Goal: Task Accomplishment & Management: Use online tool/utility

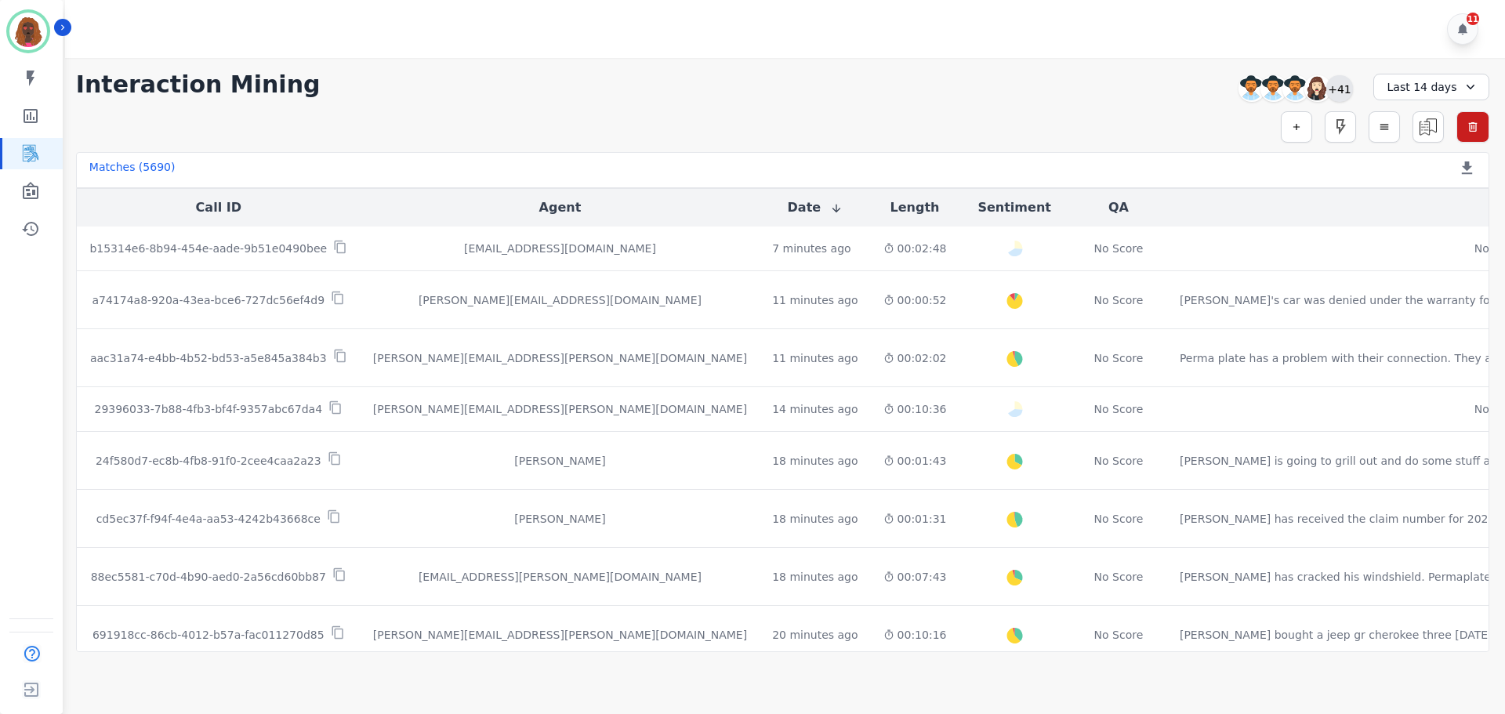
click at [1346, 95] on div "+41" at bounding box center [1339, 88] width 27 height 27
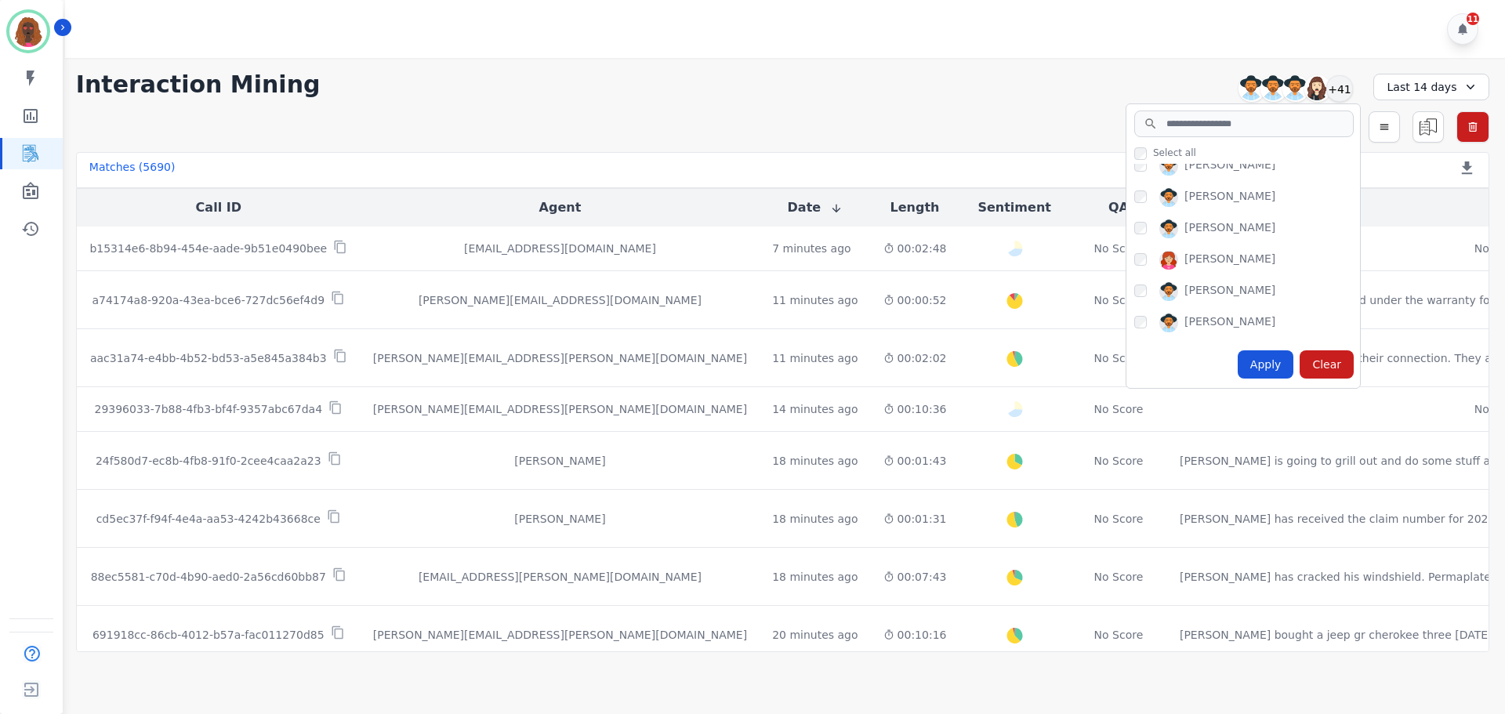
scroll to position [861, 0]
click at [1266, 366] on div "Apply" at bounding box center [1266, 364] width 56 height 28
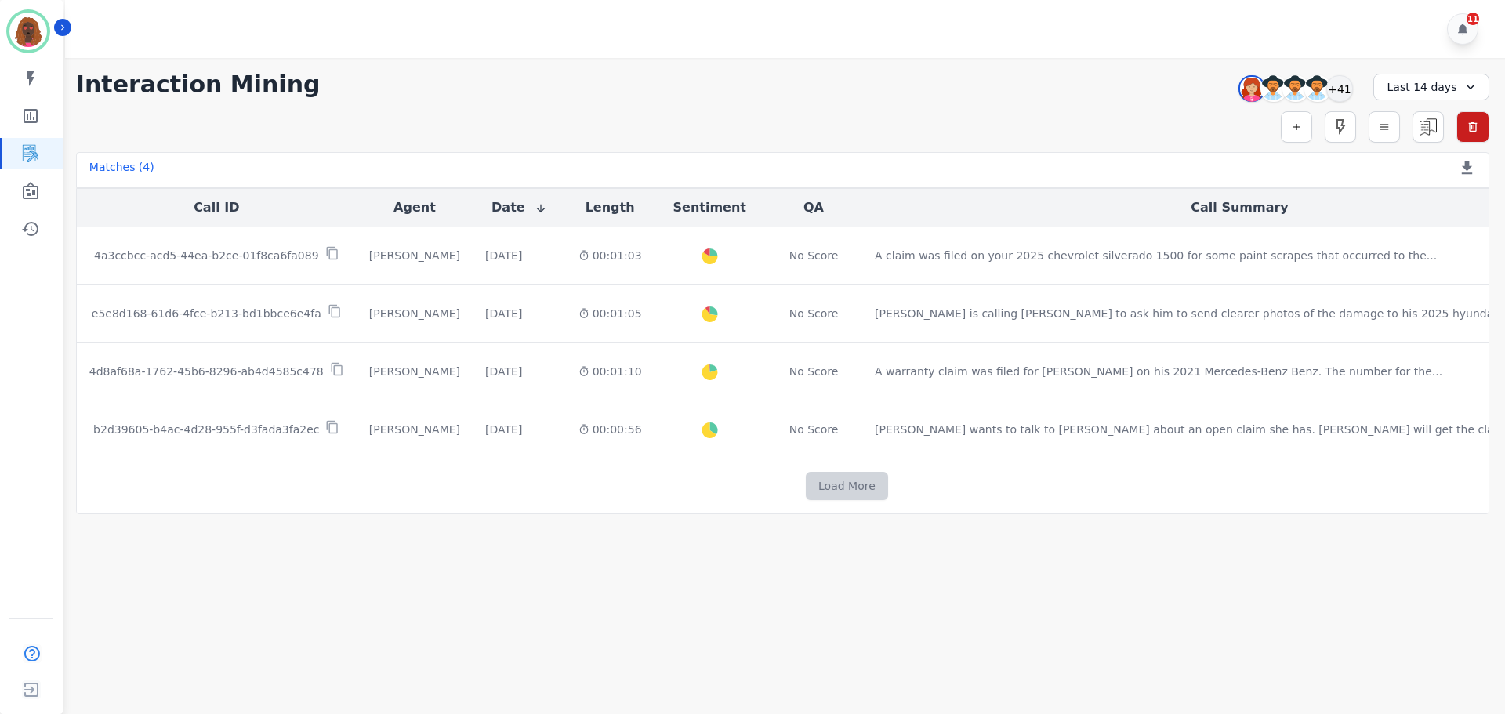
click at [806, 497] on button "Load More" at bounding box center [847, 486] width 82 height 28
click at [1417, 82] on div "Last 14 days" at bounding box center [1432, 87] width 116 height 27
click at [1426, 118] on li "Custom" at bounding box center [1442, 123] width 78 height 16
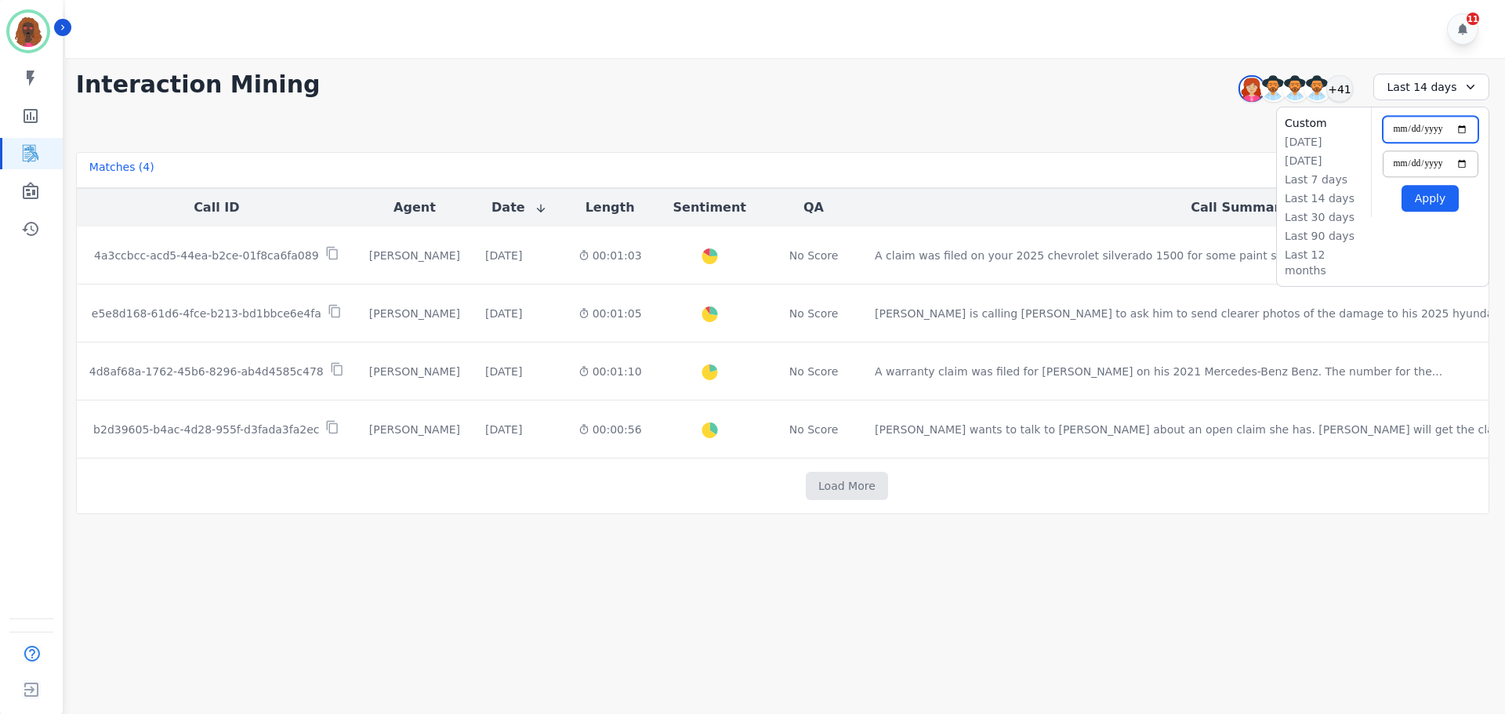
click at [1466, 128] on input "**********" at bounding box center [1431, 129] width 96 height 27
type input "**********"
click at [1416, 198] on button "Apply" at bounding box center [1430, 198] width 57 height 27
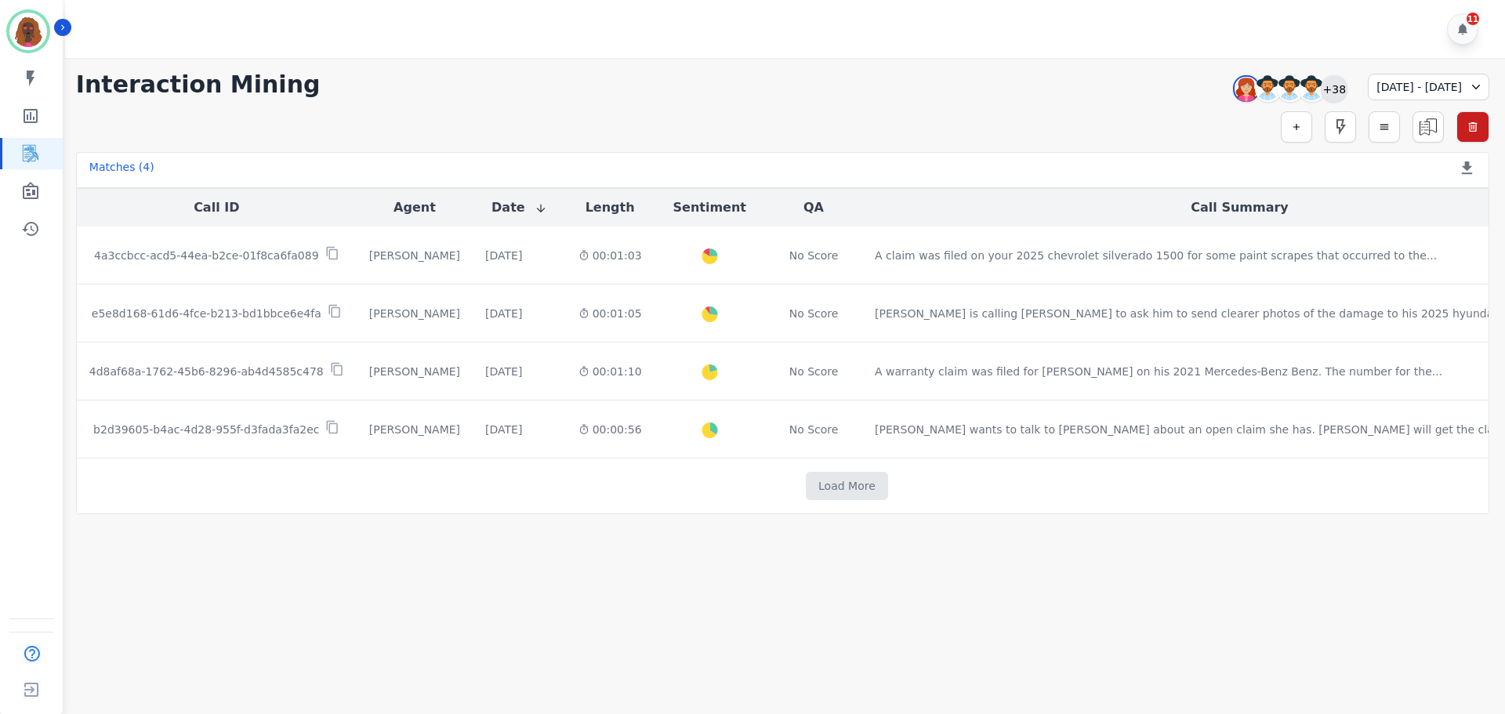
click at [1321, 91] on div "+38" at bounding box center [1334, 88] width 27 height 27
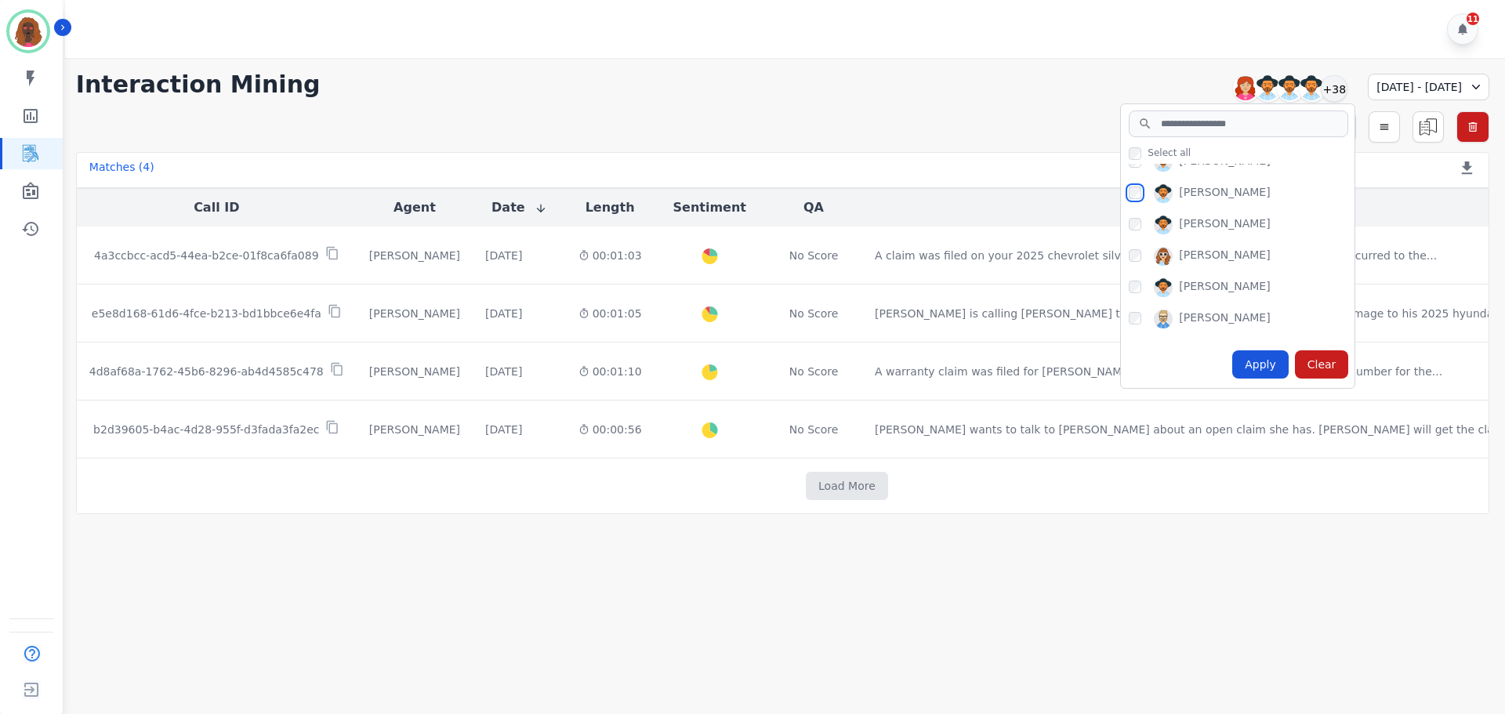
click at [1129, 186] on div "[PERSON_NAME]" at bounding box center [1242, 196] width 226 height 25
click at [1232, 370] on div "Apply" at bounding box center [1260, 364] width 56 height 28
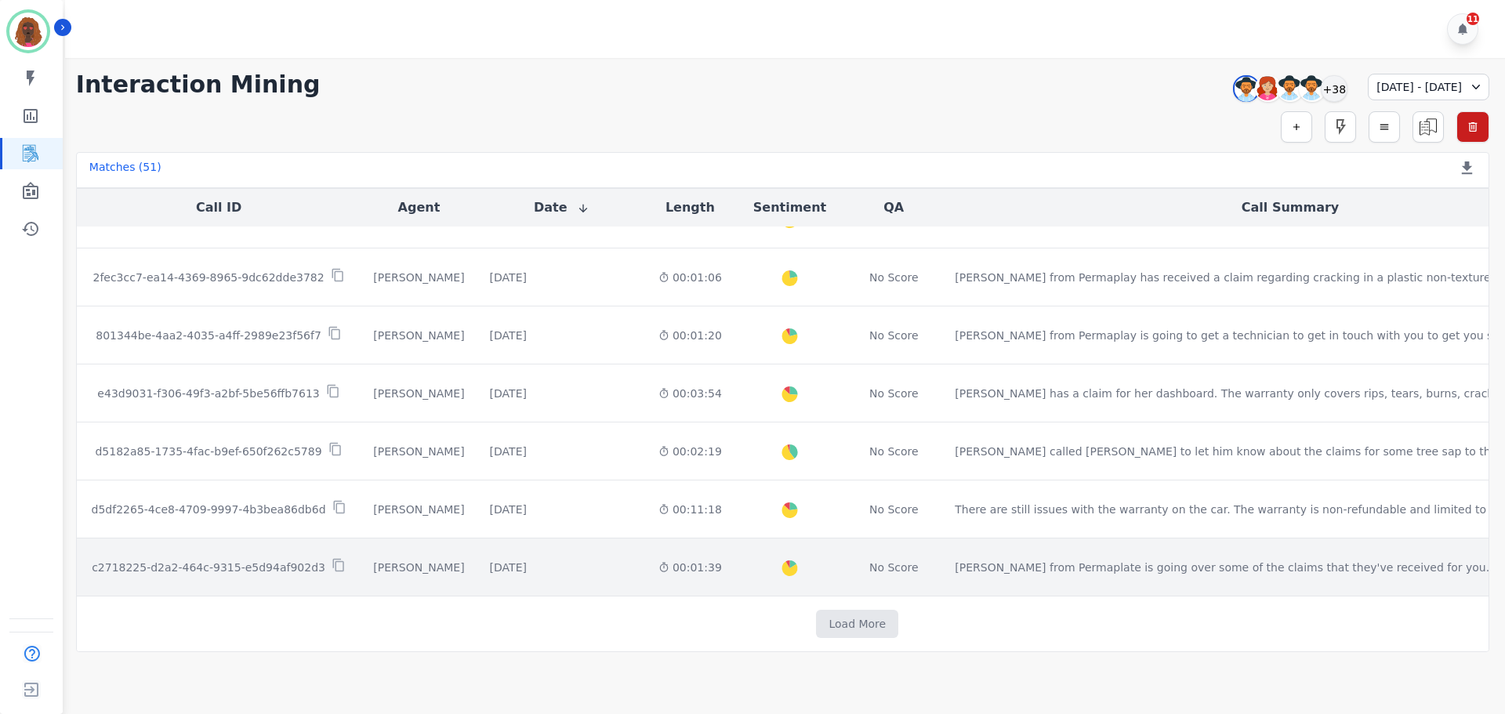
scroll to position [790, 0]
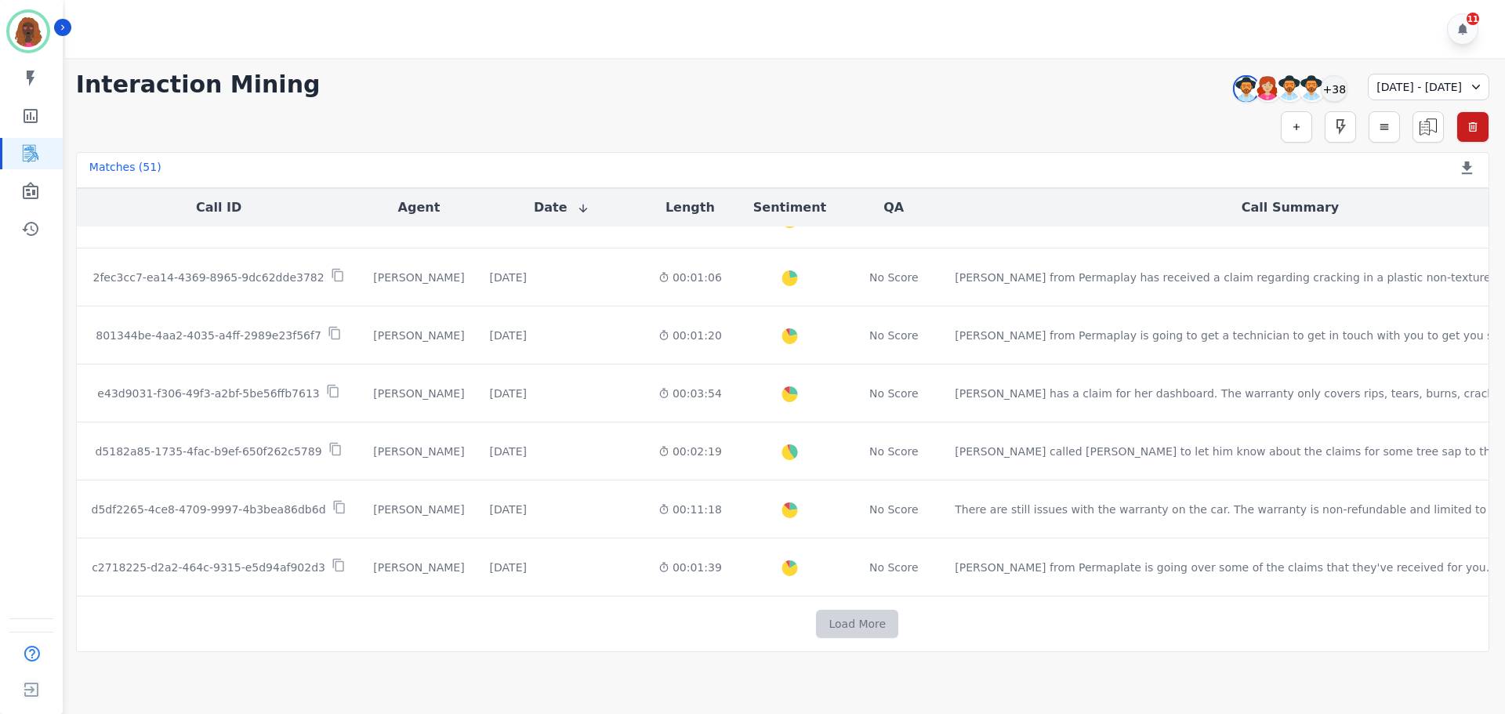
click at [816, 621] on button "Load More" at bounding box center [857, 624] width 82 height 28
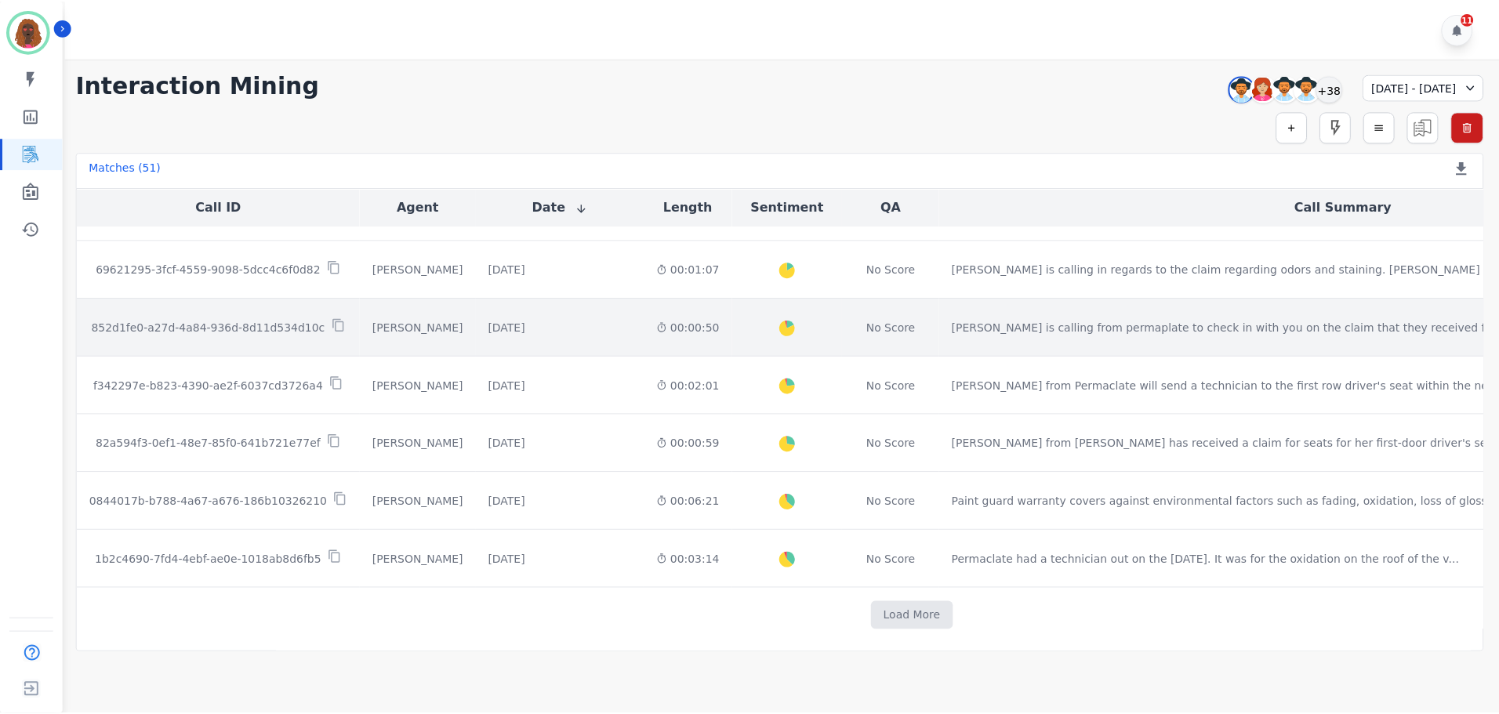
scroll to position [1961, 0]
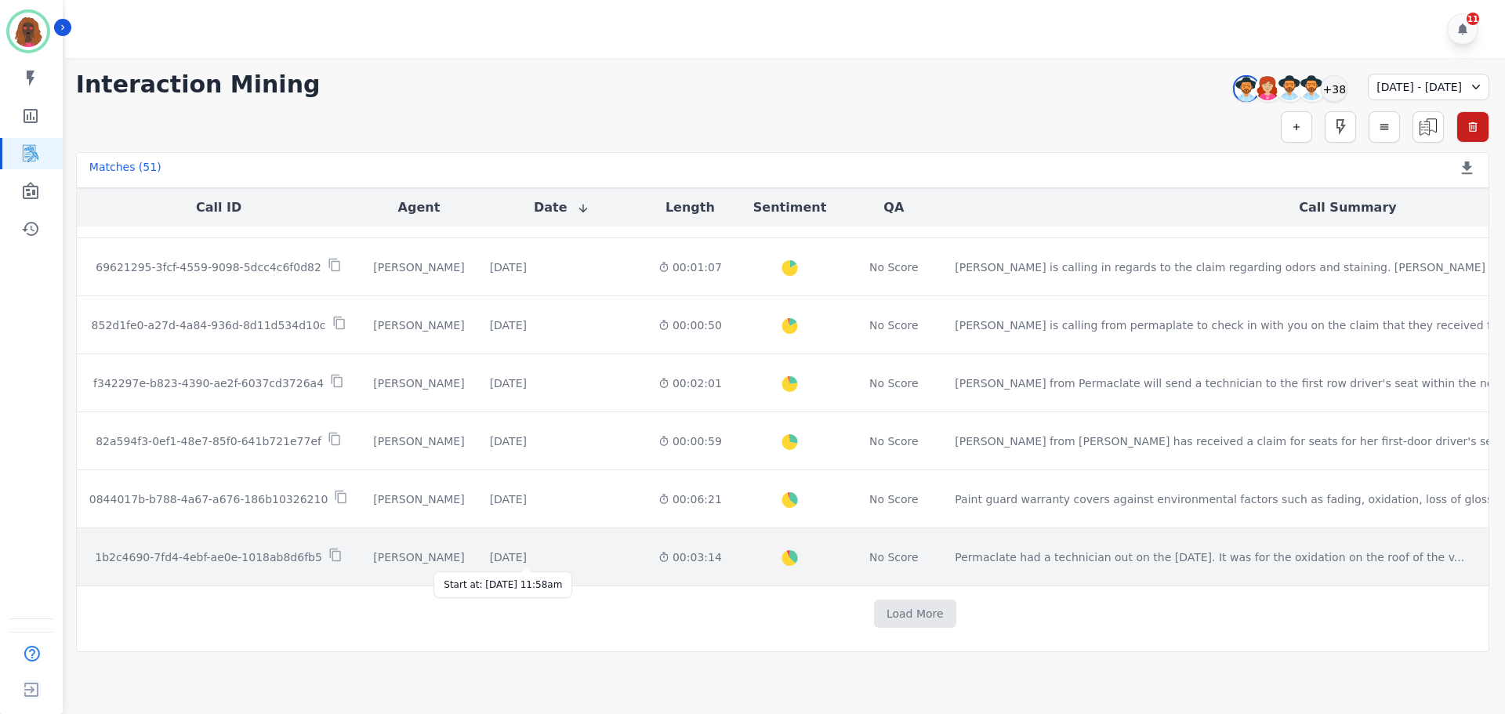
click at [527, 560] on div "[DATE]" at bounding box center [508, 558] width 37 height 16
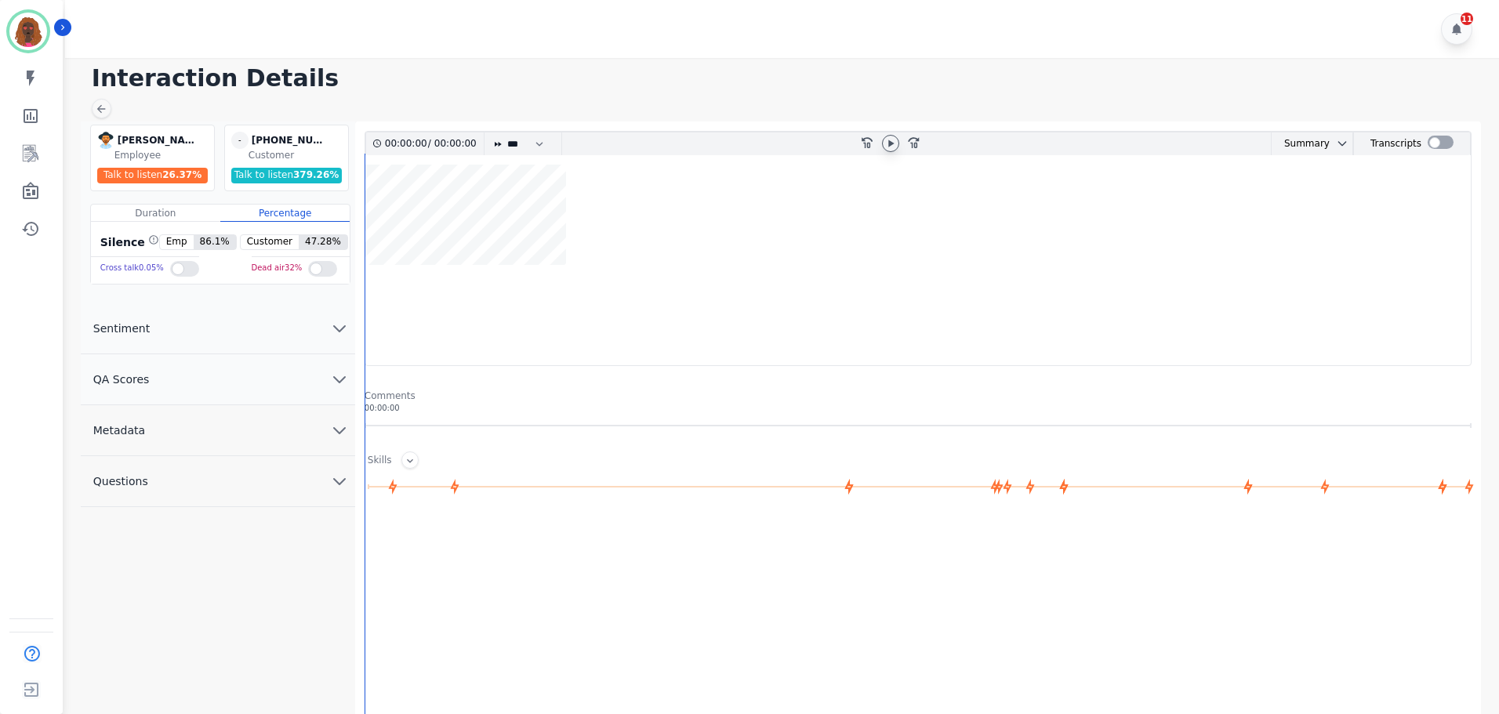
click at [888, 144] on icon at bounding box center [890, 143] width 5 height 7
click at [893, 147] on icon at bounding box center [890, 143] width 13 height 13
click at [336, 385] on icon "chevron down" at bounding box center [339, 379] width 19 height 19
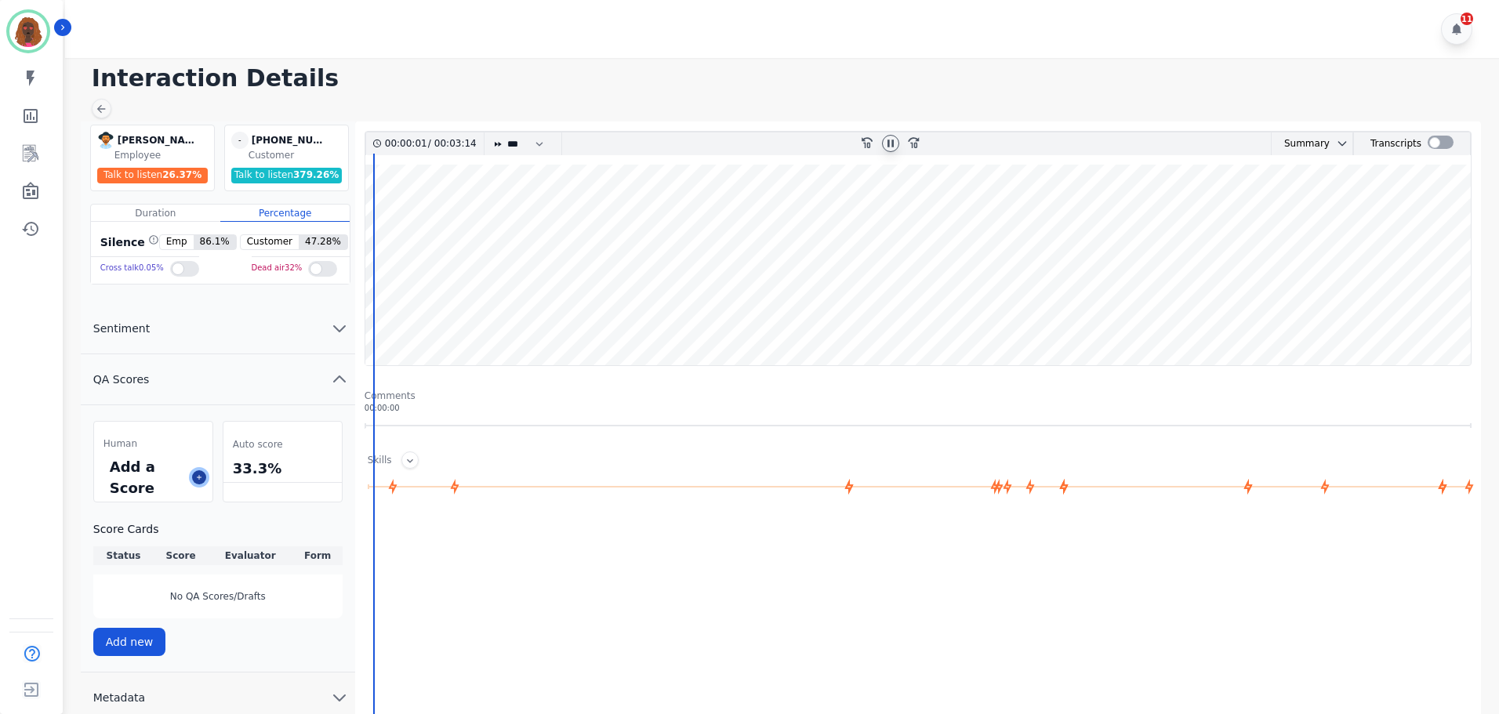
click at [195, 479] on icon at bounding box center [199, 478] width 8 height 8
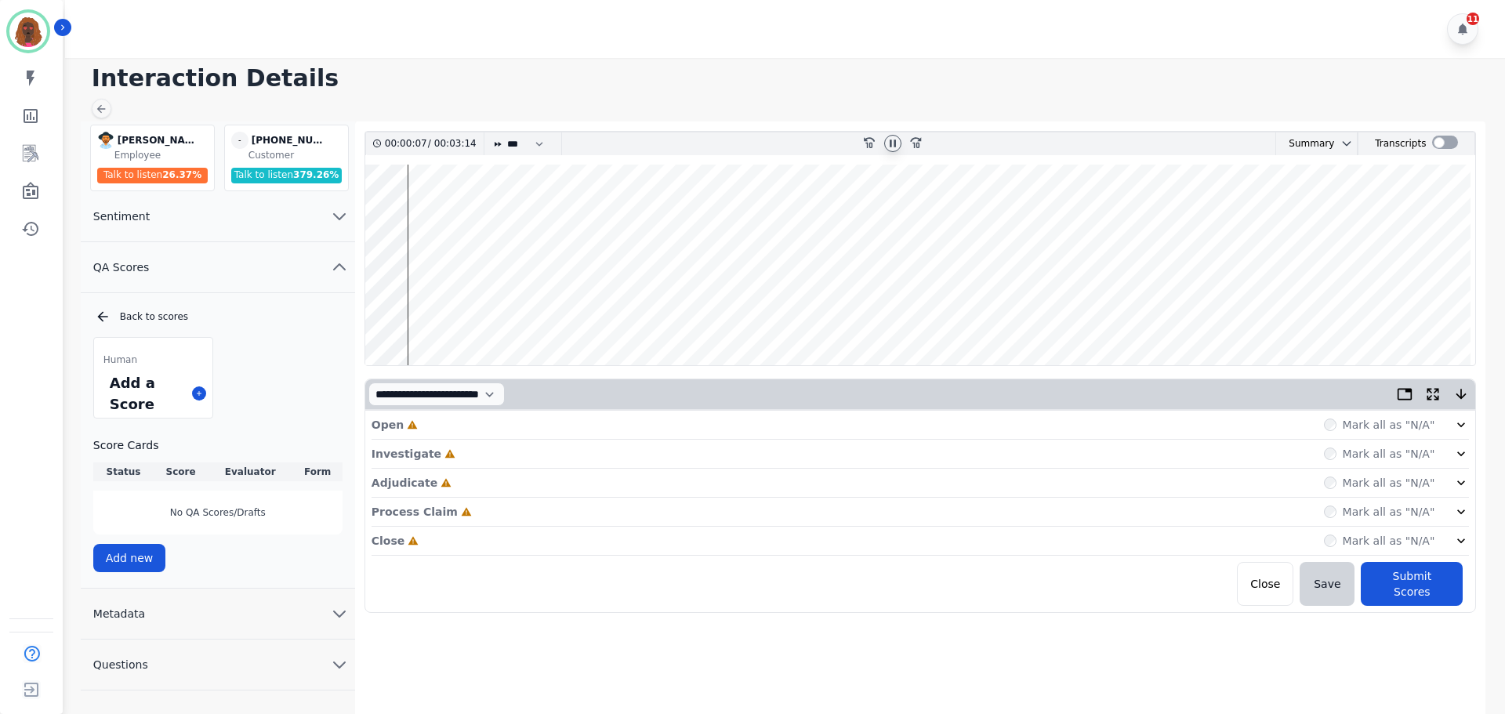
click at [523, 423] on div "Open Incomplete Mark all as "N/A"" at bounding box center [921, 425] width 1098 height 29
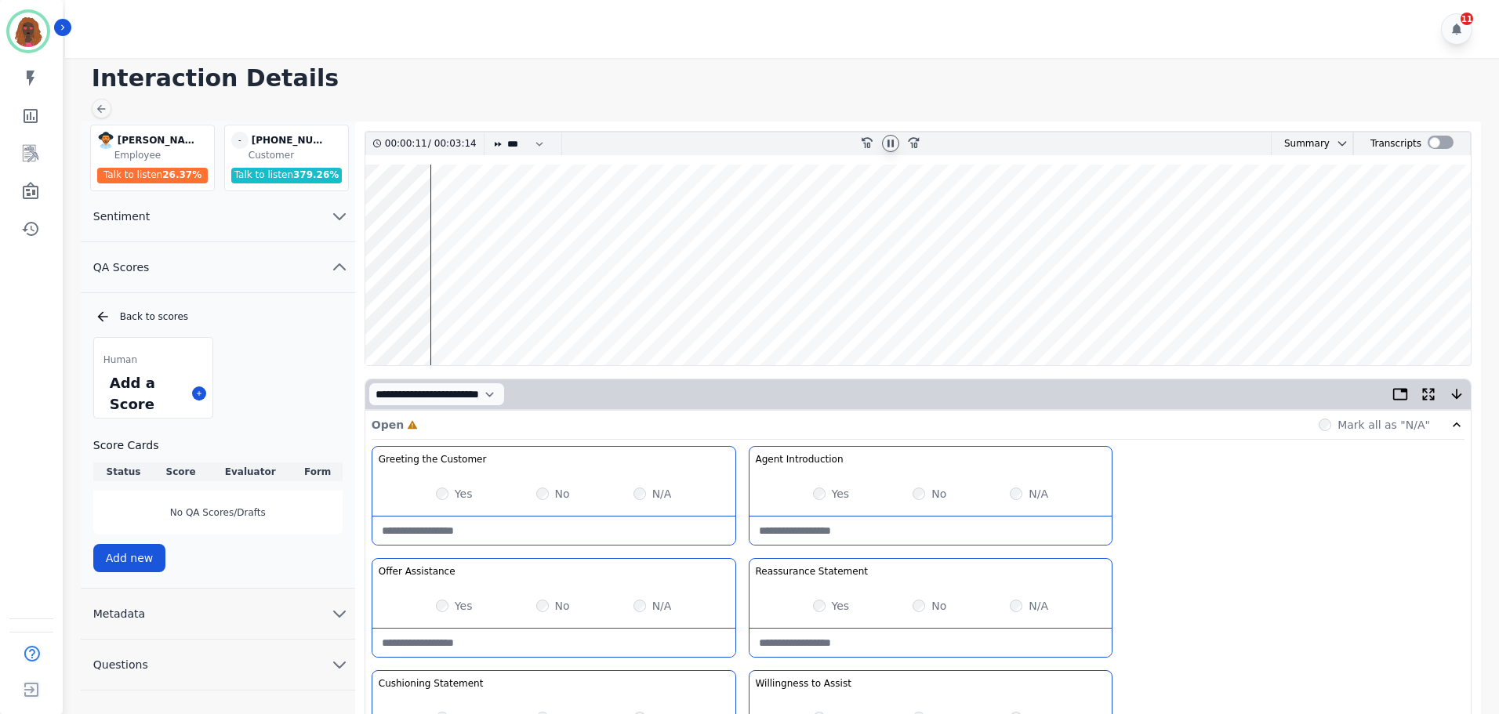
click at [376, 312] on wave at bounding box center [917, 265] width 1105 height 201
click at [96, 109] on icon at bounding box center [101, 109] width 13 height 13
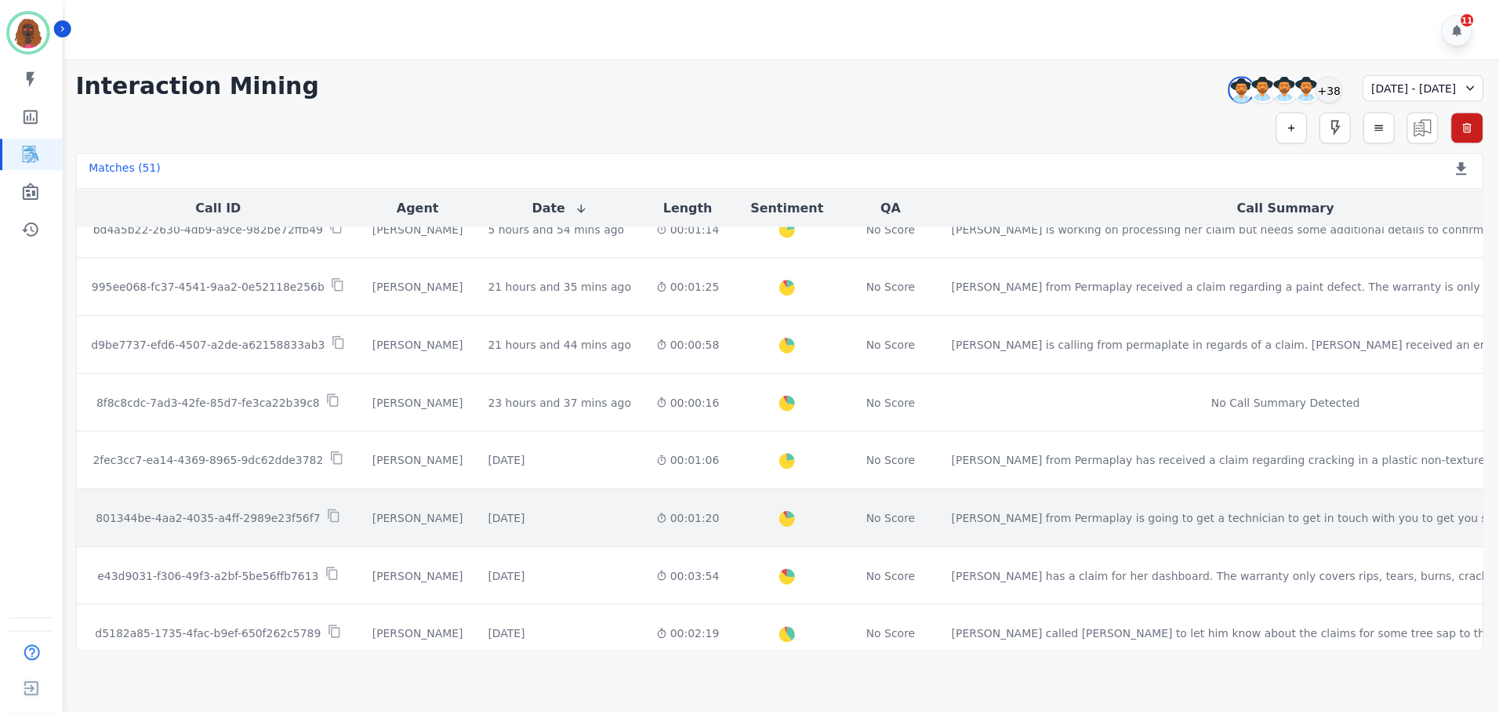
scroll to position [800, 0]
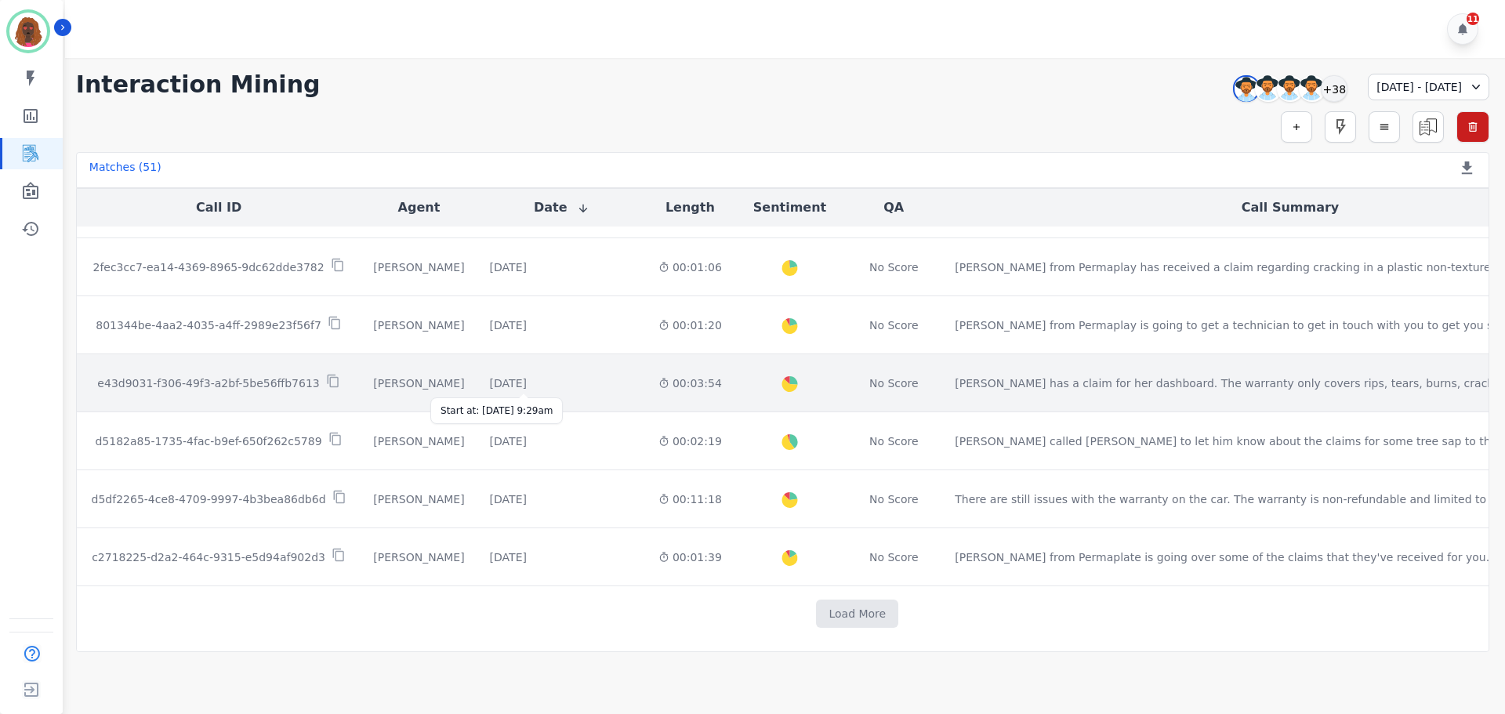
click at [527, 386] on div "[DATE]" at bounding box center [508, 384] width 37 height 16
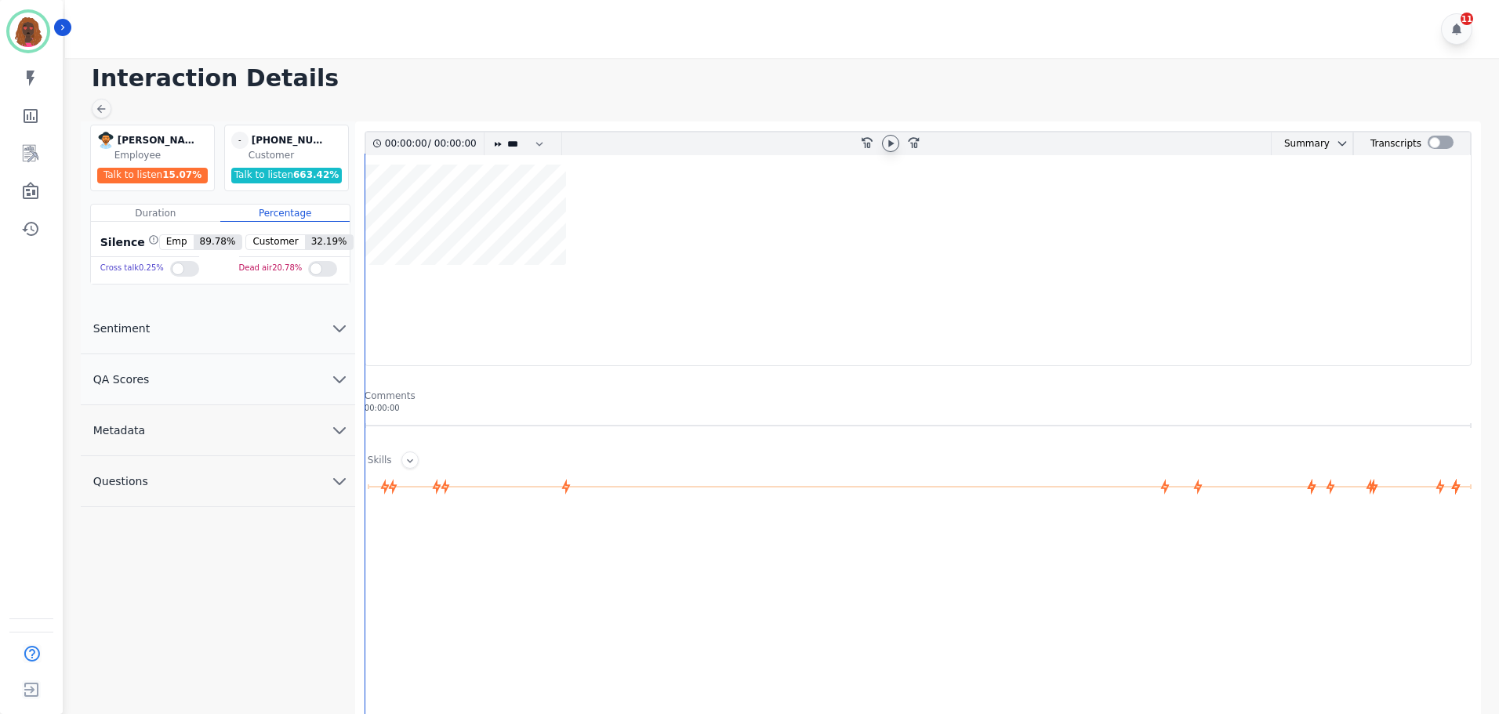
click at [893, 145] on icon at bounding box center [890, 143] width 13 height 13
click at [893, 145] on icon at bounding box center [890, 143] width 6 height 7
click at [326, 383] on button "QA Scores" at bounding box center [218, 379] width 274 height 51
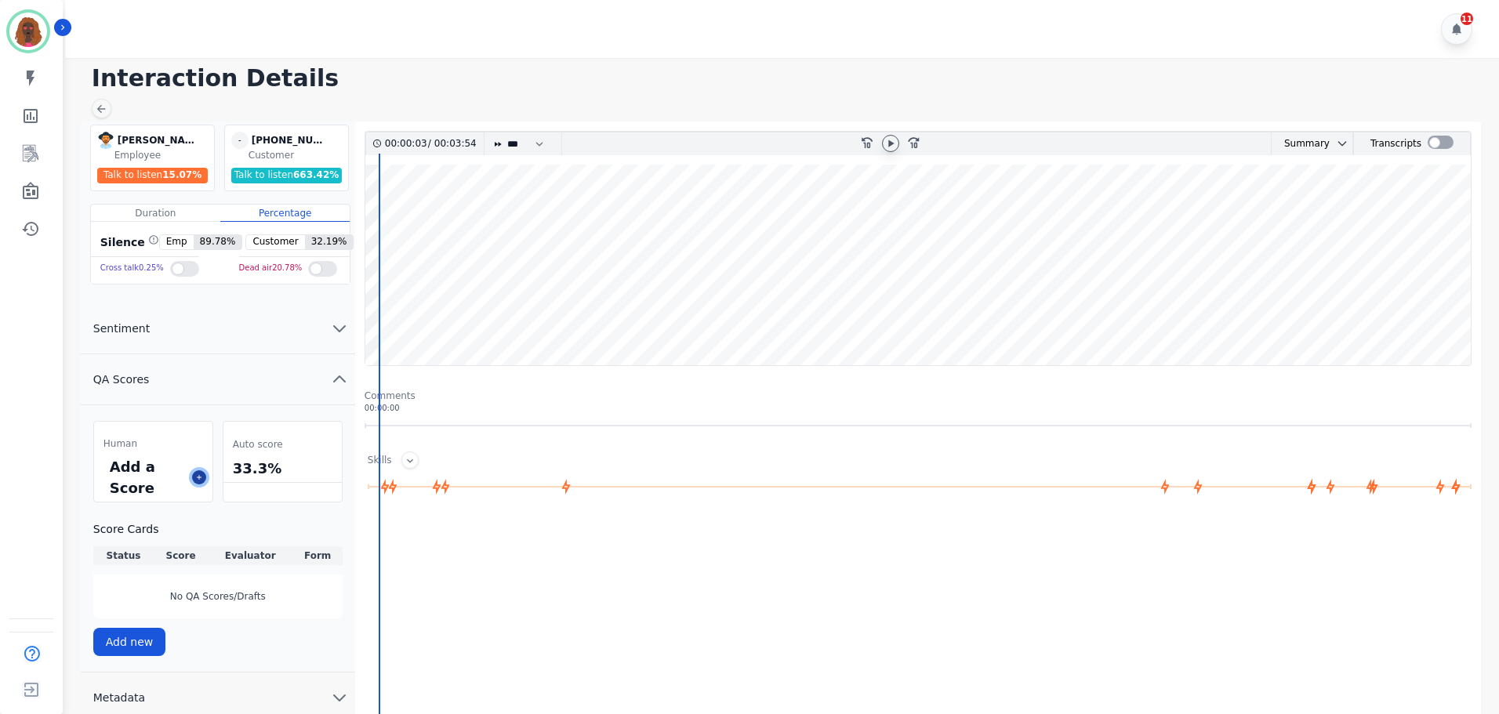
click at [200, 478] on icon at bounding box center [199, 478] width 8 height 8
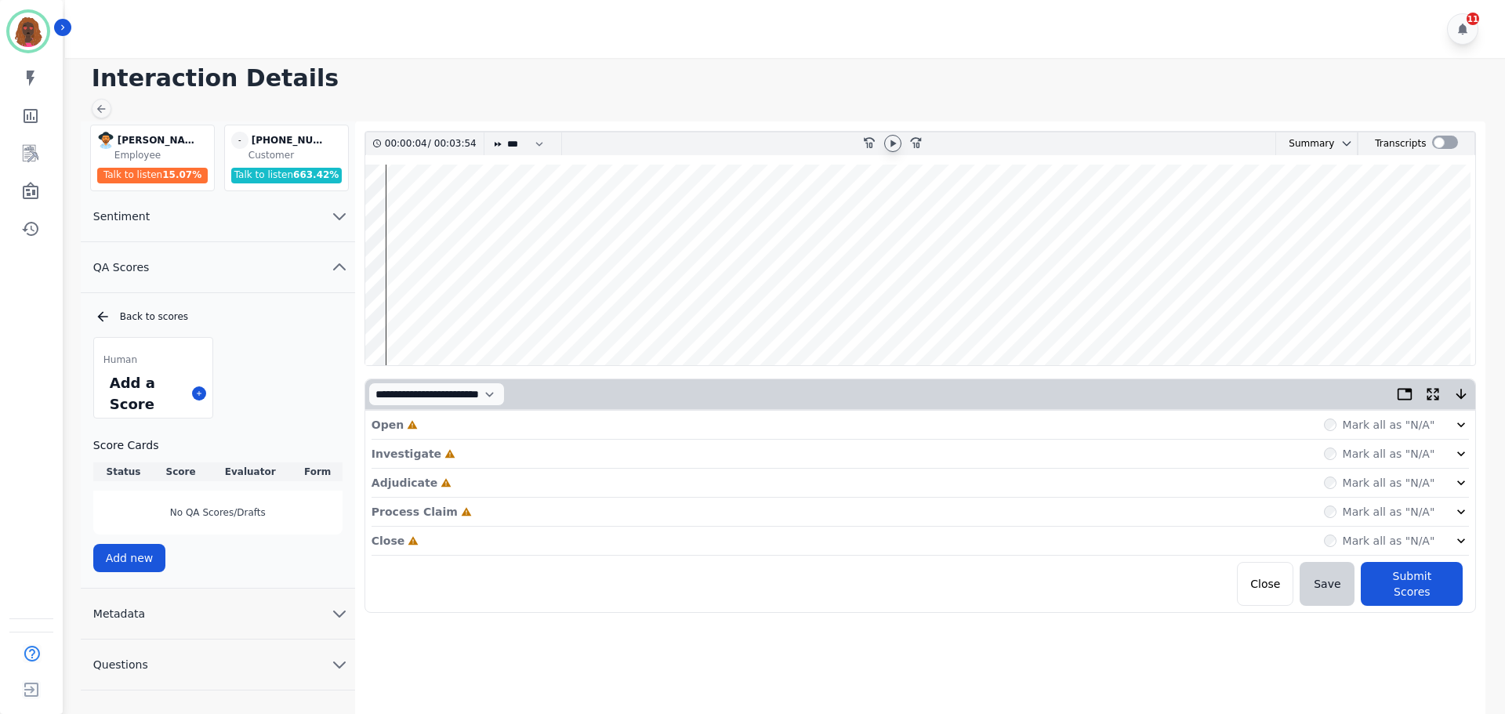
click at [487, 426] on div "Open Incomplete Mark all as "N/A"" at bounding box center [921, 425] width 1098 height 29
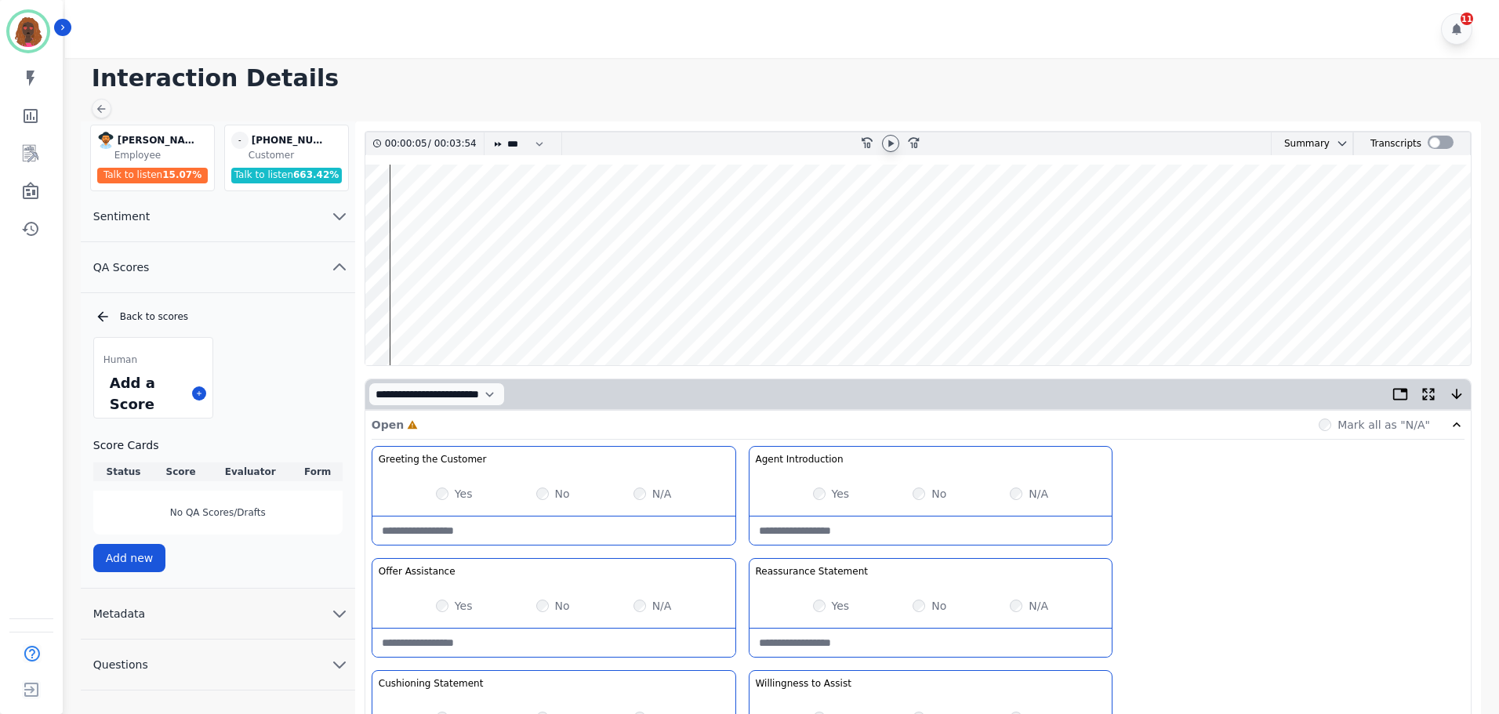
click at [450, 492] on div "Yes" at bounding box center [454, 494] width 37 height 16
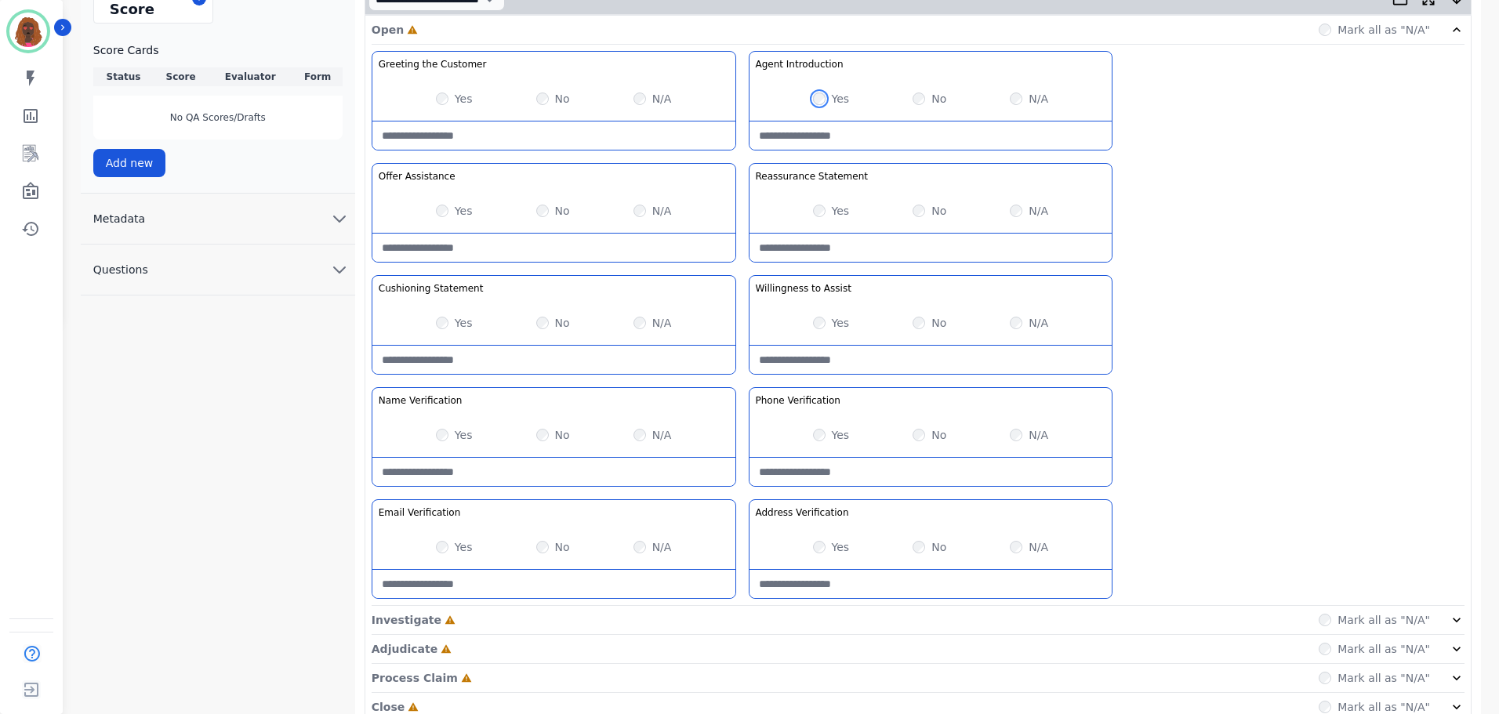
scroll to position [455, 0]
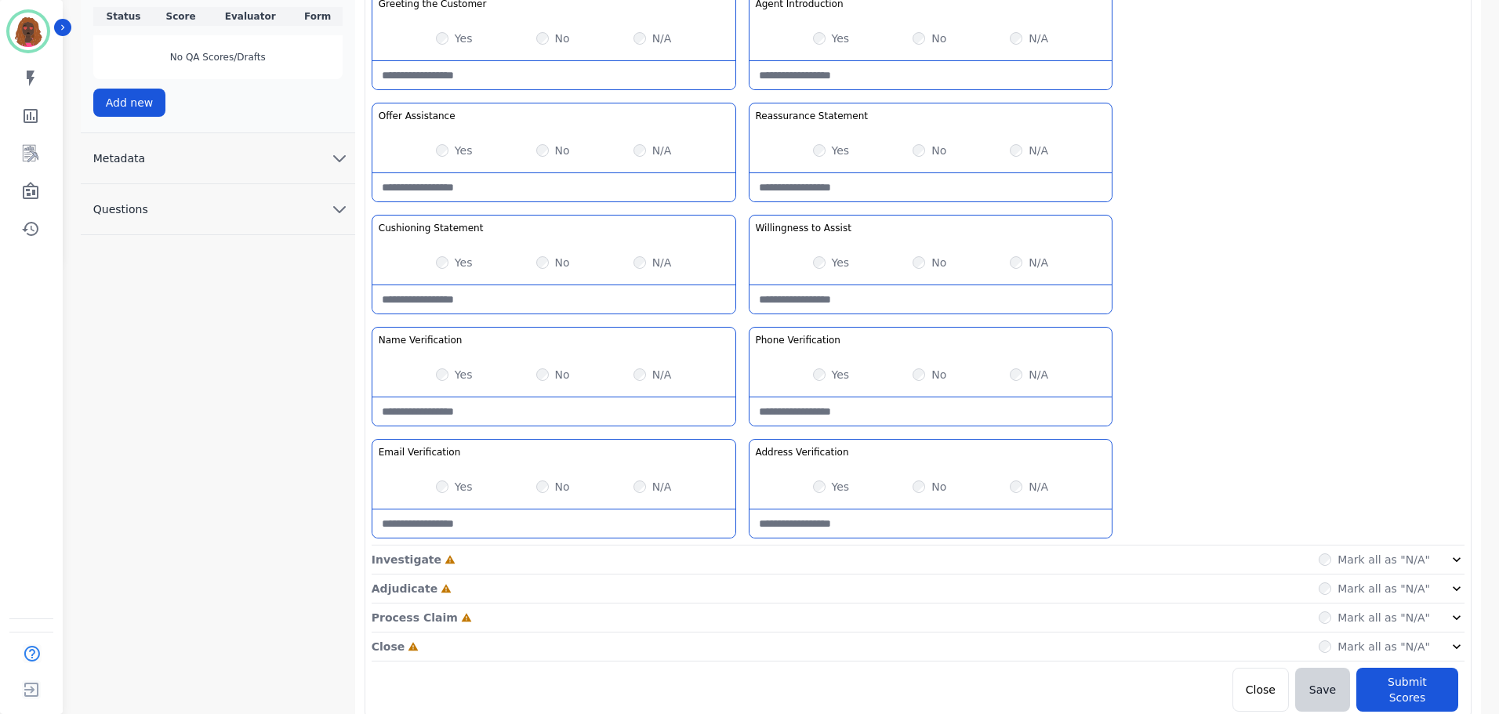
click at [735, 543] on div "Greeting the Customer Welcome is where we quickly greet our customer as a known…" at bounding box center [918, 268] width 1093 height 555
click at [737, 575] on div "Investigate Incomplete Mark all as "N/A"" at bounding box center [918, 589] width 1093 height 29
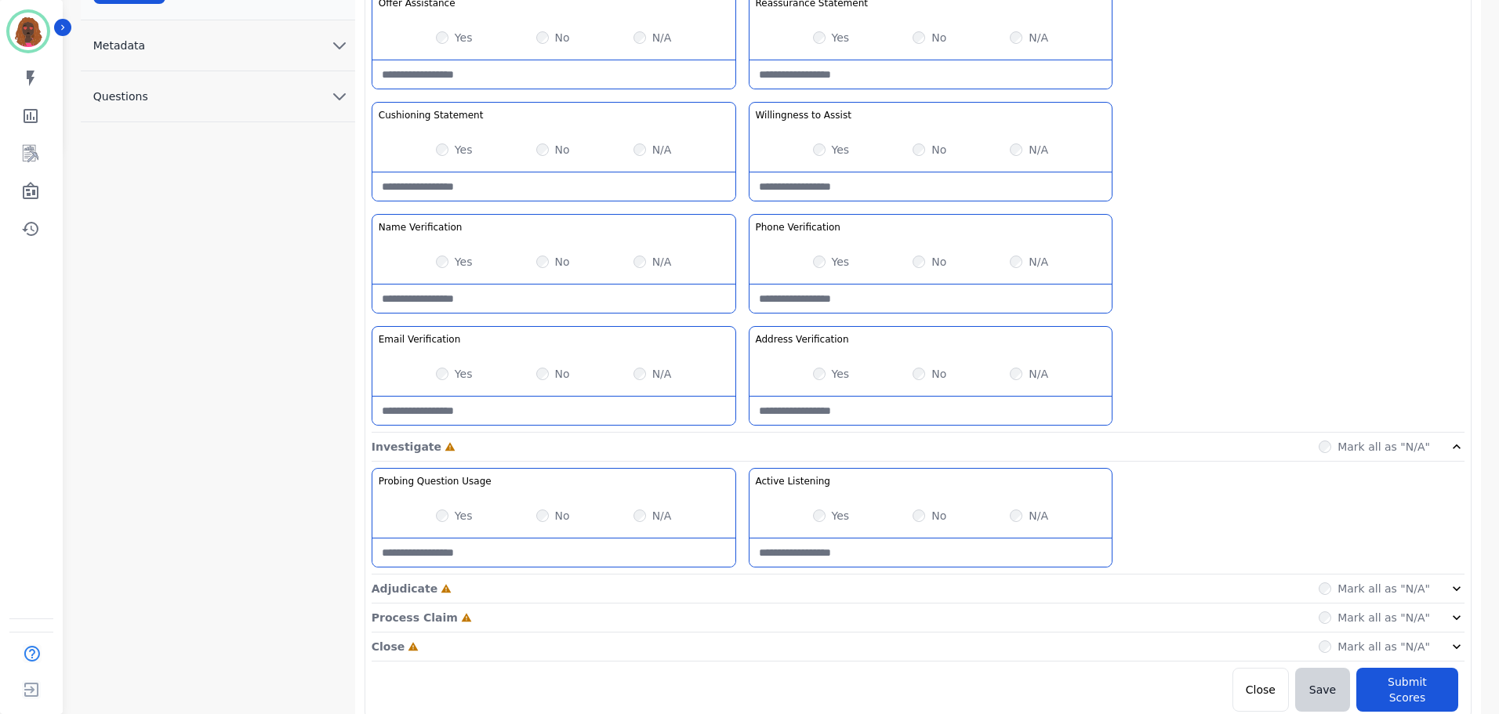
click at [742, 633] on div "Adjudicate Incomplete Mark all as "N/A"" at bounding box center [918, 647] width 1093 height 29
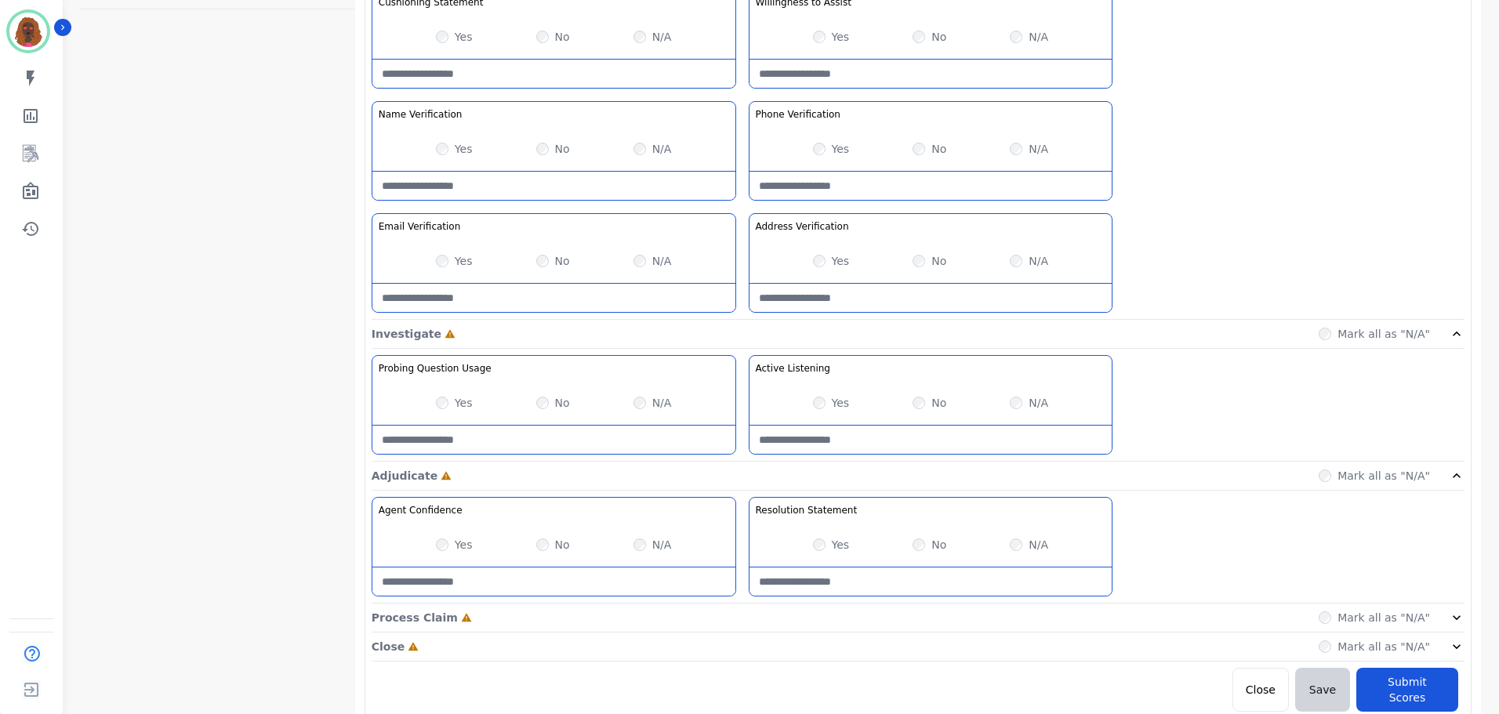
click at [739, 604] on div "Process Claim Incomplete Mark all as "N/A"" at bounding box center [918, 618] width 1093 height 29
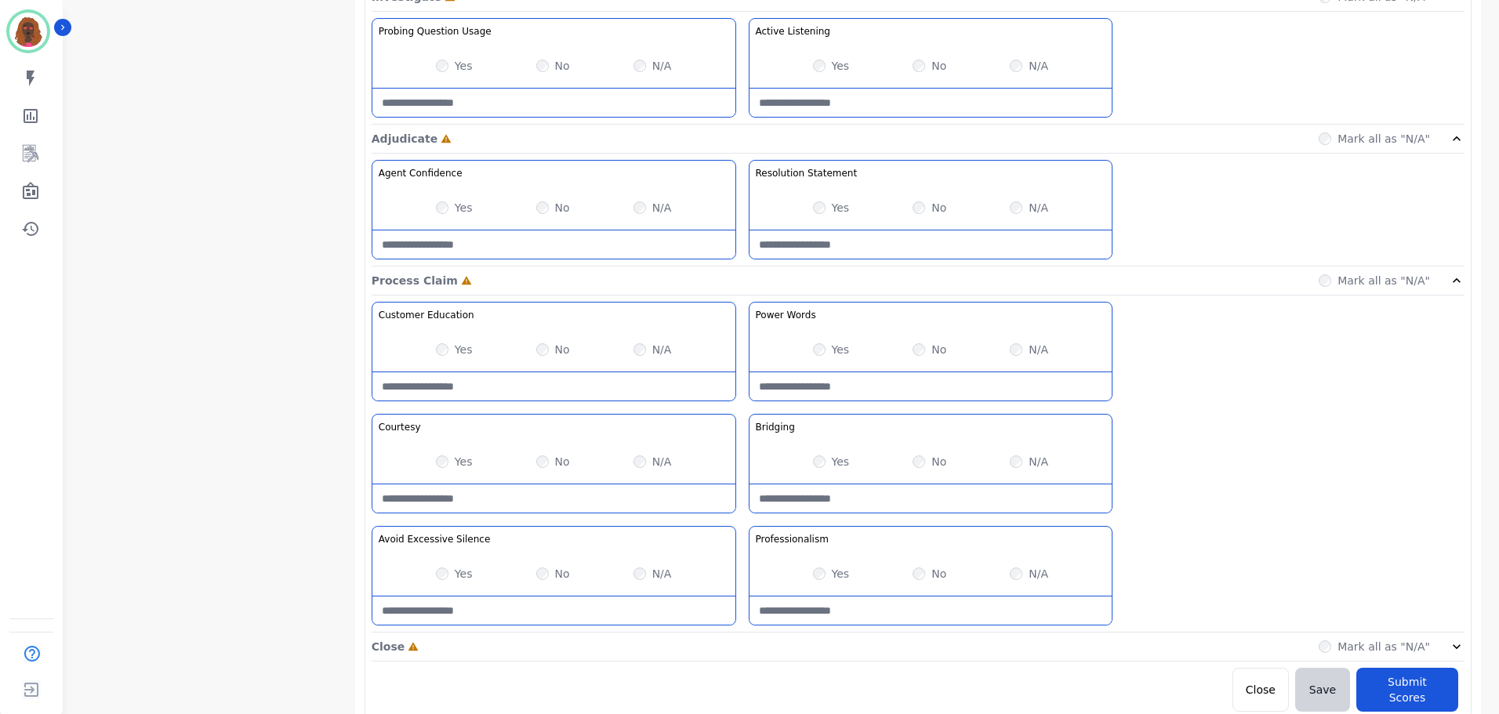
click at [742, 643] on div "Close Incomplete Mark all as "N/A"" at bounding box center [918, 647] width 1093 height 29
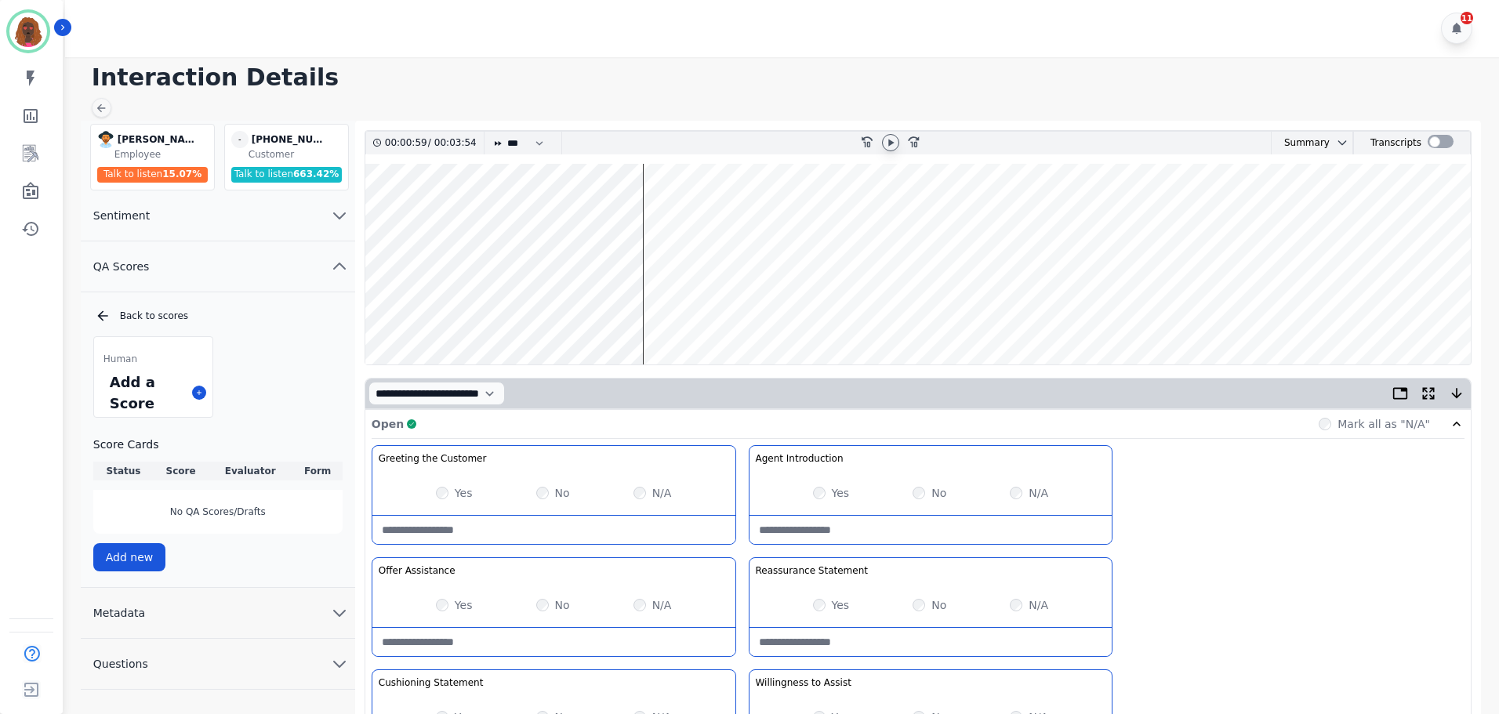
scroll to position [0, 0]
drag, startPoint x: 1319, startPoint y: 566, endPoint x: 1331, endPoint y: 562, distance: 12.4
click at [1319, 566] on div "Greeting the Customer Welcome is where we quickly greet our customer as a known…" at bounding box center [918, 723] width 1093 height 555
click at [1050, 311] on wave at bounding box center [917, 265] width 1105 height 201
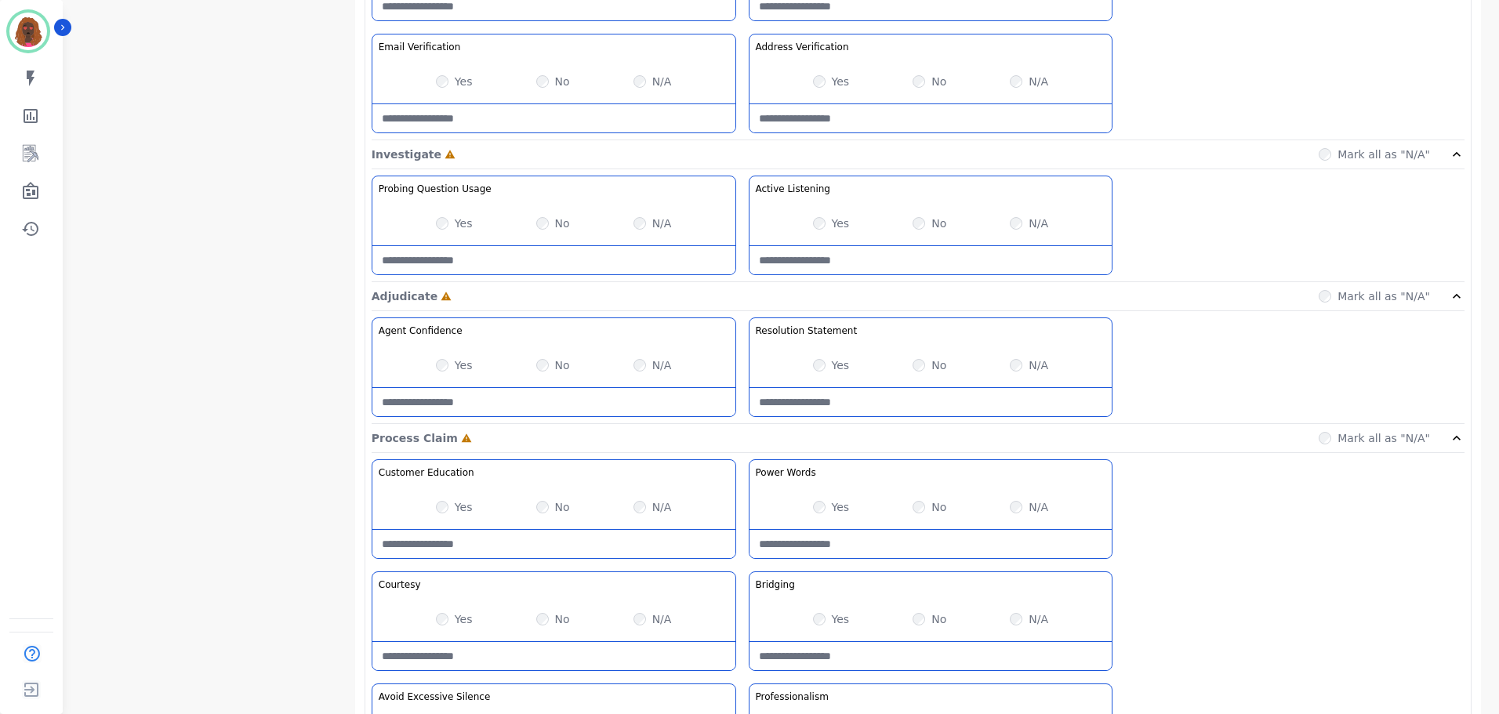
scroll to position [862, 0]
click at [918, 229] on div "No" at bounding box center [930, 223] width 34 height 16
click at [888, 255] on Listening-note at bounding box center [930, 259] width 363 height 28
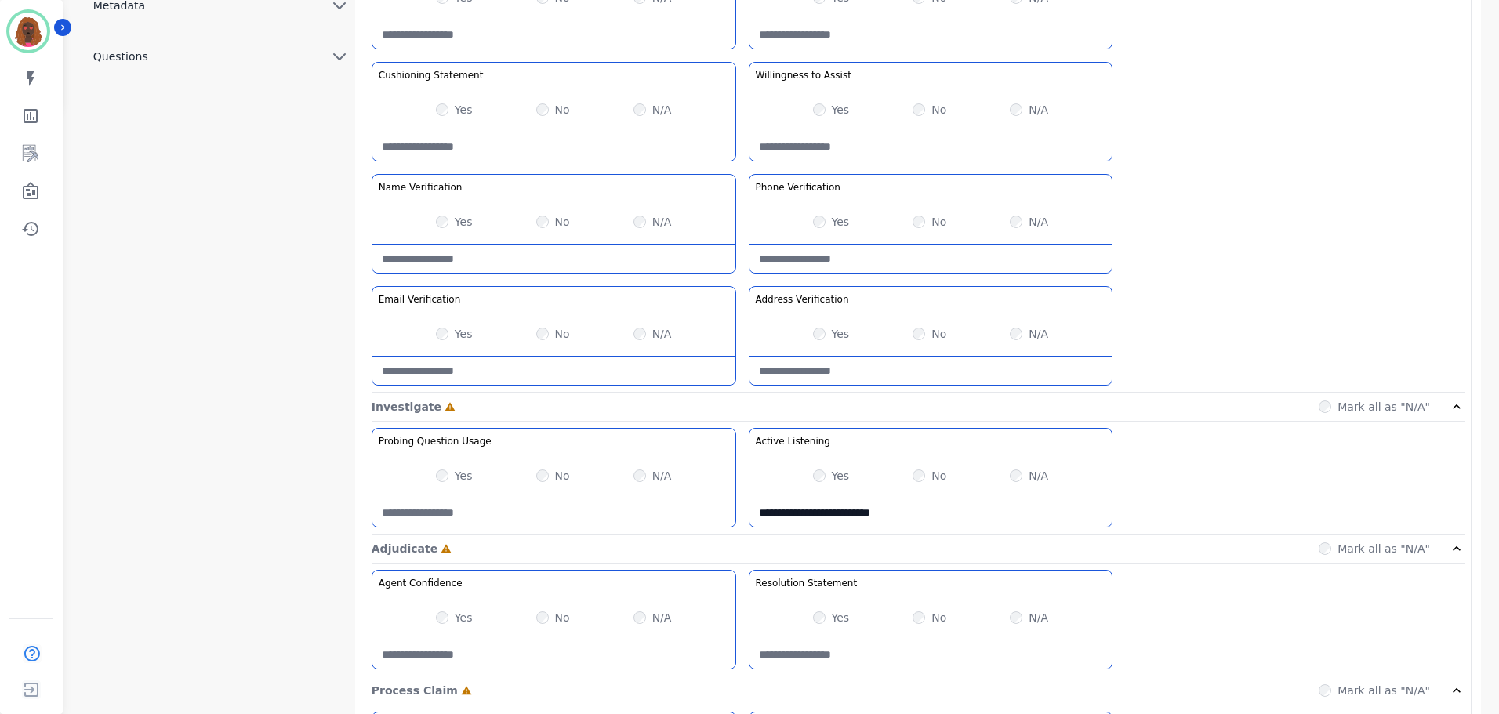
scroll to position [0, 0]
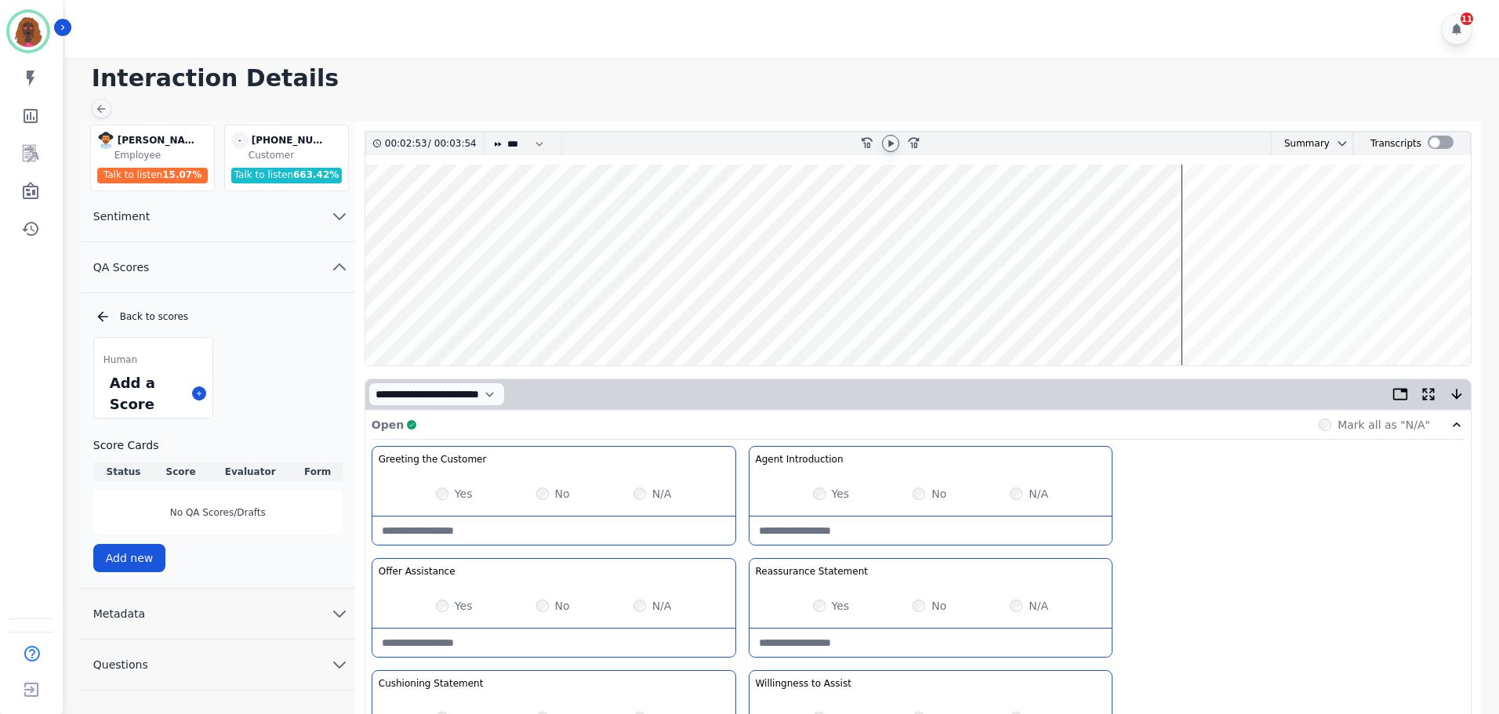
click at [888, 146] on icon at bounding box center [890, 143] width 5 height 7
click at [888, 146] on icon at bounding box center [890, 143] width 6 height 7
click at [1042, 314] on wave at bounding box center [917, 265] width 1105 height 201
click at [1037, 216] on wave at bounding box center [917, 265] width 1105 height 201
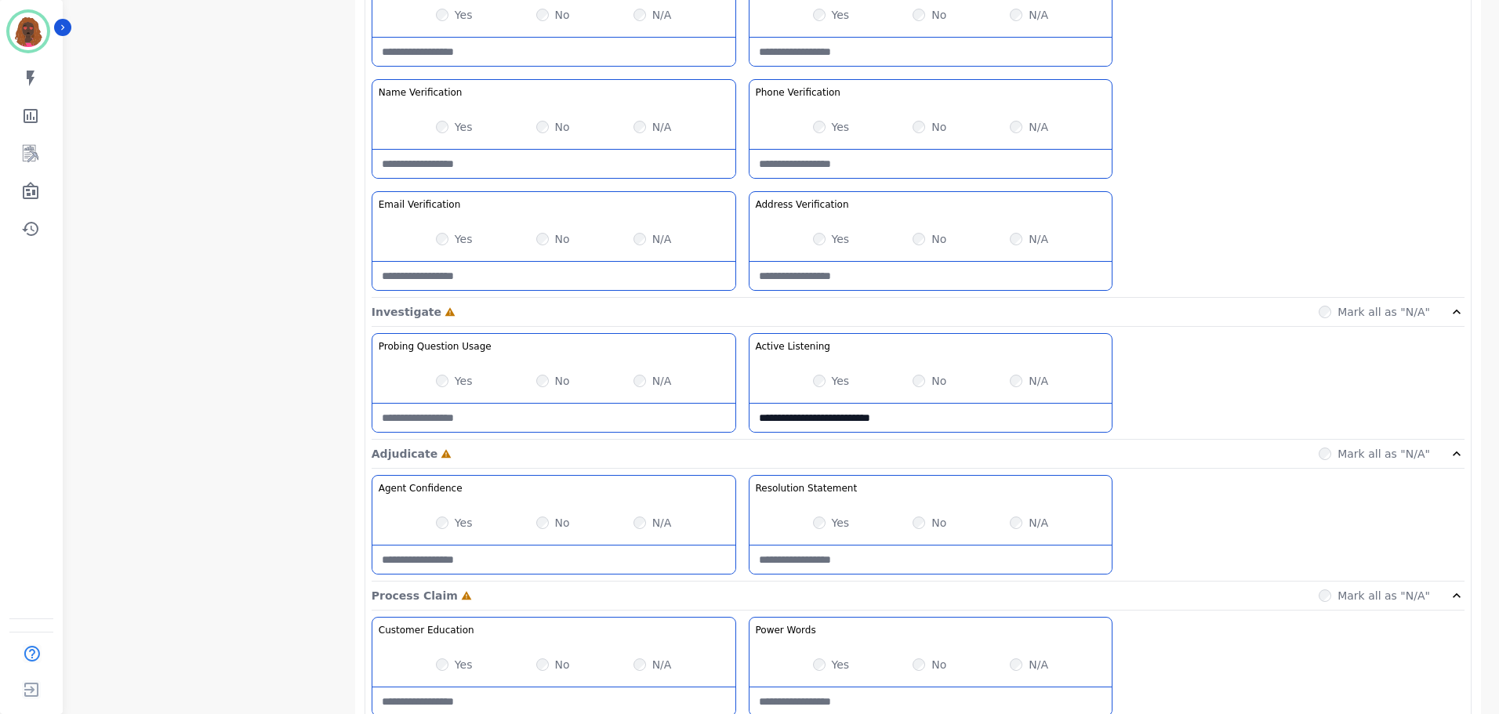
scroll to position [705, 0]
click at [971, 416] on Listening-note "**********" at bounding box center [930, 416] width 363 height 28
drag, startPoint x: 905, startPoint y: 420, endPoint x: 919, endPoint y: 425, distance: 14.9
click at [905, 421] on Listening-note "**********" at bounding box center [930, 416] width 363 height 28
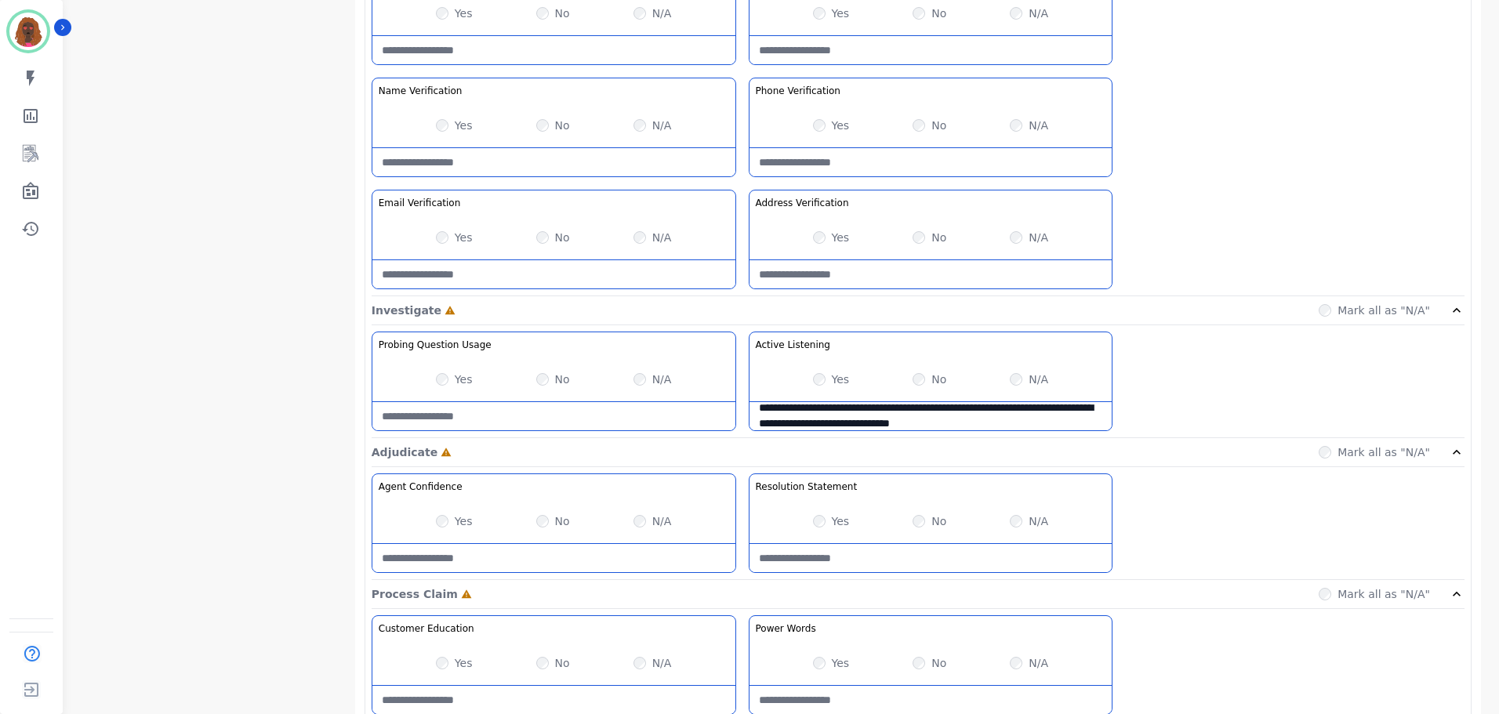
click at [823, 420] on Listening-note "**********" at bounding box center [930, 416] width 363 height 28
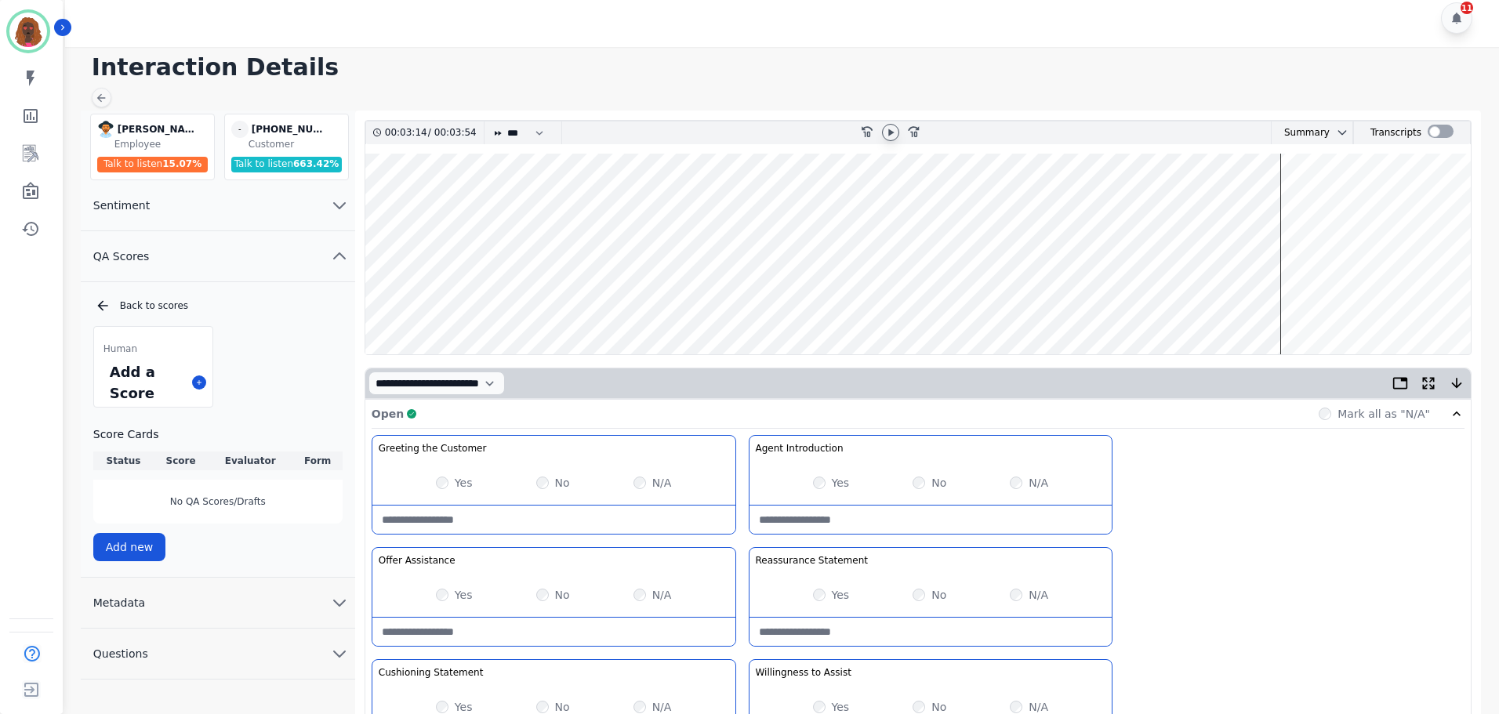
scroll to position [10, 0]
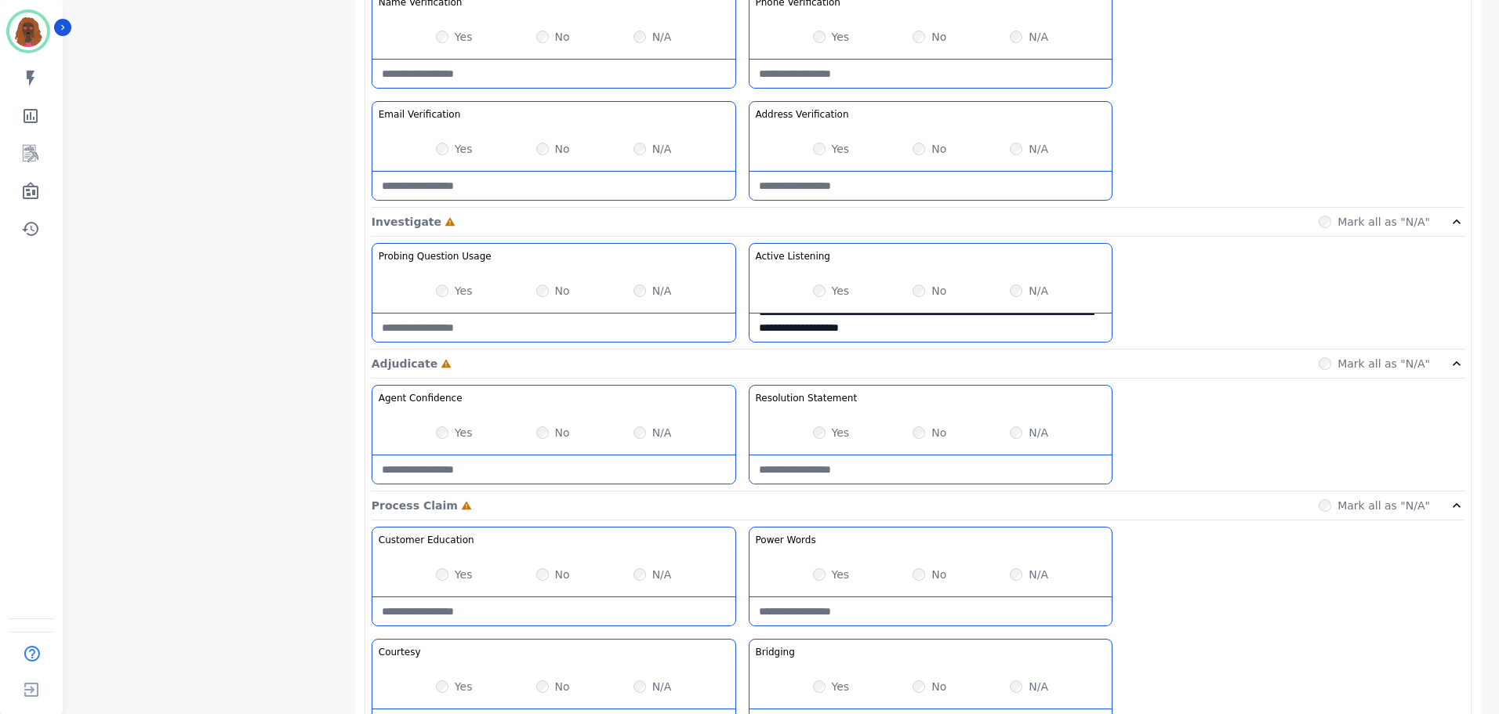
type Listening-note "**********"
click at [827, 433] on div "Yes" at bounding box center [831, 432] width 37 height 16
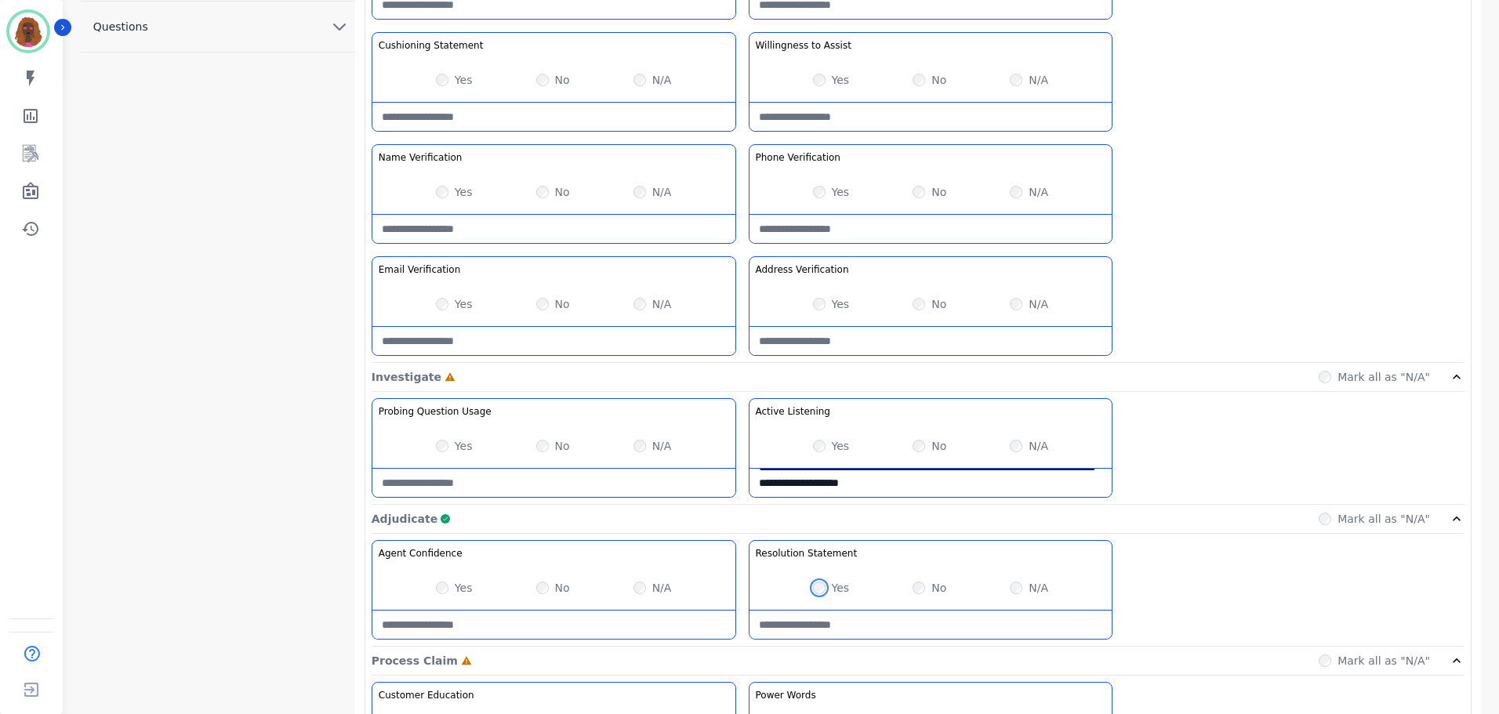
scroll to position [637, 0]
click at [524, 488] on Usage-note at bounding box center [553, 484] width 363 height 28
click at [419, 489] on Usage-note "**********" at bounding box center [553, 484] width 363 height 28
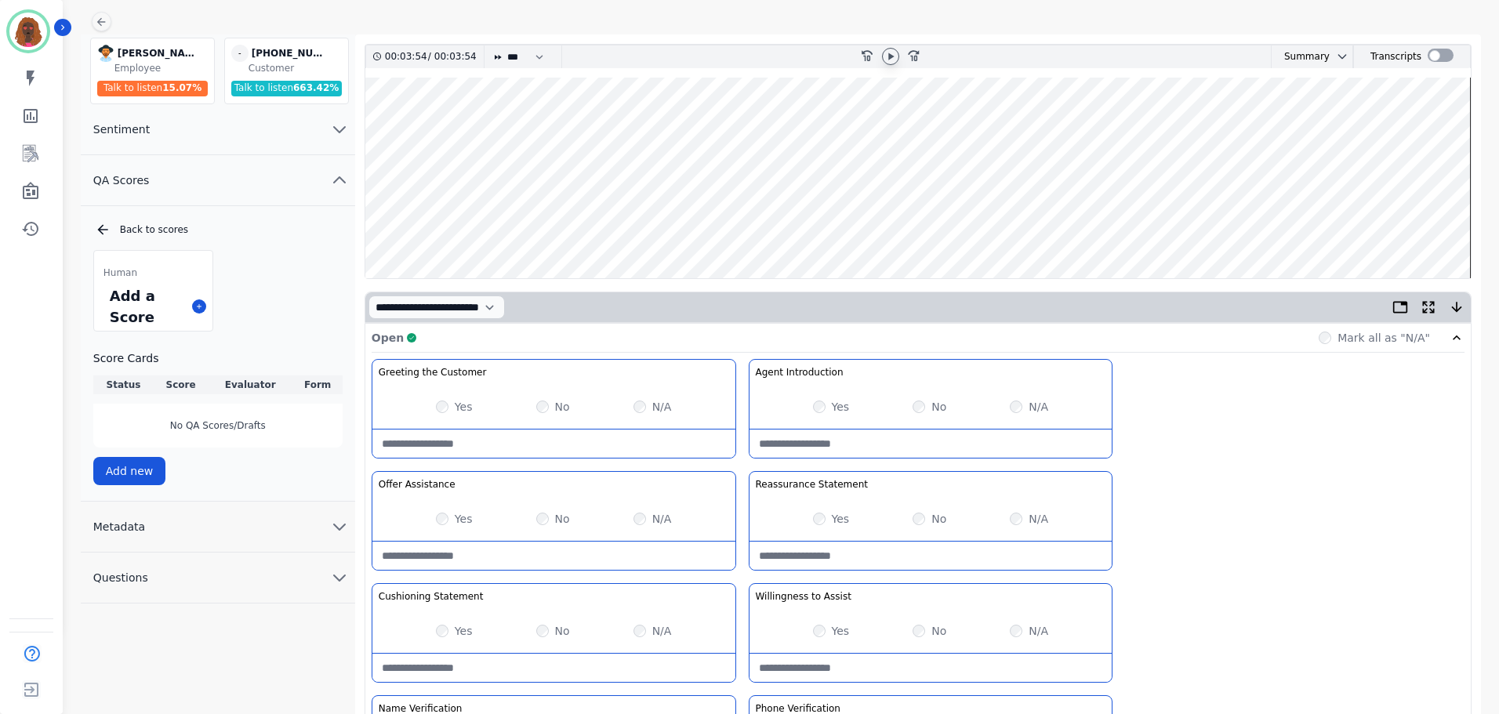
scroll to position [0, 0]
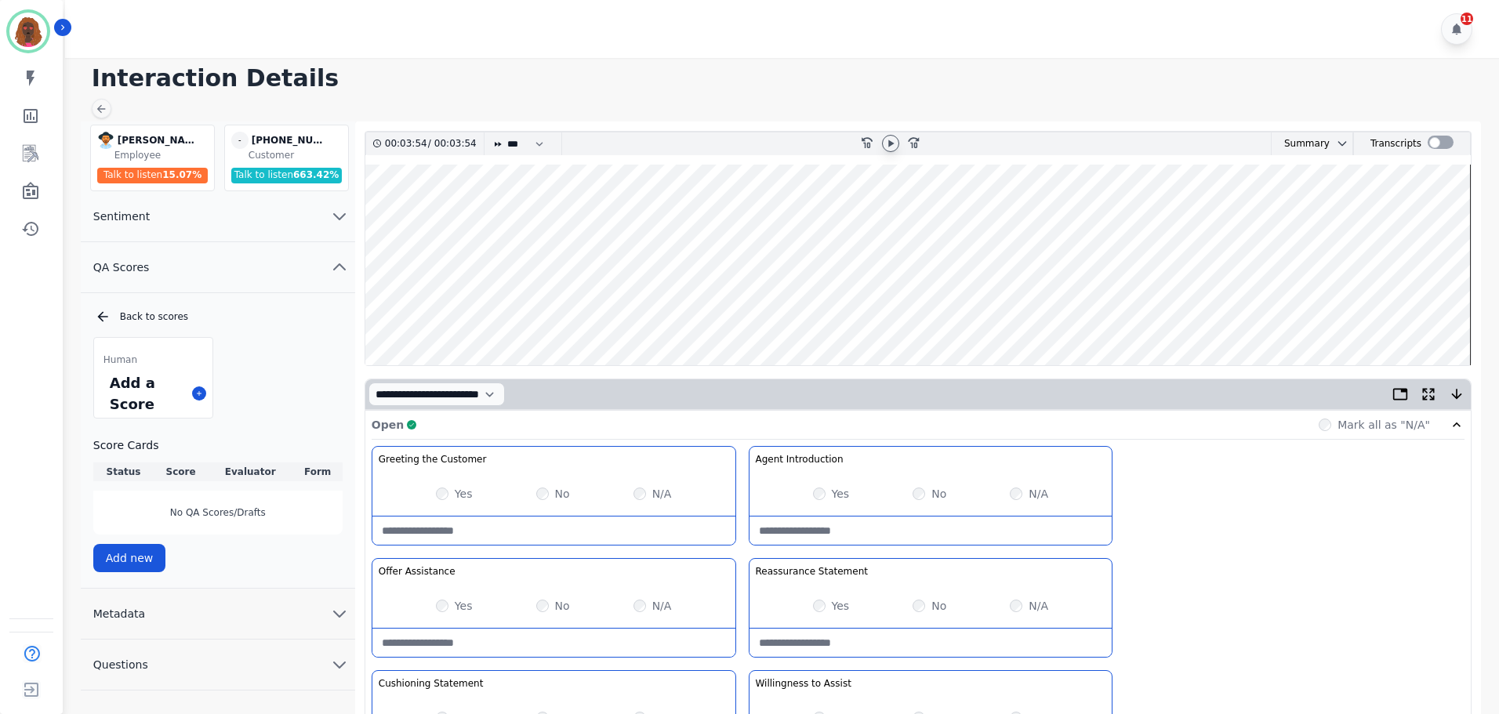
type Usage-note "**********"
click at [1435, 312] on wave at bounding box center [917, 265] width 1105 height 201
click at [886, 143] on icon at bounding box center [890, 143] width 13 height 13
click at [1408, 311] on wave at bounding box center [917, 265] width 1105 height 201
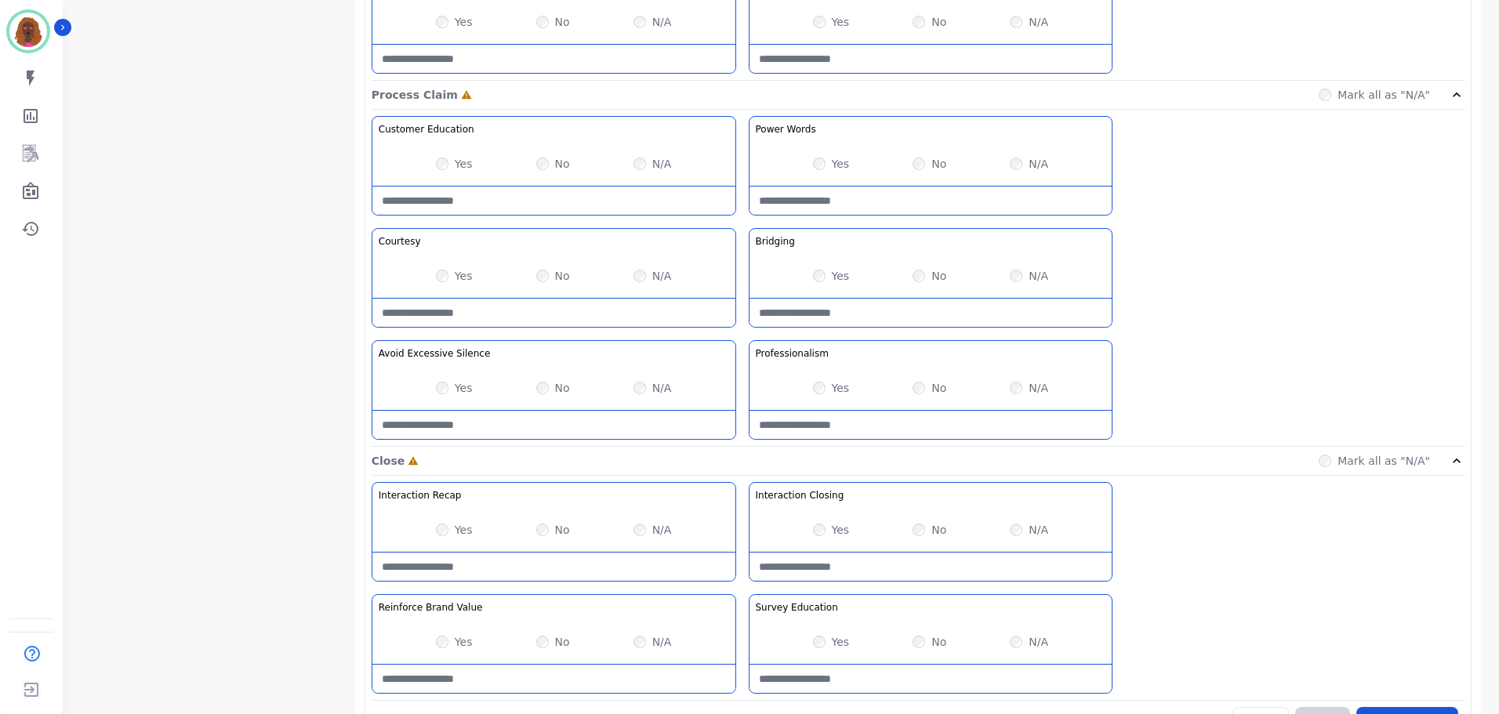
scroll to position [1243, 0]
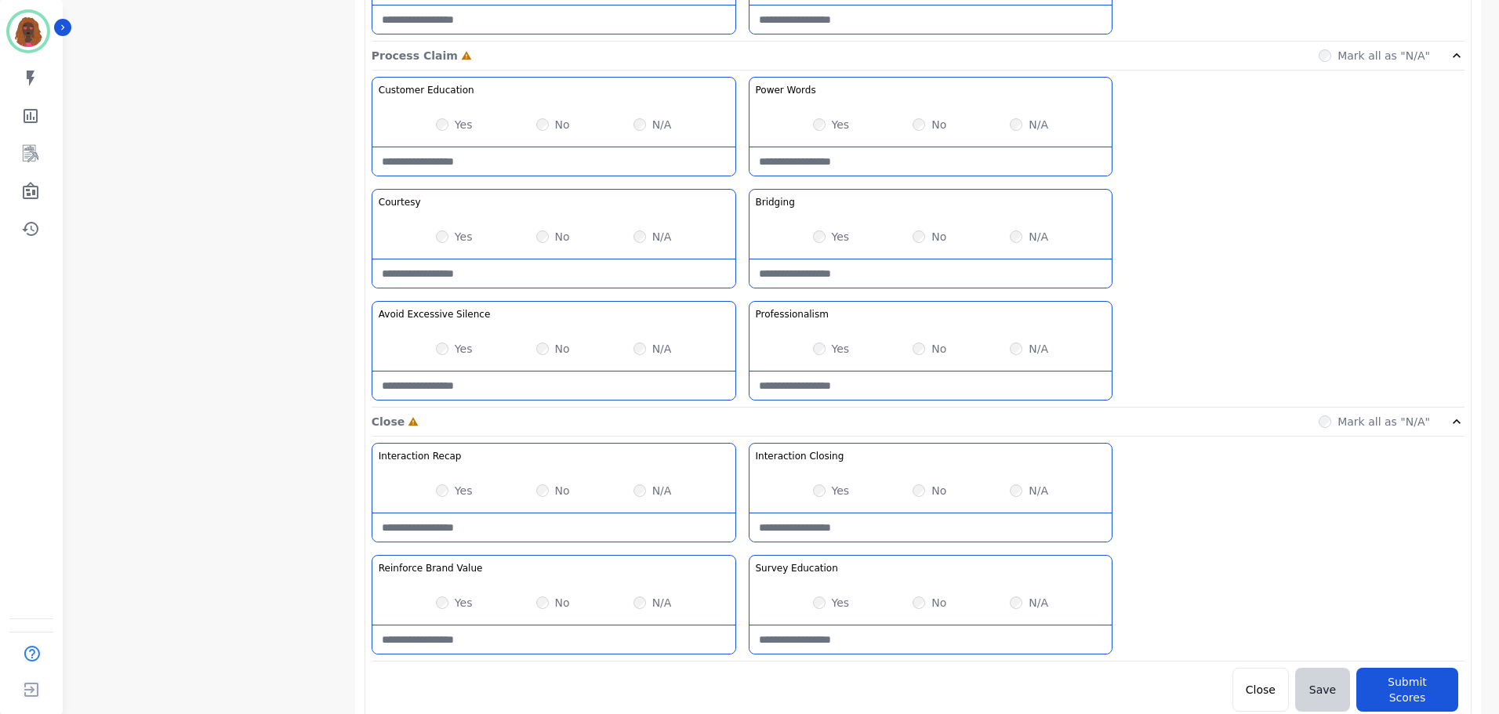
click at [907, 508] on div "Yes No N/A" at bounding box center [930, 491] width 363 height 44
click at [909, 534] on Closing-note at bounding box center [930, 528] width 363 height 28
type Closing-note "**********"
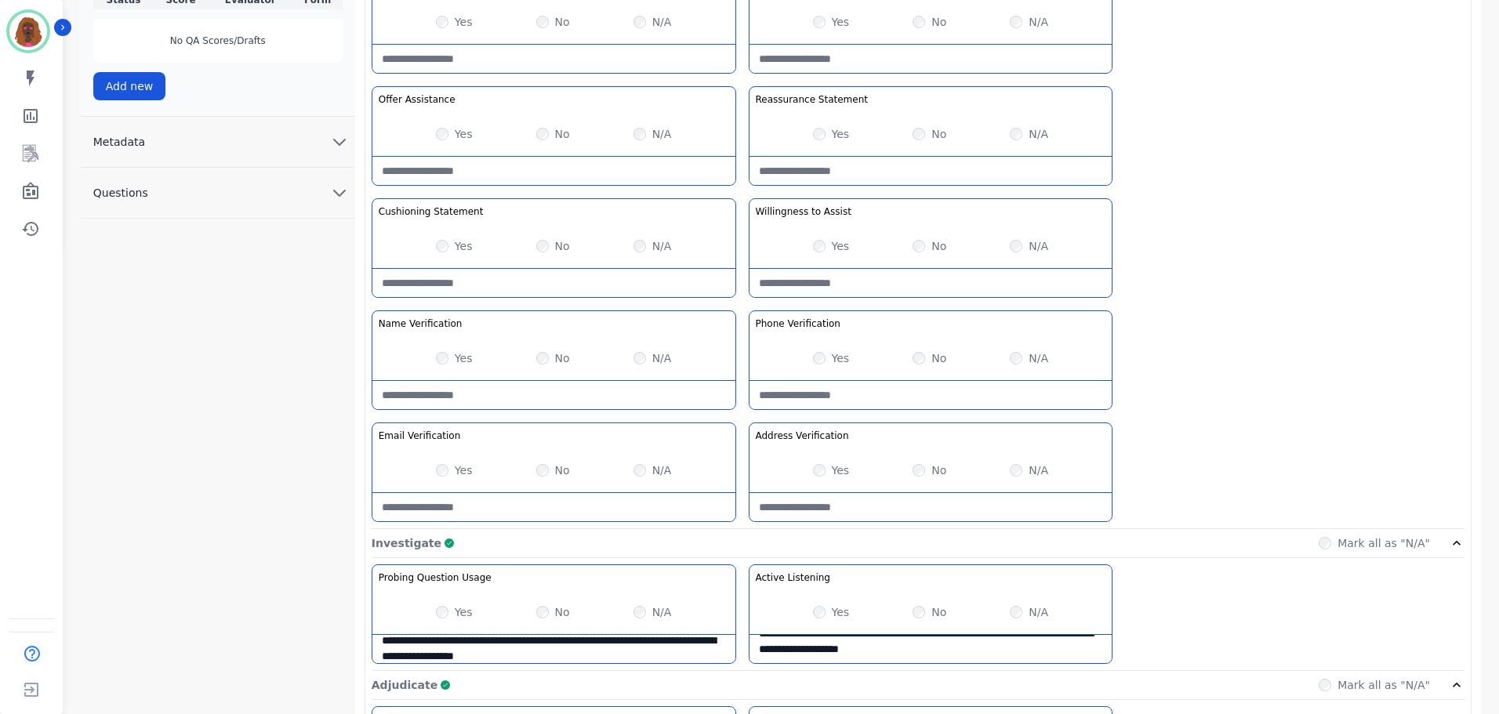
scroll to position [0, 0]
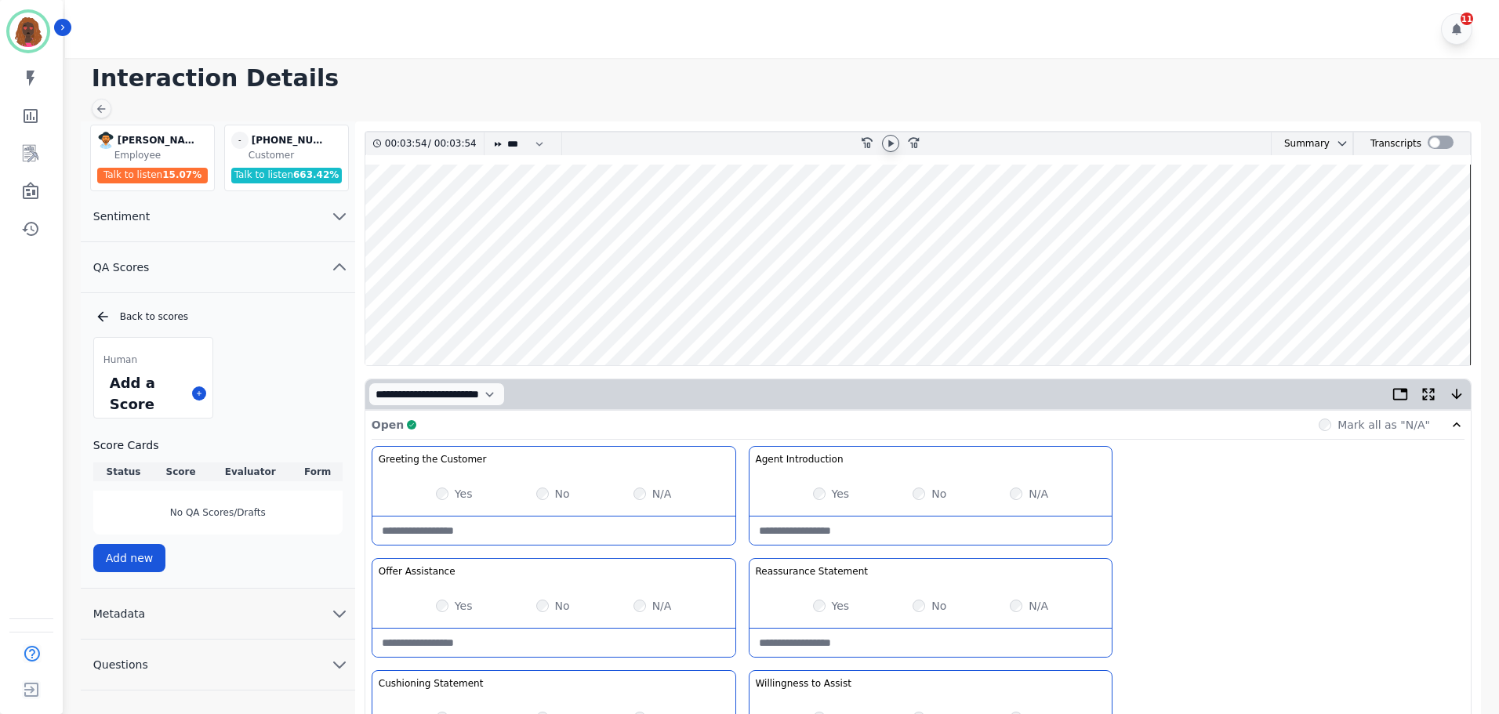
click at [890, 140] on icon at bounding box center [890, 143] width 13 height 13
click at [1265, 312] on wave at bounding box center [917, 265] width 1105 height 201
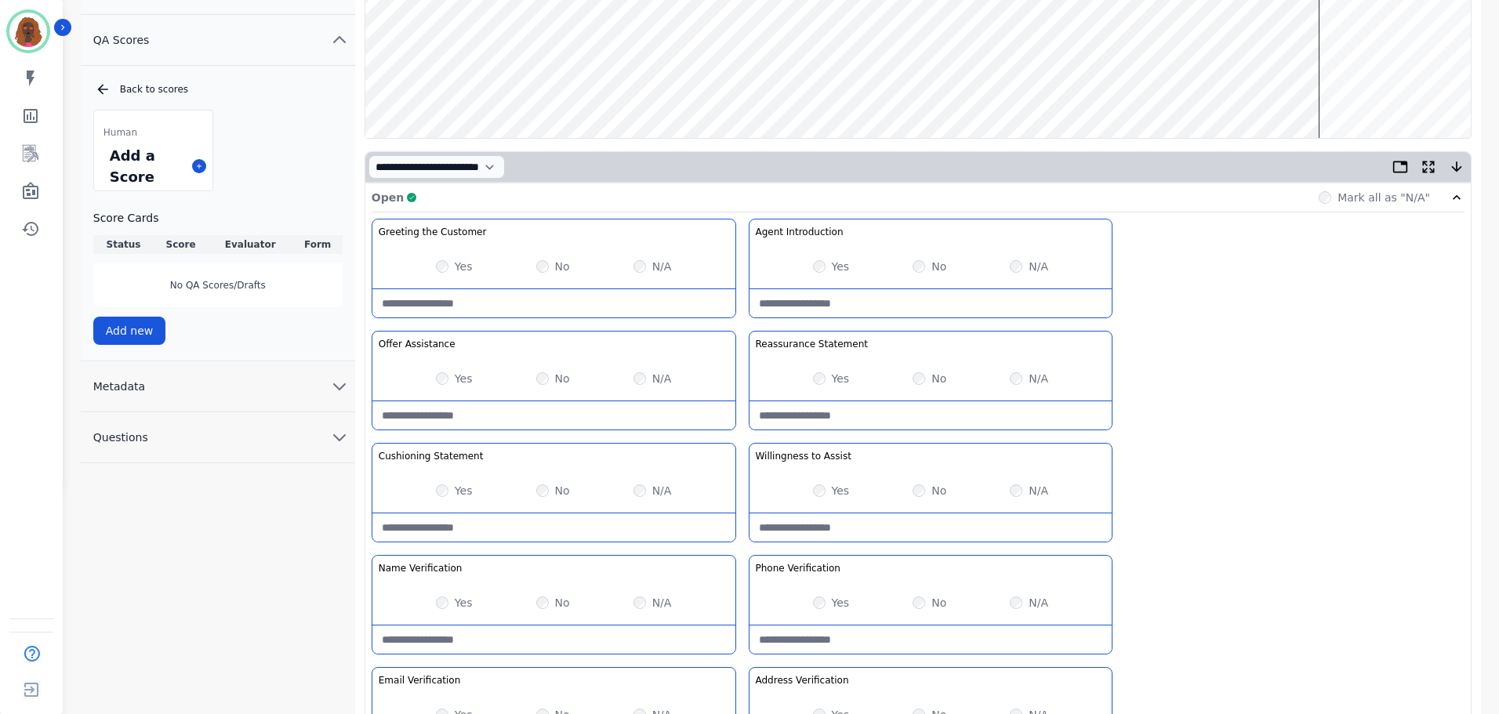
scroll to position [227, 0]
click at [1056, 81] on wave at bounding box center [917, 38] width 1105 height 201
click at [1083, 89] on wave at bounding box center [917, 38] width 1105 height 201
click at [1098, 89] on wave at bounding box center [917, 38] width 1105 height 201
click at [1115, 85] on wave at bounding box center [917, 38] width 1105 height 201
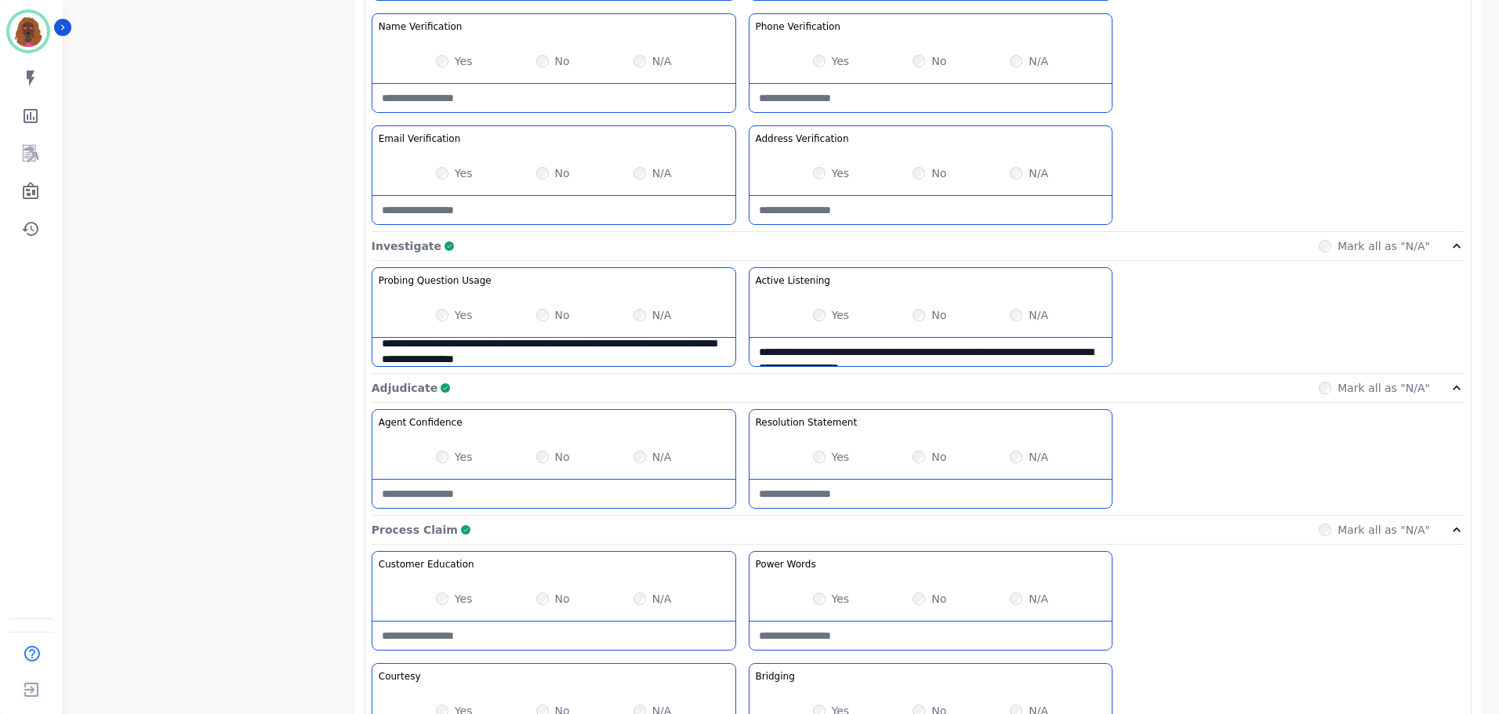
scroll to position [768, 0]
click at [661, 361] on Usage-note "**********" at bounding box center [553, 353] width 363 height 28
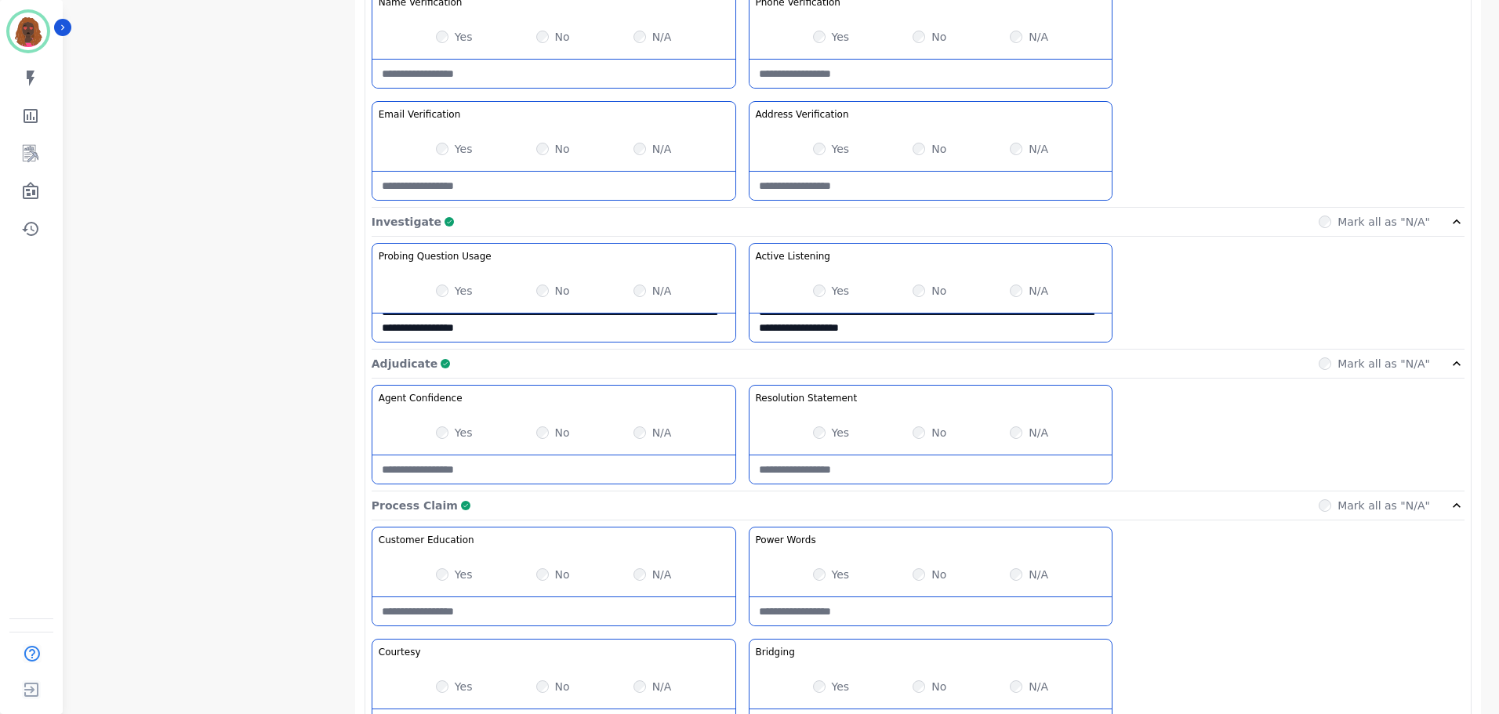
scroll to position [0, 0]
drag, startPoint x: 601, startPoint y: 334, endPoint x: 5, endPoint y: 200, distance: 611.5
click at [5, 202] on div "**********" at bounding box center [749, 193] width 1499 height 1972
click at [533, 335] on Usage-note at bounding box center [553, 328] width 363 height 28
type Usage-note "*"
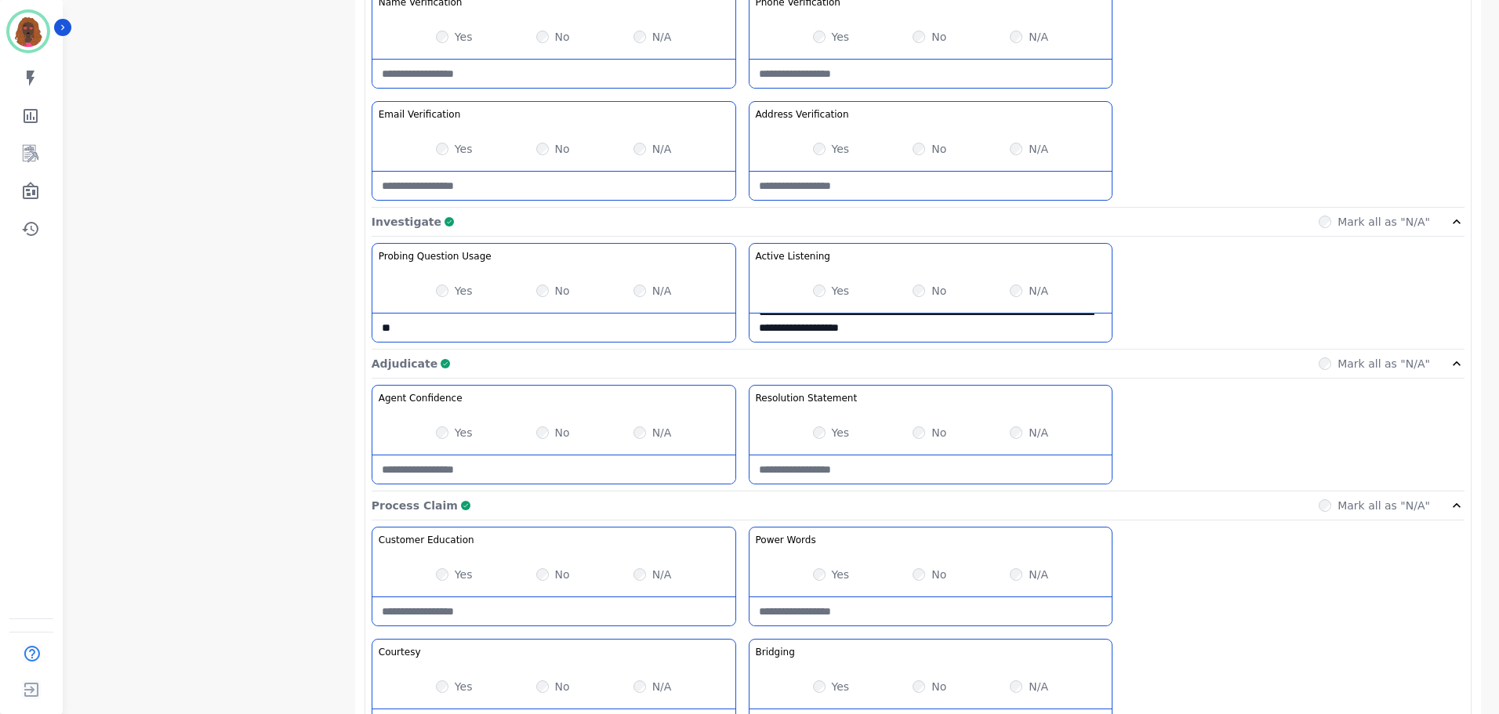
type Usage-note "*"
click at [532, 605] on Education-note at bounding box center [553, 611] width 363 height 28
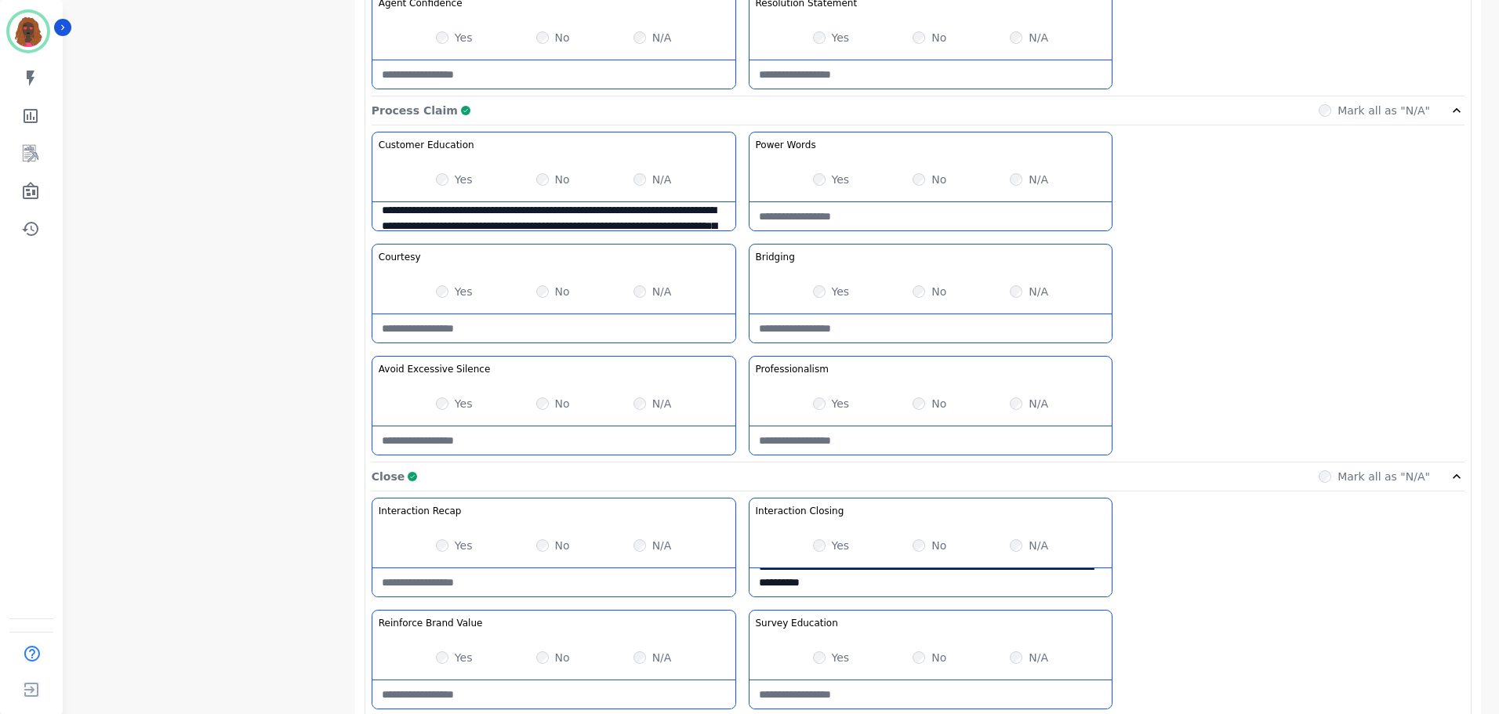
scroll to position [1243, 0]
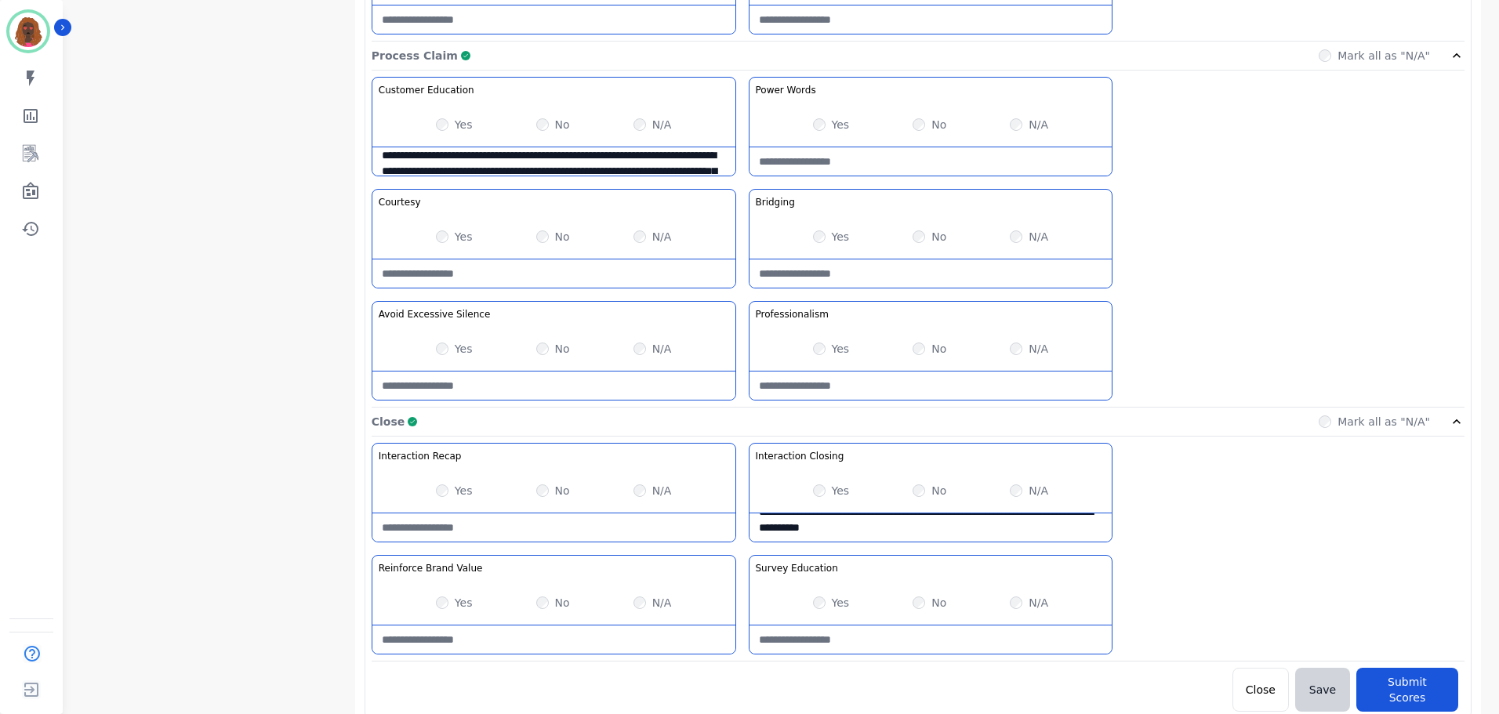
type Education-note "**********"
click at [1426, 675] on button "Submit Scores" at bounding box center [1407, 690] width 102 height 44
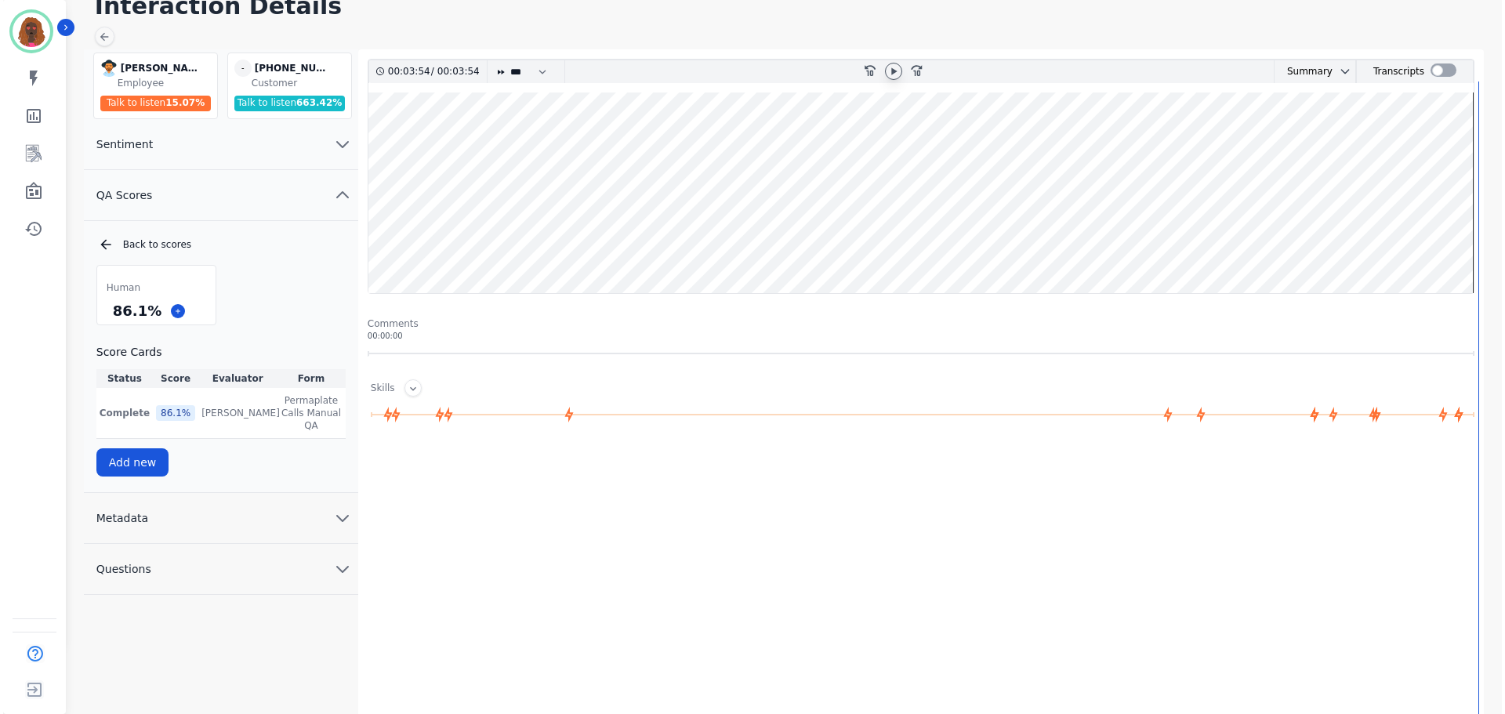
scroll to position [0, 0]
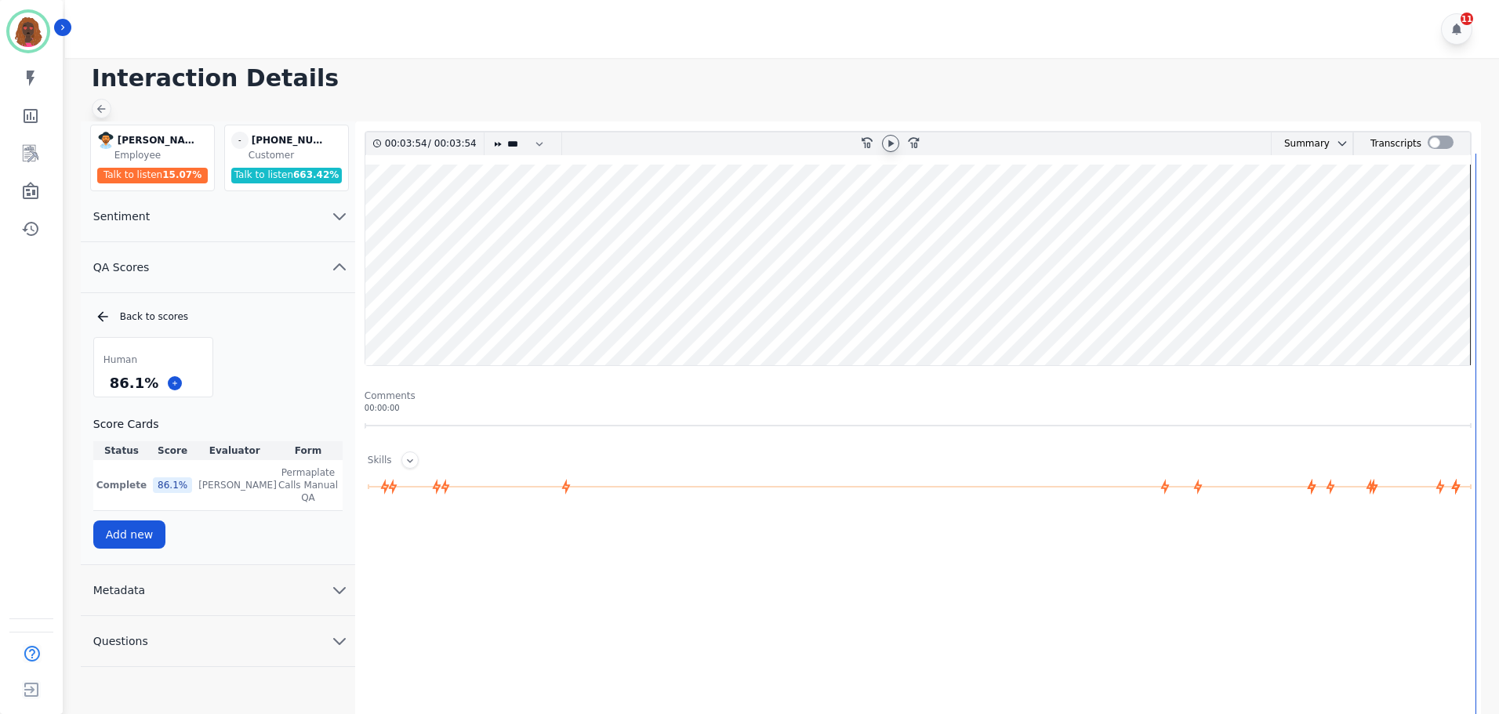
click at [106, 106] on icon at bounding box center [101, 109] width 13 height 13
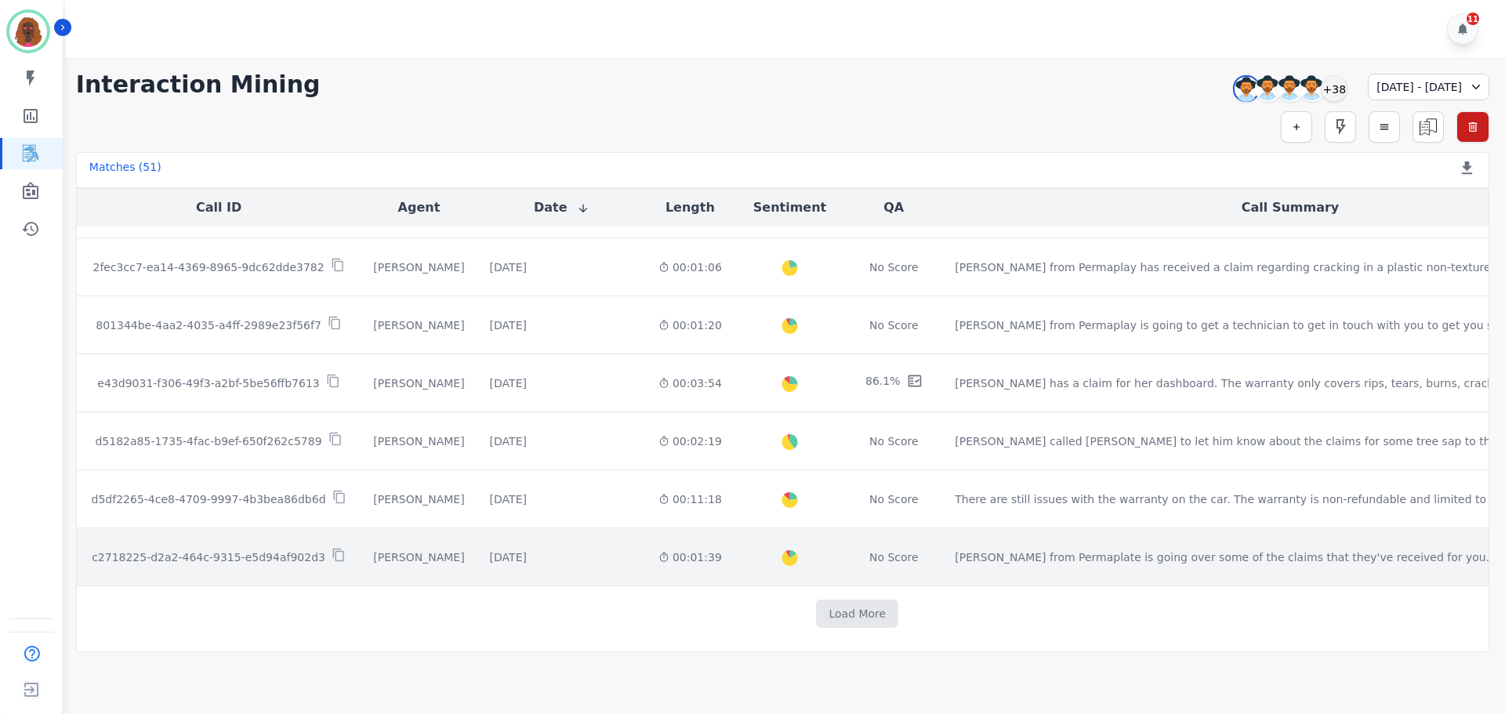
scroll to position [790, 0]
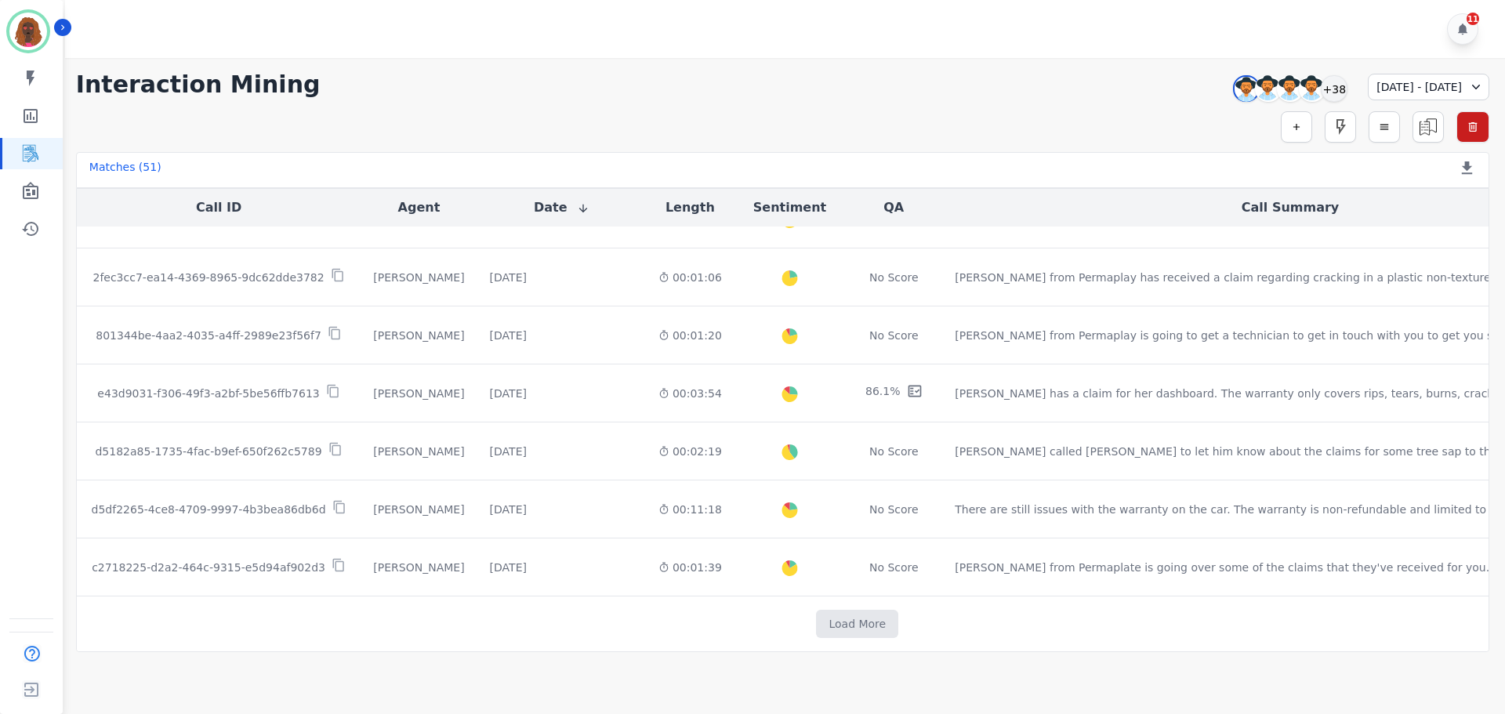
click at [764, 648] on td "Load More" at bounding box center [858, 625] width 1562 height 56
click at [816, 632] on button "Load More" at bounding box center [857, 624] width 82 height 28
click at [874, 619] on button "Load More" at bounding box center [915, 624] width 82 height 28
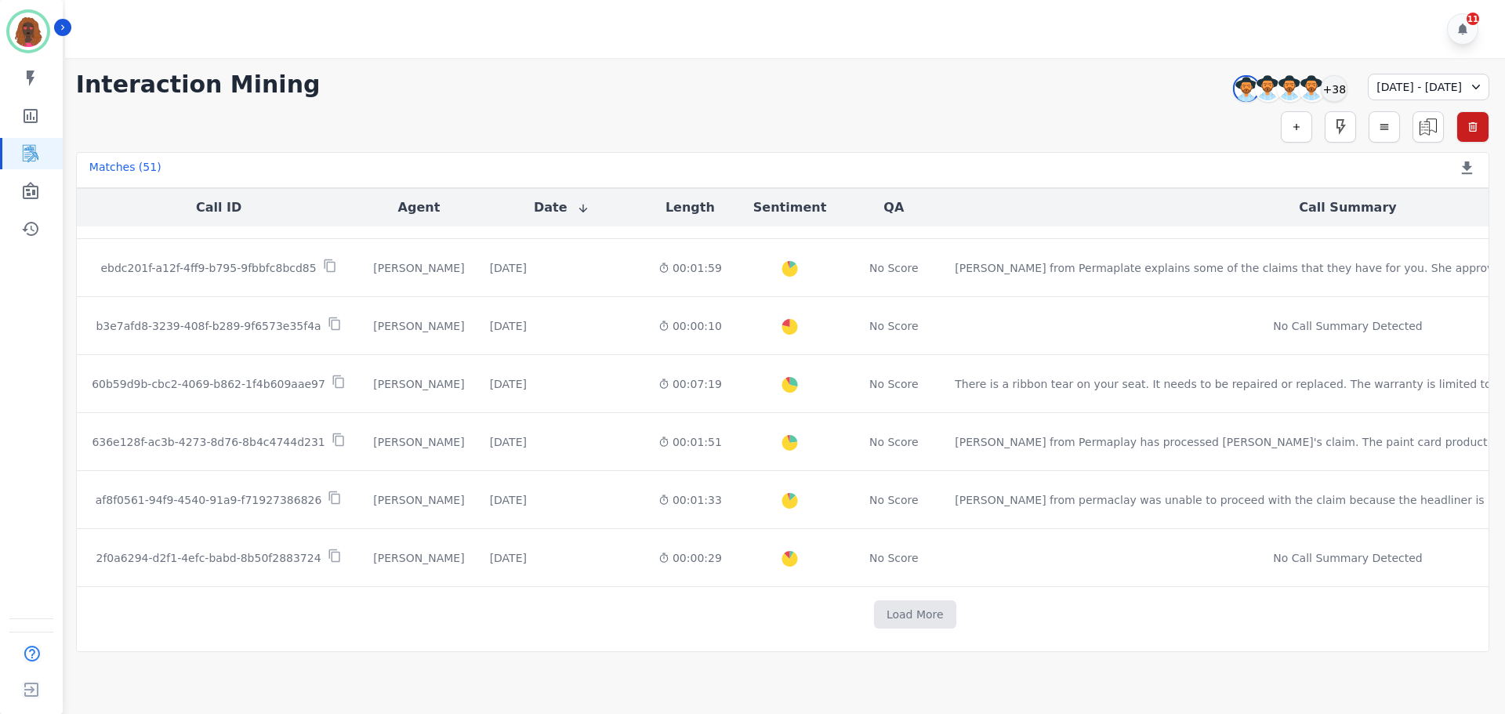
scroll to position [2599, 0]
click at [874, 604] on button "Load More" at bounding box center [915, 614] width 82 height 28
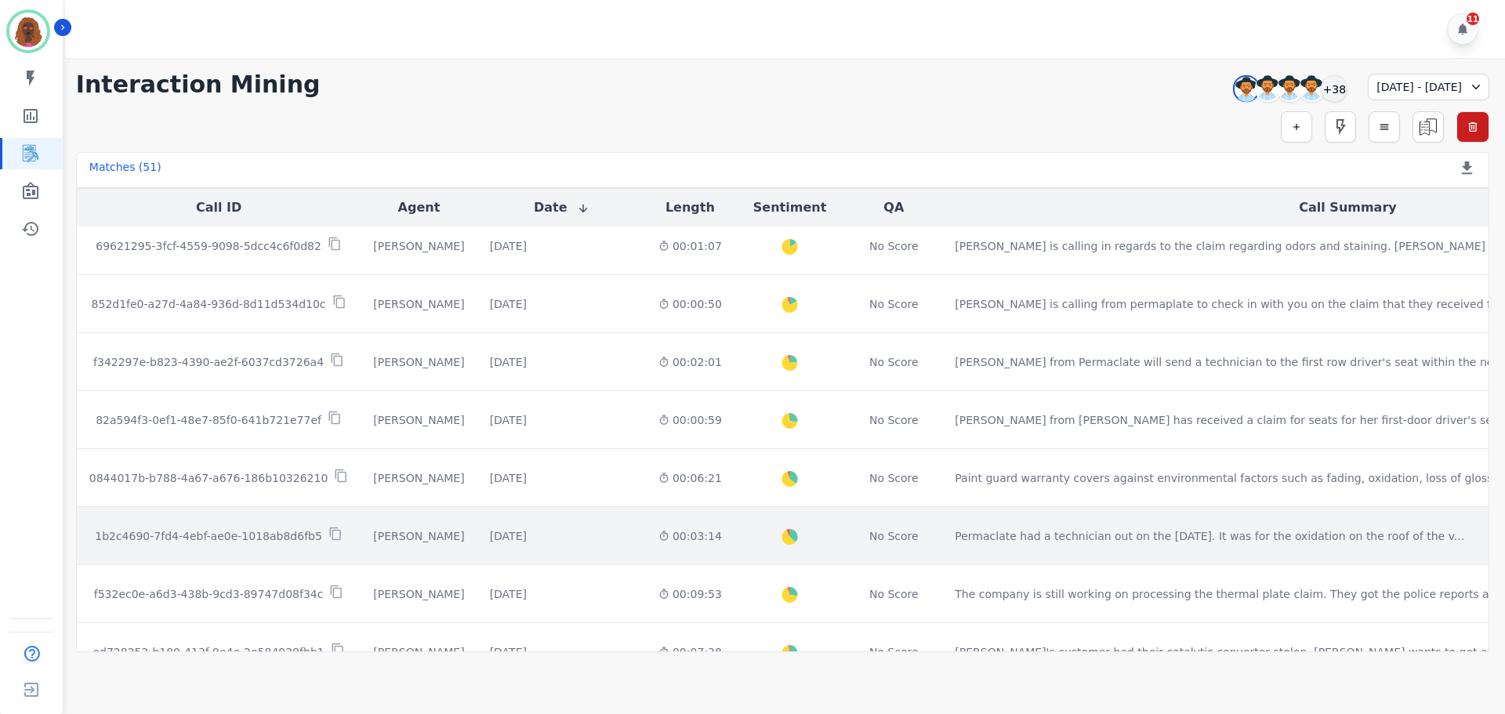
scroll to position [1979, 0]
click at [521, 526] on td "[DATE] Start at: [DATE] 11:58am" at bounding box center [561, 539] width 169 height 58
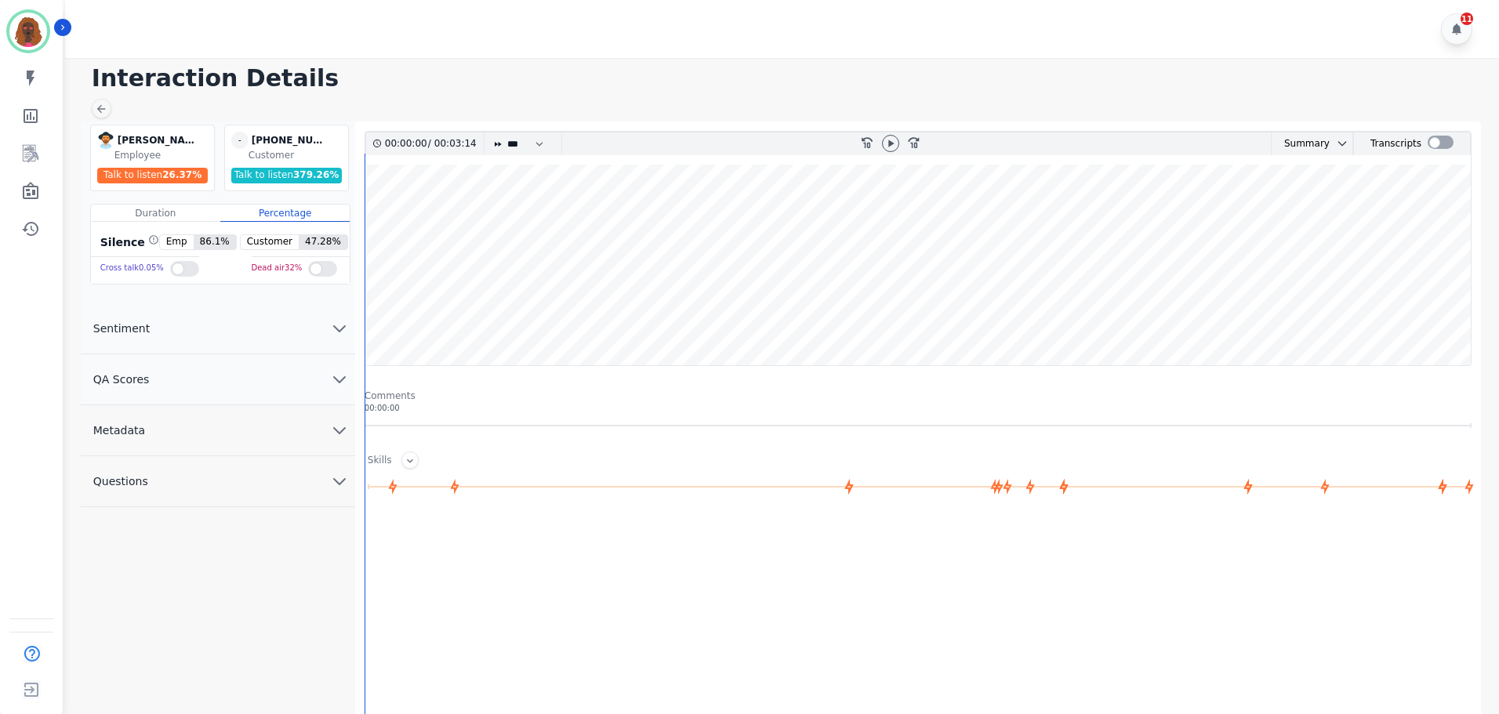
click at [898, 136] on div at bounding box center [891, 143] width 24 height 23
click at [892, 147] on icon at bounding box center [890, 143] width 13 height 13
click at [316, 390] on button "QA Scores" at bounding box center [218, 379] width 274 height 51
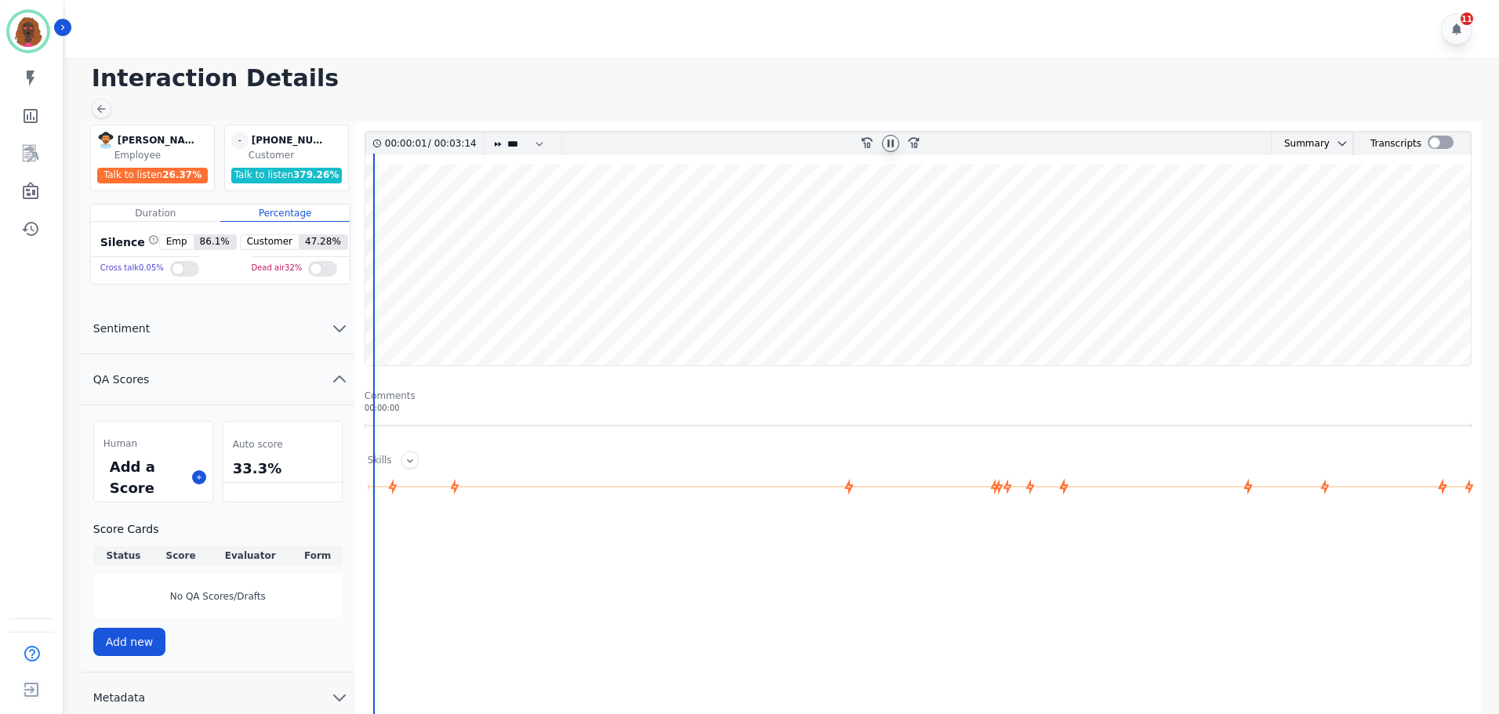
click at [211, 474] on div "Add a Score" at bounding box center [153, 477] width 118 height 49
click at [194, 480] on button at bounding box center [199, 477] width 14 height 14
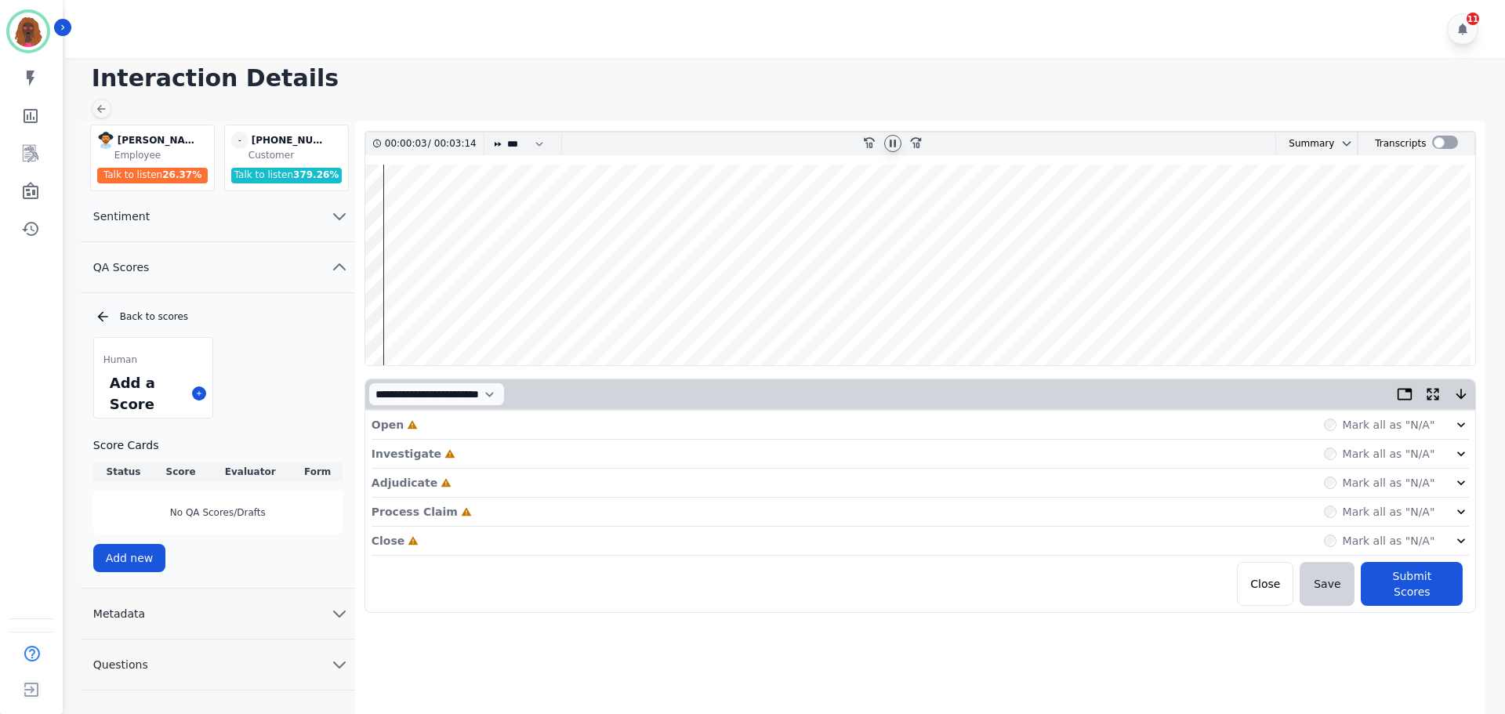
click at [415, 425] on div "Open Incomplete Mark all as "N/A"" at bounding box center [921, 425] width 1098 height 29
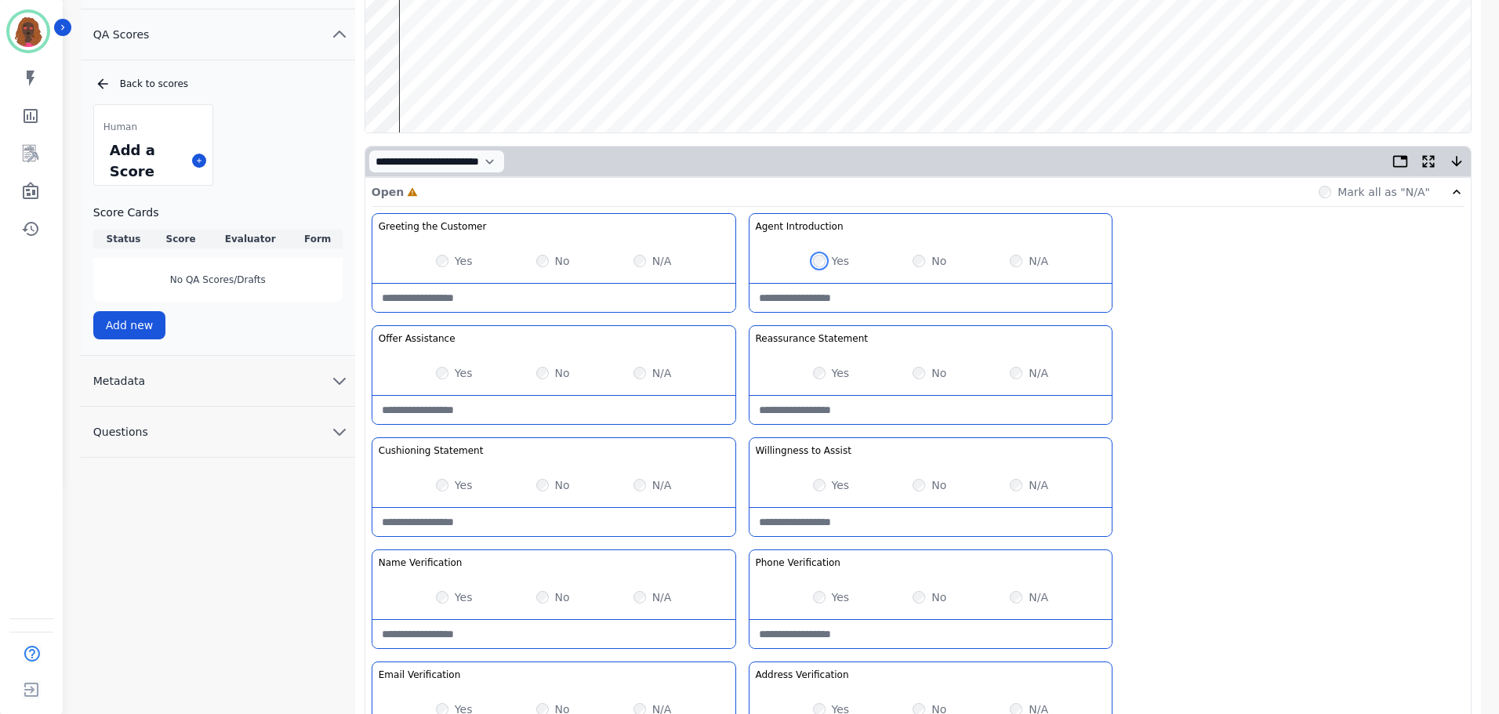
scroll to position [234, 0]
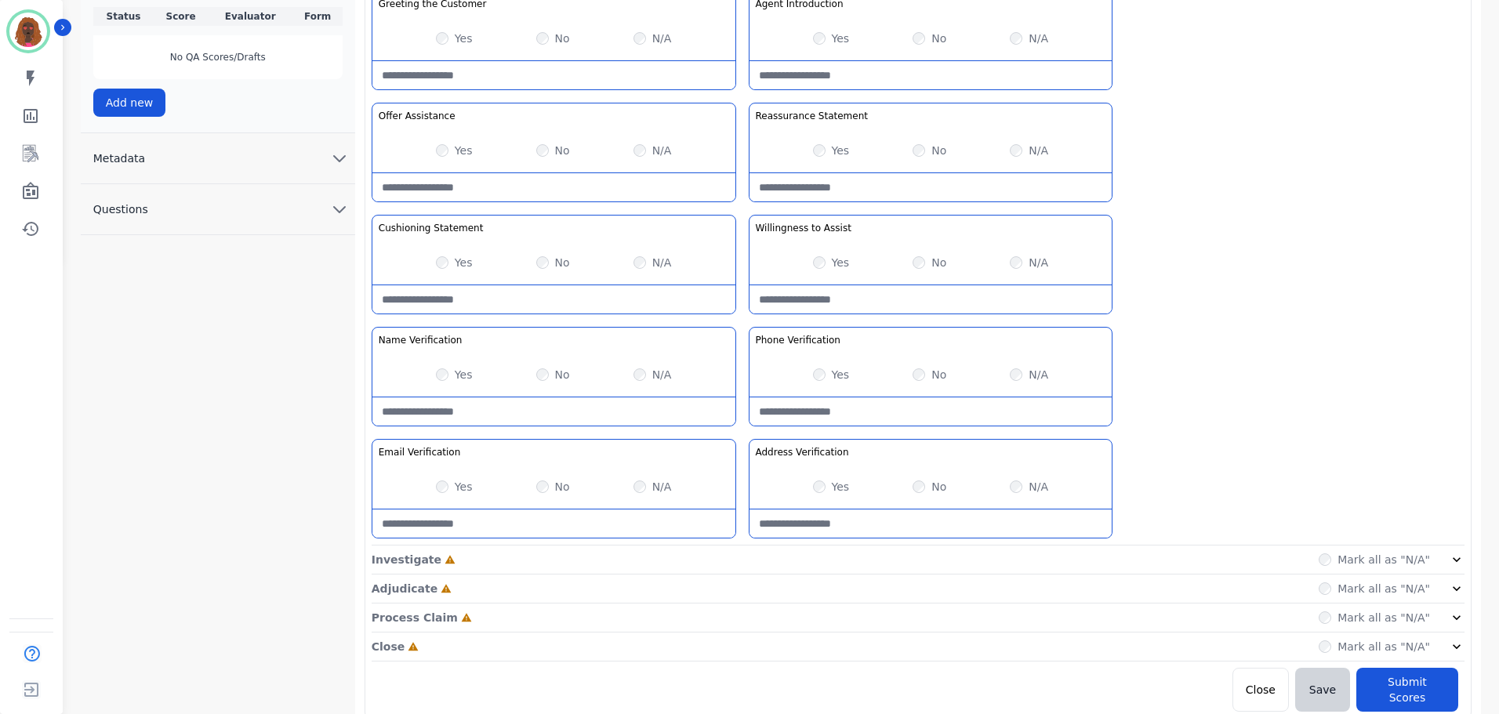
click at [743, 575] on div "Investigate Incomplete Mark all as "N/A"" at bounding box center [918, 589] width 1093 height 29
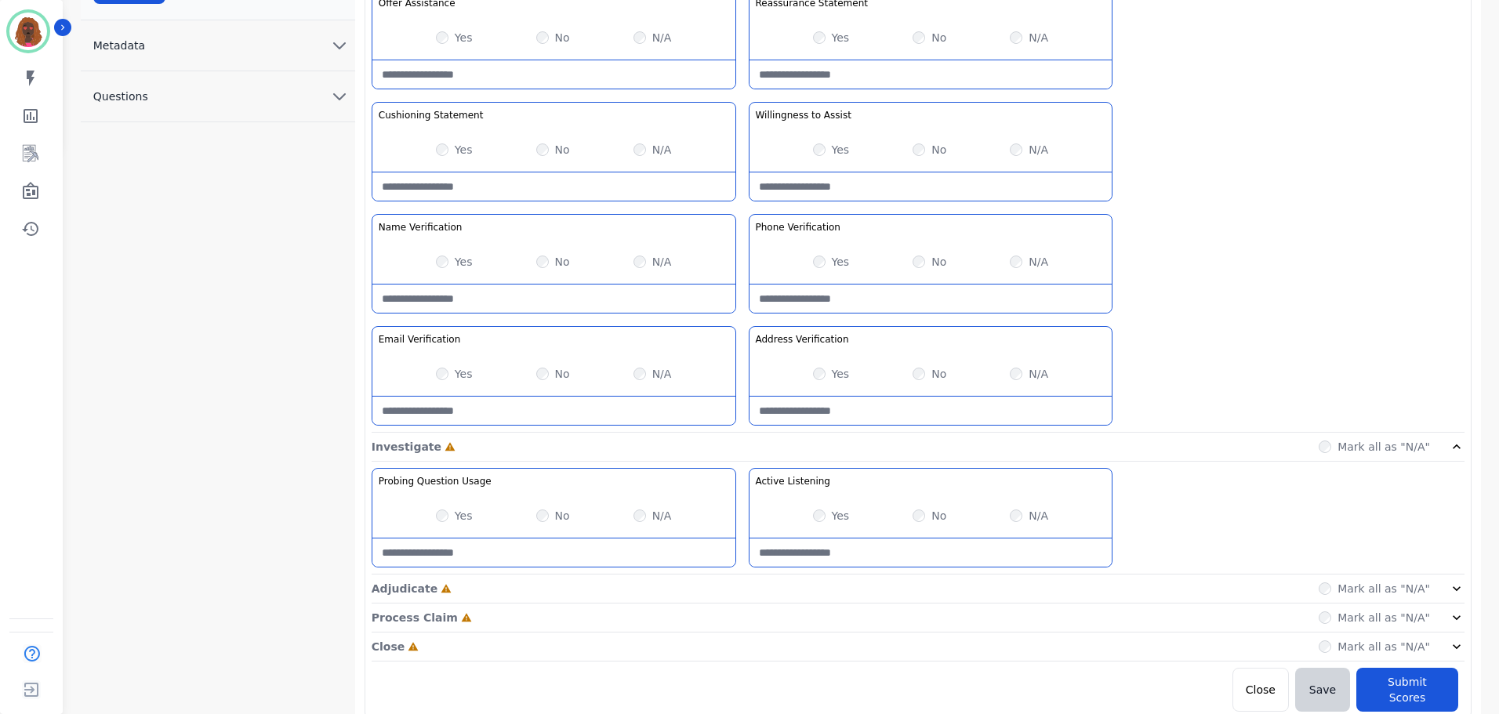
click at [742, 633] on div "Adjudicate Incomplete Mark all as "N/A"" at bounding box center [918, 647] width 1093 height 29
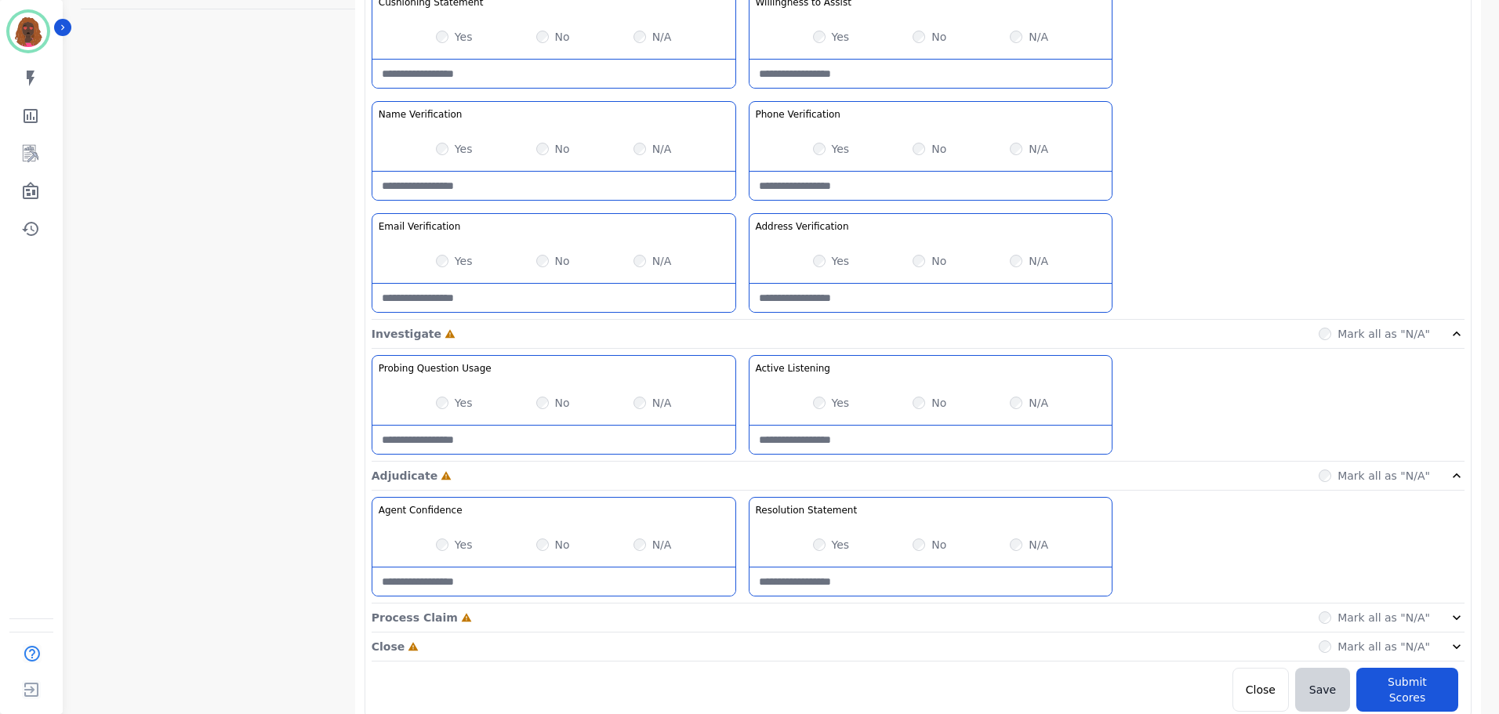
click at [735, 622] on div "Process Claim Incomplete Mark all as "N/A"" at bounding box center [918, 618] width 1093 height 29
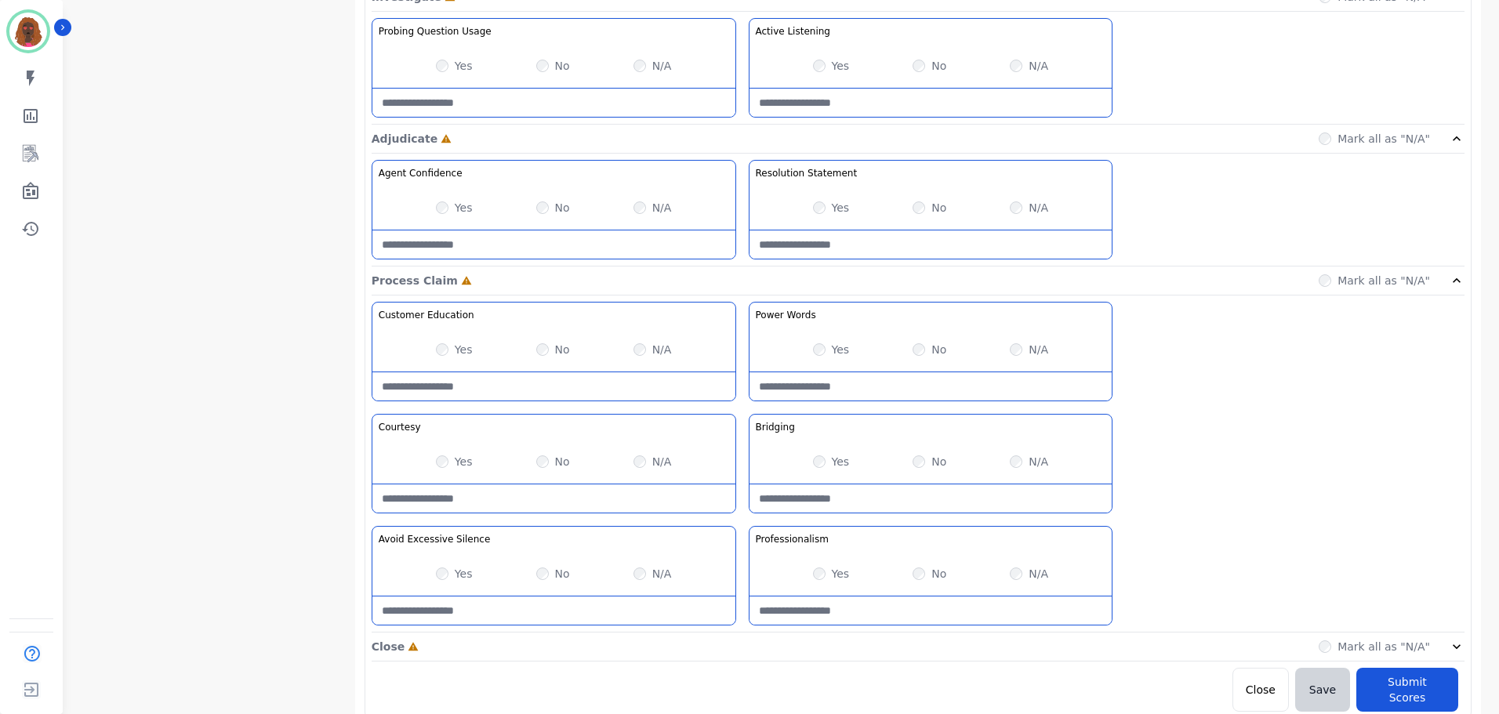
click at [737, 647] on div "Close Incomplete Mark all as "N/A"" at bounding box center [918, 647] width 1093 height 29
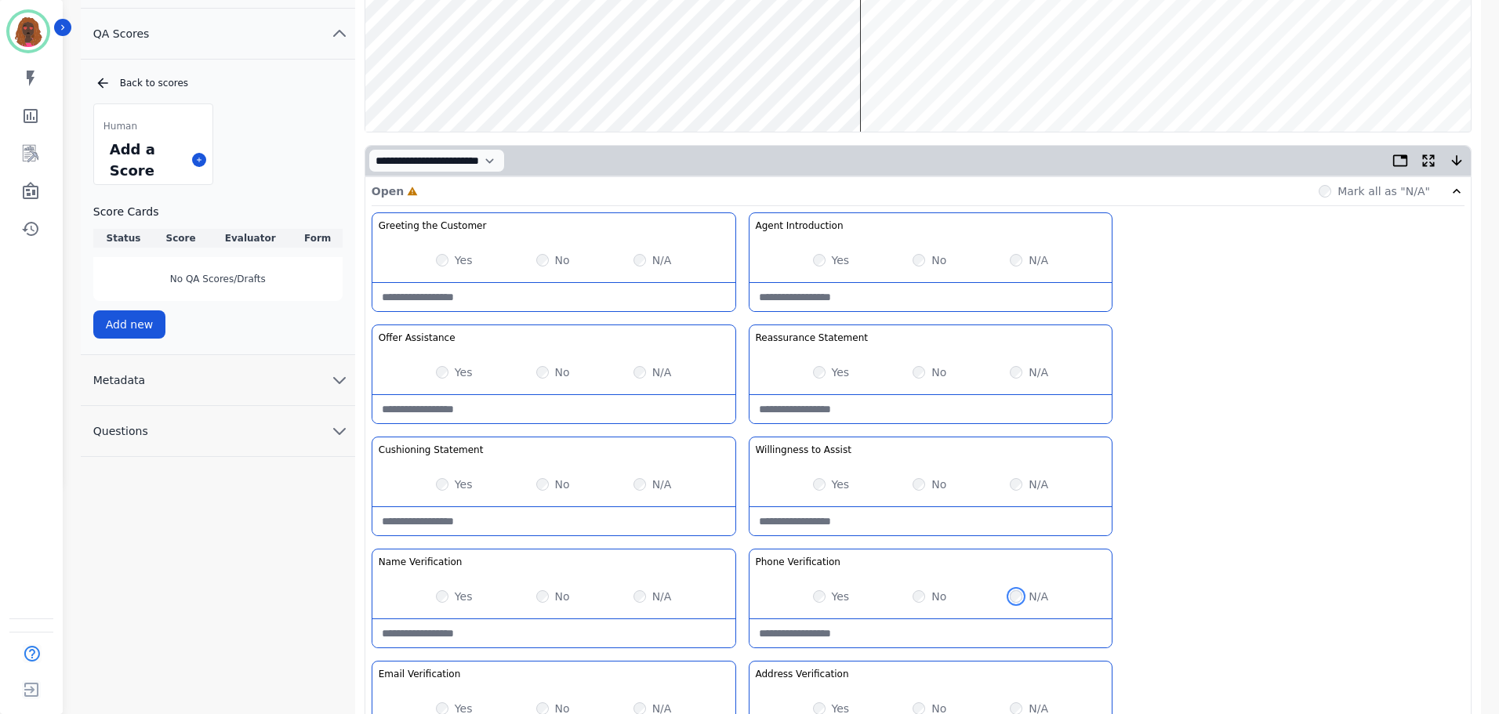
scroll to position [234, 0]
click at [837, 78] on wave at bounding box center [917, 30] width 1105 height 201
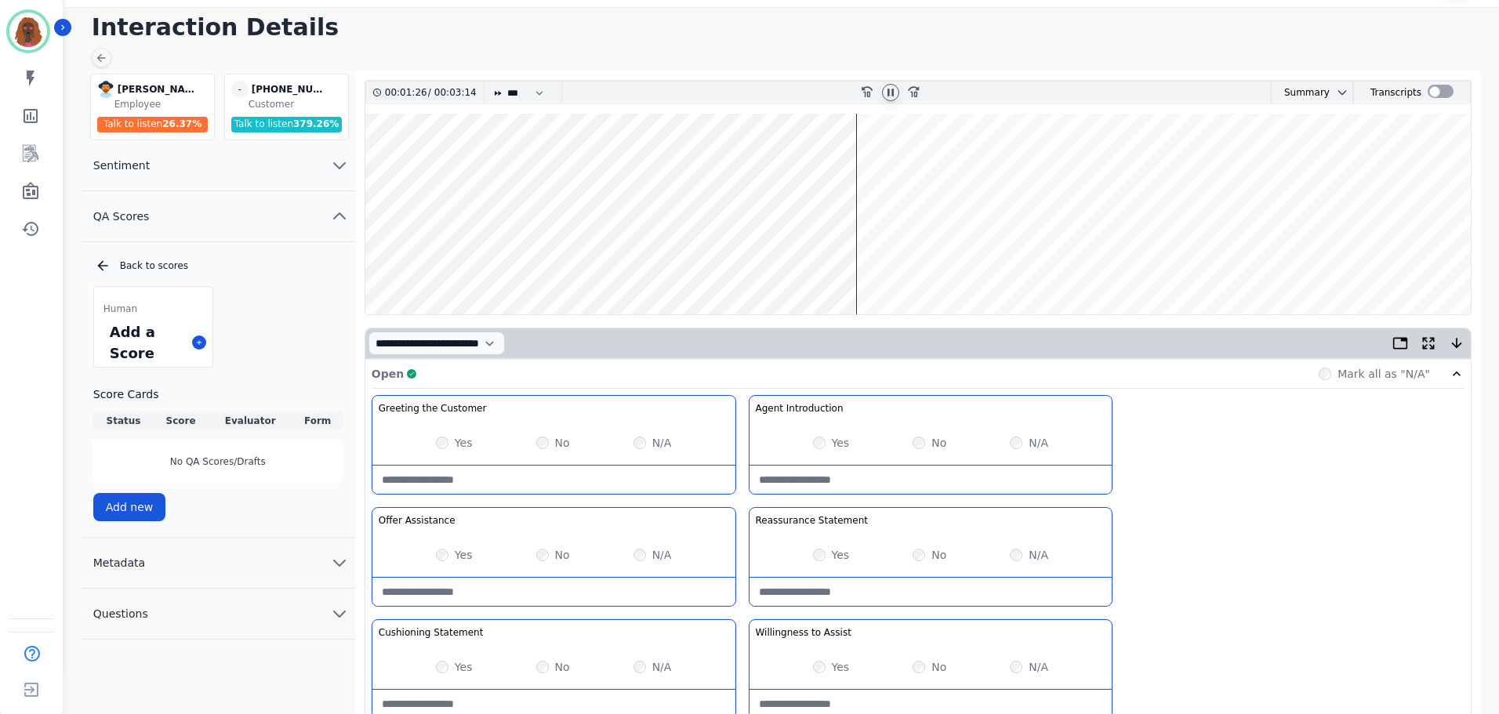
scroll to position [0, 0]
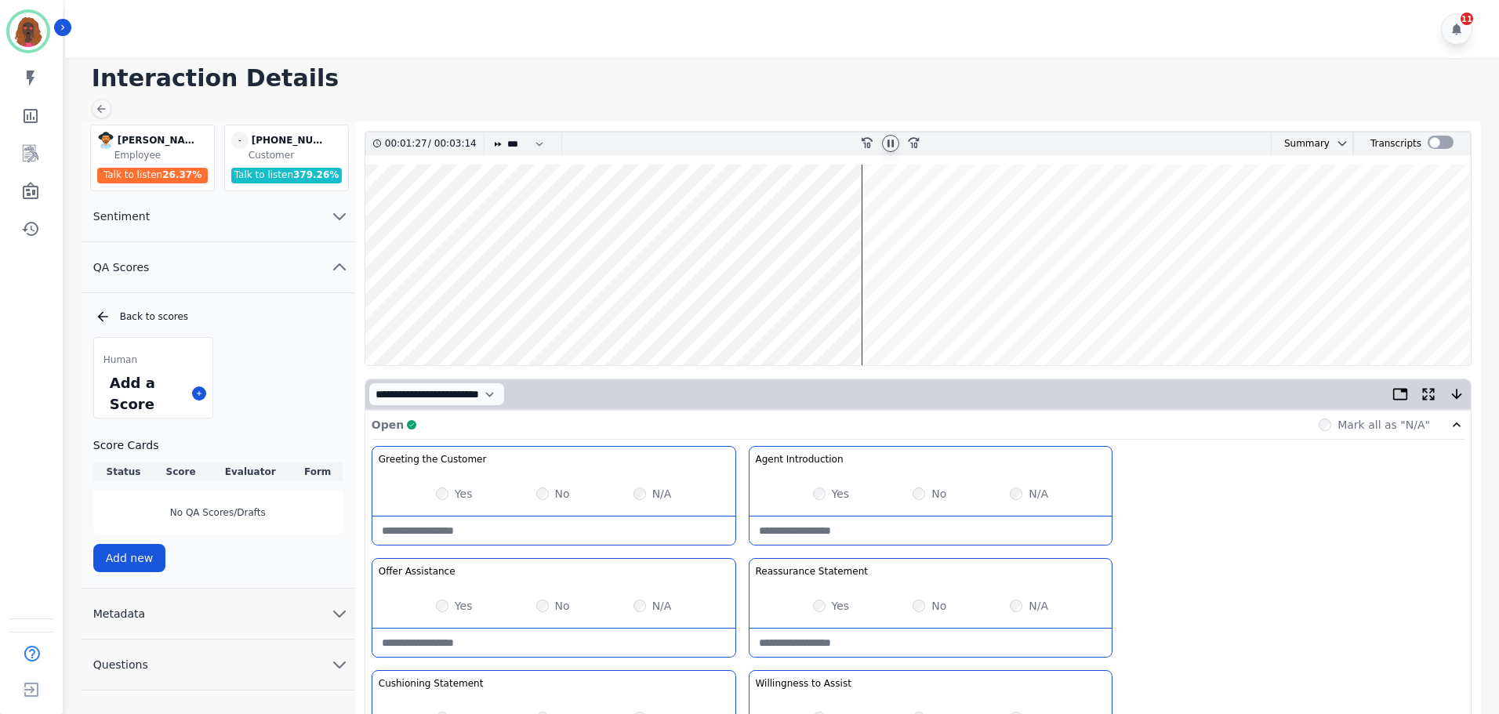
click at [883, 315] on wave at bounding box center [917, 265] width 1105 height 201
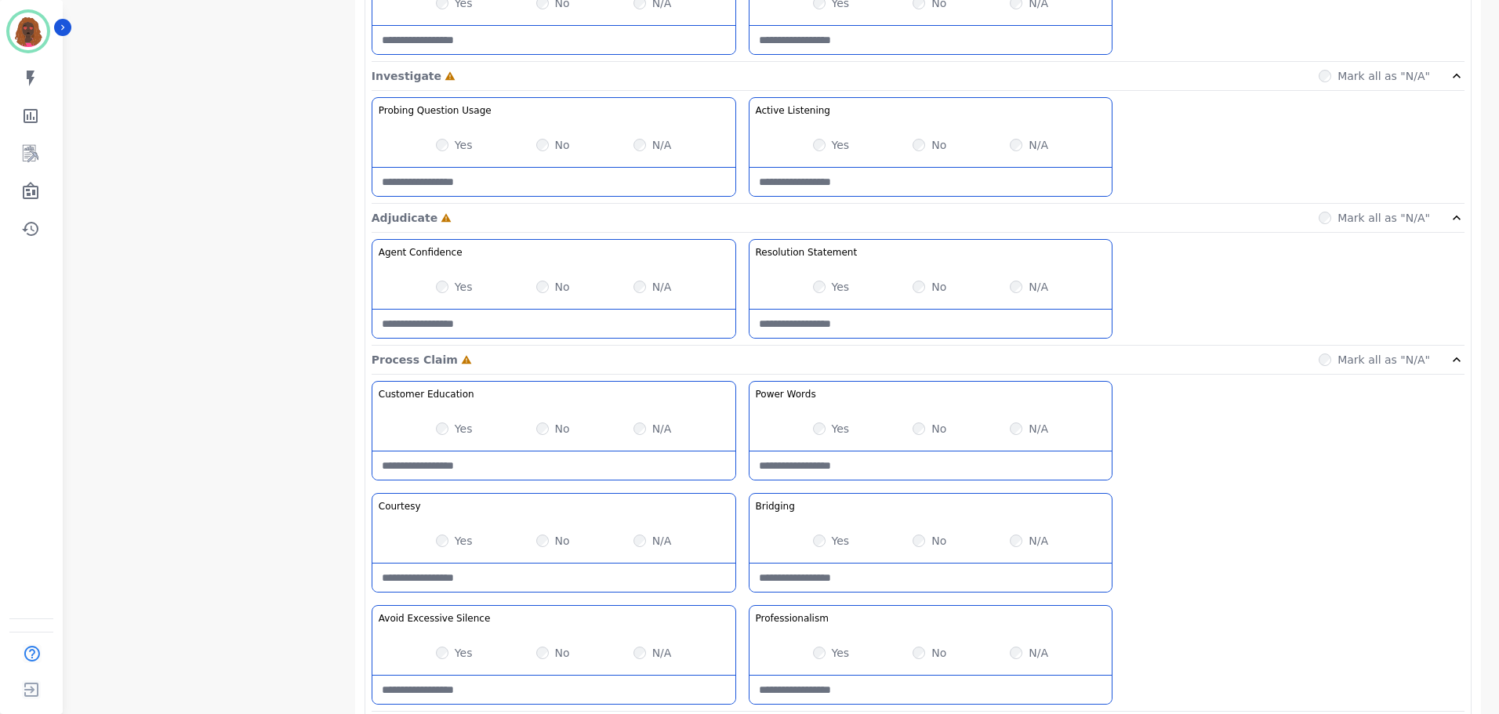
scroll to position [940, 0]
click at [442, 420] on div "Yes" at bounding box center [454, 428] width 37 height 16
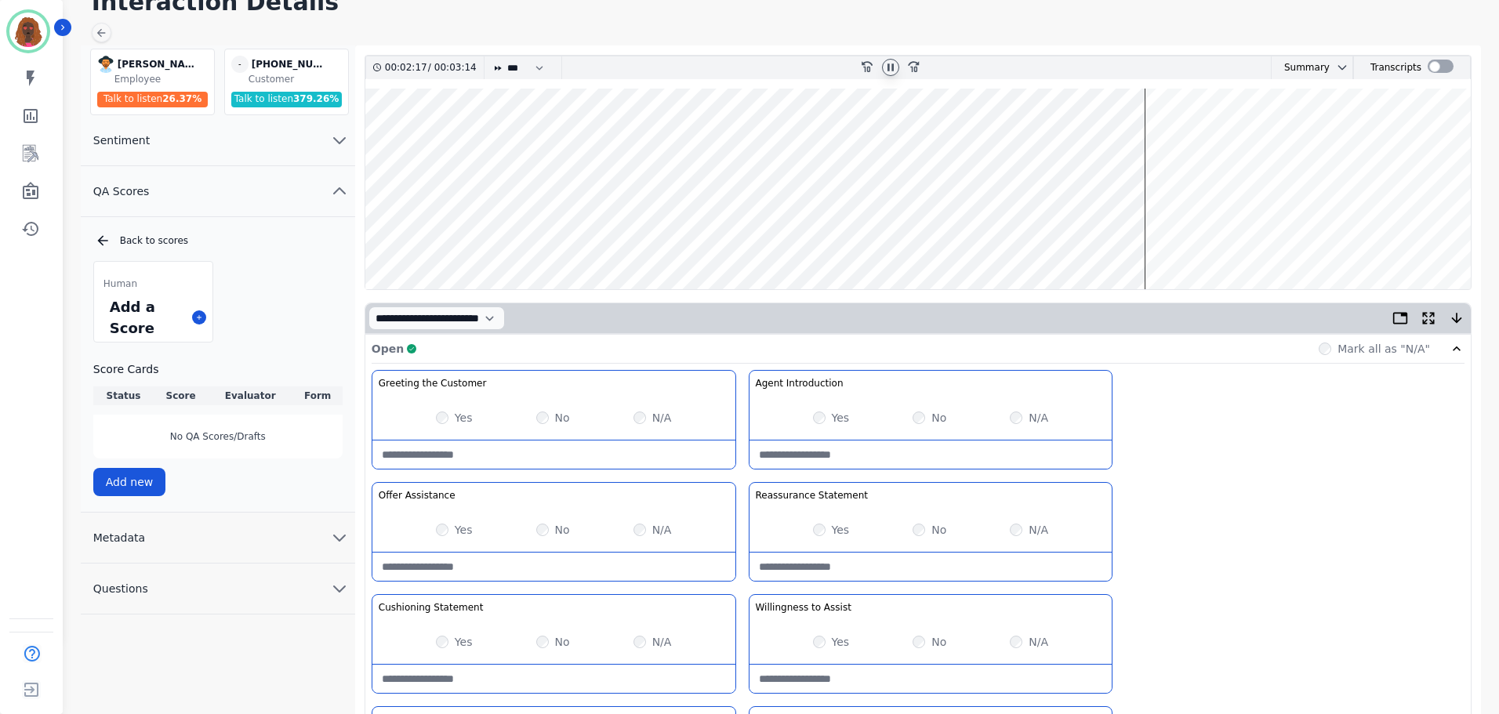
scroll to position [77, 0]
click at [1132, 139] on wave at bounding box center [917, 188] width 1105 height 201
click at [1182, 235] on wave at bounding box center [917, 188] width 1105 height 201
click at [1215, 237] on wave at bounding box center [917, 188] width 1105 height 201
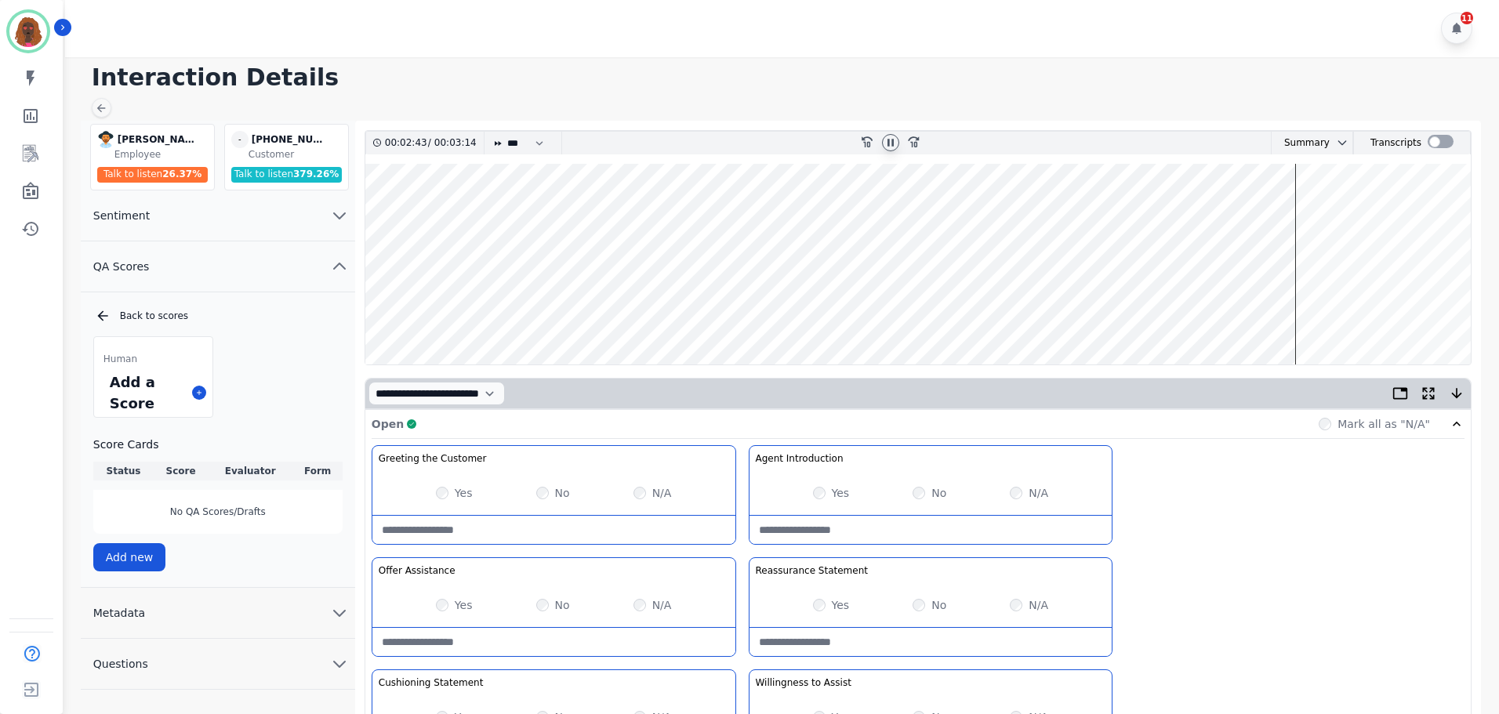
scroll to position [0, 0]
click at [1310, 313] on wave at bounding box center [917, 265] width 1105 height 201
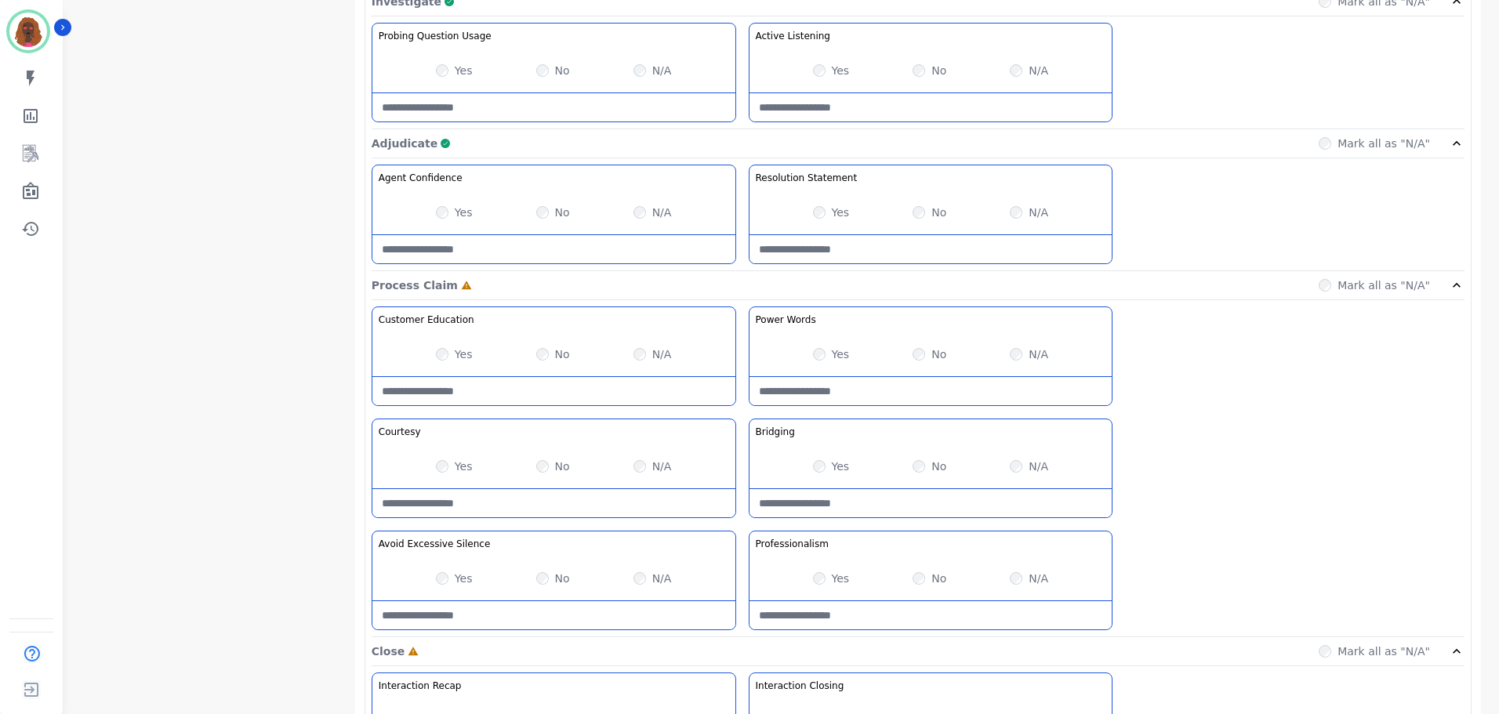
click at [826, 463] on div "Yes" at bounding box center [831, 467] width 37 height 16
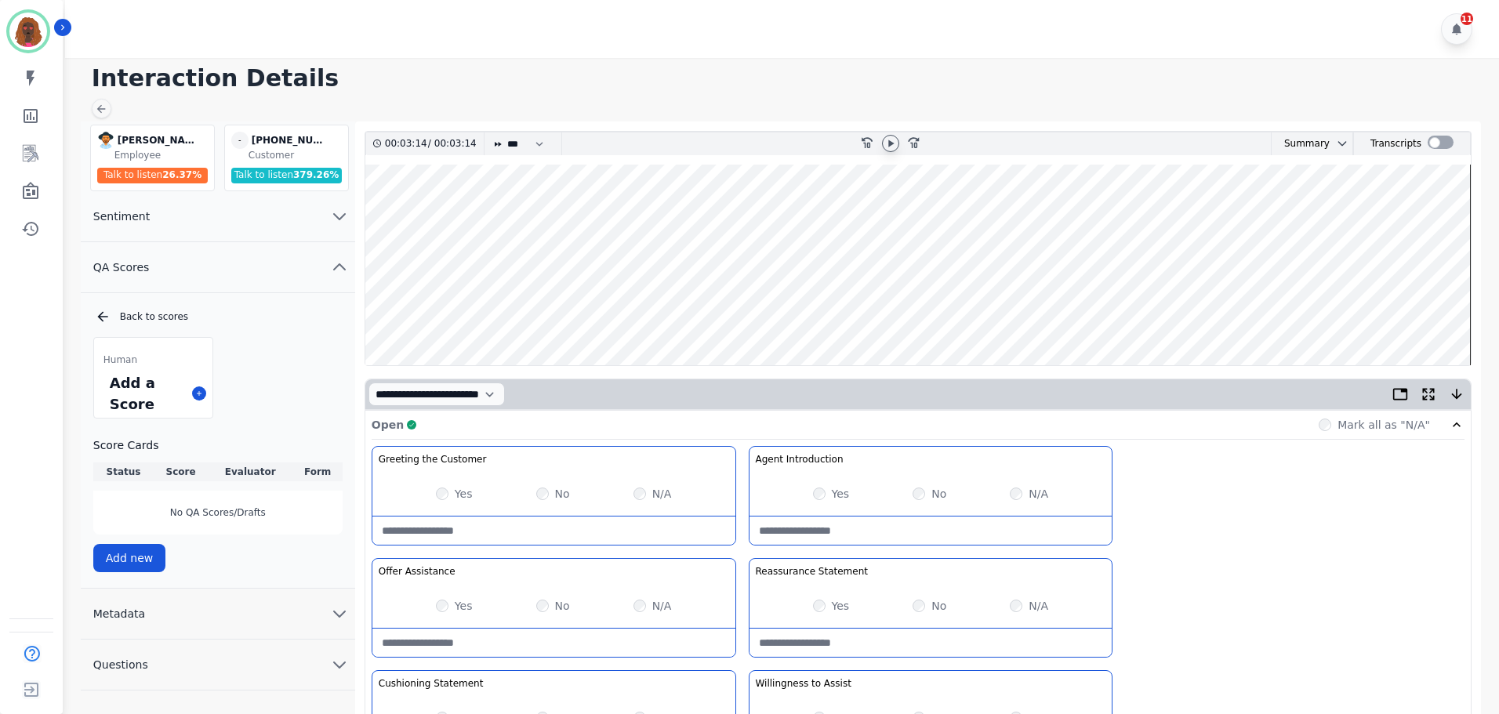
click at [1111, 317] on wave at bounding box center [917, 265] width 1105 height 201
click at [891, 147] on icon at bounding box center [890, 143] width 13 height 13
click at [1126, 314] on wave at bounding box center [917, 265] width 1105 height 201
click at [1216, 310] on wave at bounding box center [917, 265] width 1105 height 201
click at [1255, 314] on wave at bounding box center [917, 265] width 1105 height 201
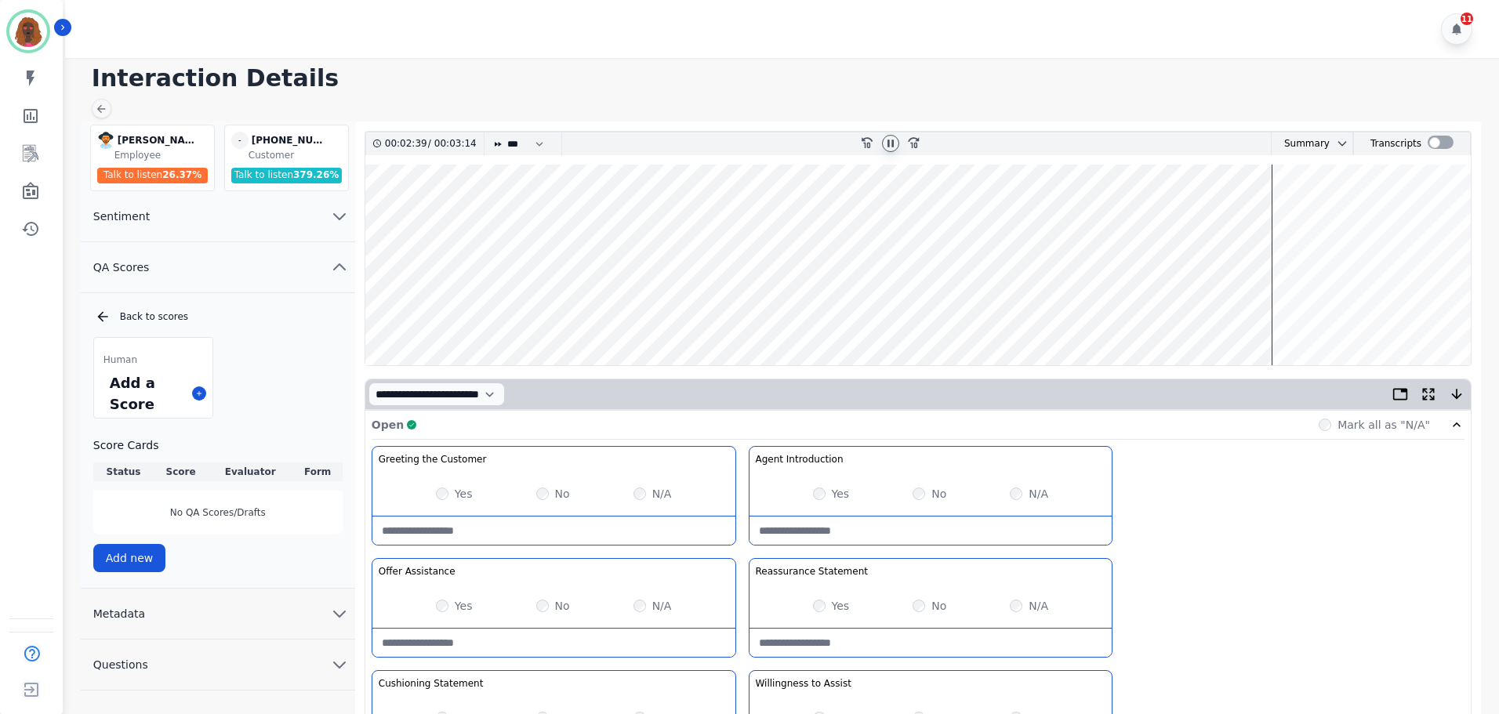
click at [1089, 209] on wave at bounding box center [917, 265] width 1105 height 201
click at [1129, 216] on wave at bounding box center [917, 265] width 1105 height 201
click at [1216, 313] on wave at bounding box center [917, 265] width 1105 height 201
click at [821, 212] on wave at bounding box center [917, 265] width 1105 height 201
click at [900, 212] on wave at bounding box center [917, 265] width 1105 height 201
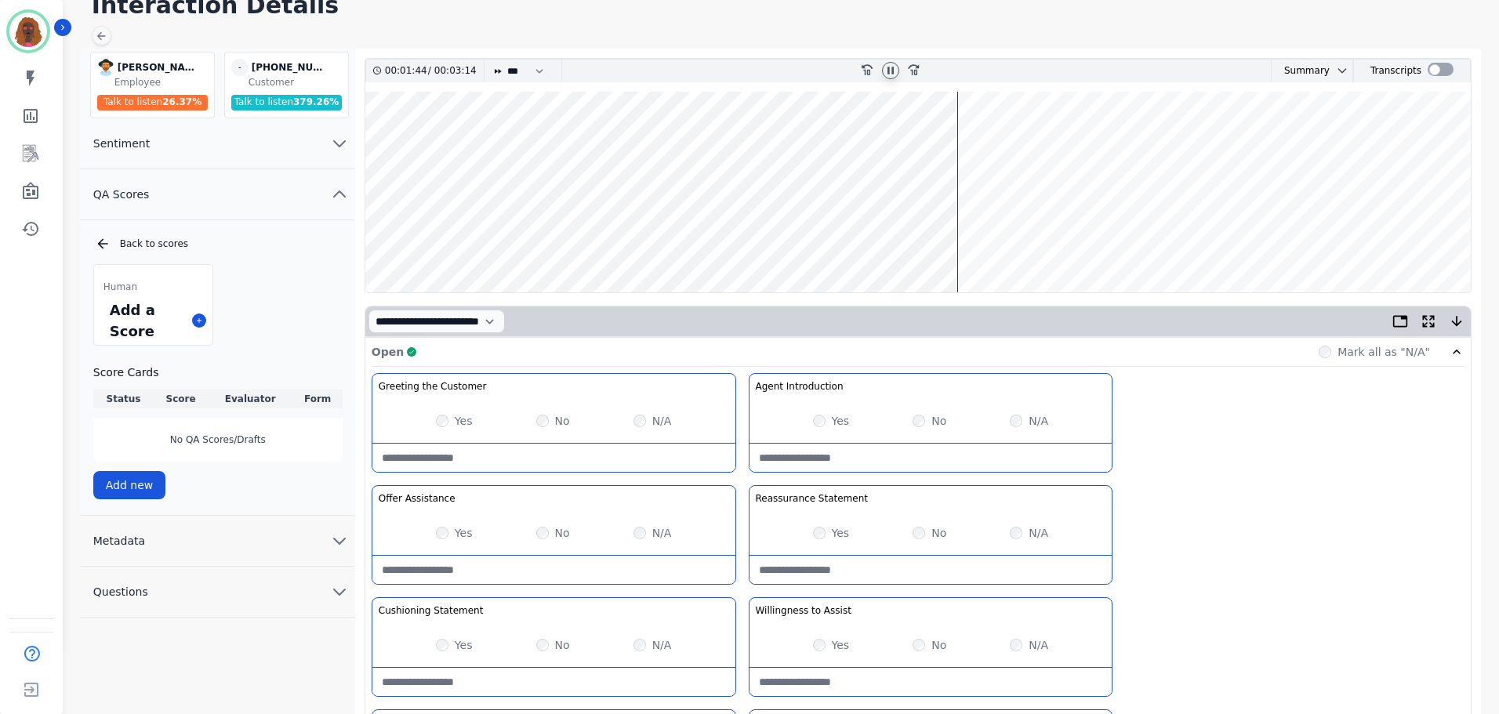
scroll to position [72, 0]
click at [960, 242] on wave at bounding box center [917, 193] width 1105 height 201
click at [833, 244] on wave at bounding box center [917, 193] width 1105 height 201
click at [599, 240] on wave at bounding box center [917, 193] width 1105 height 201
click at [765, 244] on wave at bounding box center [917, 193] width 1105 height 201
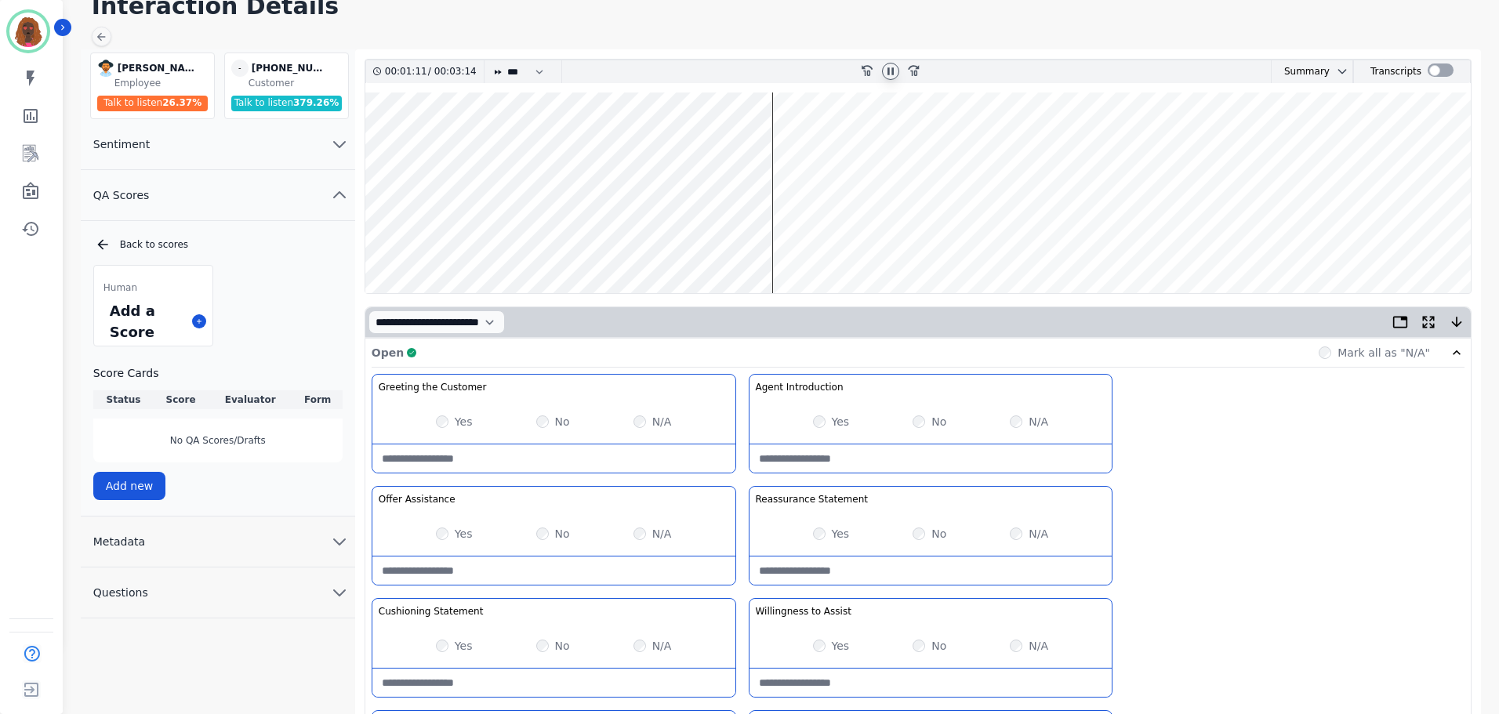
click at [832, 241] on wave at bounding box center [917, 193] width 1105 height 201
click at [973, 240] on wave at bounding box center [917, 193] width 1105 height 201
click at [1129, 241] on wave at bounding box center [917, 193] width 1105 height 201
click at [1218, 247] on wave at bounding box center [917, 193] width 1105 height 201
click at [1310, 243] on wave at bounding box center [917, 193] width 1105 height 201
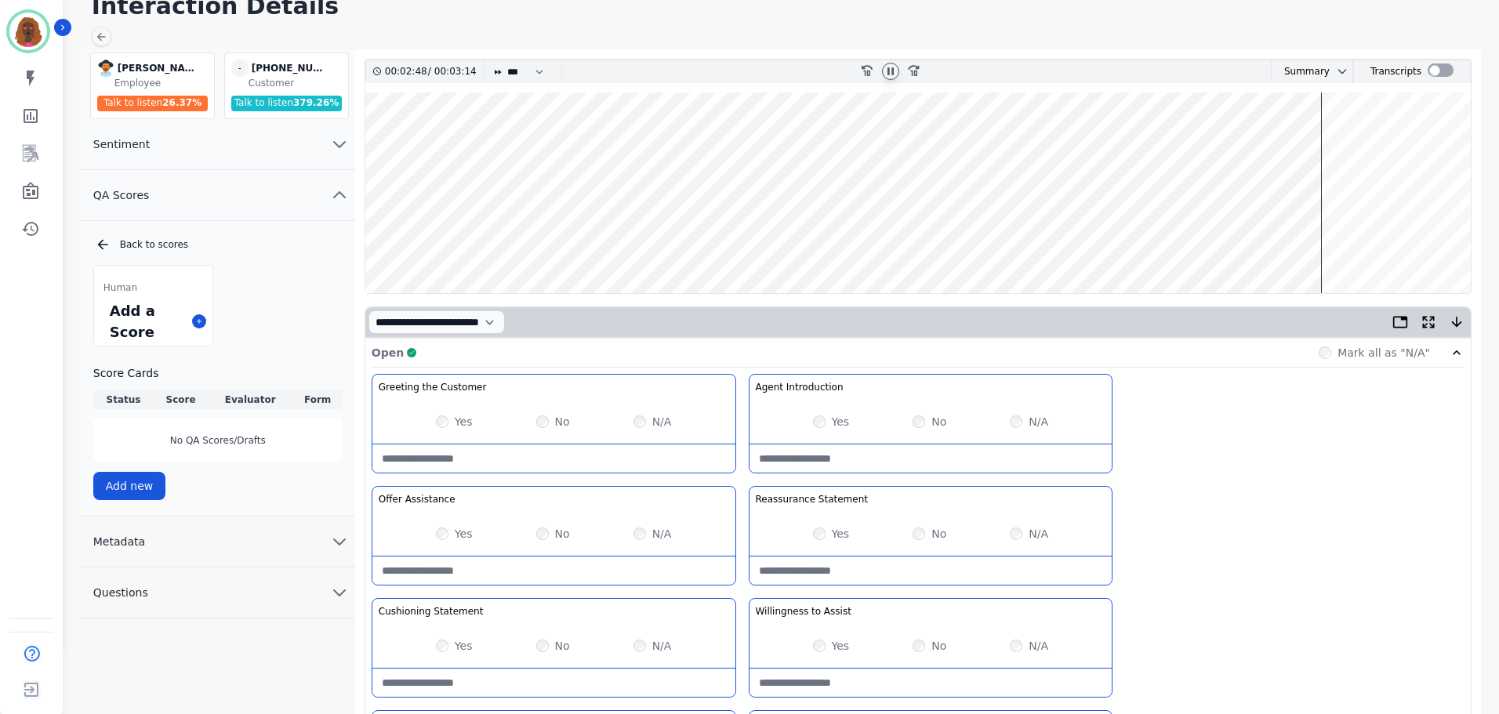
click at [1352, 243] on wave at bounding box center [917, 193] width 1105 height 201
click at [1313, 241] on wave at bounding box center [917, 193] width 1105 height 201
click at [1214, 241] on wave at bounding box center [917, 193] width 1105 height 201
click at [1129, 243] on wave at bounding box center [917, 193] width 1105 height 201
click at [974, 242] on wave at bounding box center [917, 193] width 1105 height 201
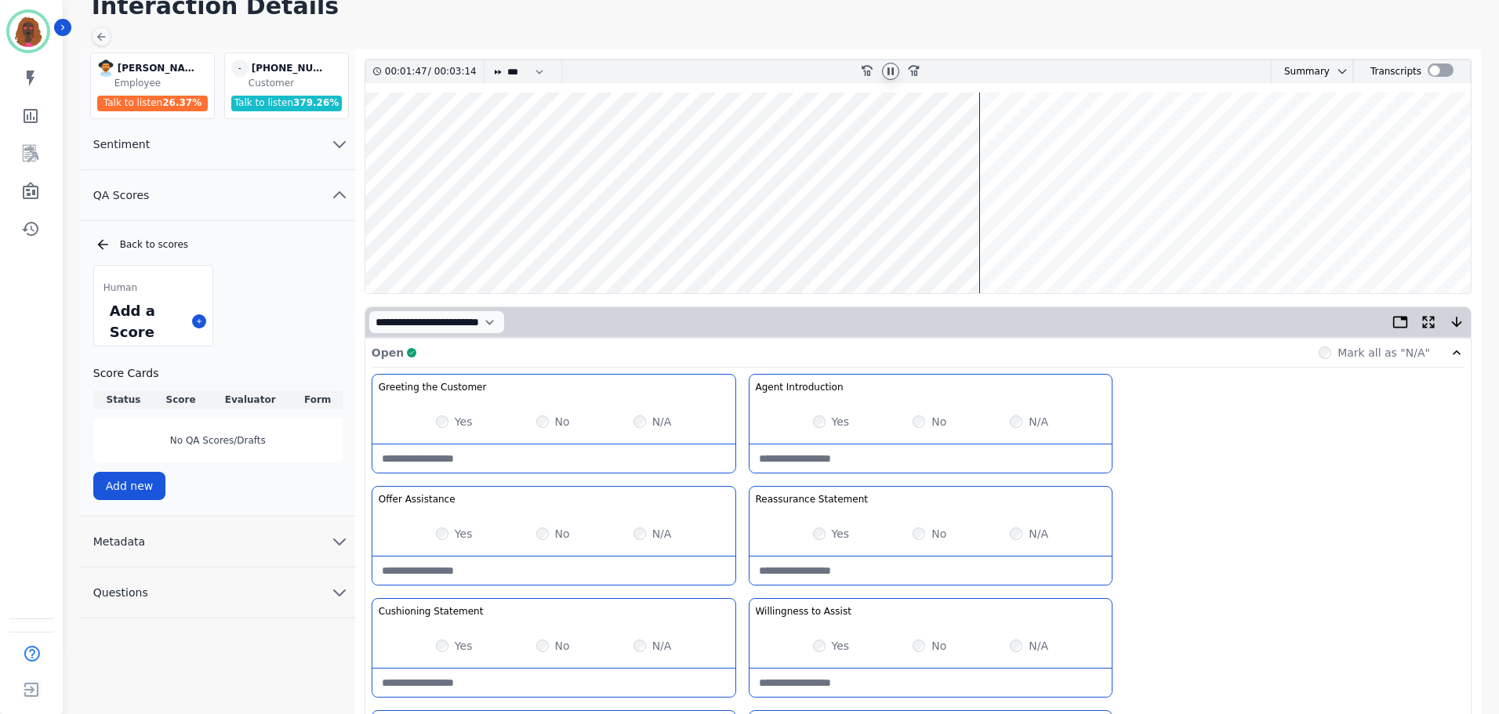
click at [833, 238] on wave at bounding box center [917, 193] width 1105 height 201
click at [769, 240] on wave at bounding box center [917, 193] width 1105 height 201
click at [601, 234] on wave at bounding box center [917, 193] width 1105 height 201
click at [887, 71] on icon at bounding box center [890, 71] width 13 height 13
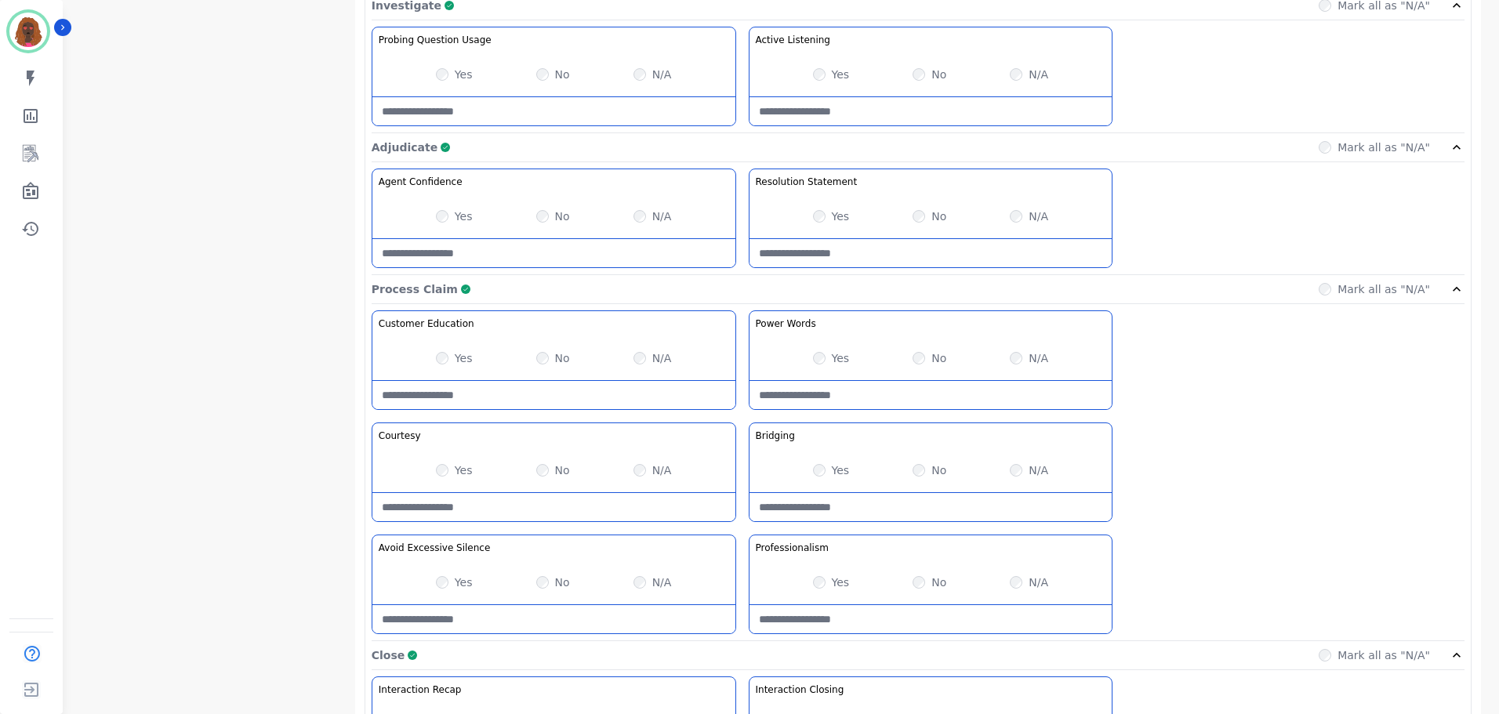
scroll to position [1011, 0]
click at [902, 512] on Claim-Bridging-note at bounding box center [930, 506] width 363 height 28
type Claim-Bridging-note "**********"
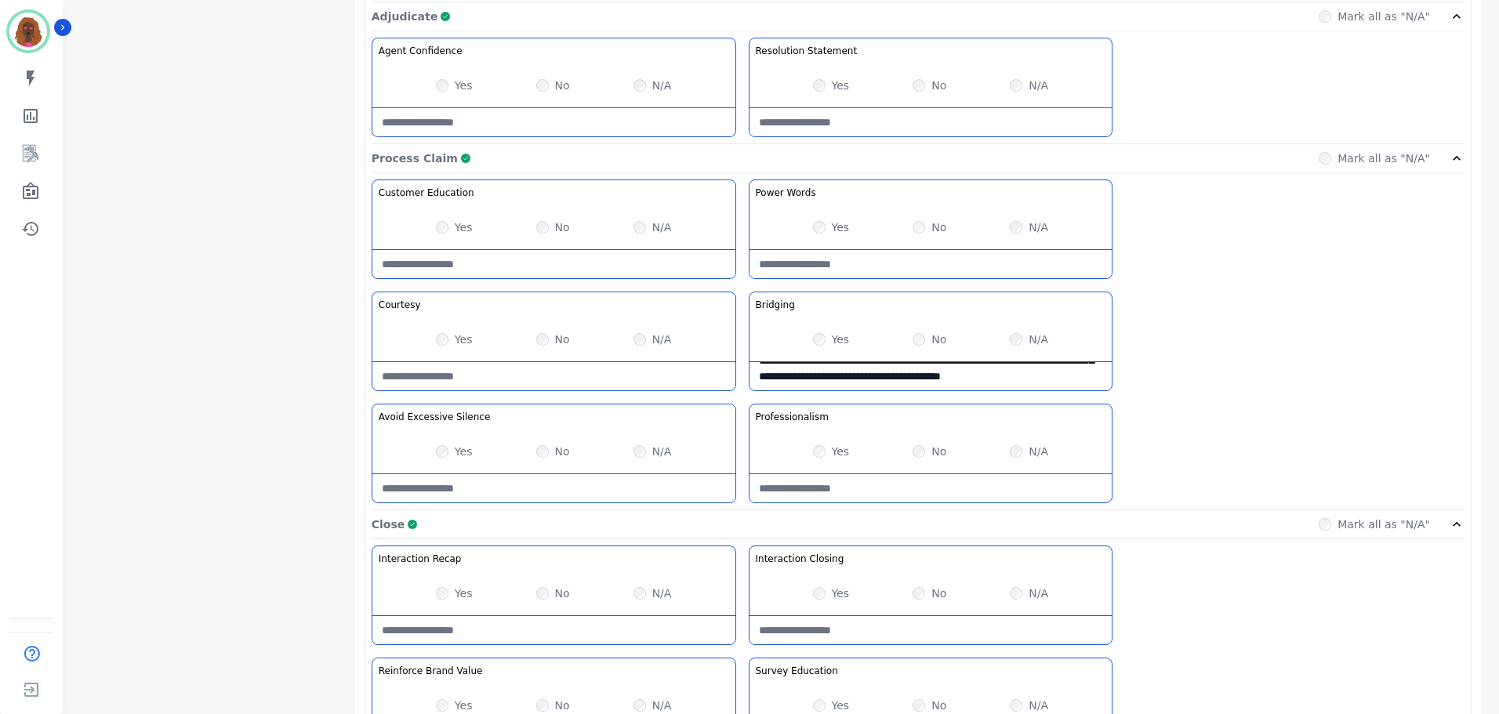
scroll to position [1243, 0]
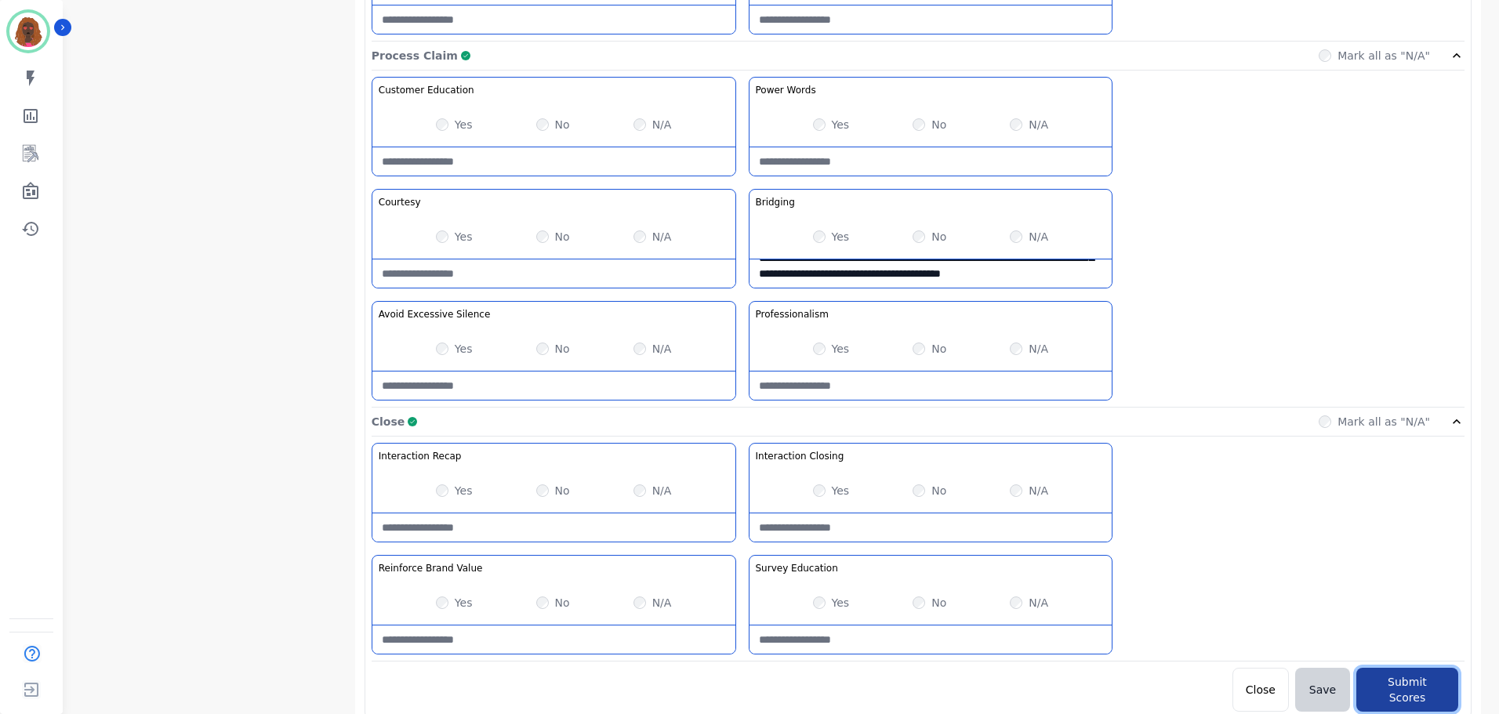
click at [1424, 687] on button "Submit Scores" at bounding box center [1407, 690] width 102 height 44
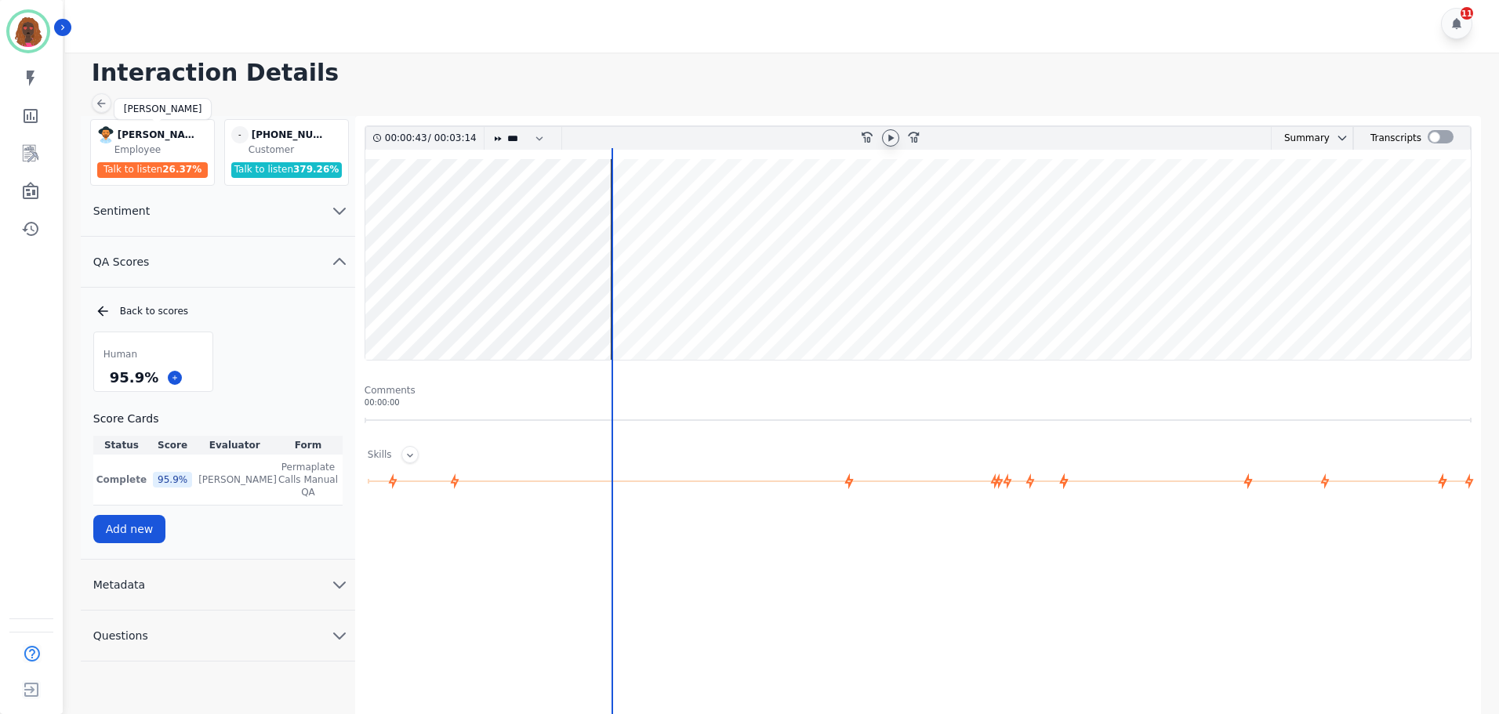
scroll to position [6, 0]
click at [111, 107] on div "Interaction Details [PERSON_NAME] [PERSON_NAME] Employee Talk to listen 26.37 %…" at bounding box center [779, 445] width 1439 height 786
click at [103, 100] on icon at bounding box center [101, 102] width 13 height 13
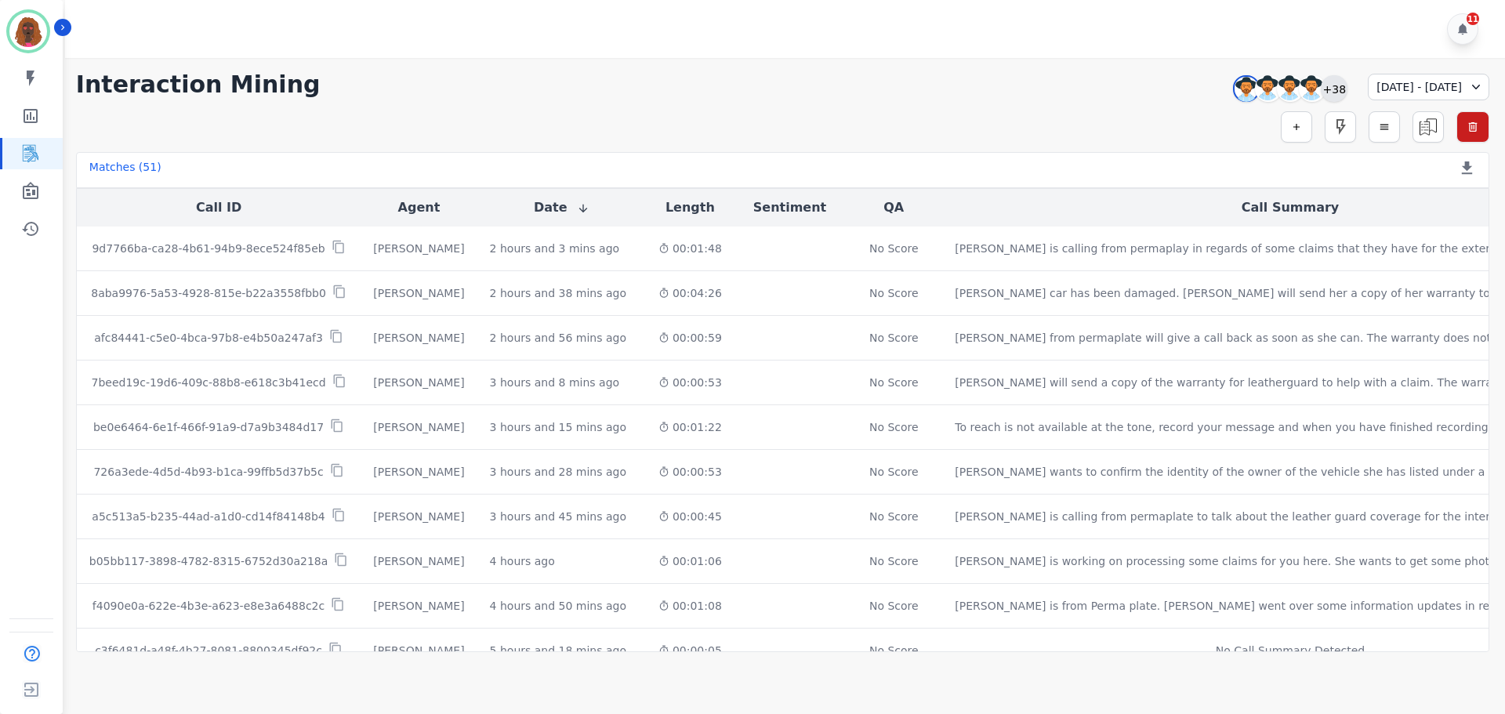
click at [1321, 81] on div "+38" at bounding box center [1334, 88] width 27 height 27
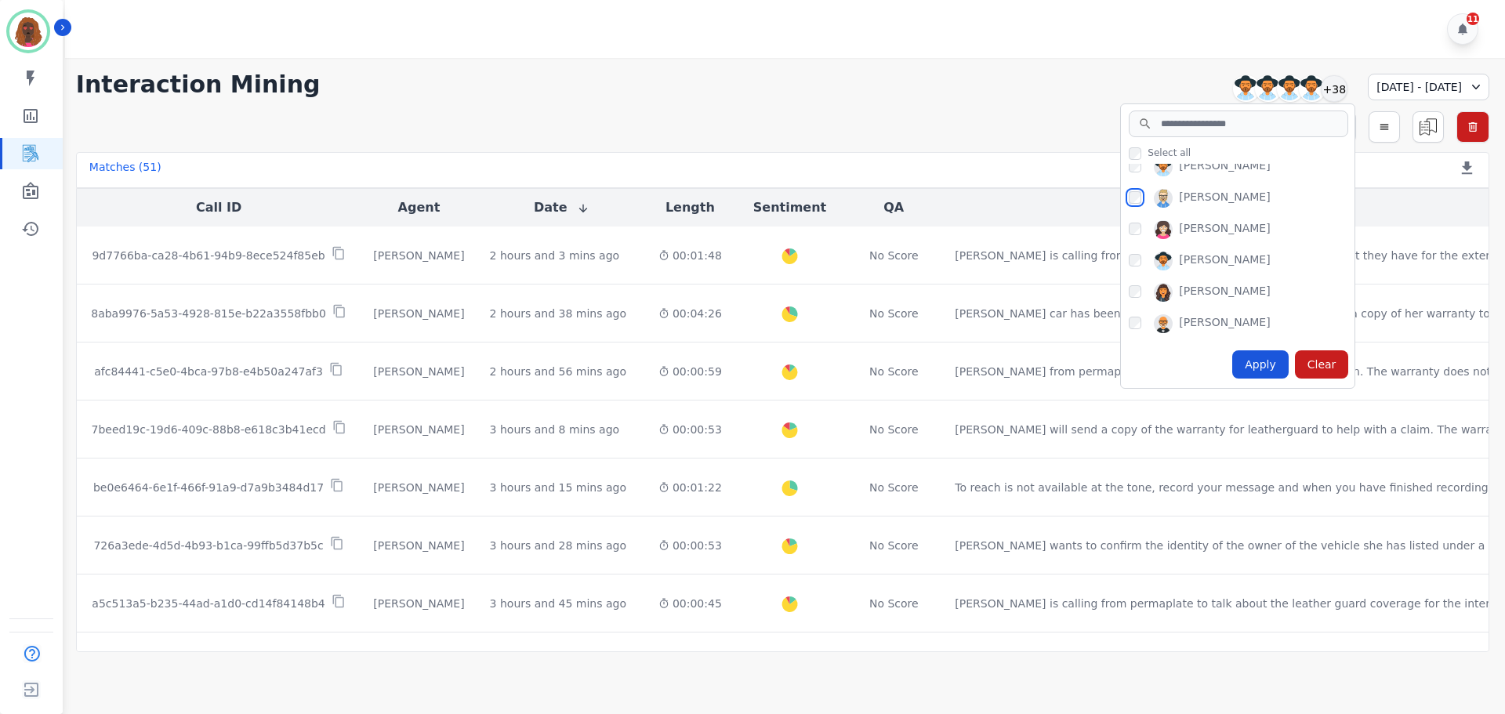
scroll to position [984, 0]
click at [1232, 361] on div "Apply" at bounding box center [1260, 364] width 56 height 28
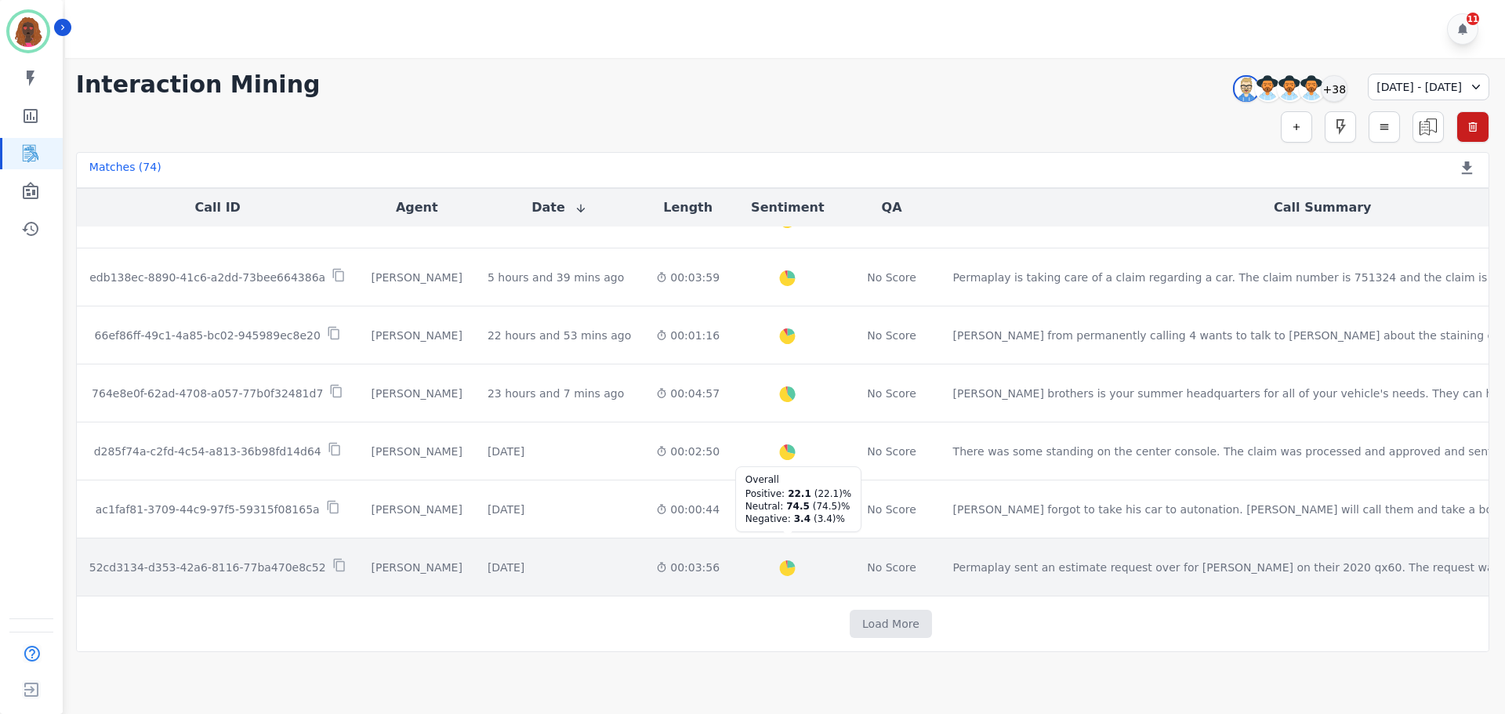
scroll to position [777, 0]
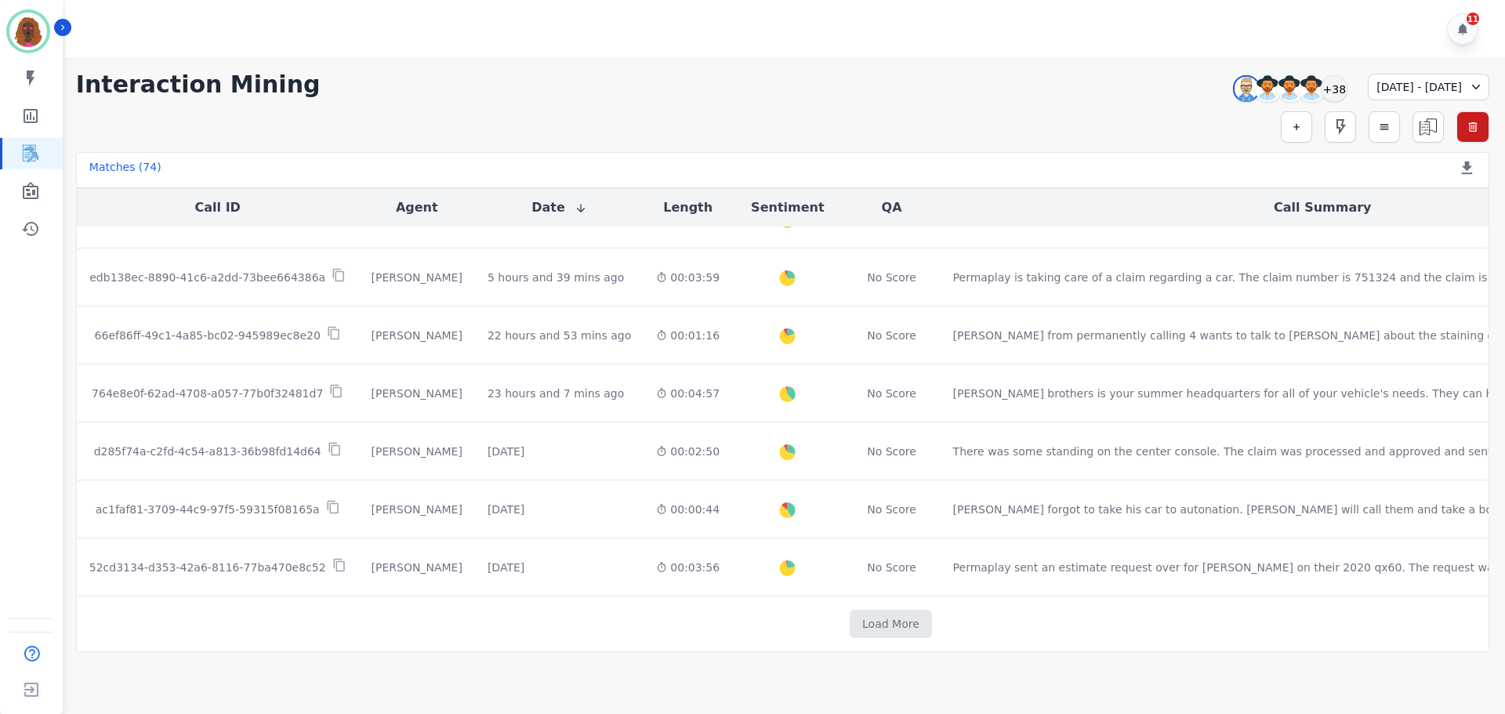
click at [782, 639] on td "Load More" at bounding box center [891, 625] width 1628 height 56
click at [850, 630] on button "Load More" at bounding box center [891, 624] width 82 height 28
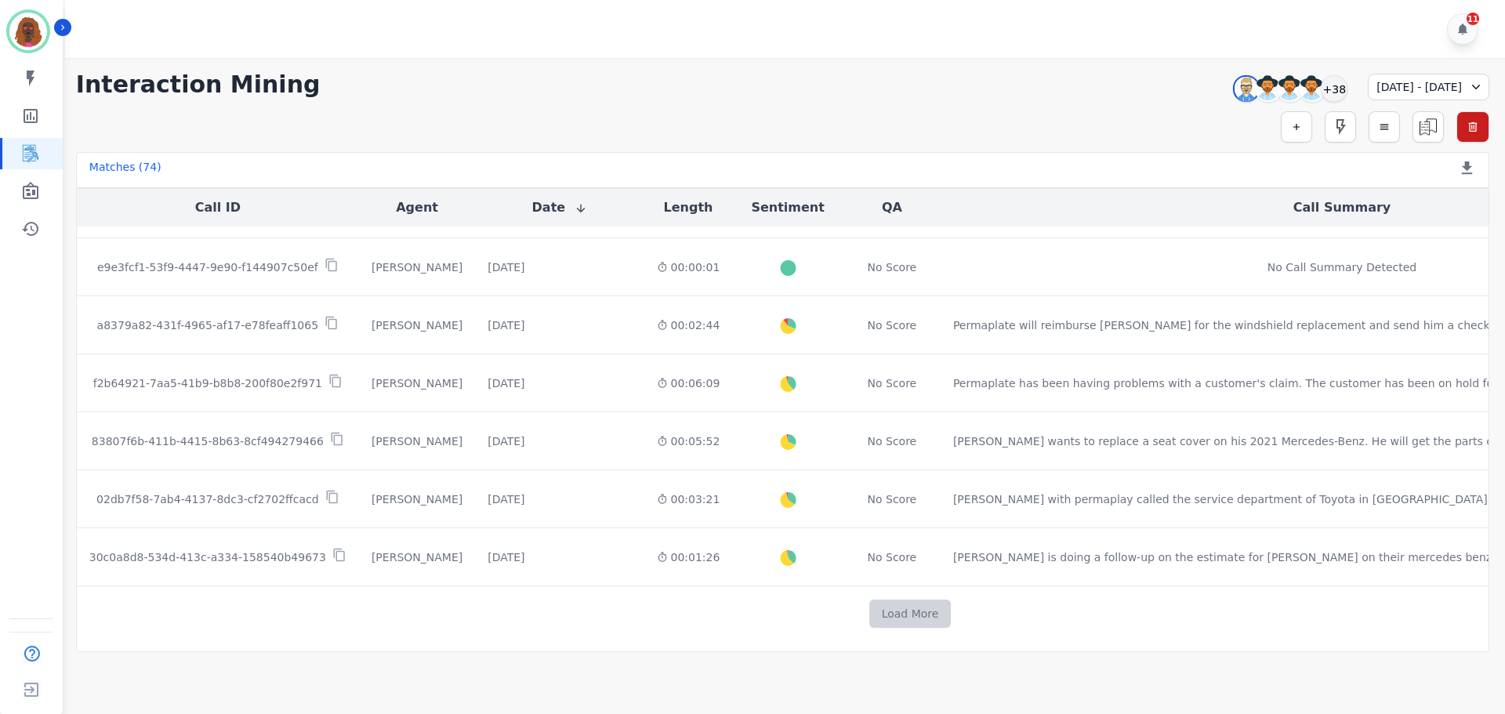
scroll to position [1924, 0]
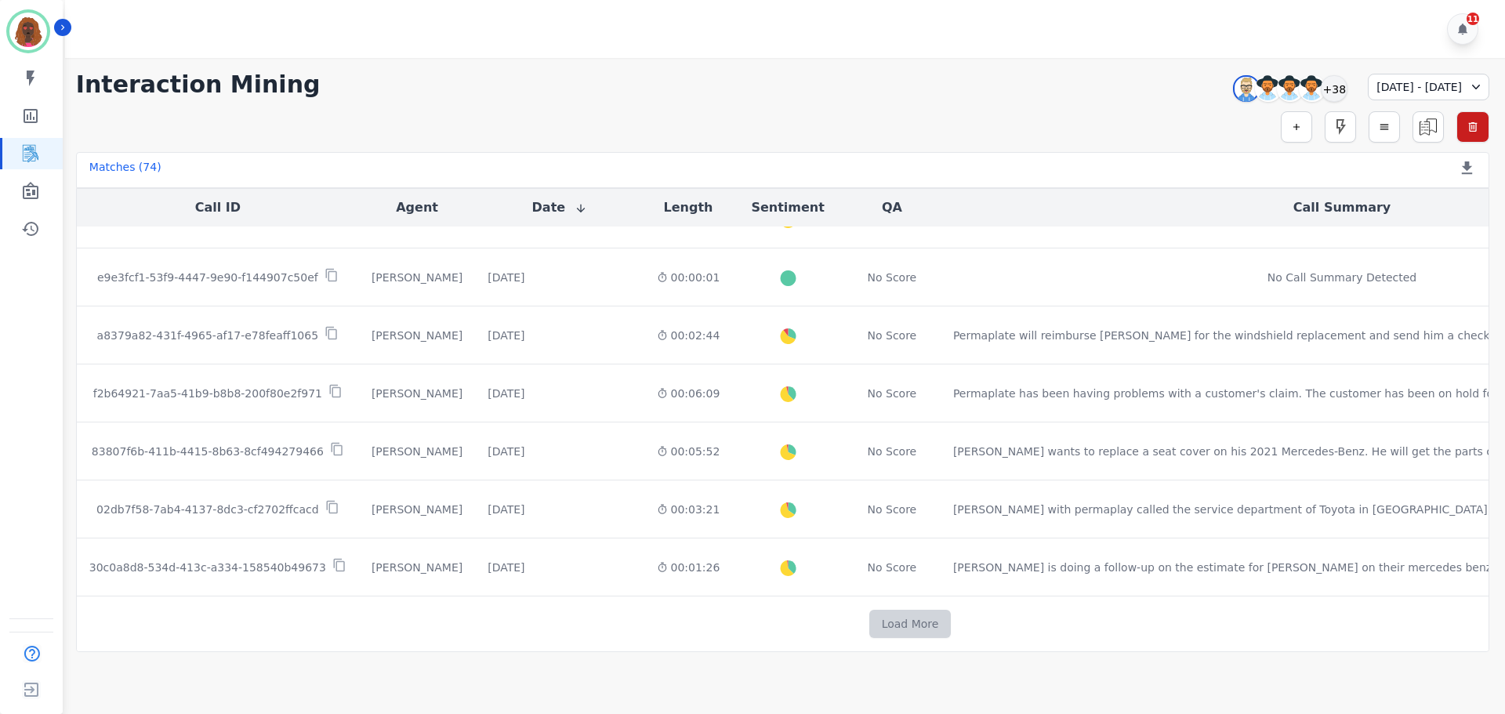
click at [869, 629] on button "Load More" at bounding box center [910, 624] width 82 height 28
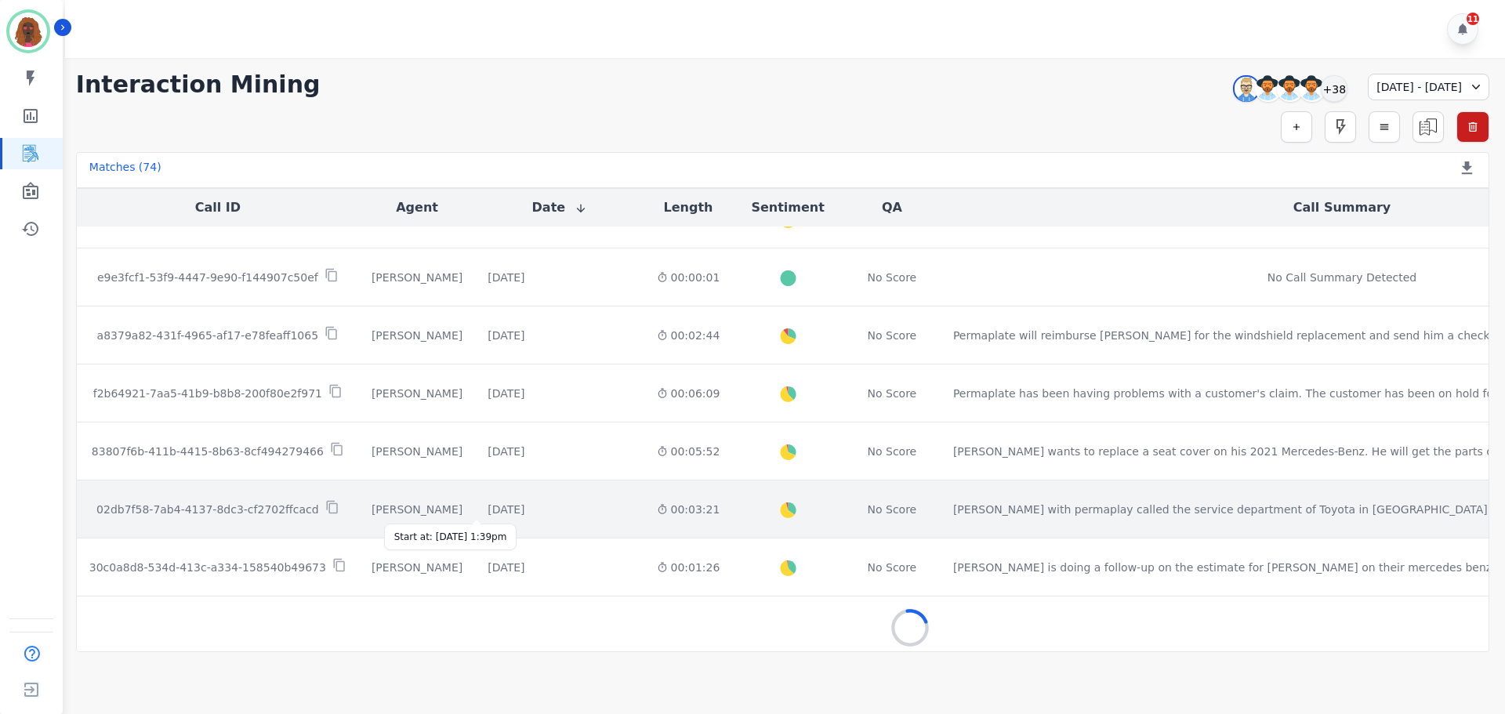
click at [488, 510] on div "[DATE]" at bounding box center [506, 510] width 37 height 16
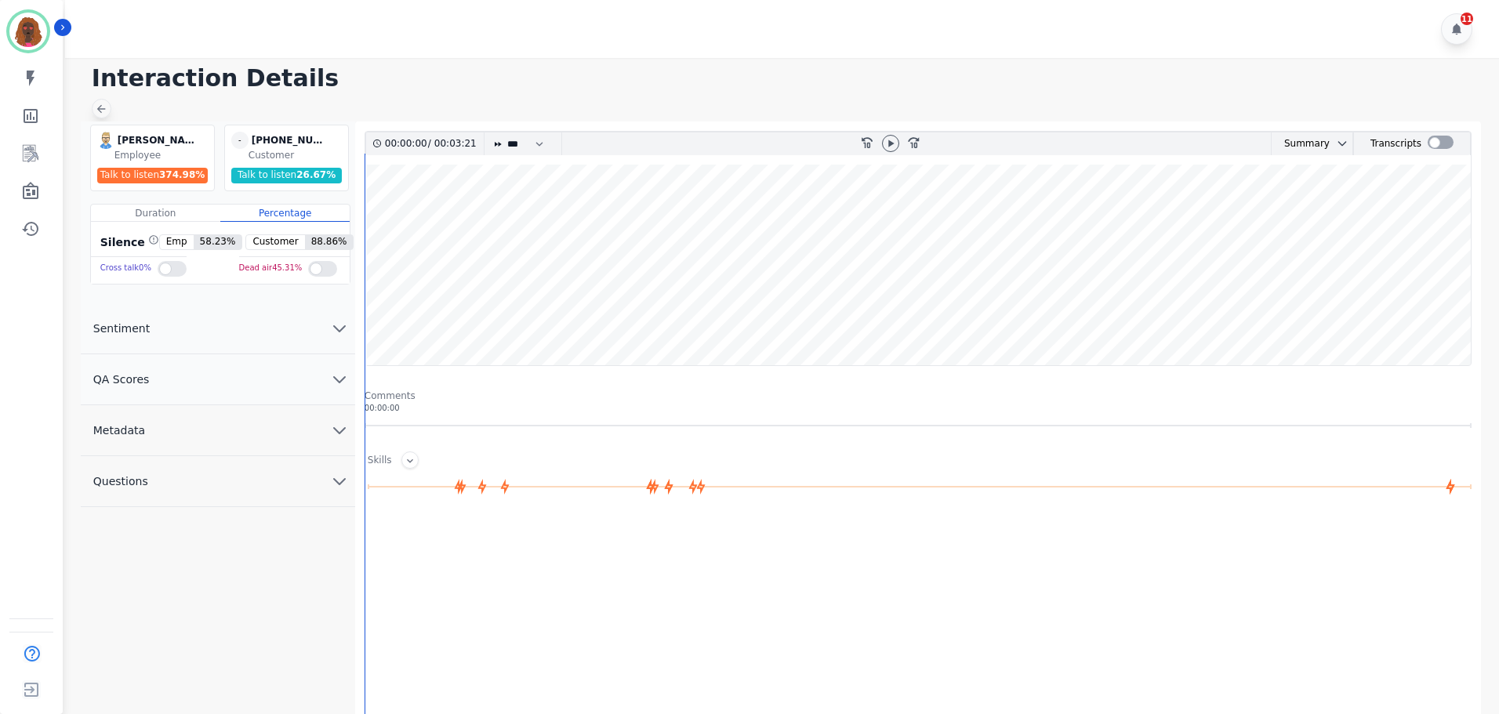
click at [103, 107] on icon at bounding box center [101, 109] width 13 height 13
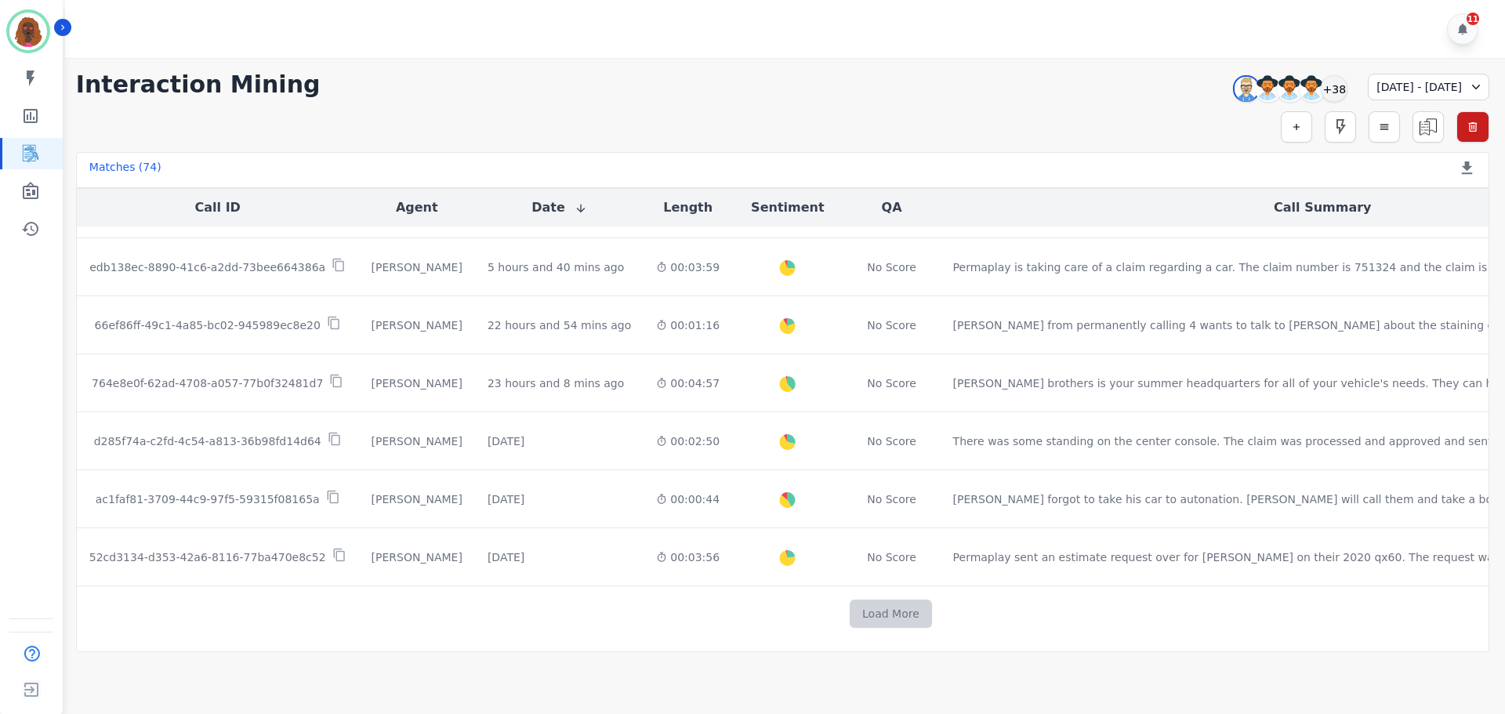
scroll to position [790, 0]
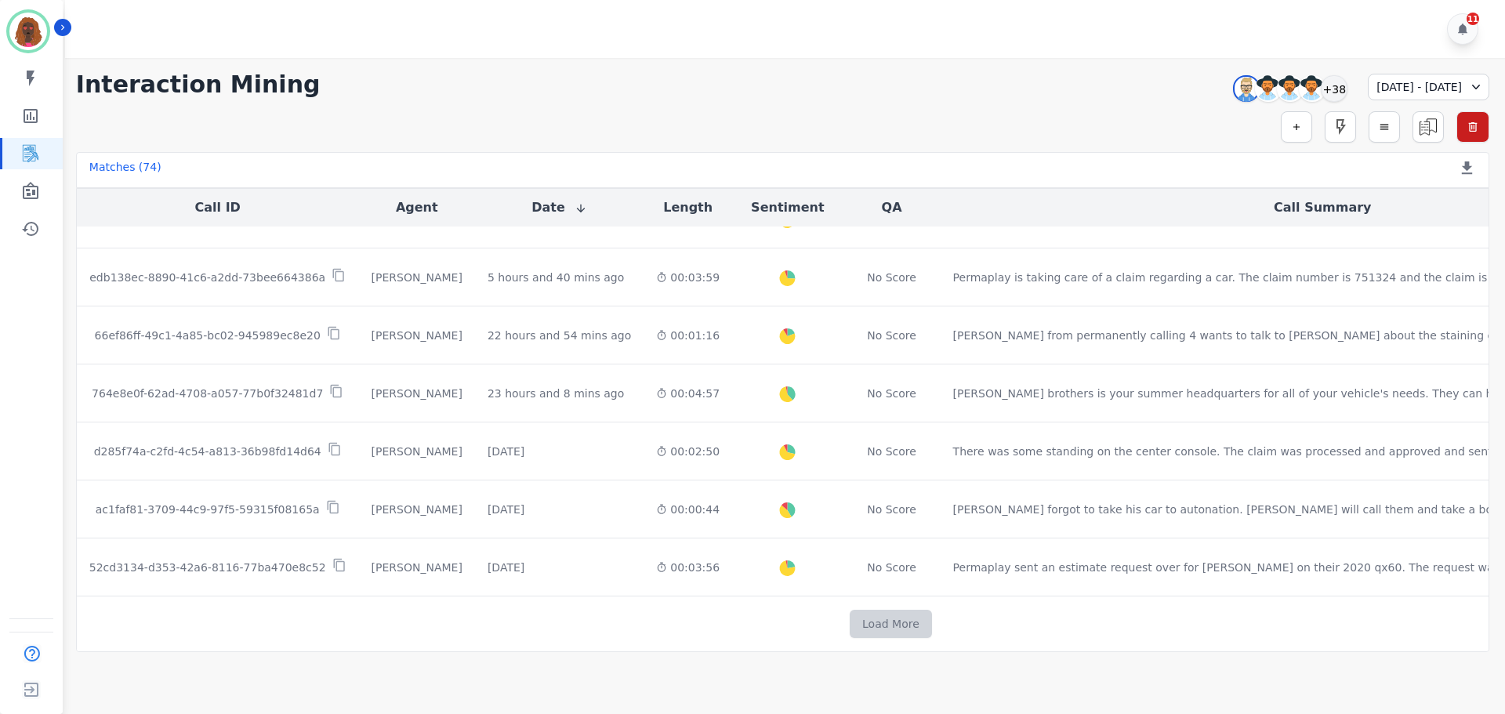
click at [850, 617] on button "Load More" at bounding box center [891, 624] width 82 height 28
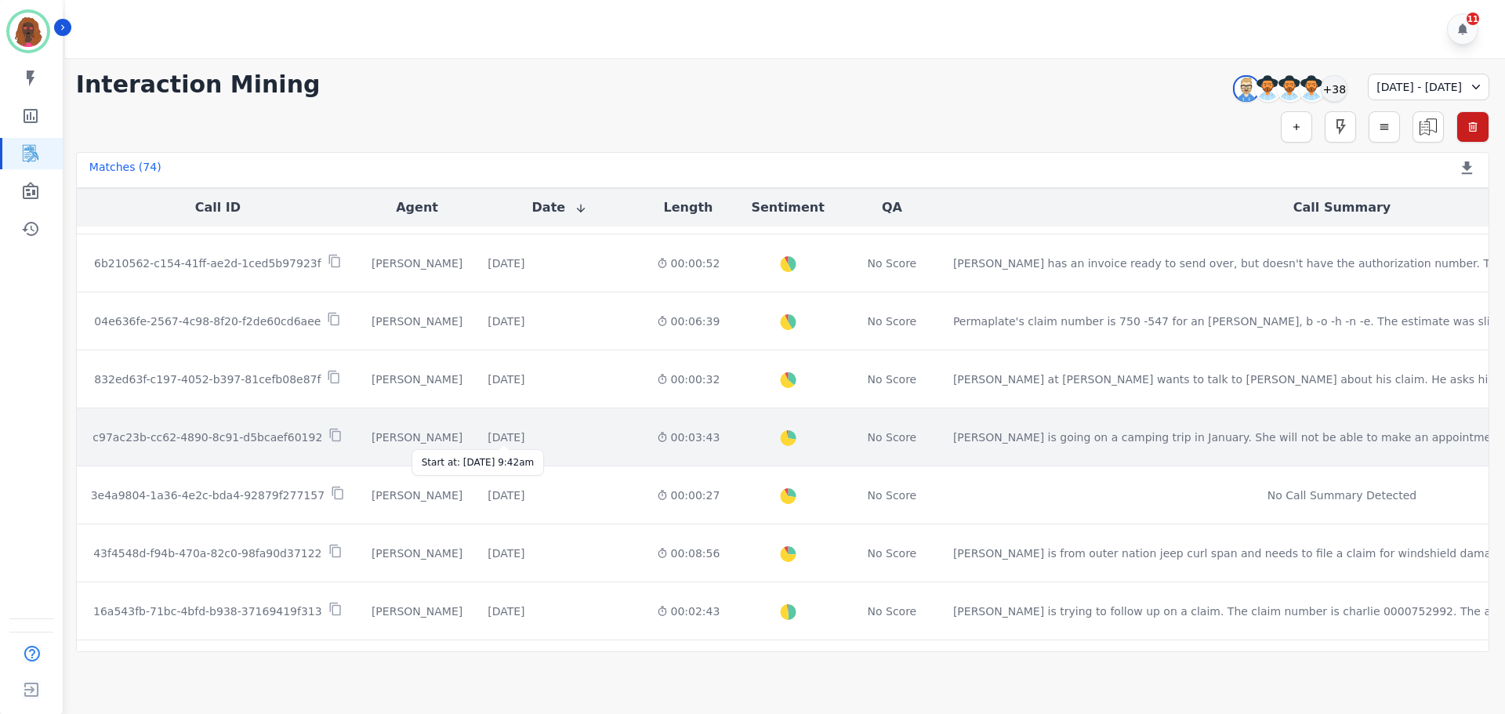
scroll to position [1485, 0]
click at [498, 439] on div "[DATE]" at bounding box center [506, 440] width 37 height 16
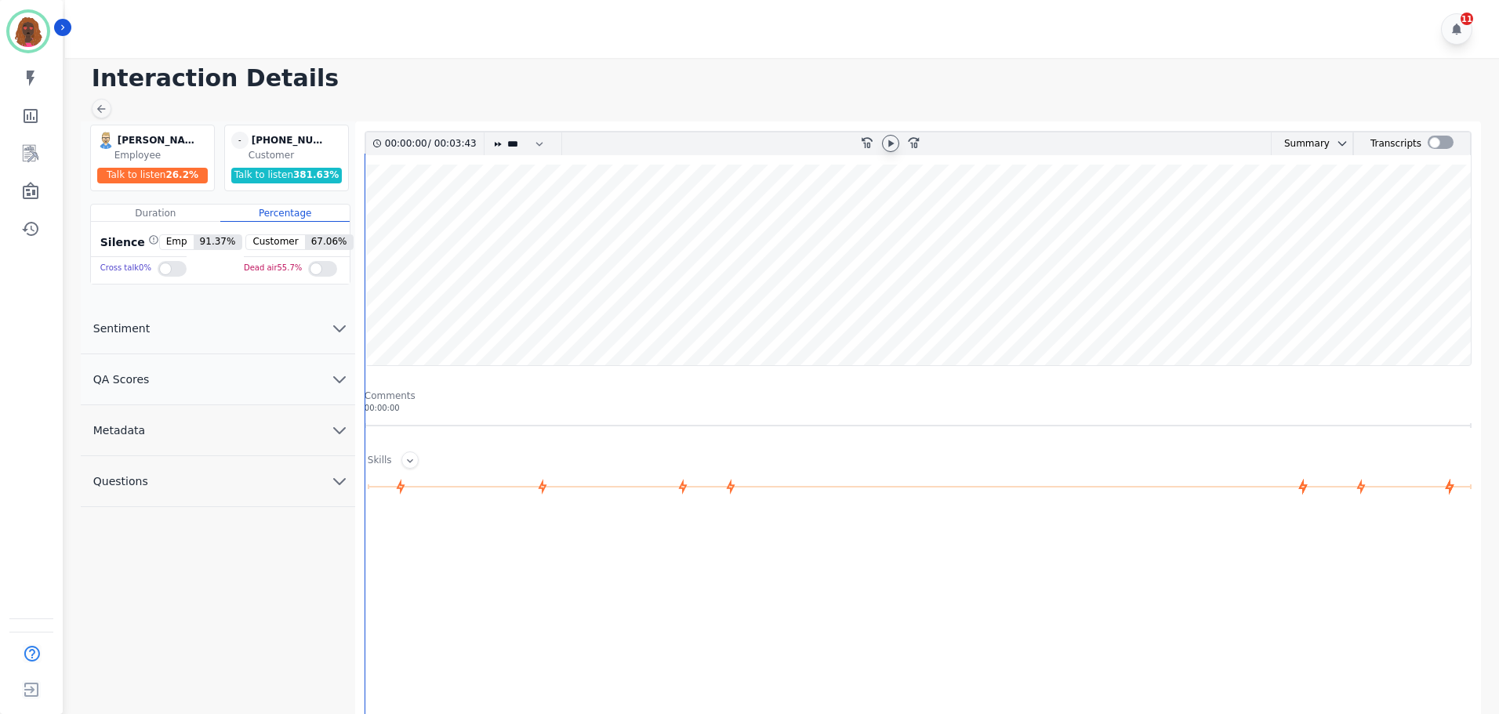
click at [891, 143] on icon at bounding box center [890, 143] width 5 height 7
click at [332, 390] on button "QA Scores" at bounding box center [218, 379] width 274 height 51
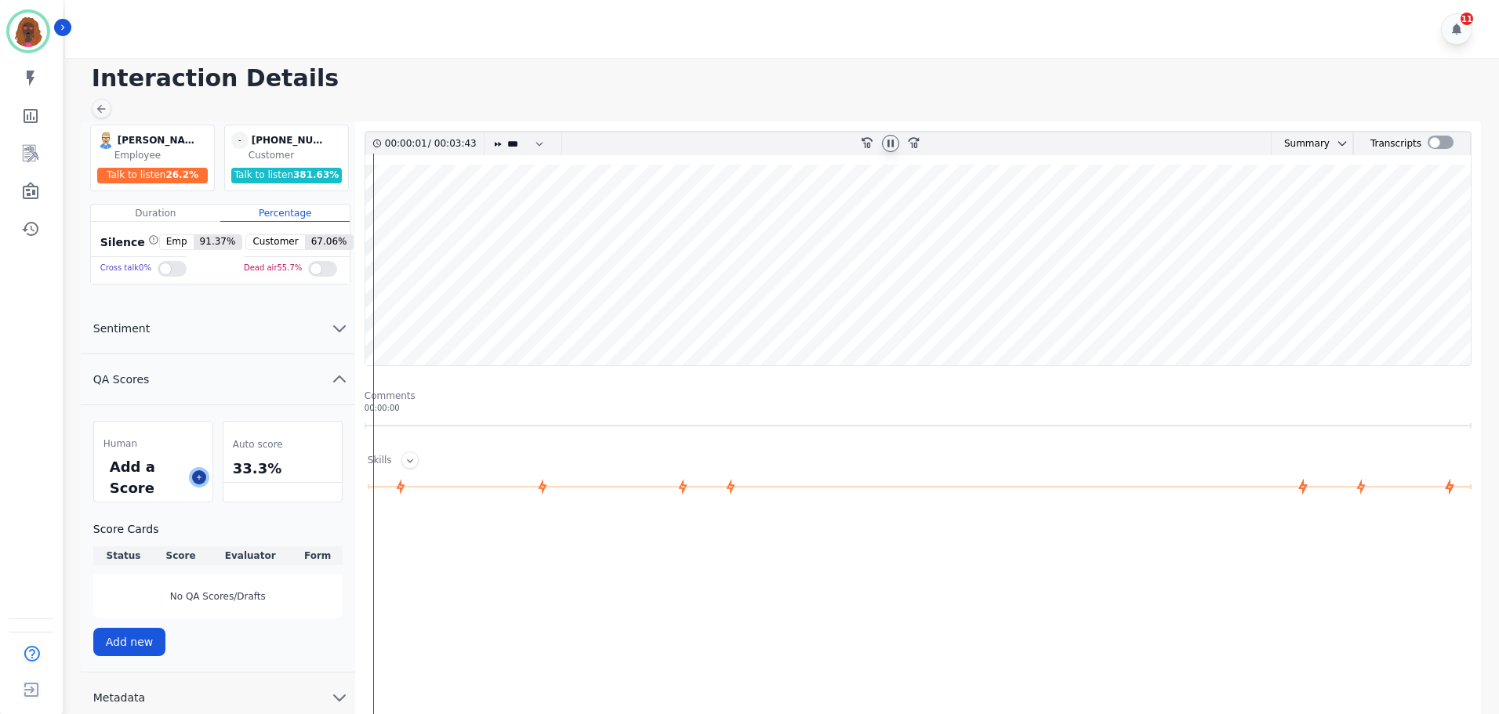
click at [196, 473] on button at bounding box center [199, 477] width 14 height 14
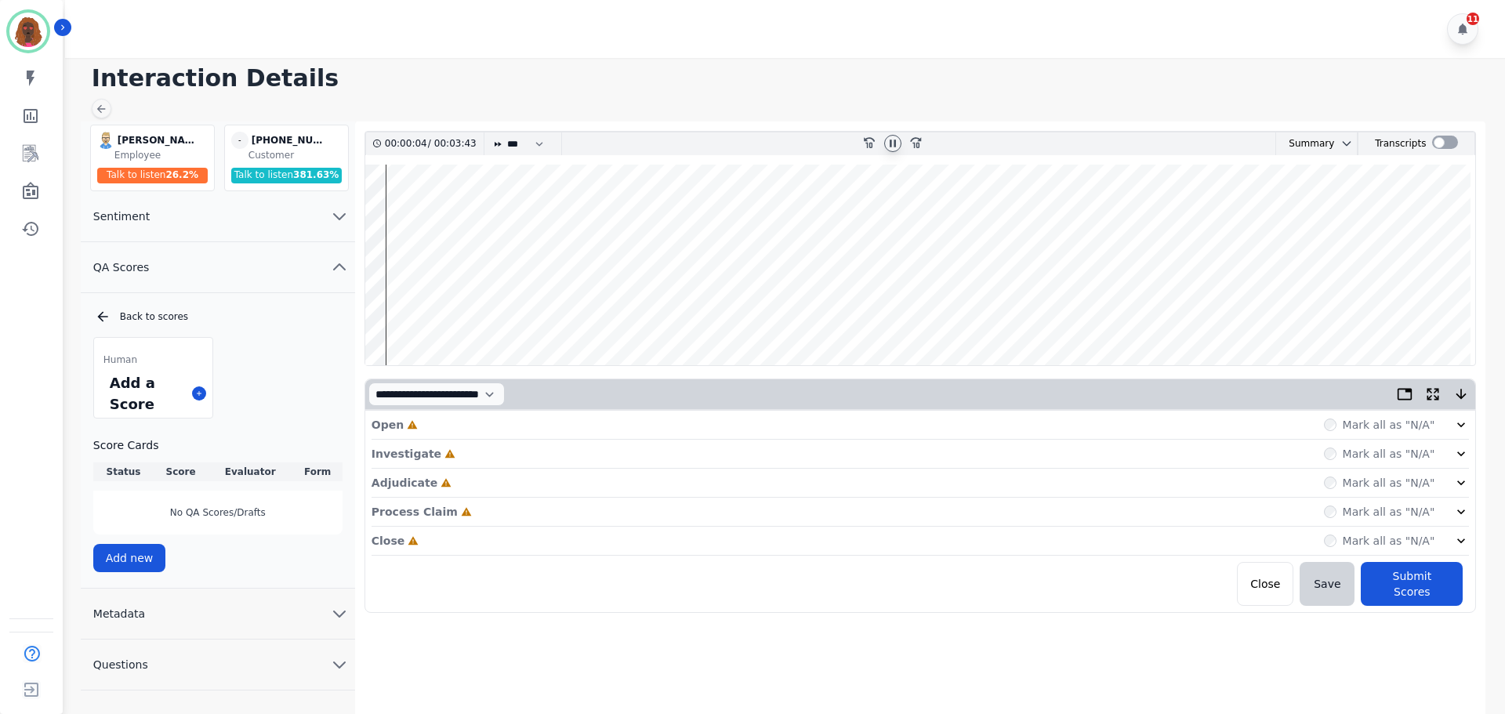
click at [499, 423] on div "Open Incomplete Mark all as "N/A"" at bounding box center [921, 425] width 1098 height 29
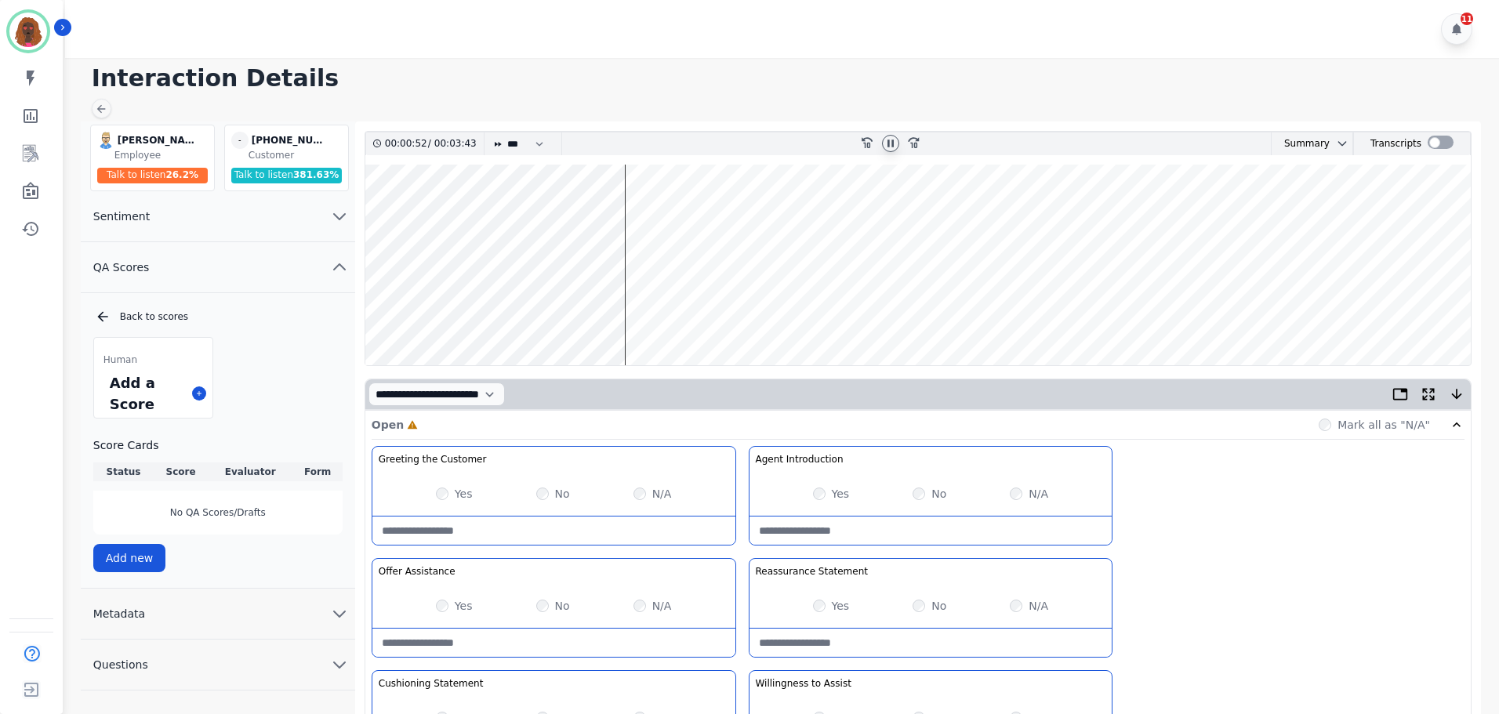
click at [887, 142] on icon at bounding box center [890, 143] width 6 height 7
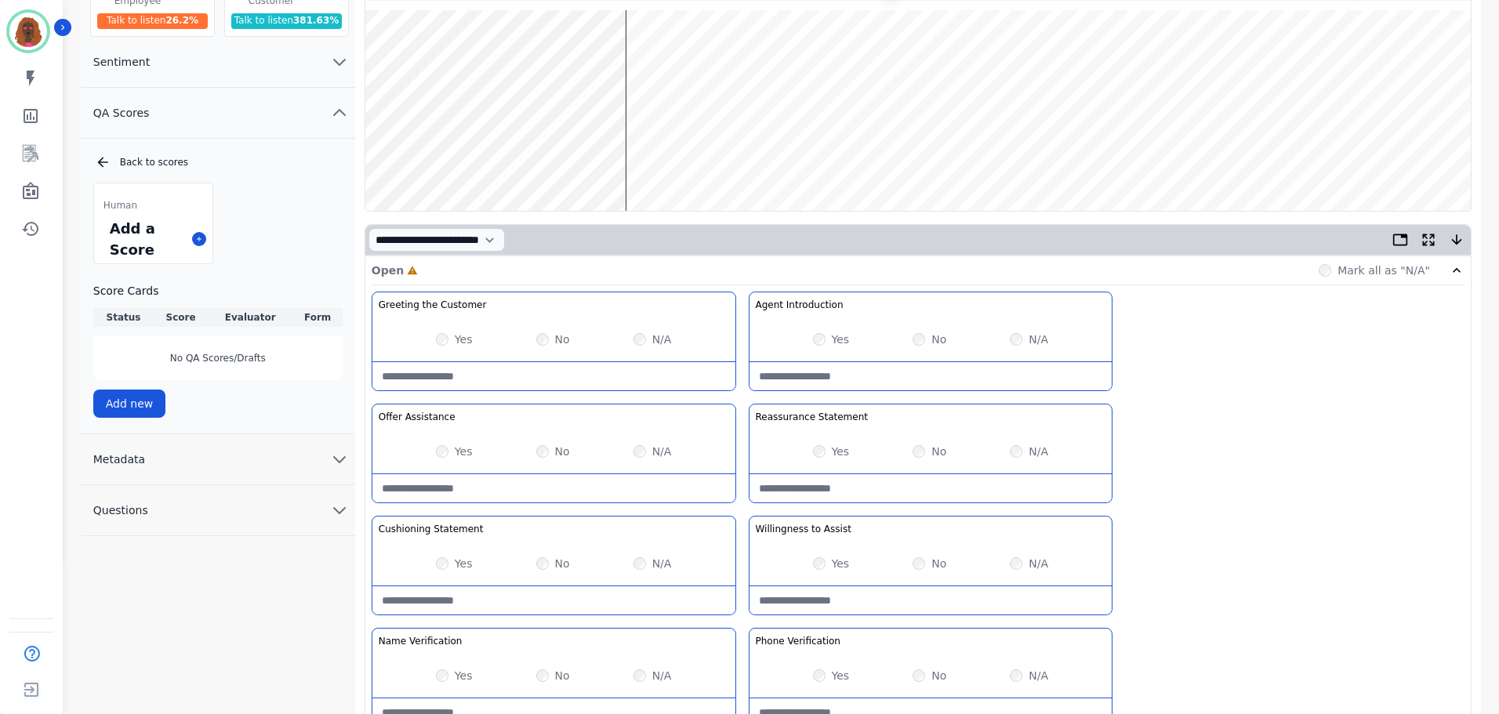
scroll to position [155, 0]
click at [926, 449] on div "No" at bounding box center [930, 451] width 34 height 16
click at [858, 484] on Statement-note at bounding box center [930, 488] width 363 height 28
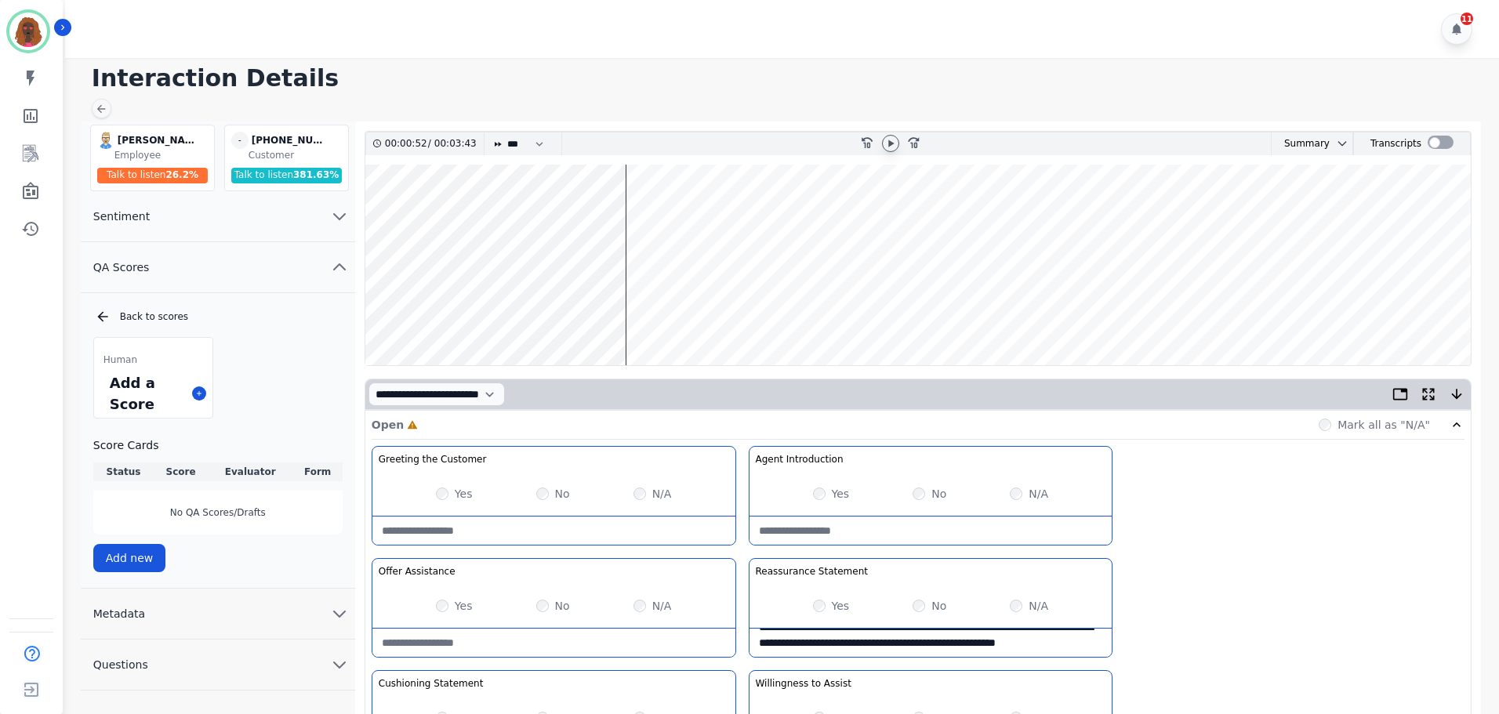
click at [884, 136] on div at bounding box center [890, 143] width 17 height 17
click at [818, 648] on Statement-note "**********" at bounding box center [930, 643] width 363 height 28
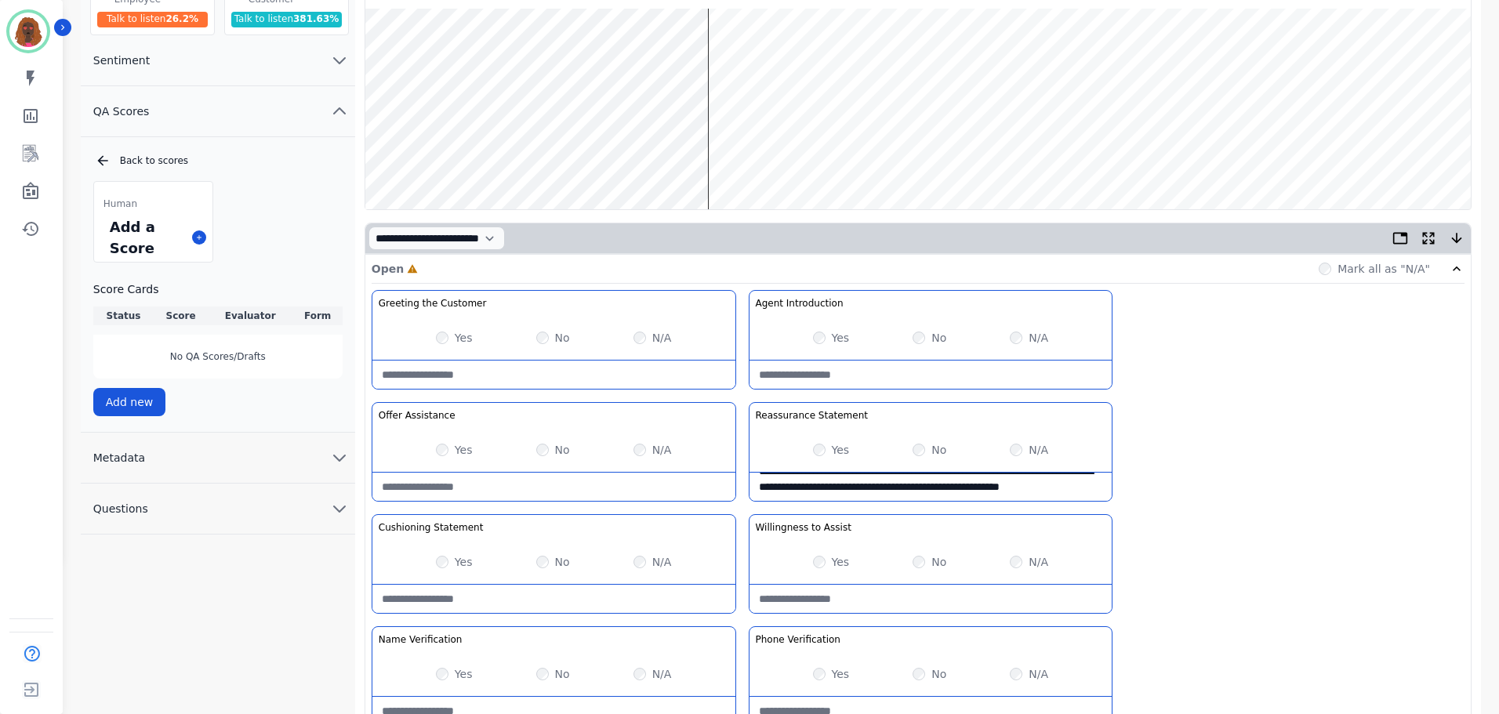
scroll to position [157, 0]
type Statement-note "**********"
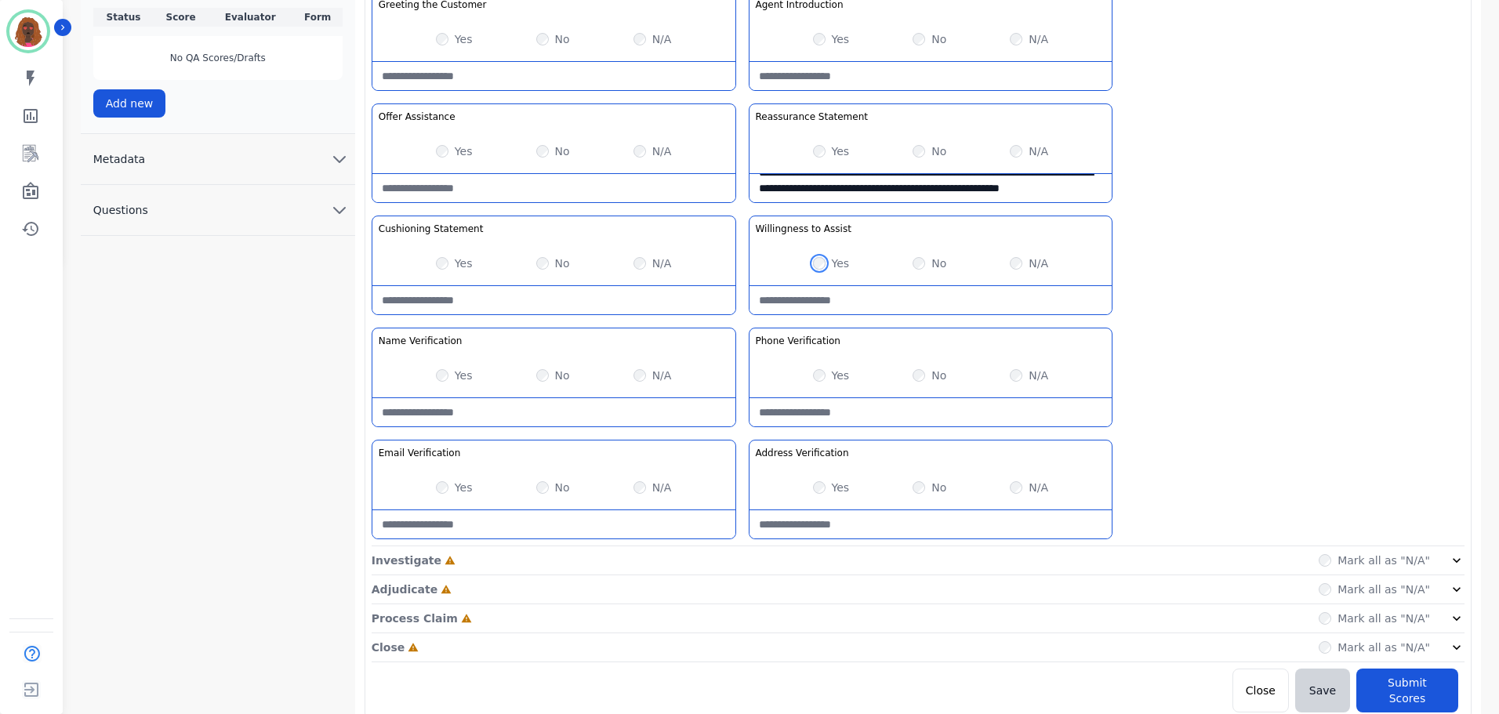
scroll to position [455, 0]
click at [808, 575] on div "Investigate Incomplete Mark all as "N/A"" at bounding box center [918, 589] width 1093 height 29
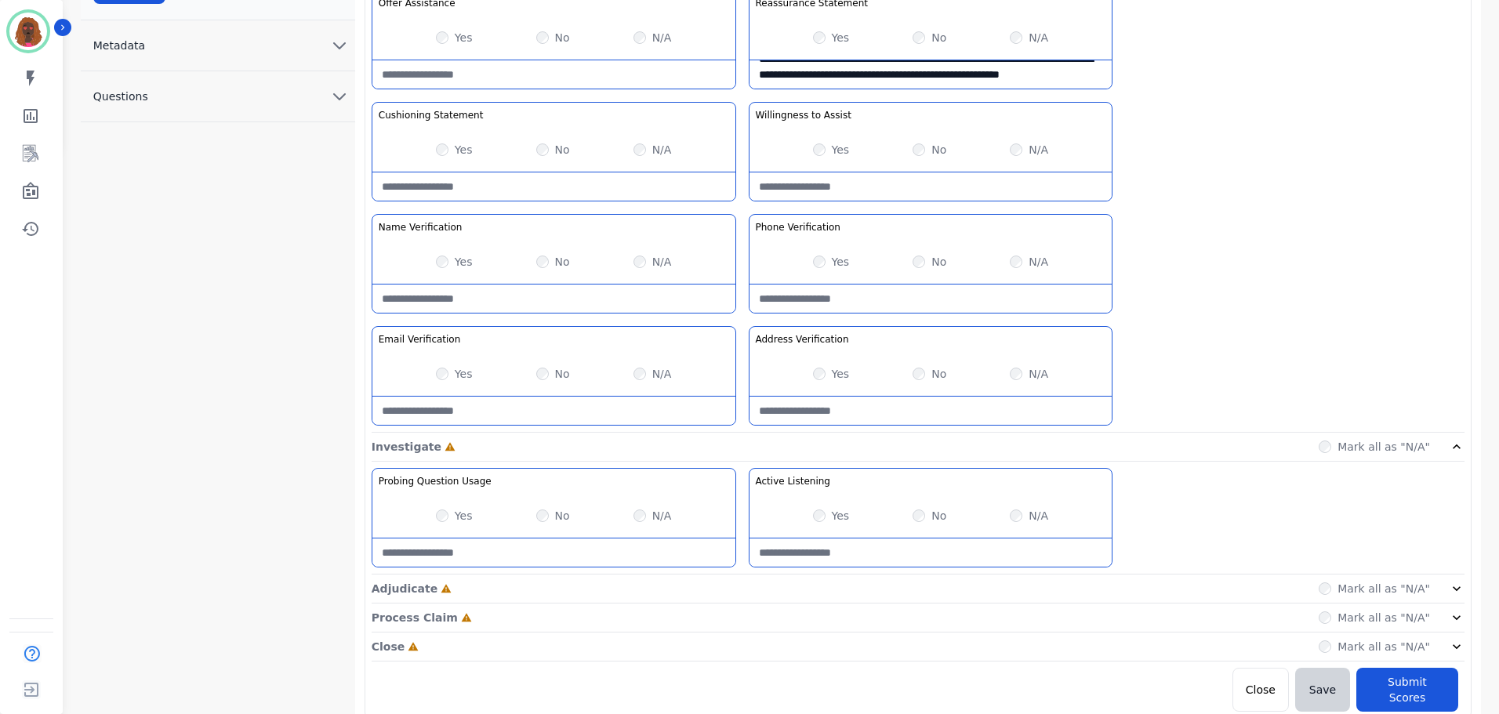
click at [740, 633] on div "Adjudicate Incomplete Mark all as "N/A"" at bounding box center [918, 647] width 1093 height 29
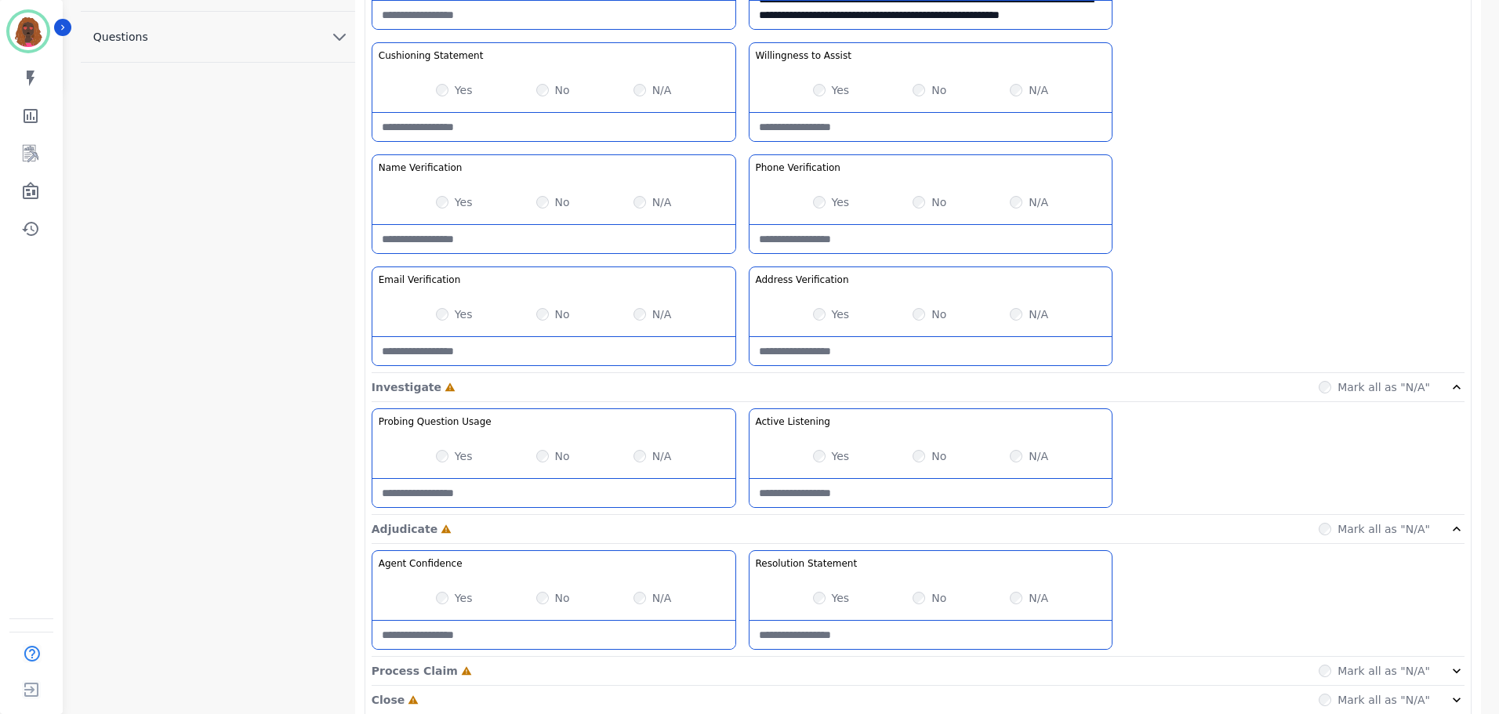
scroll to position [681, 0]
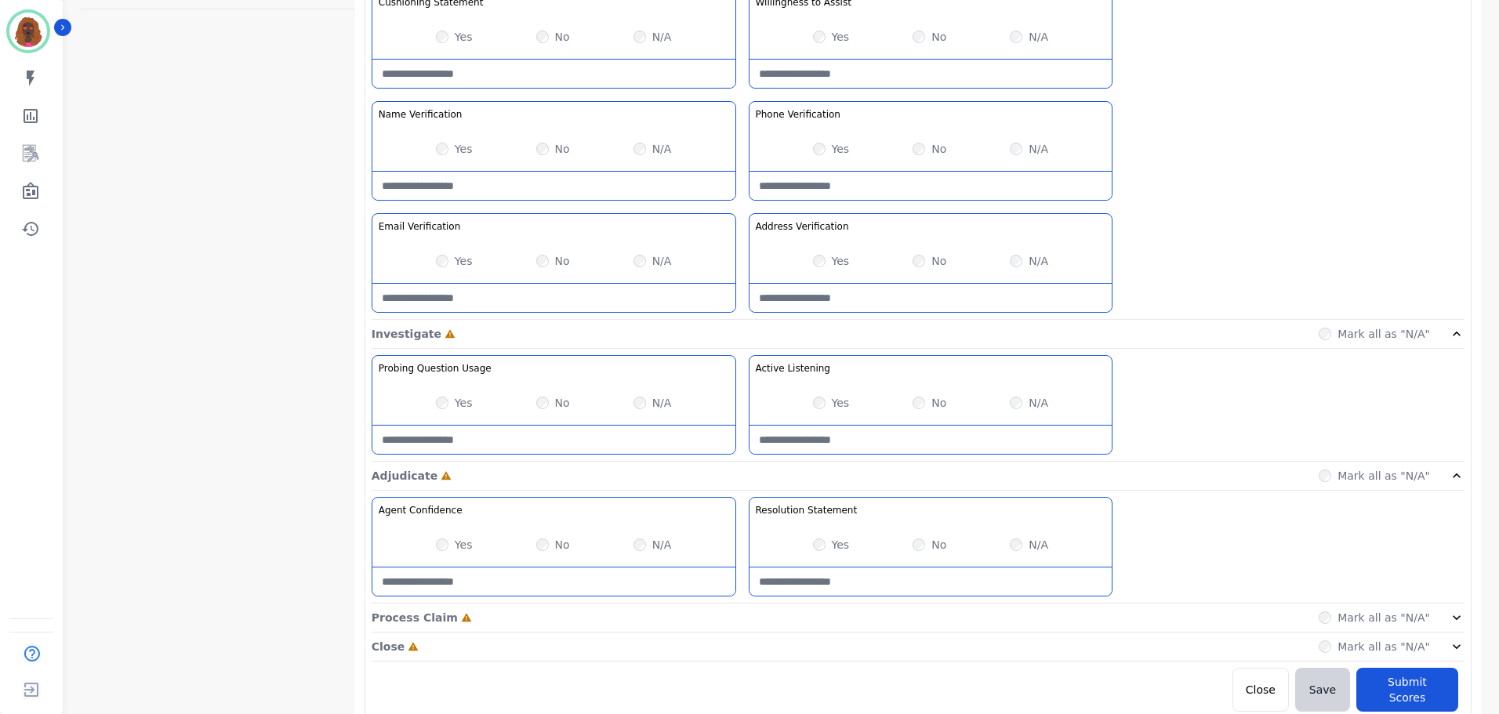
click at [741, 621] on div "Process Claim Incomplete Mark all as "N/A"" at bounding box center [918, 618] width 1093 height 29
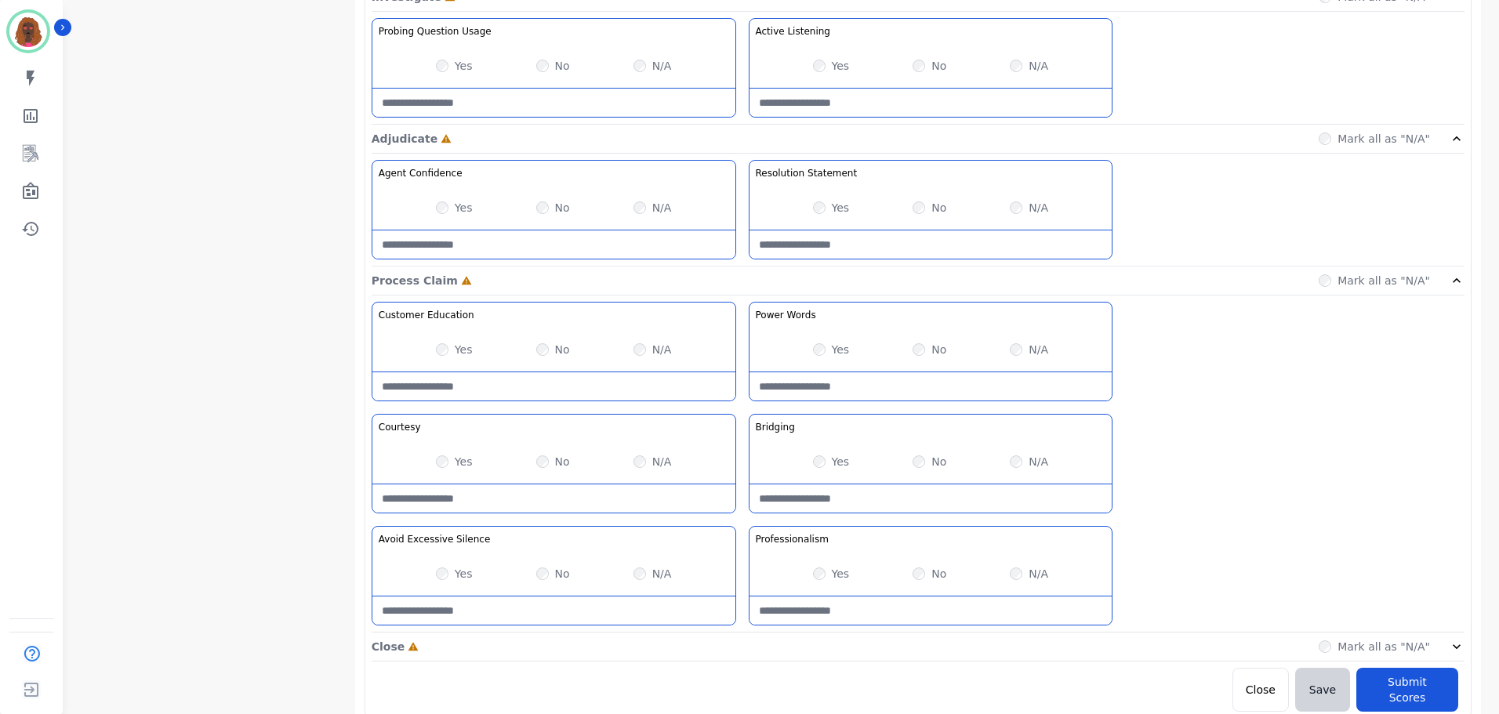
click at [746, 647] on div "Close Incomplete Mark all as "N/A"" at bounding box center [918, 647] width 1093 height 29
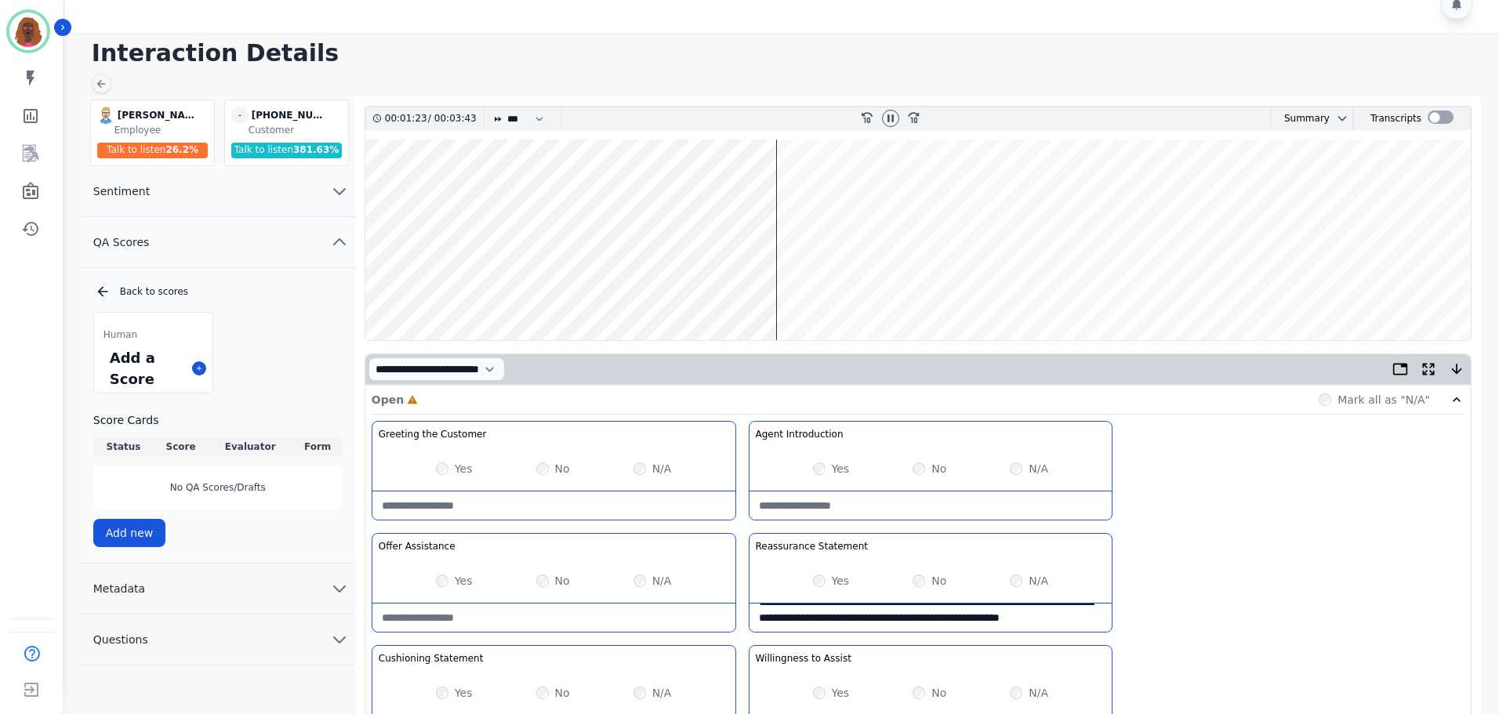
scroll to position [0, 0]
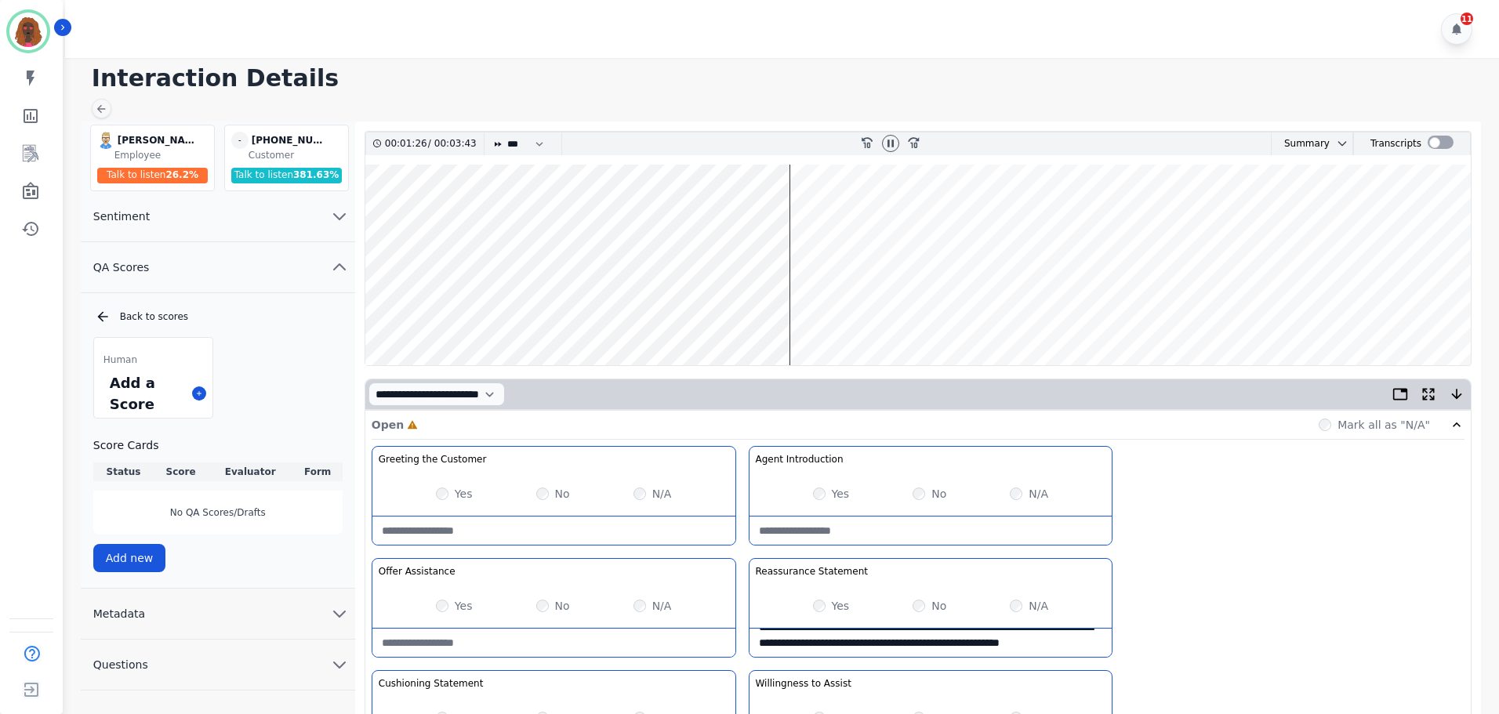
click at [796, 310] on wave at bounding box center [917, 265] width 1105 height 201
click at [790, 312] on wave at bounding box center [917, 265] width 1105 height 201
click at [806, 212] on wave at bounding box center [917, 265] width 1105 height 201
click at [828, 212] on wave at bounding box center [917, 265] width 1105 height 201
click at [858, 213] on wave at bounding box center [917, 265] width 1105 height 201
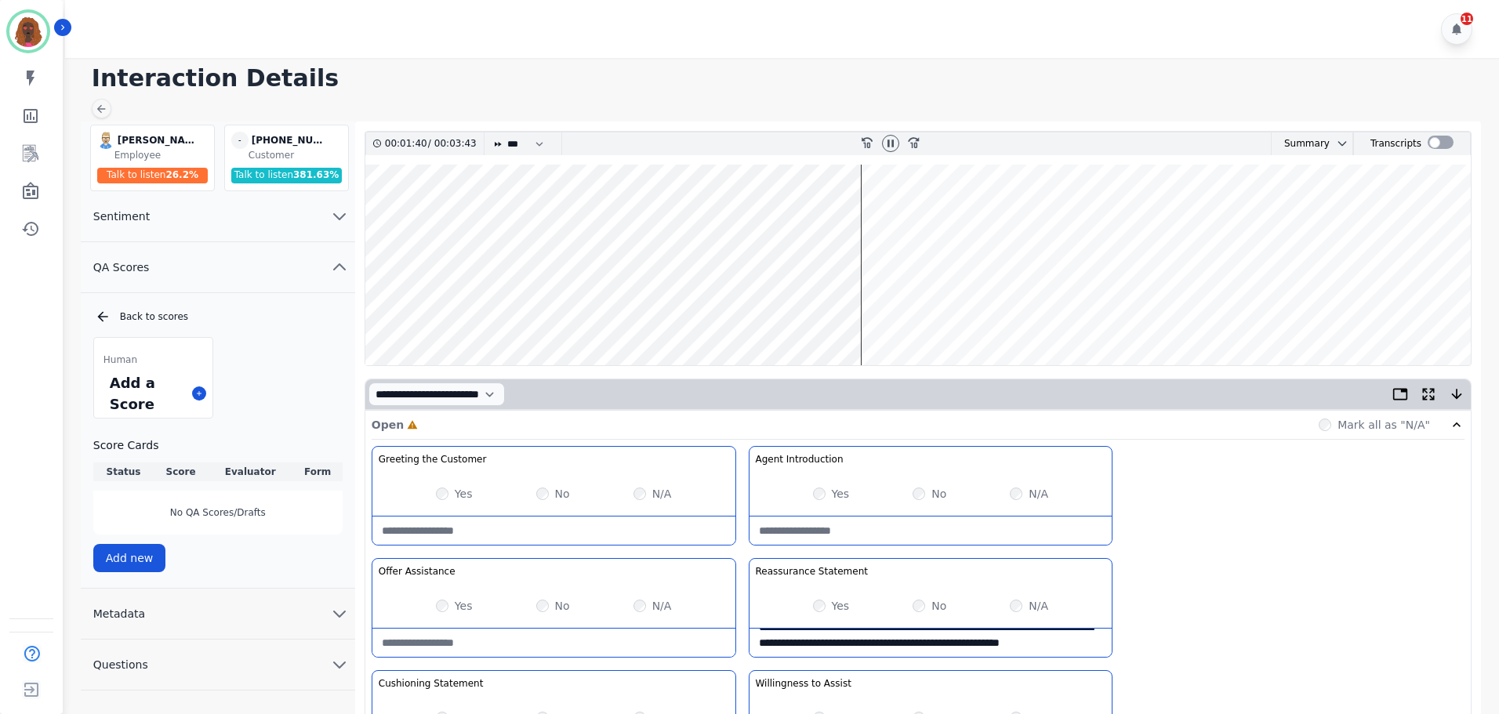
click at [866, 216] on wave at bounding box center [917, 265] width 1105 height 201
click at [905, 216] on wave at bounding box center [917, 265] width 1105 height 201
click at [965, 311] on wave at bounding box center [917, 265] width 1105 height 201
click at [978, 315] on wave at bounding box center [917, 265] width 1105 height 201
click at [989, 314] on wave at bounding box center [917, 265] width 1105 height 201
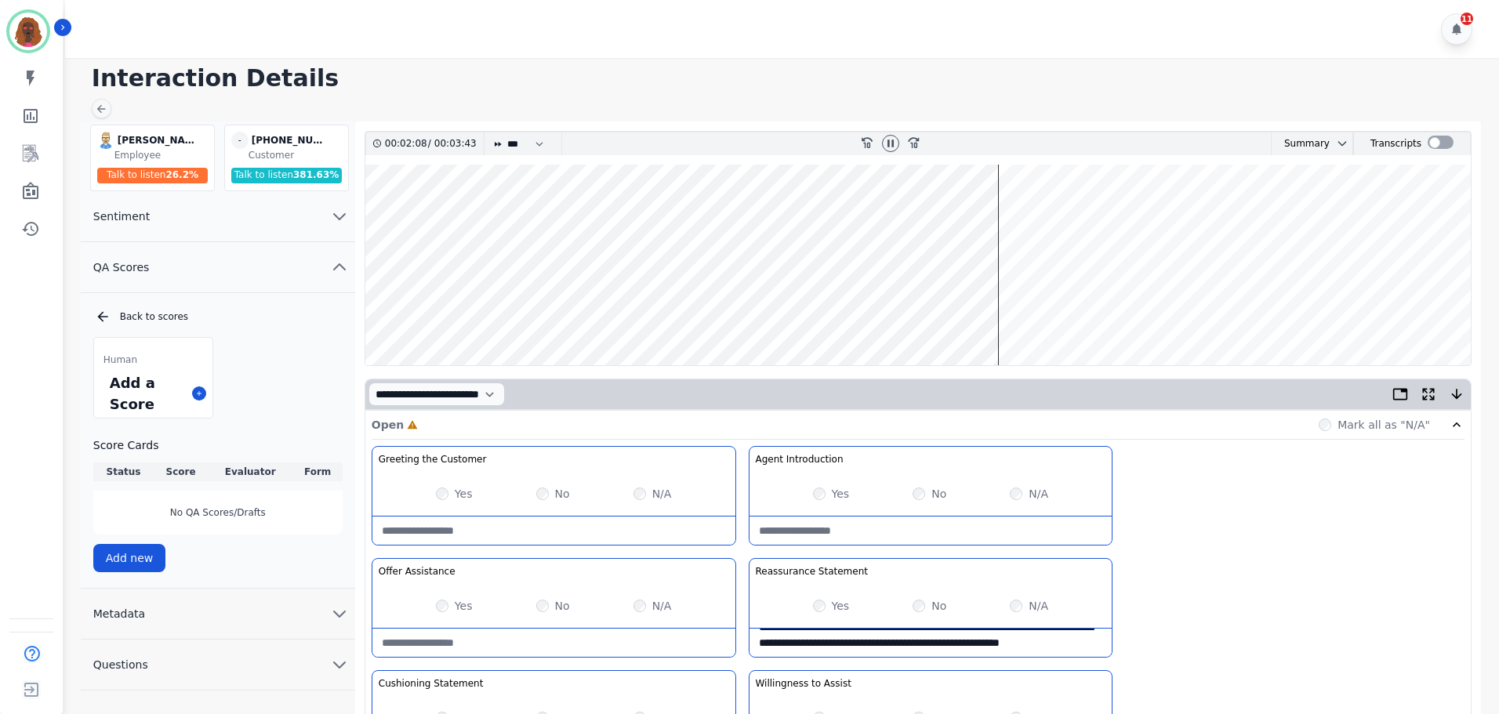
click at [1010, 223] on wave at bounding box center [917, 265] width 1105 height 201
click at [1035, 315] on wave at bounding box center [917, 265] width 1105 height 201
click at [1065, 216] on wave at bounding box center [917, 265] width 1105 height 201
click at [1170, 312] on wave at bounding box center [917, 265] width 1105 height 201
click at [1181, 315] on wave at bounding box center [917, 265] width 1105 height 201
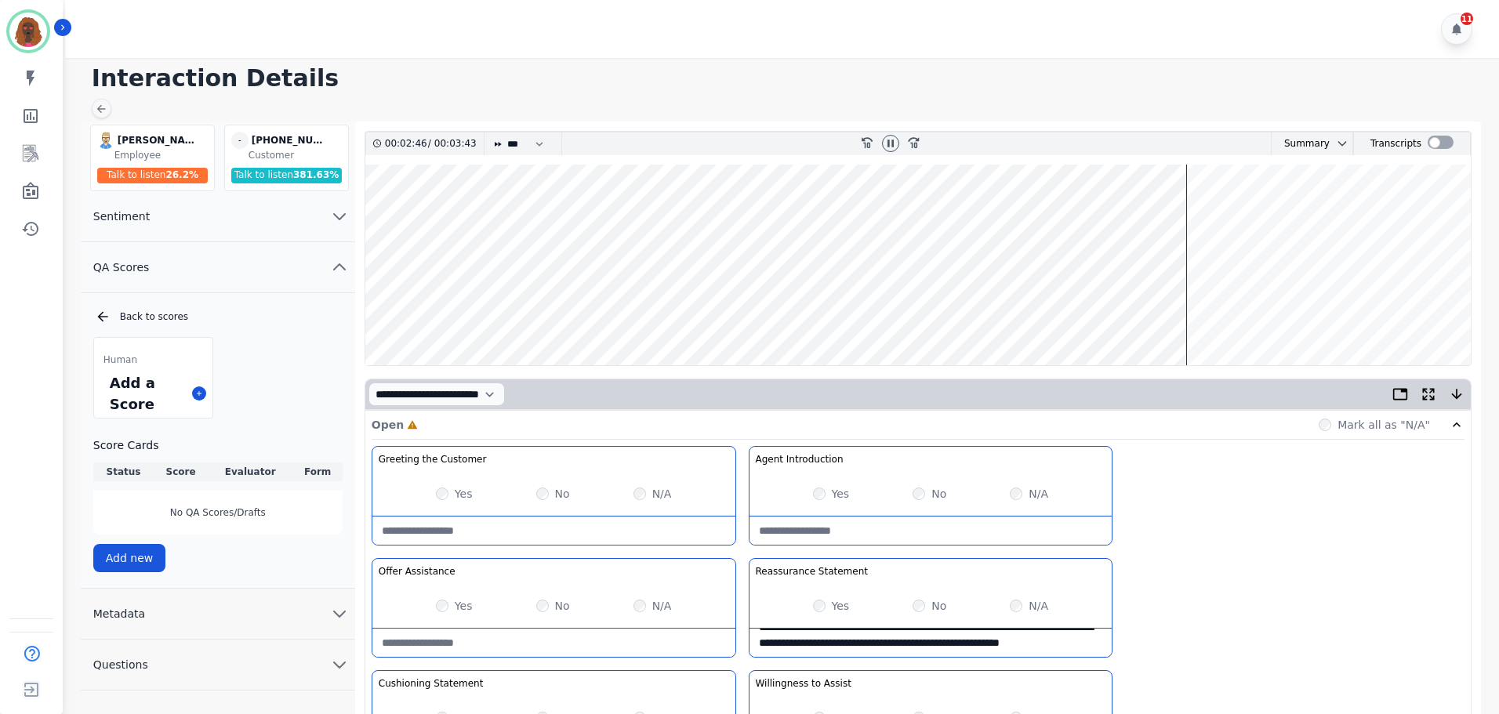
click at [1204, 229] on wave at bounding box center [917, 265] width 1105 height 201
click at [1247, 319] on wave at bounding box center [917, 265] width 1105 height 201
click at [1267, 314] on wave at bounding box center [917, 265] width 1105 height 201
click at [1374, 314] on wave at bounding box center [917, 265] width 1105 height 201
click at [1399, 214] on wave at bounding box center [917, 265] width 1105 height 201
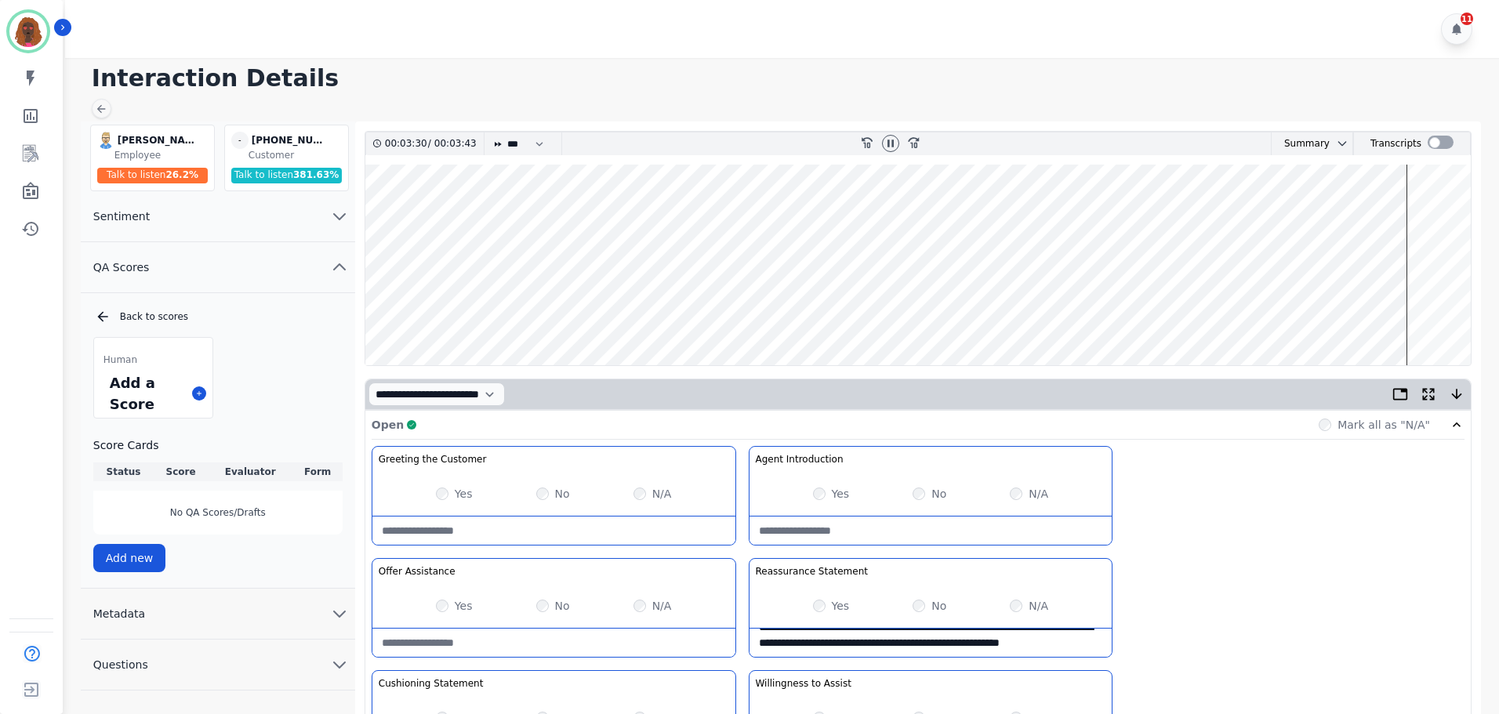
click at [1415, 216] on wave at bounding box center [917, 265] width 1105 height 201
click at [1443, 311] on wave at bounding box center [917, 265] width 1105 height 201
click at [1439, 314] on wave at bounding box center [917, 265] width 1105 height 201
click at [884, 140] on icon at bounding box center [890, 143] width 13 height 13
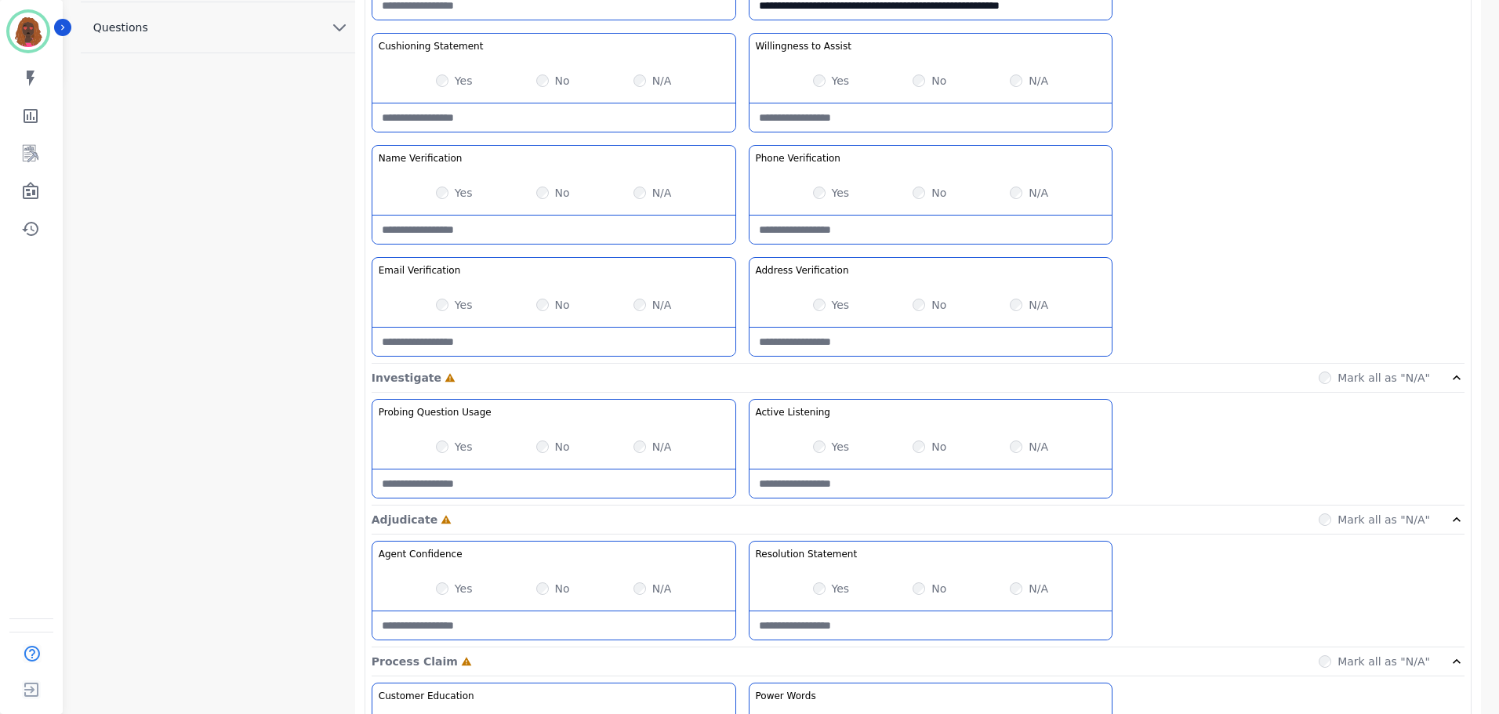
scroll to position [638, 0]
click at [821, 452] on div "Yes" at bounding box center [831, 446] width 37 height 16
click at [523, 462] on div "Yes No N/A" at bounding box center [553, 446] width 363 height 44
click at [535, 482] on Usage-note at bounding box center [553, 483] width 363 height 28
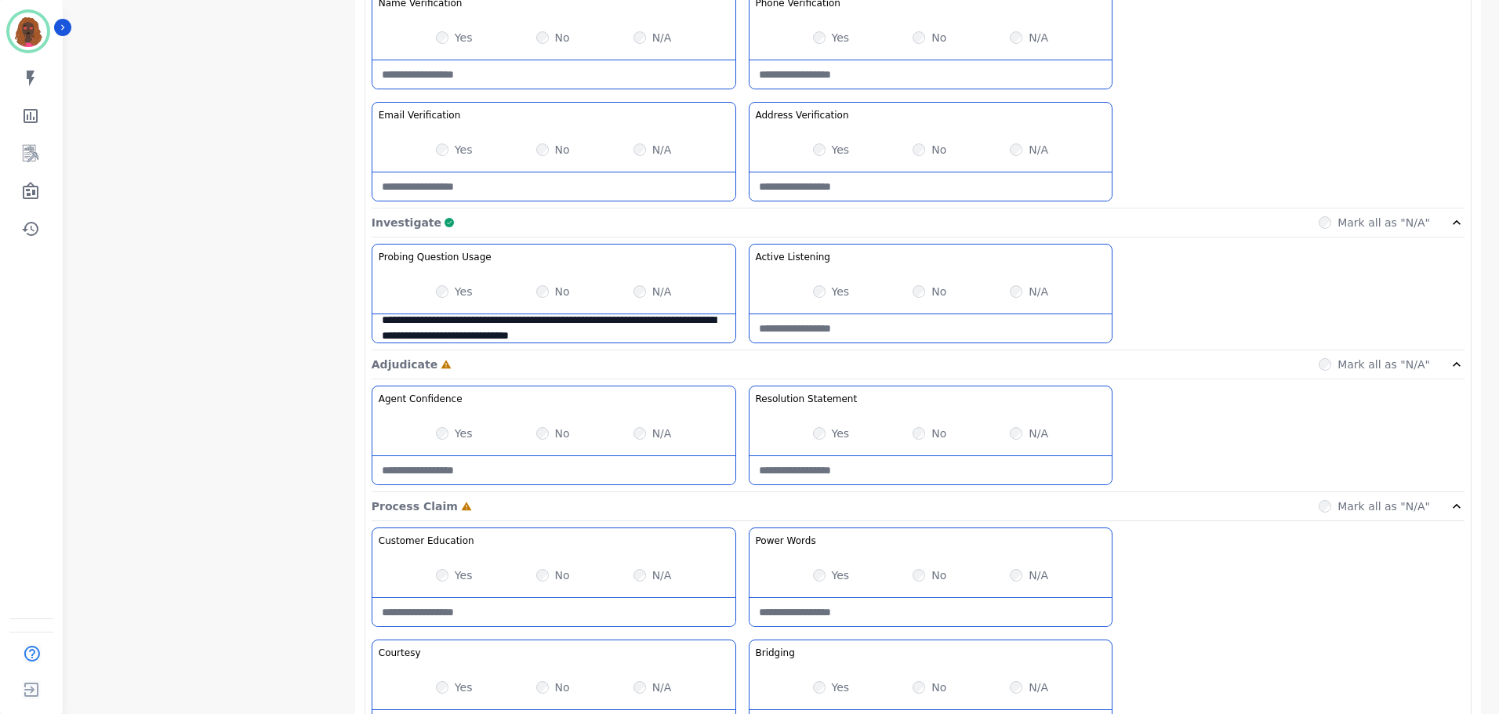
scroll to position [794, 0]
type Usage-note "**********"
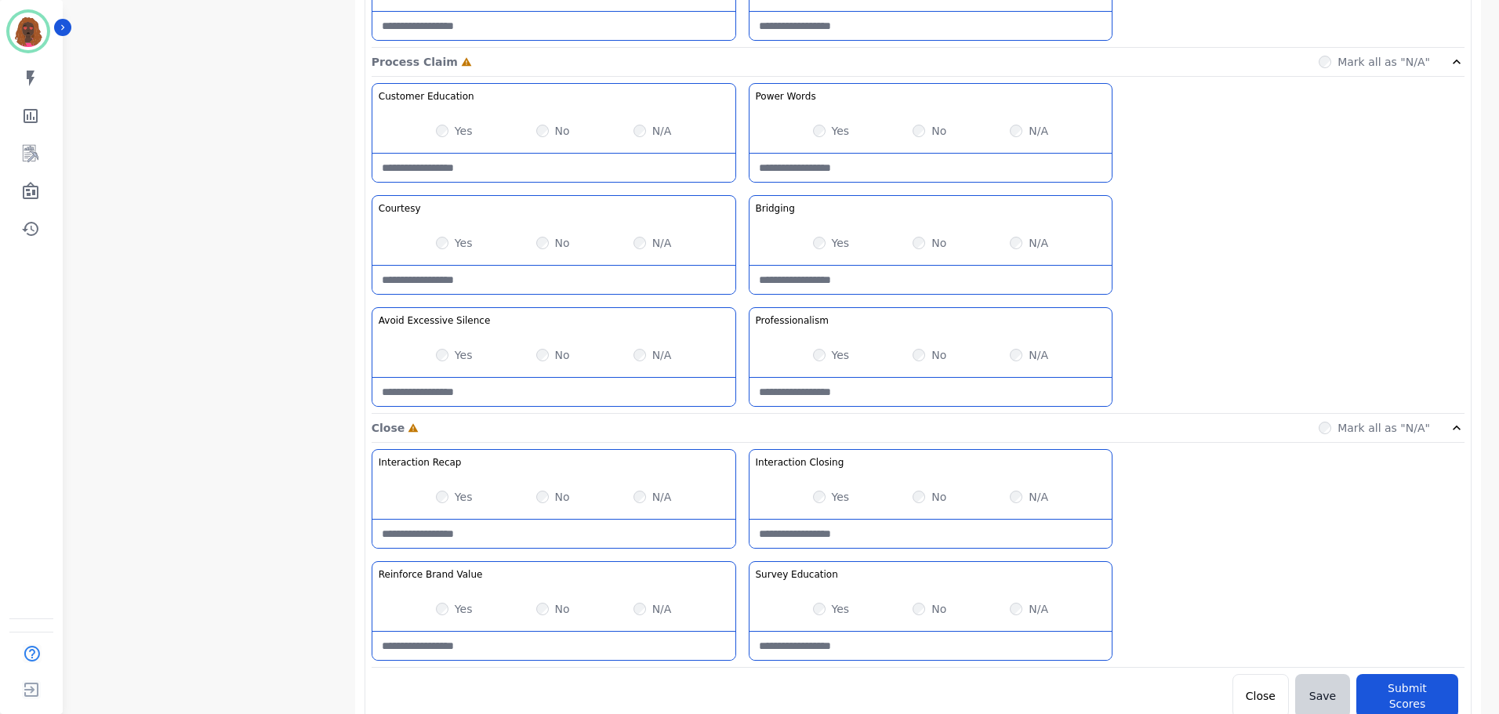
scroll to position [1243, 0]
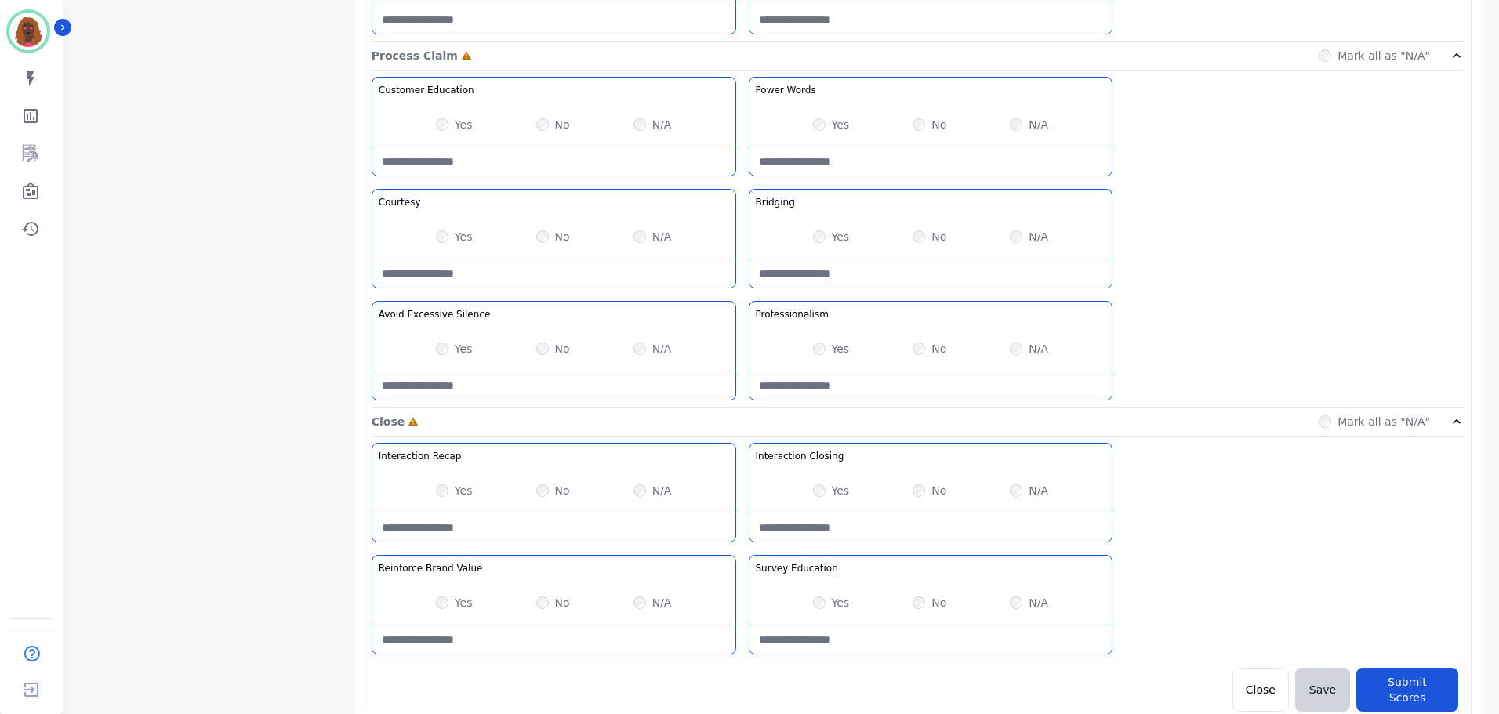
click at [521, 522] on Recap-note at bounding box center [553, 528] width 363 height 28
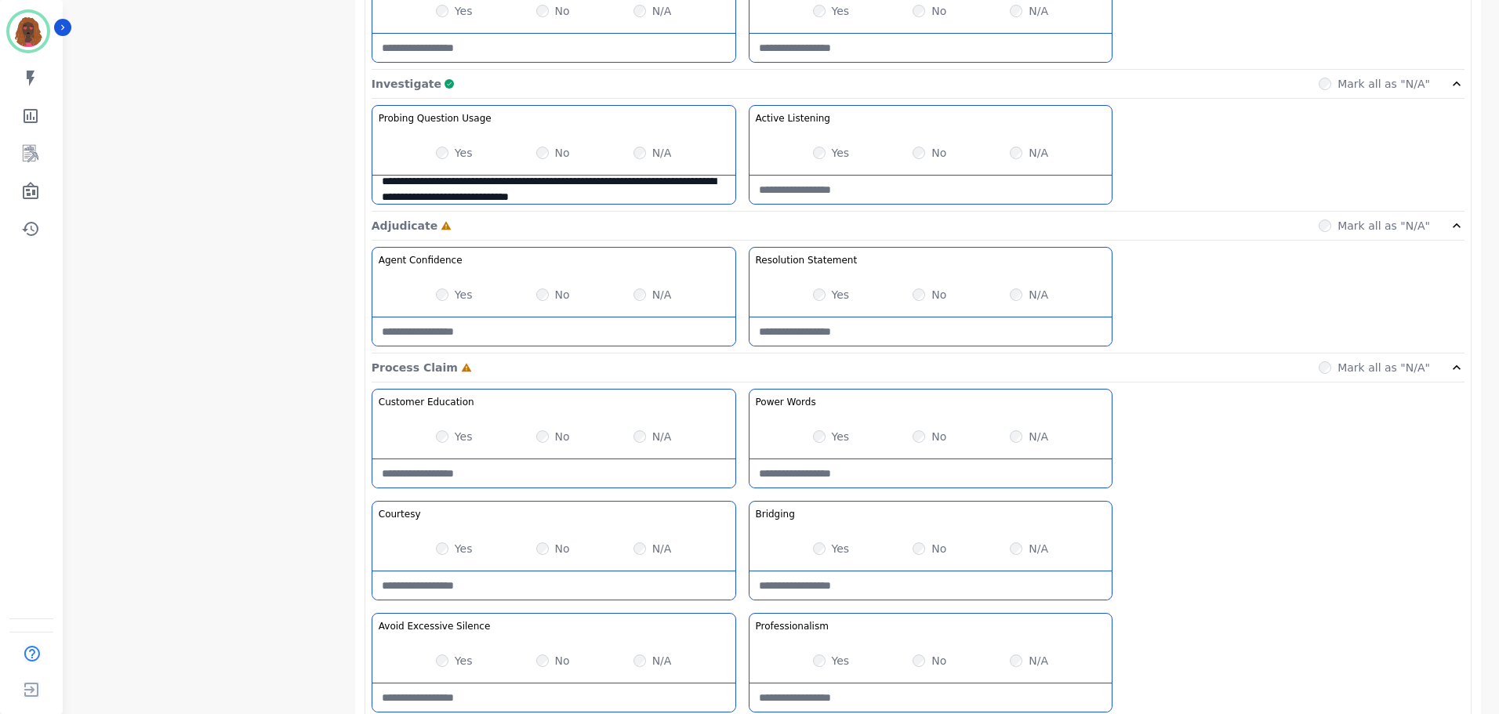
scroll to position [931, 0]
type Recap-note "**********"
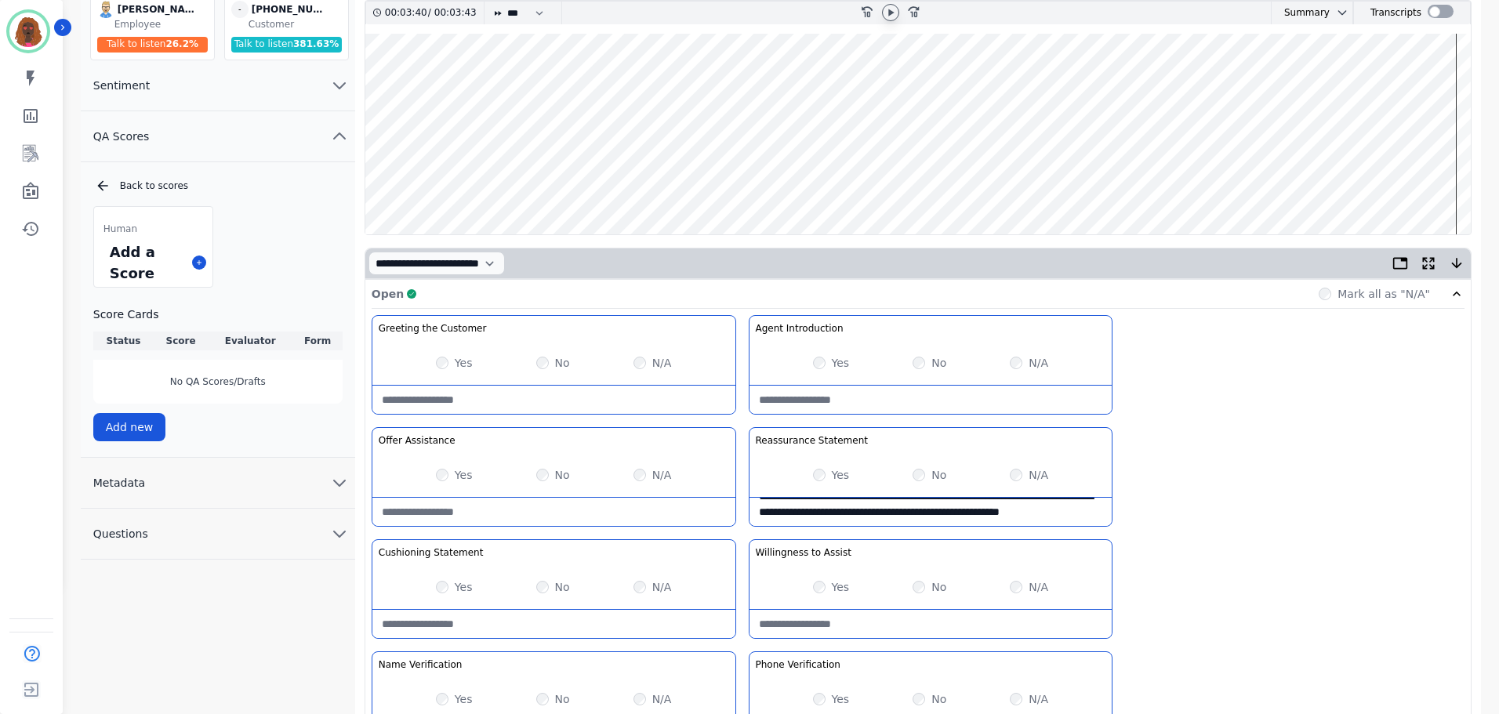
scroll to position [0, 0]
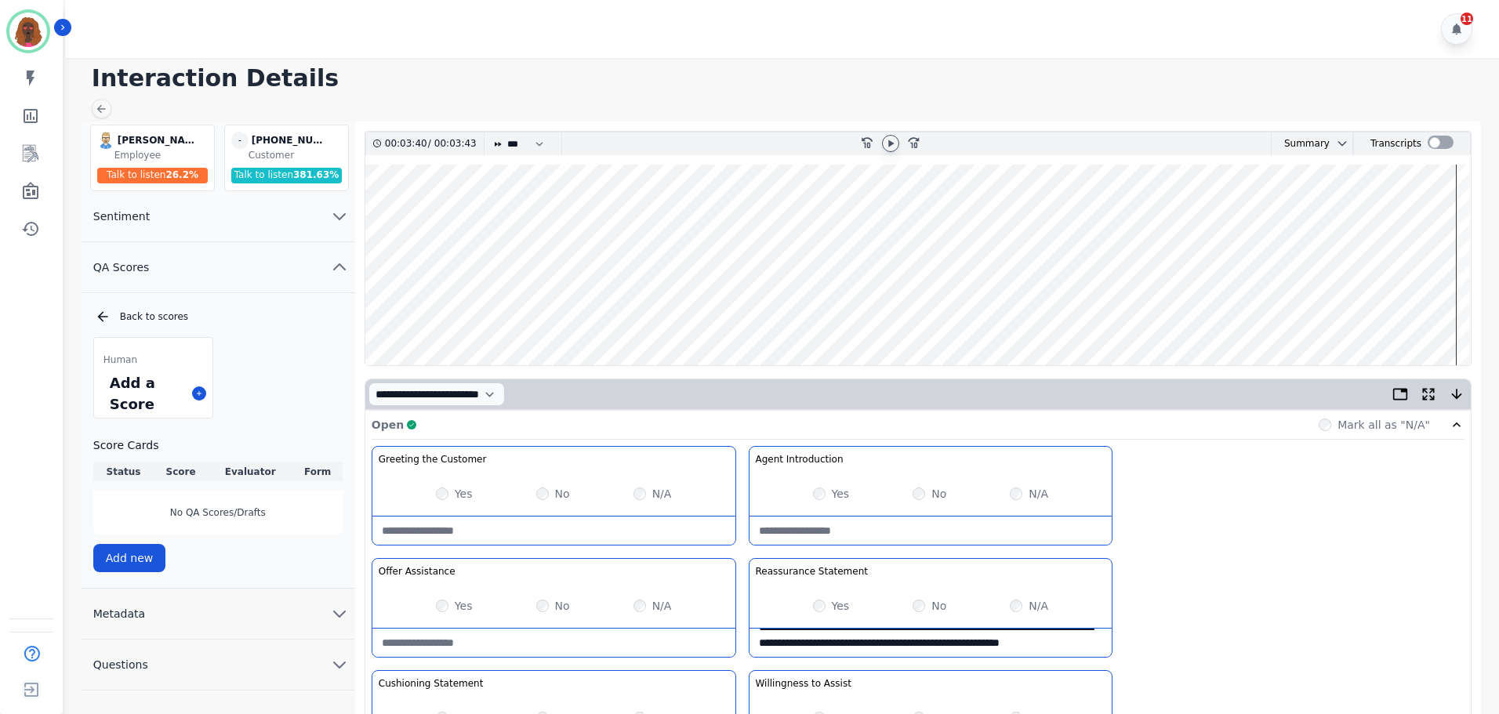
click at [887, 143] on icon at bounding box center [890, 143] width 13 height 13
click at [1265, 315] on wave at bounding box center [917, 265] width 1105 height 201
click at [1427, 314] on wave at bounding box center [917, 265] width 1105 height 201
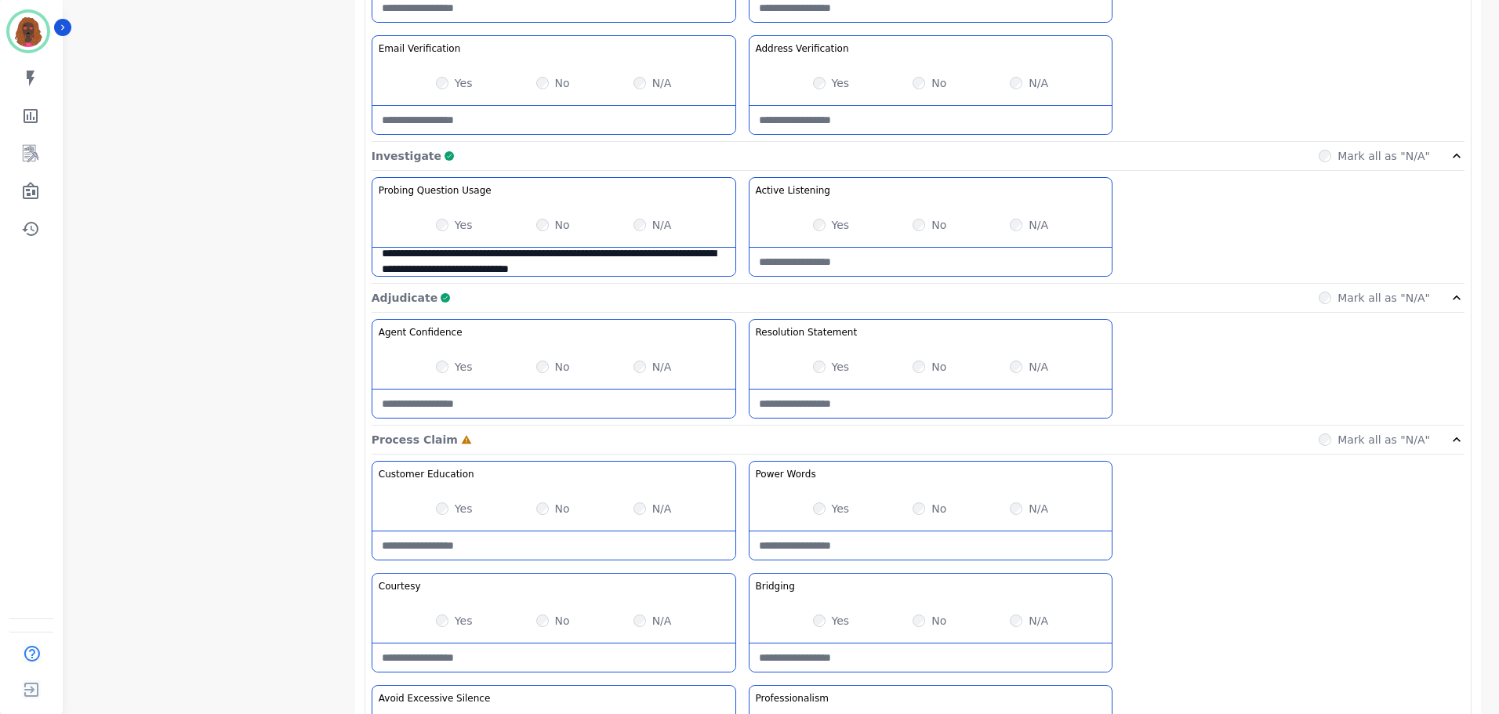
scroll to position [861, 0]
click at [909, 538] on Words-note at bounding box center [930, 544] width 363 height 28
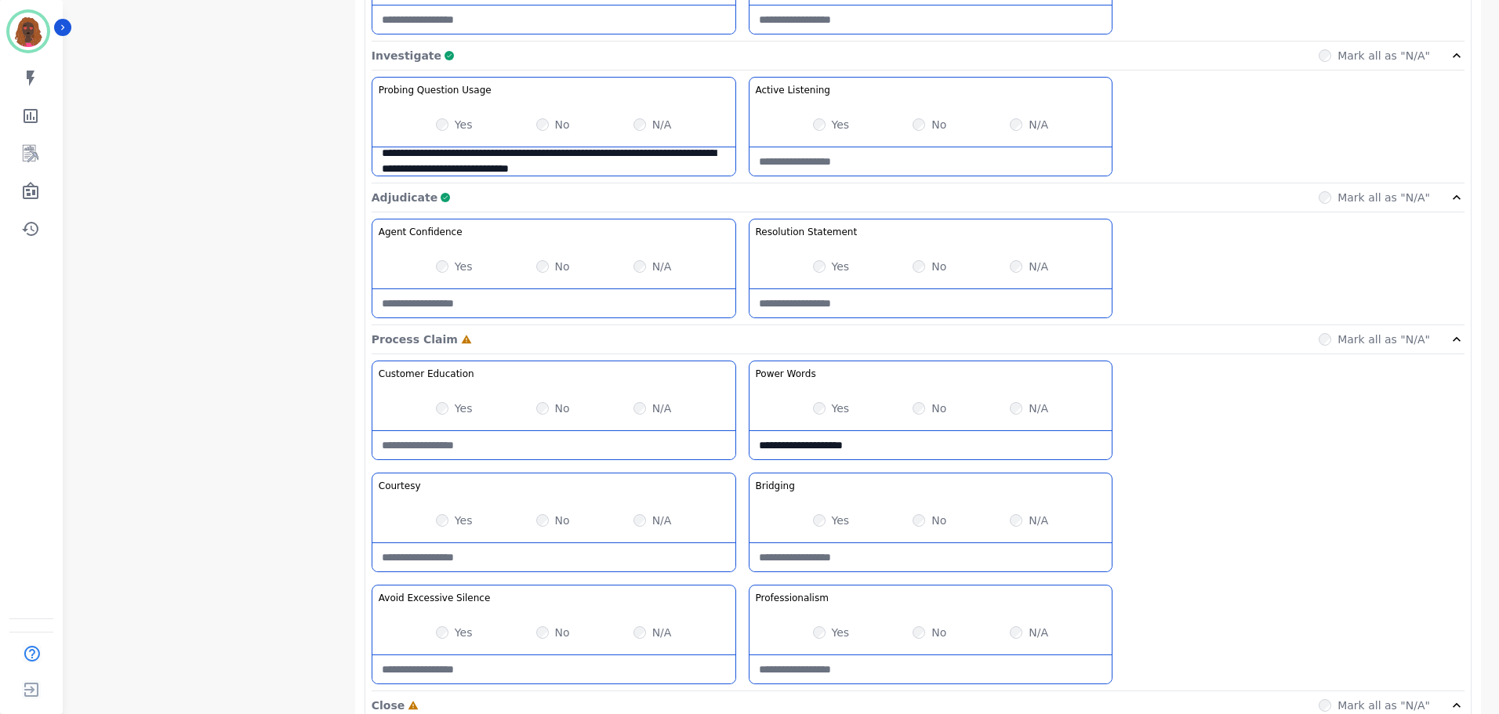
scroll to position [1243, 0]
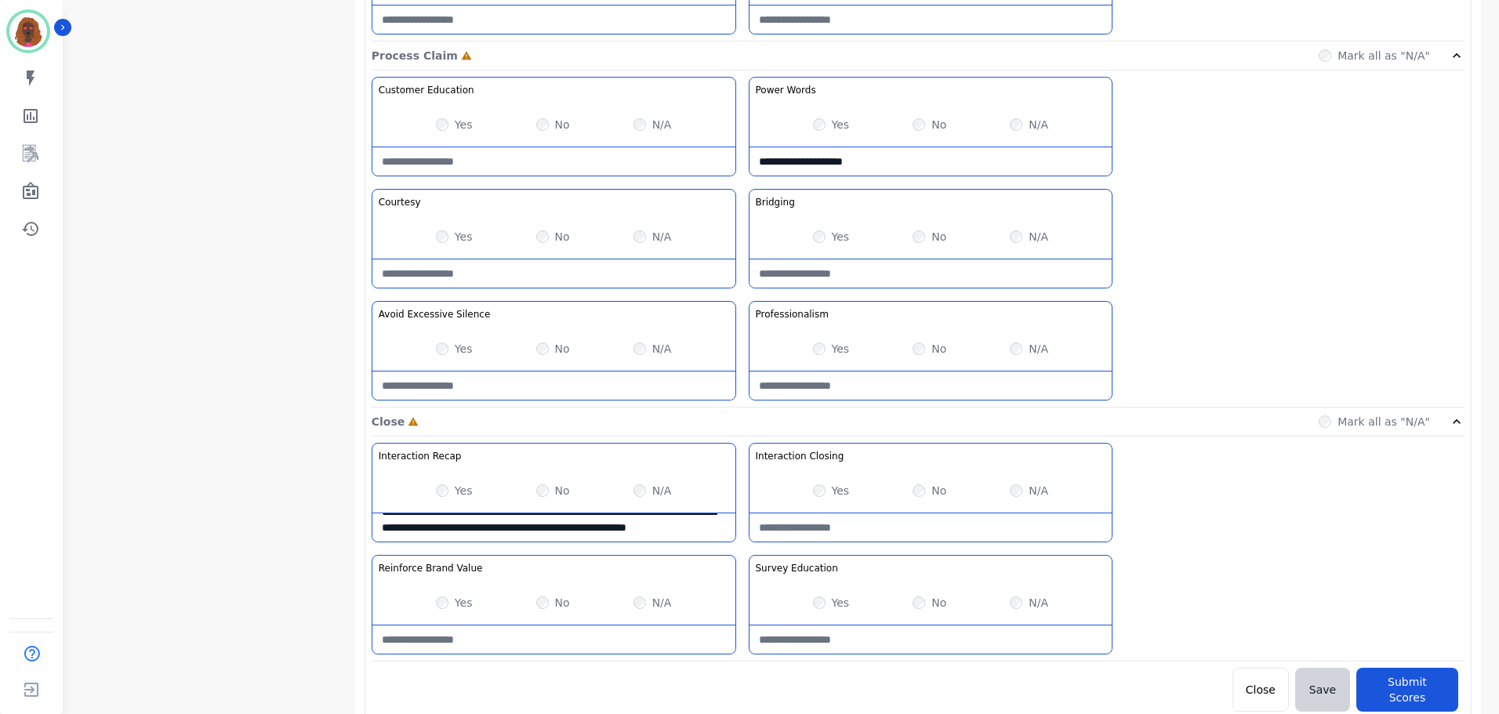
type Words-note "**********"
click at [926, 493] on div "No" at bounding box center [930, 491] width 34 height 16
click at [892, 531] on Closing-note at bounding box center [930, 528] width 363 height 28
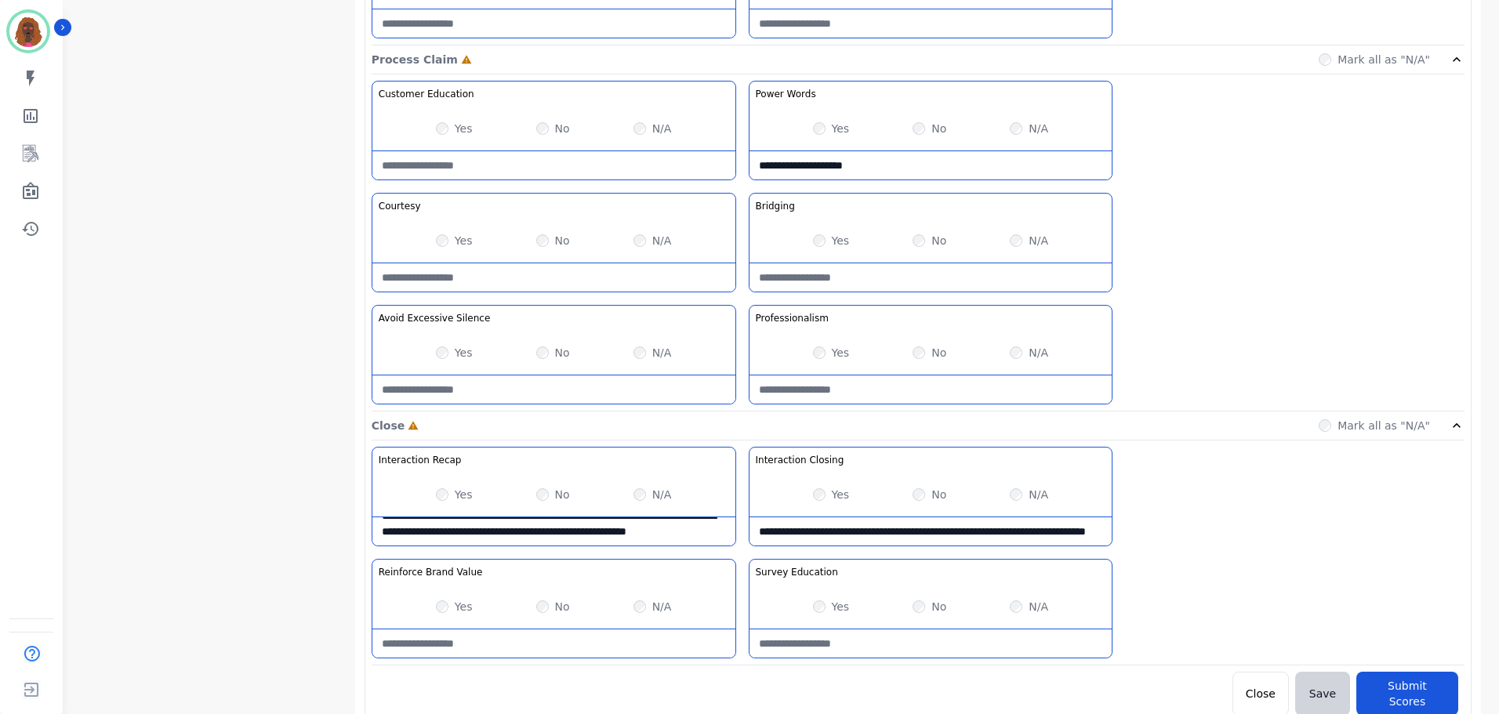
scroll to position [1240, 0]
type Closing-note "**********"
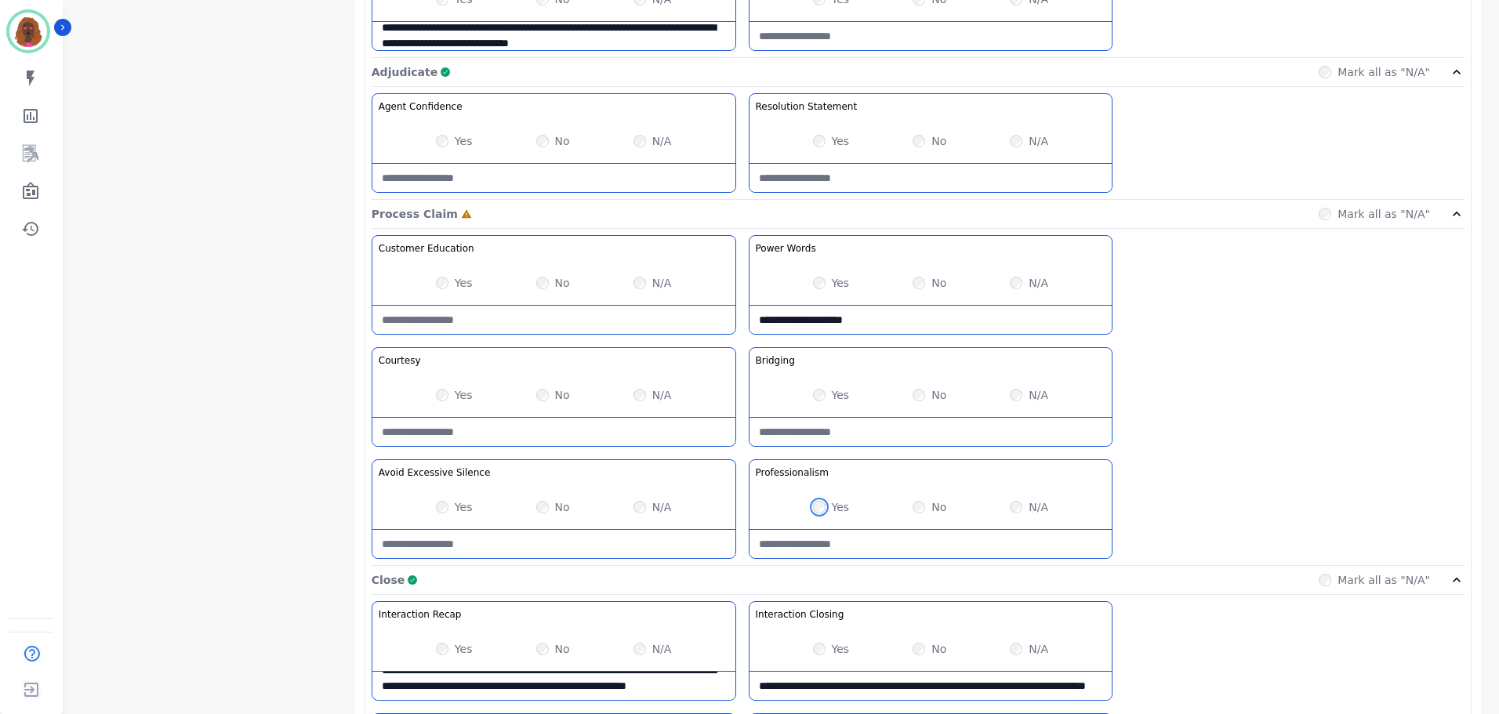
click at [815, 502] on div "Yes" at bounding box center [831, 507] width 37 height 16
click at [898, 428] on Claim-Bridging-note at bounding box center [930, 433] width 363 height 28
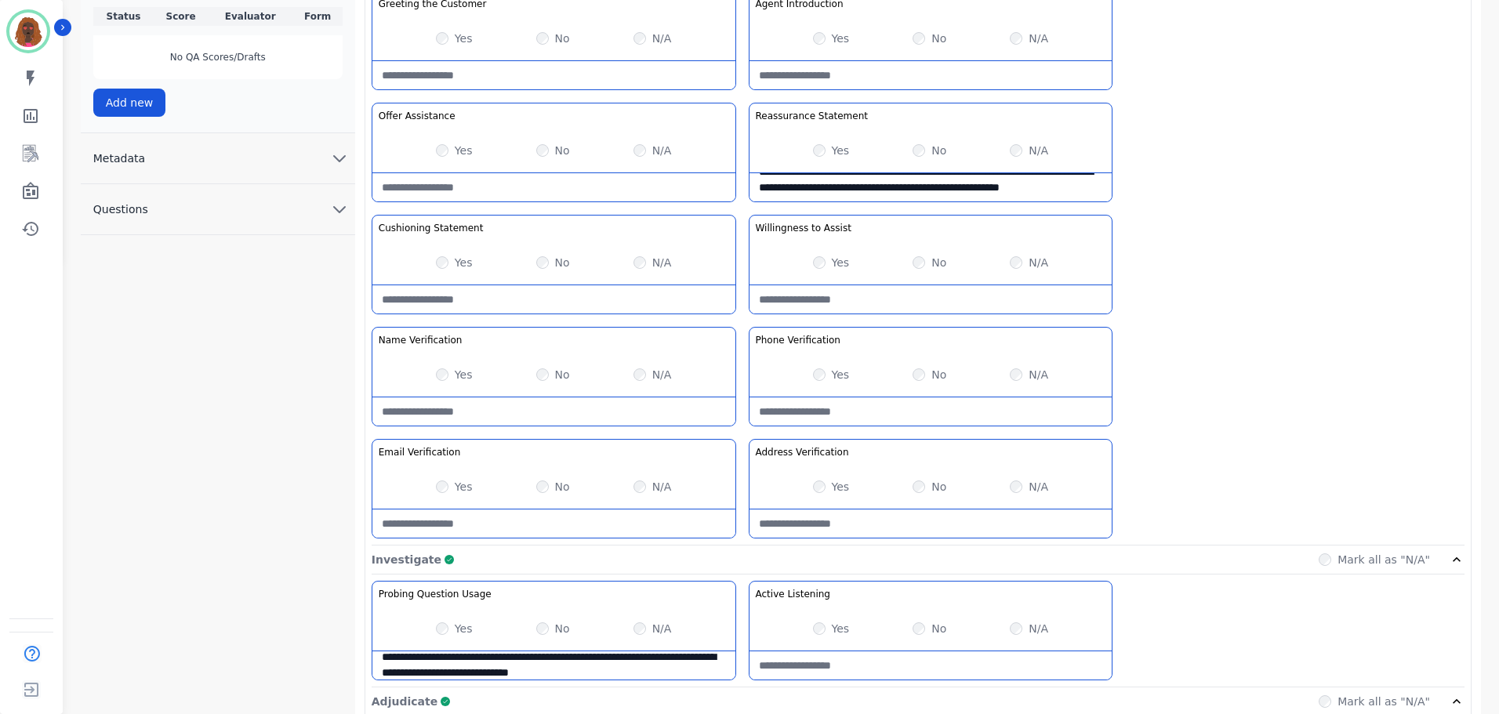
scroll to position [456, 0]
type Claim-Bridging-note "**********"
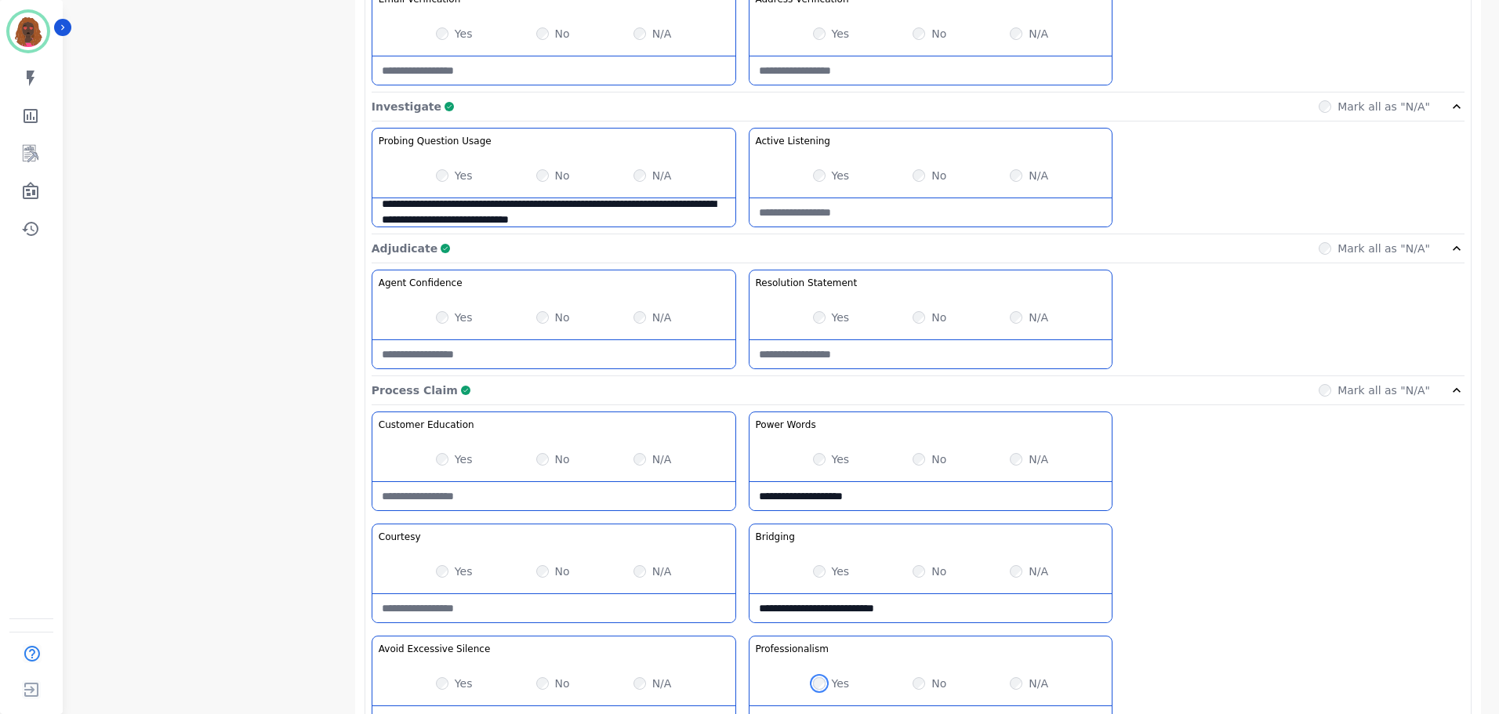
scroll to position [1243, 0]
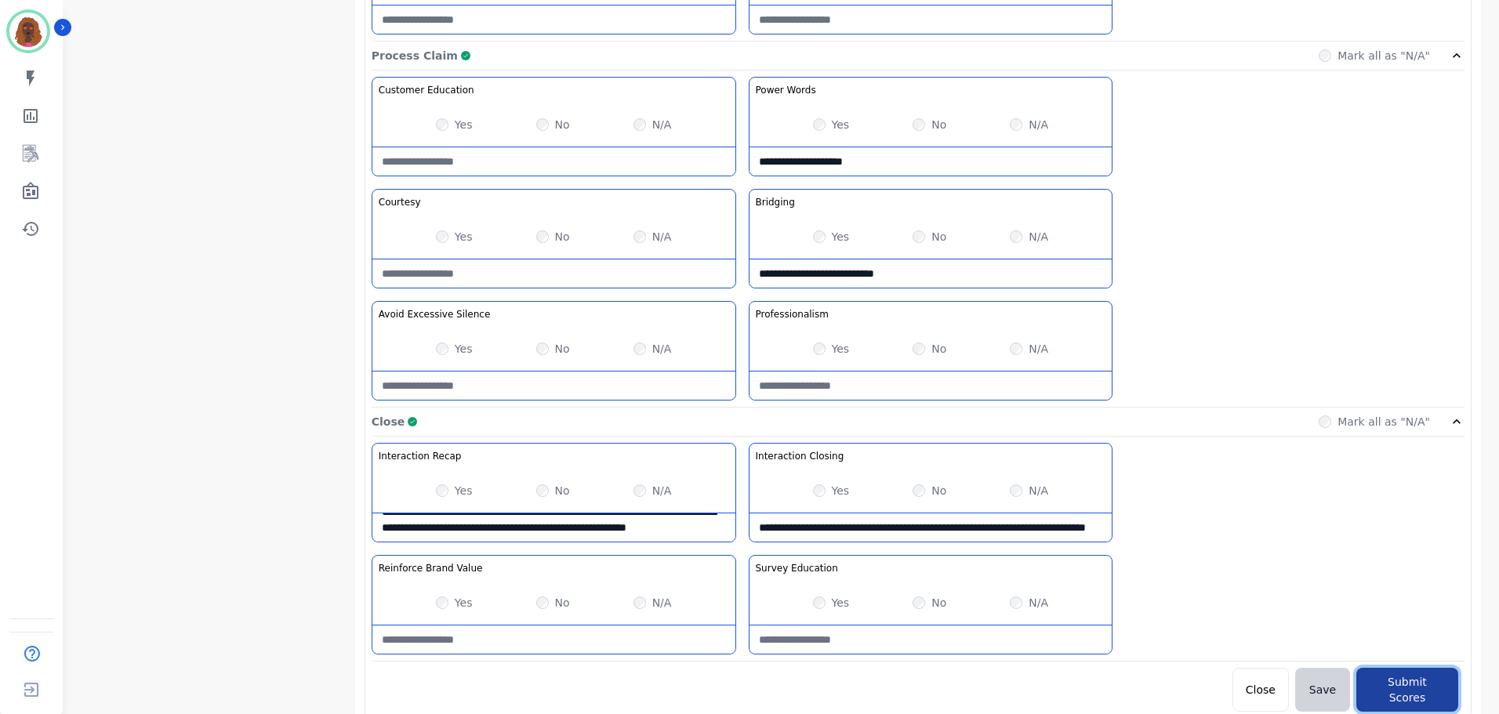
click at [1375, 680] on button "Submit Scores" at bounding box center [1407, 690] width 102 height 44
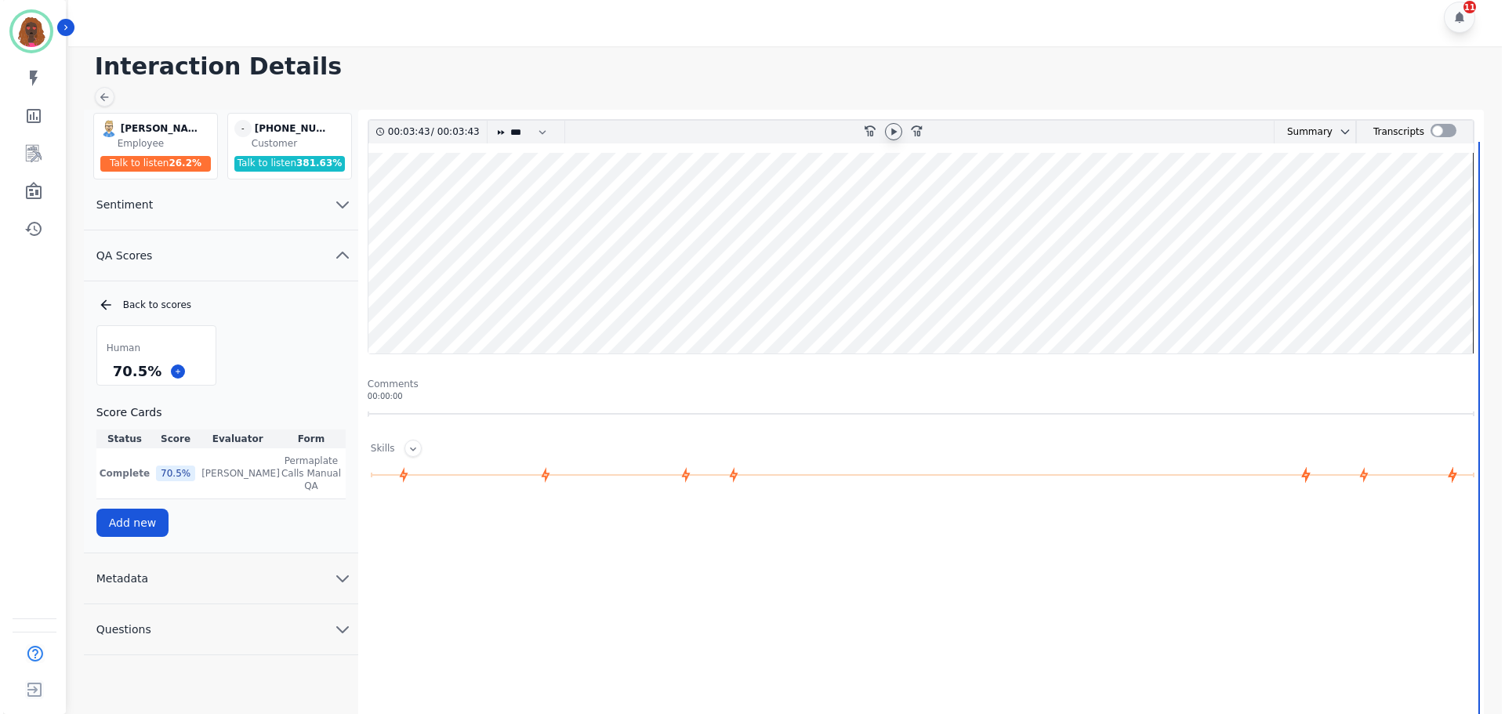
scroll to position [0, 0]
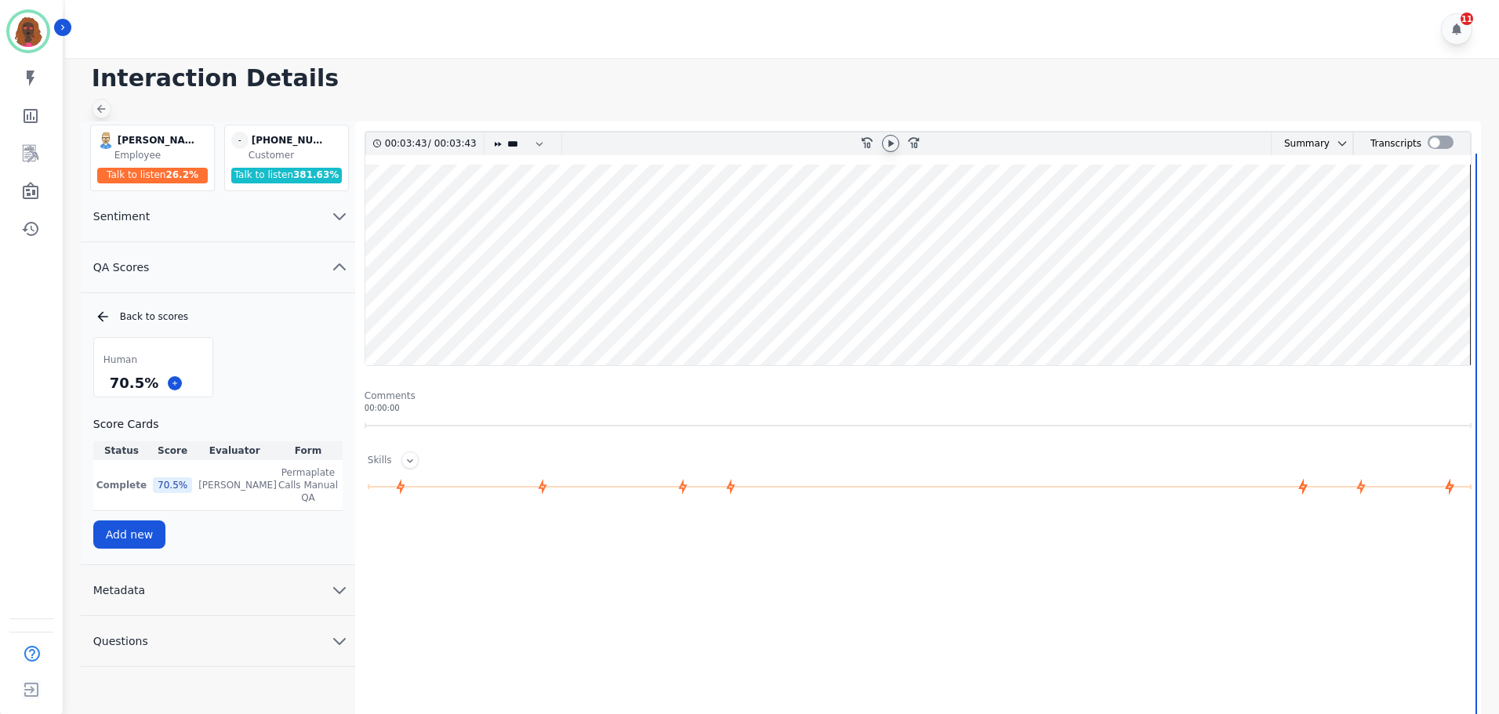
click at [104, 114] on icon at bounding box center [101, 109] width 13 height 13
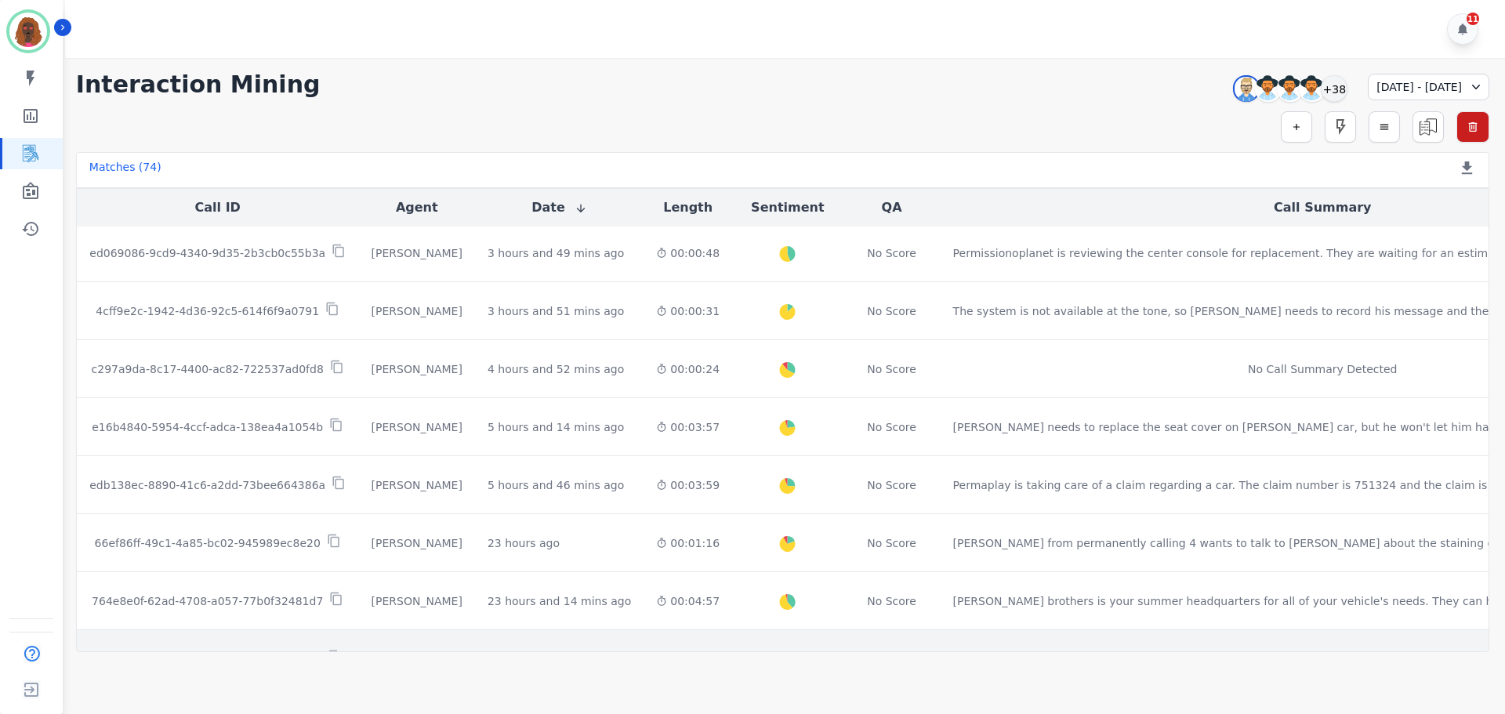
scroll to position [800, 0]
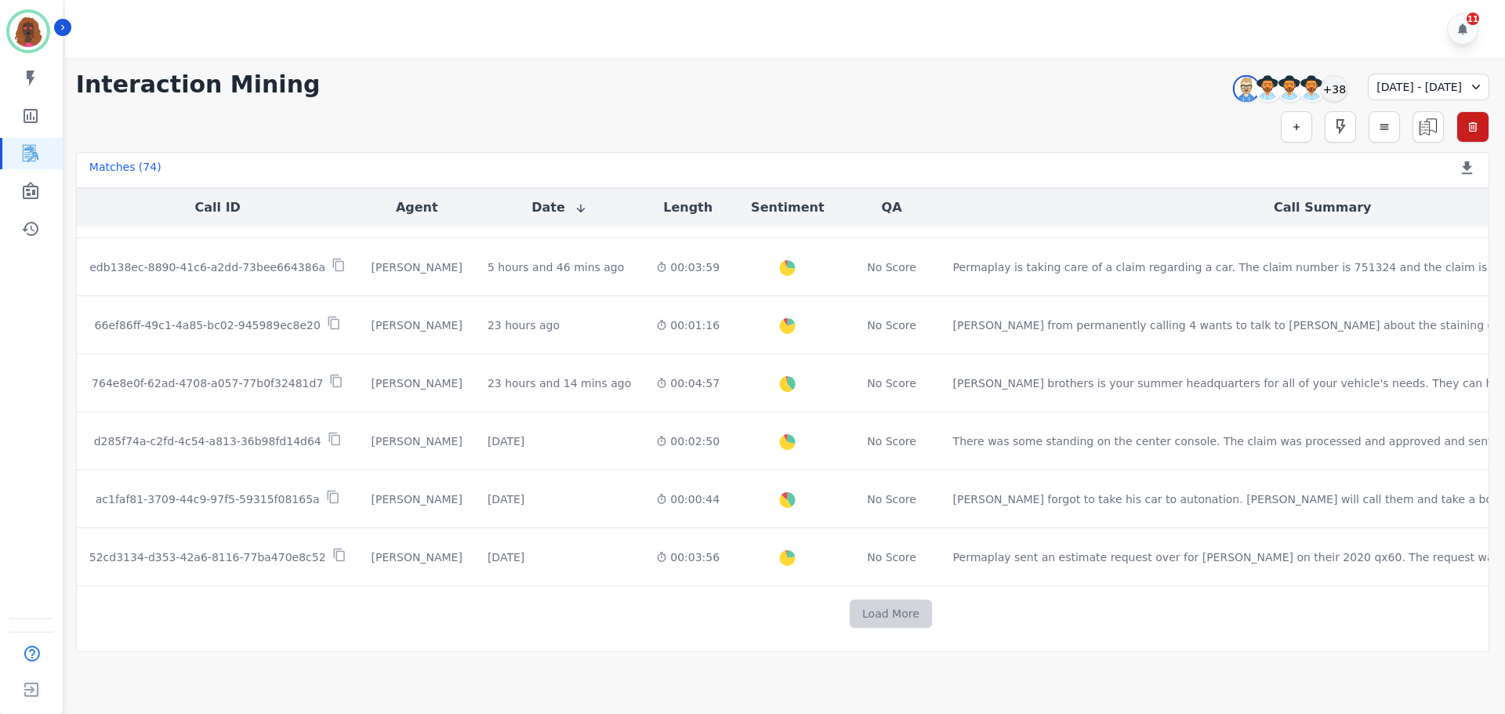
click at [850, 611] on button "Load More" at bounding box center [891, 614] width 82 height 28
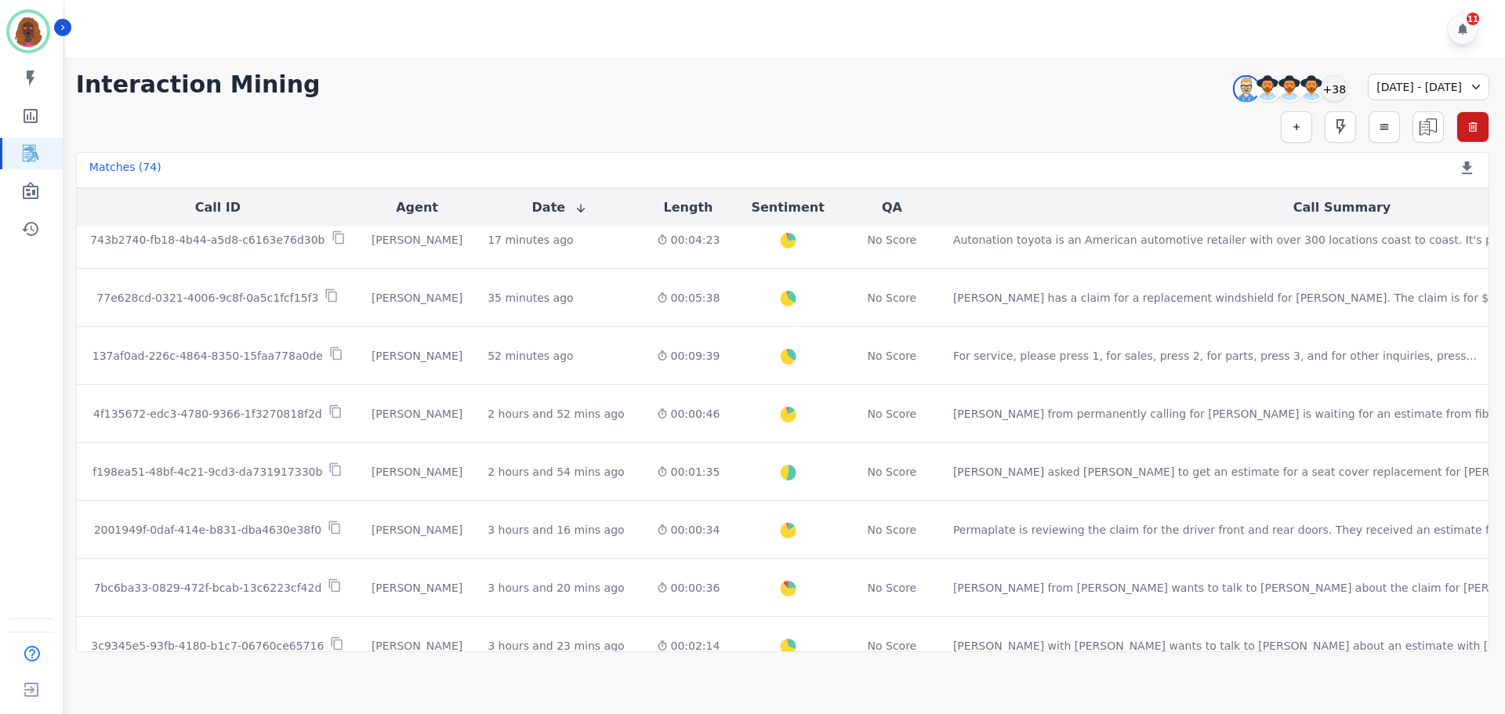
scroll to position [0, 0]
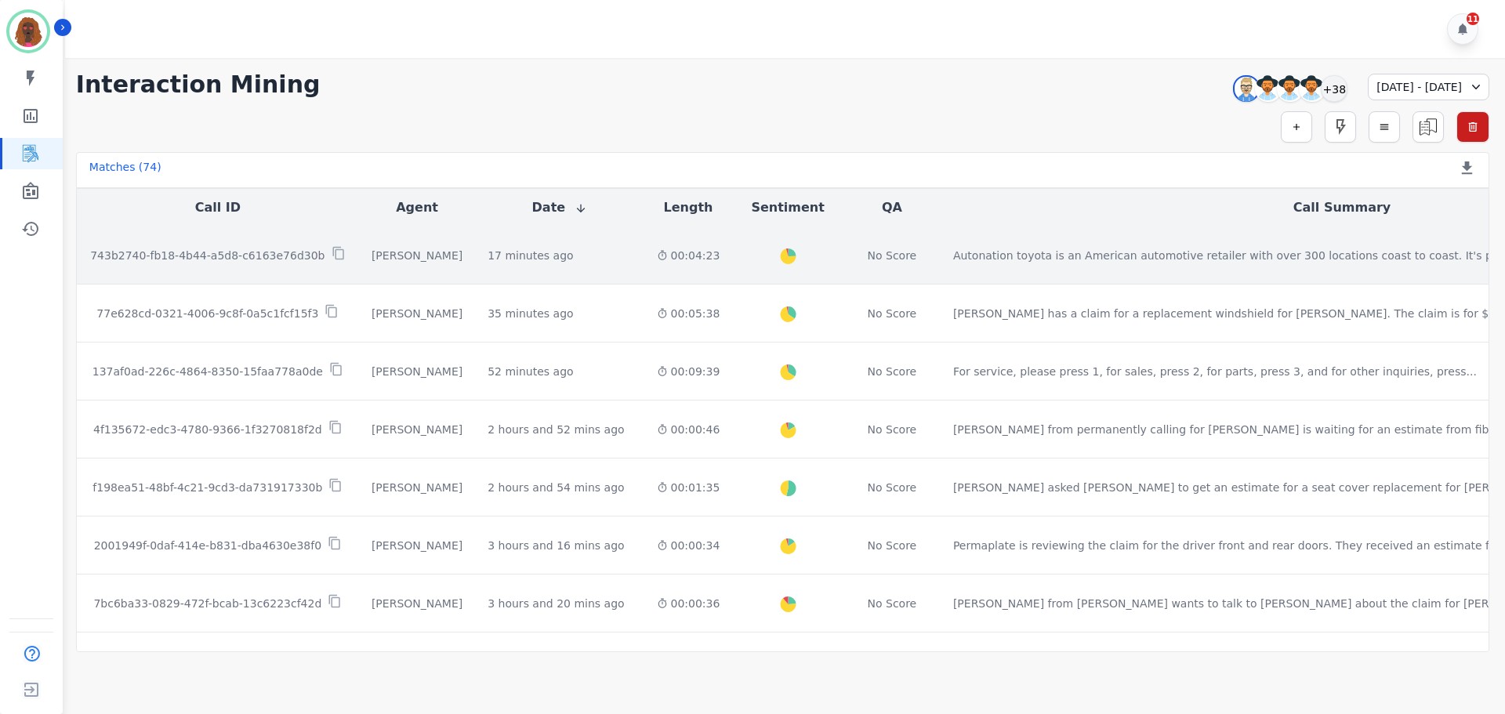
click at [657, 261] on div "00:04:23" at bounding box center [689, 256] width 64 height 16
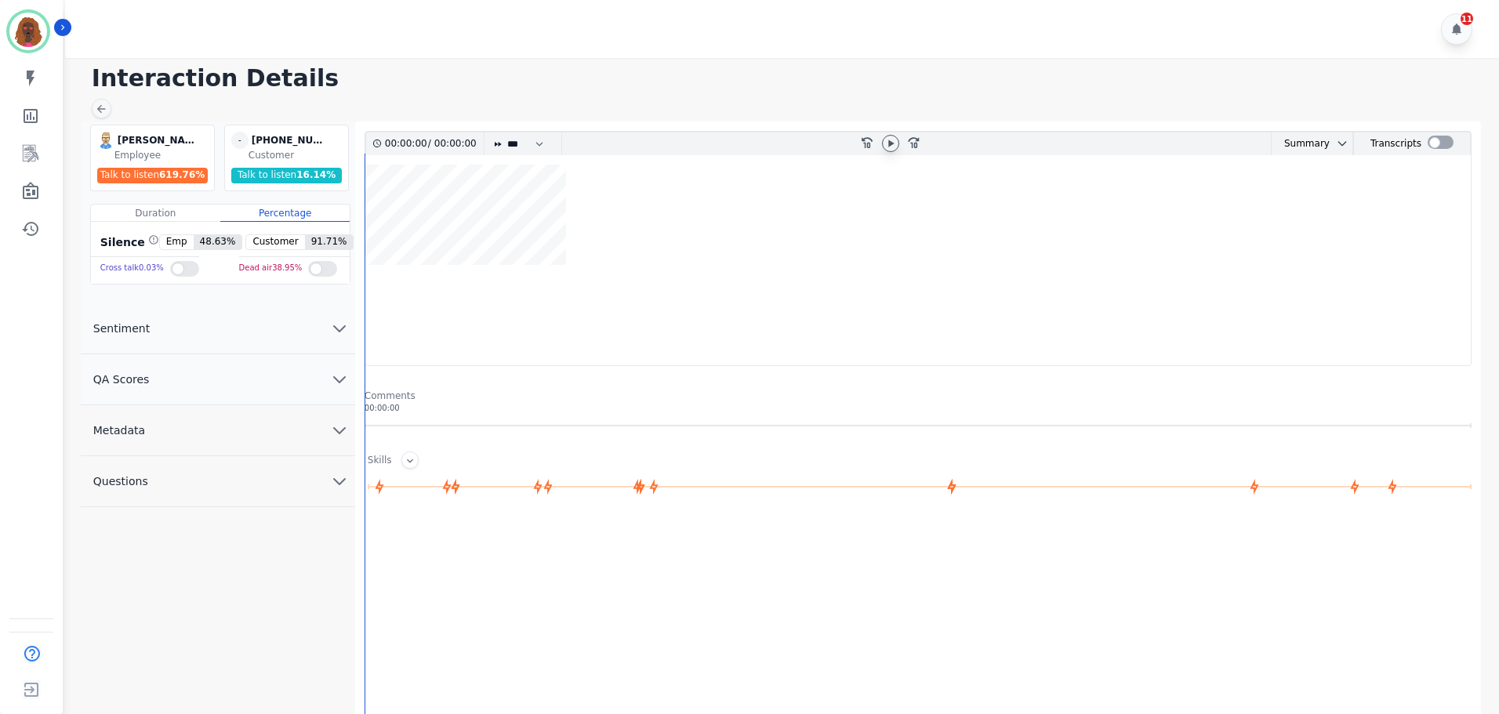
click at [891, 140] on icon at bounding box center [890, 143] width 13 height 13
click at [93, 102] on div at bounding box center [102, 109] width 20 height 20
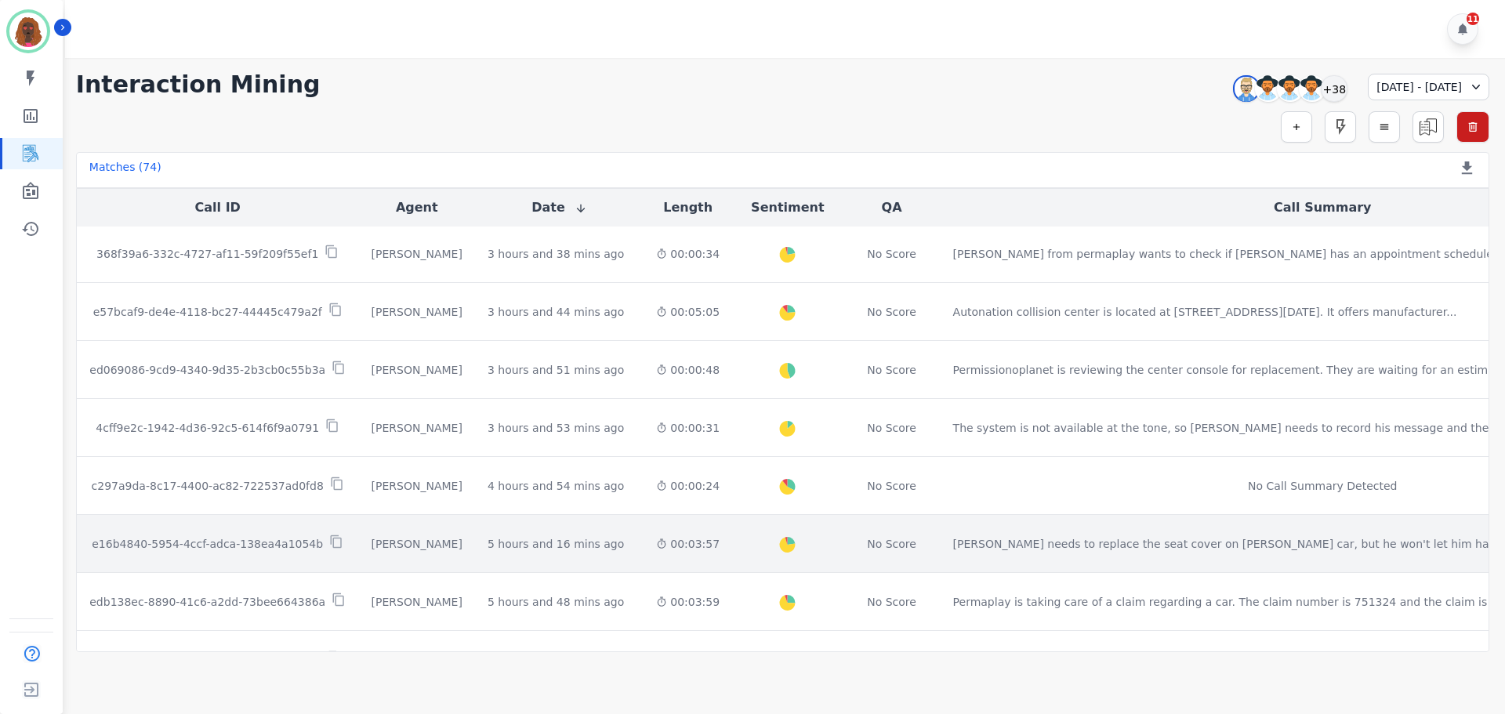
scroll to position [469, 0]
click at [662, 544] on div "00:03:57" at bounding box center [688, 541] width 64 height 16
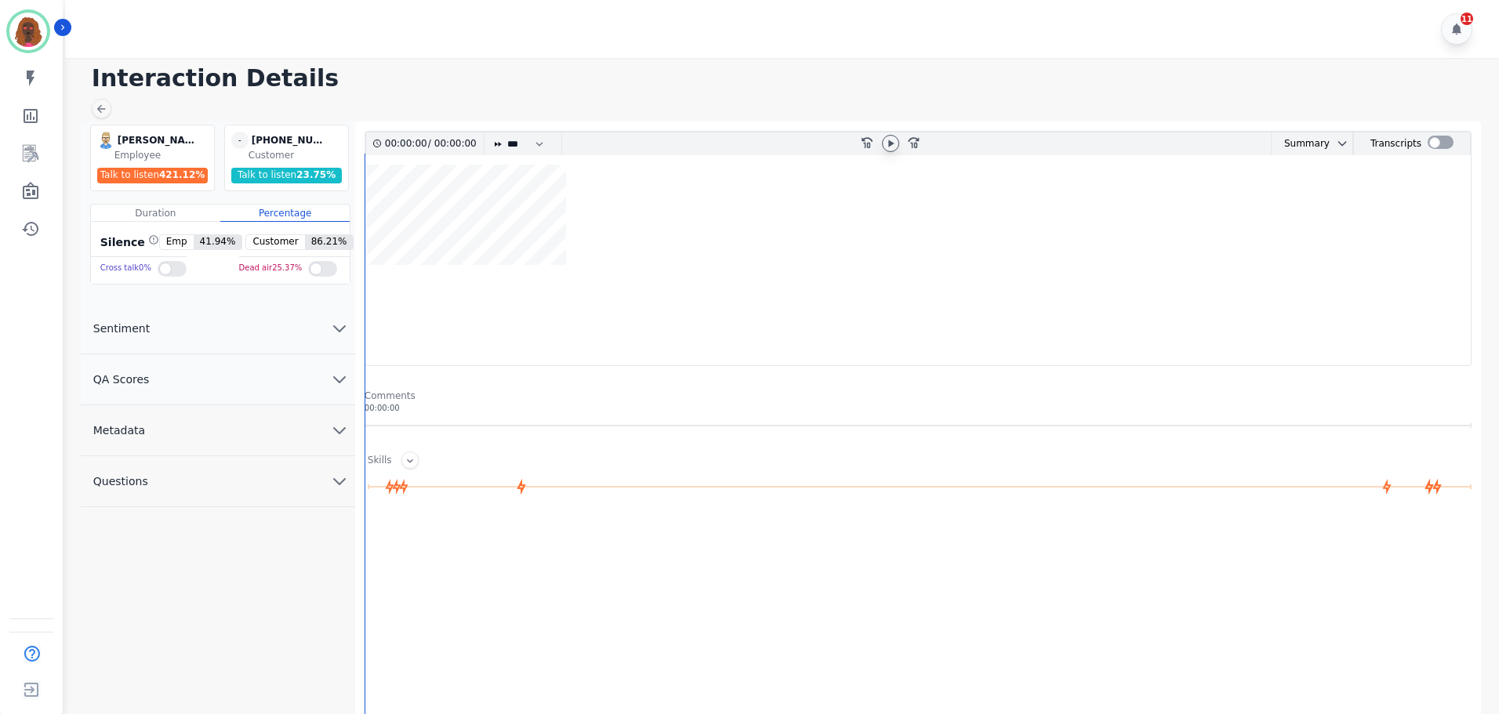
click at [895, 147] on icon at bounding box center [890, 143] width 13 height 13
click at [893, 147] on icon at bounding box center [890, 143] width 6 height 7
click at [99, 103] on icon at bounding box center [101, 109] width 13 height 13
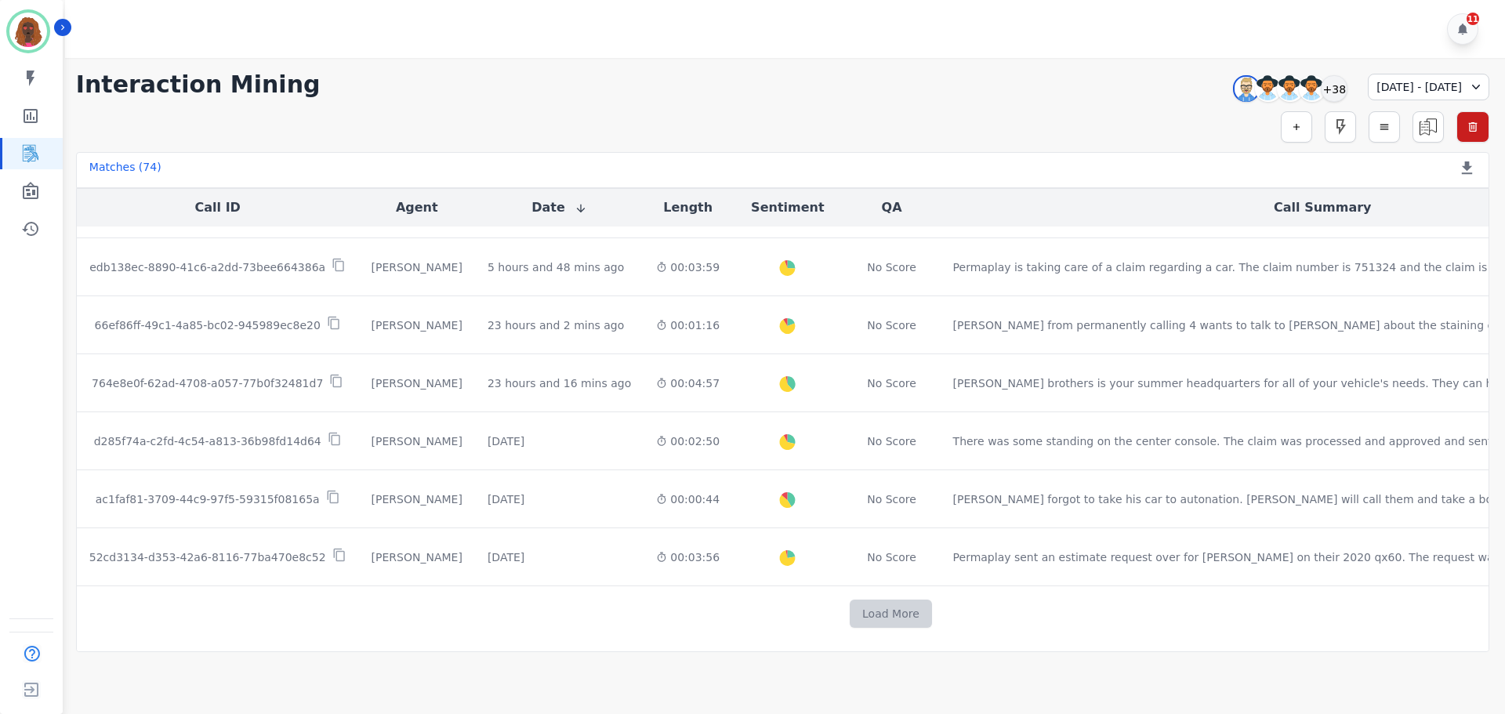
scroll to position [790, 0]
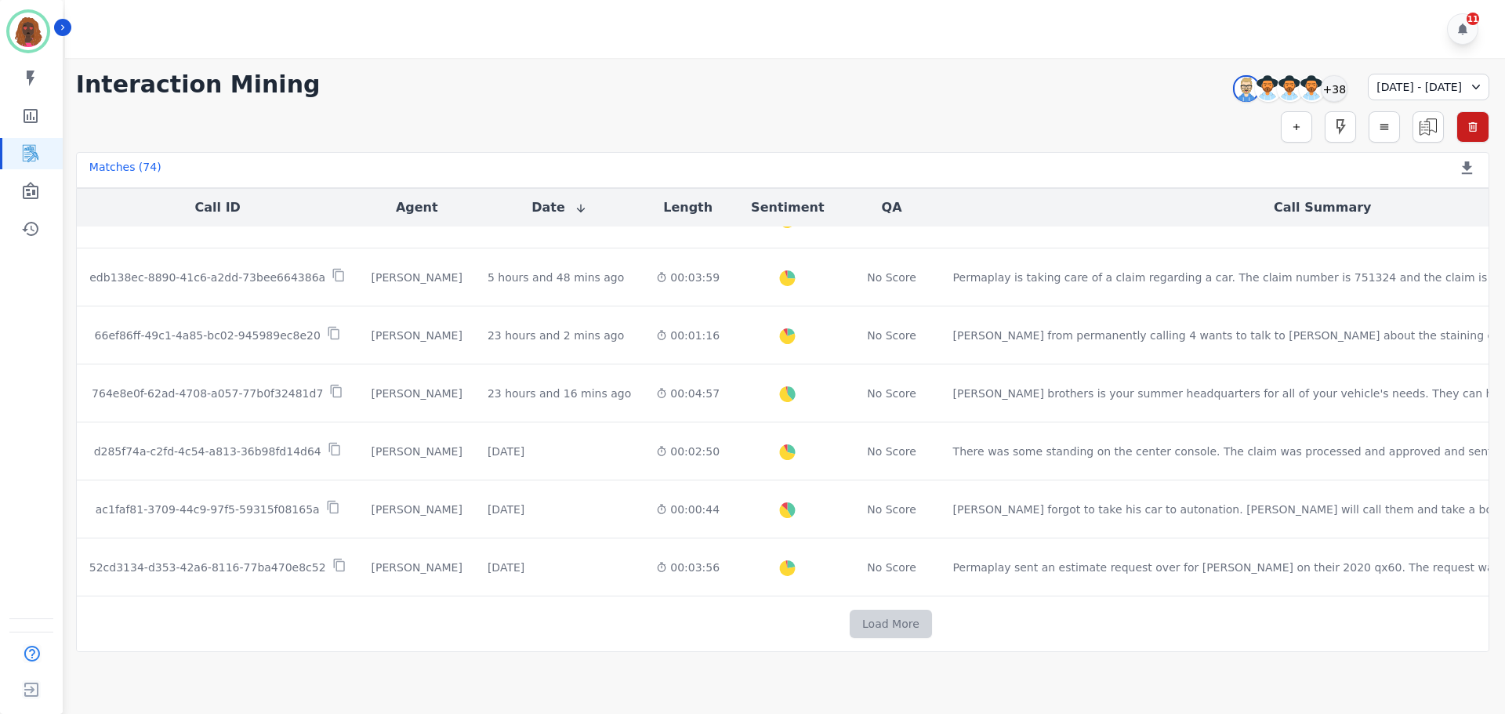
click at [850, 618] on button "Load More" at bounding box center [891, 624] width 82 height 28
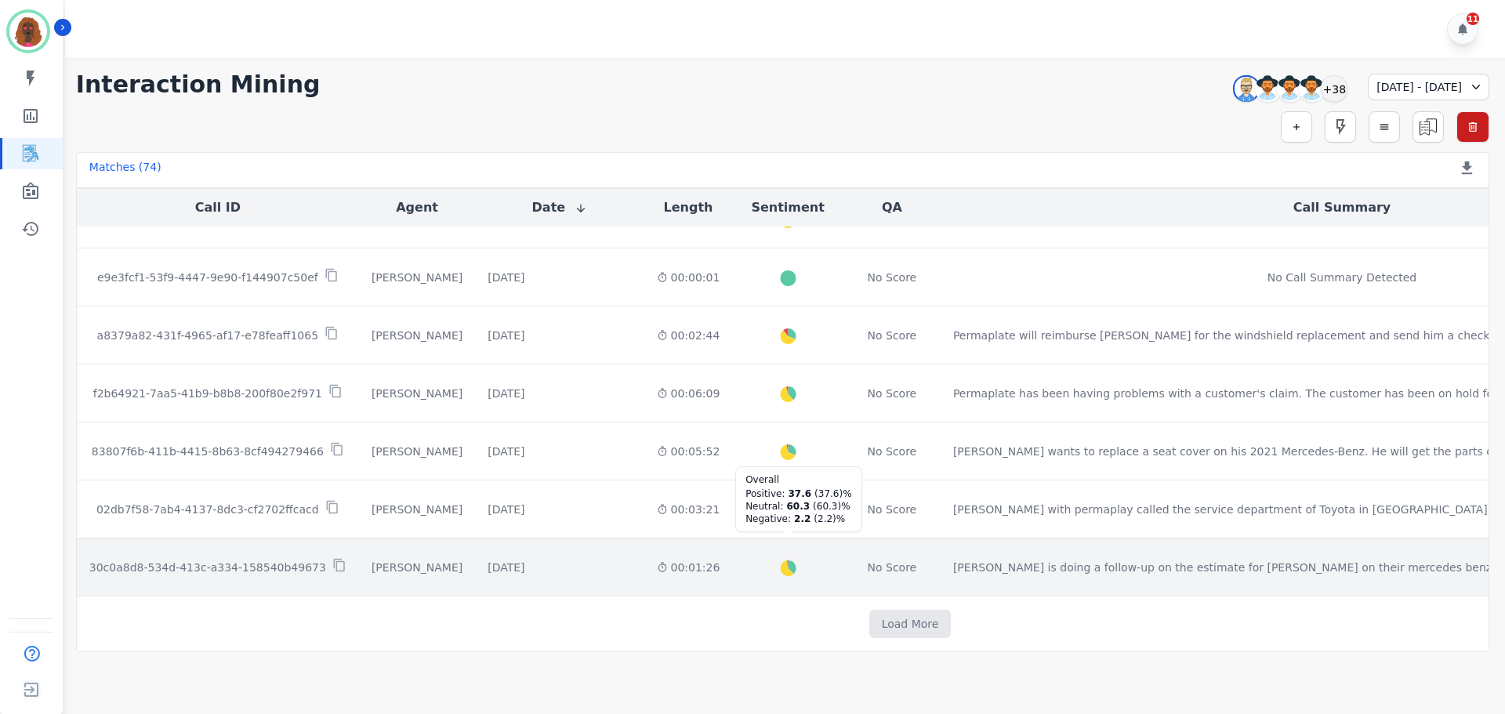
scroll to position [1937, 0]
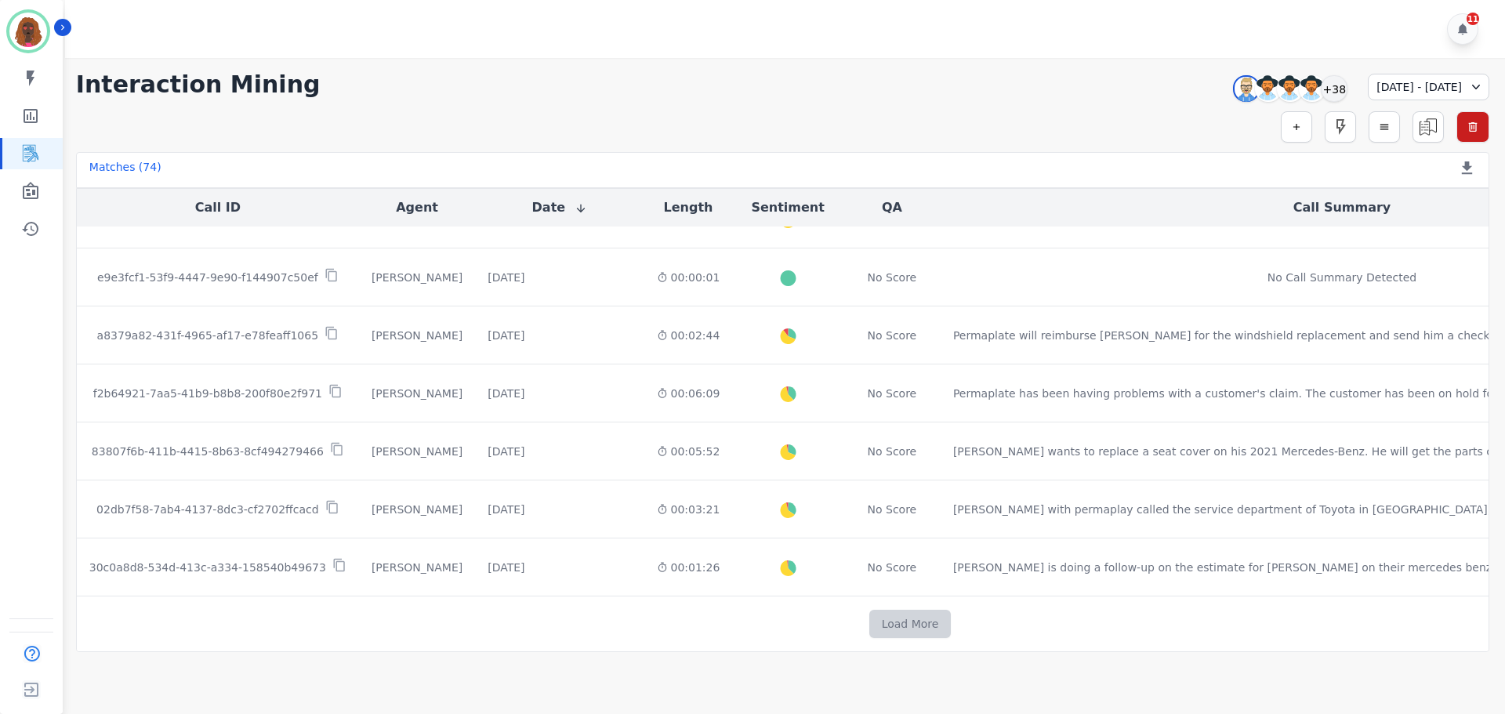
click at [869, 613] on button "Load More" at bounding box center [910, 624] width 82 height 28
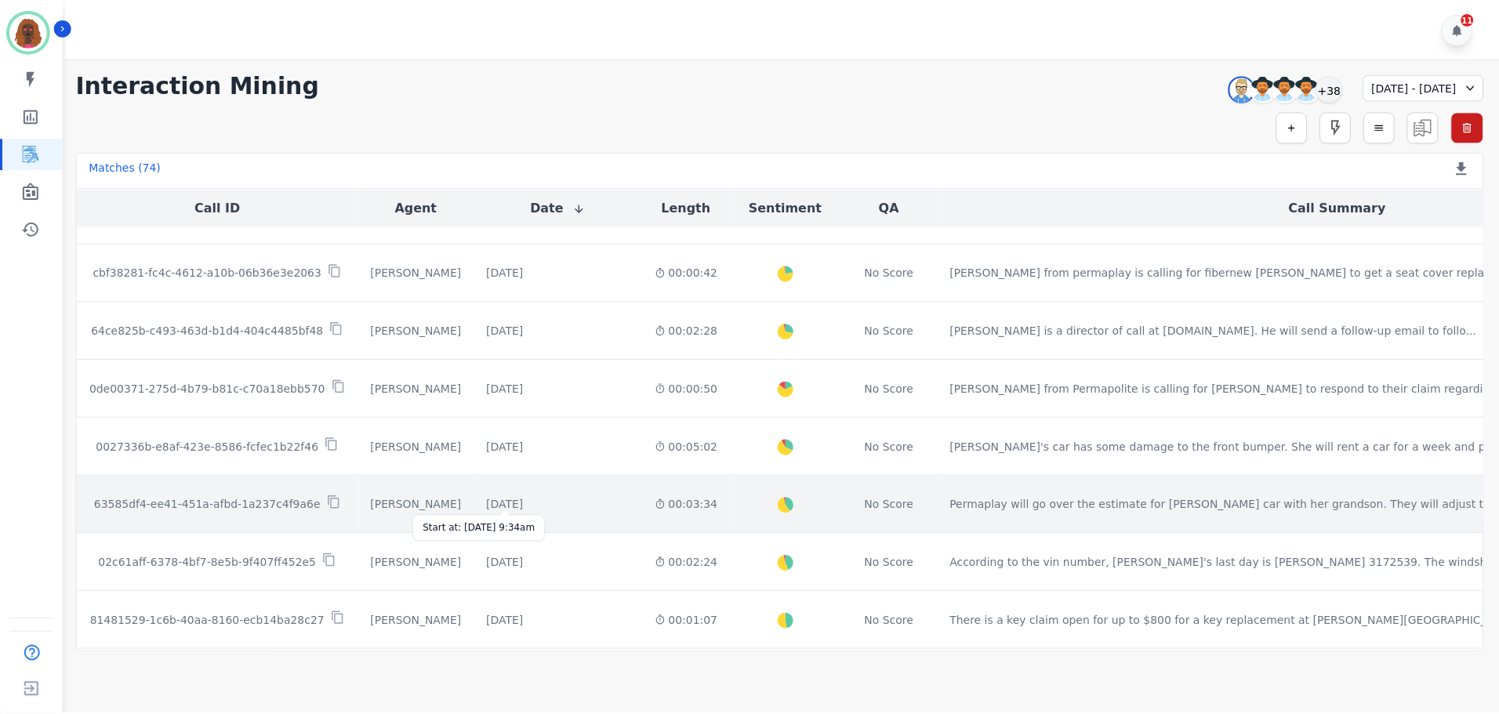
scroll to position [0, 0]
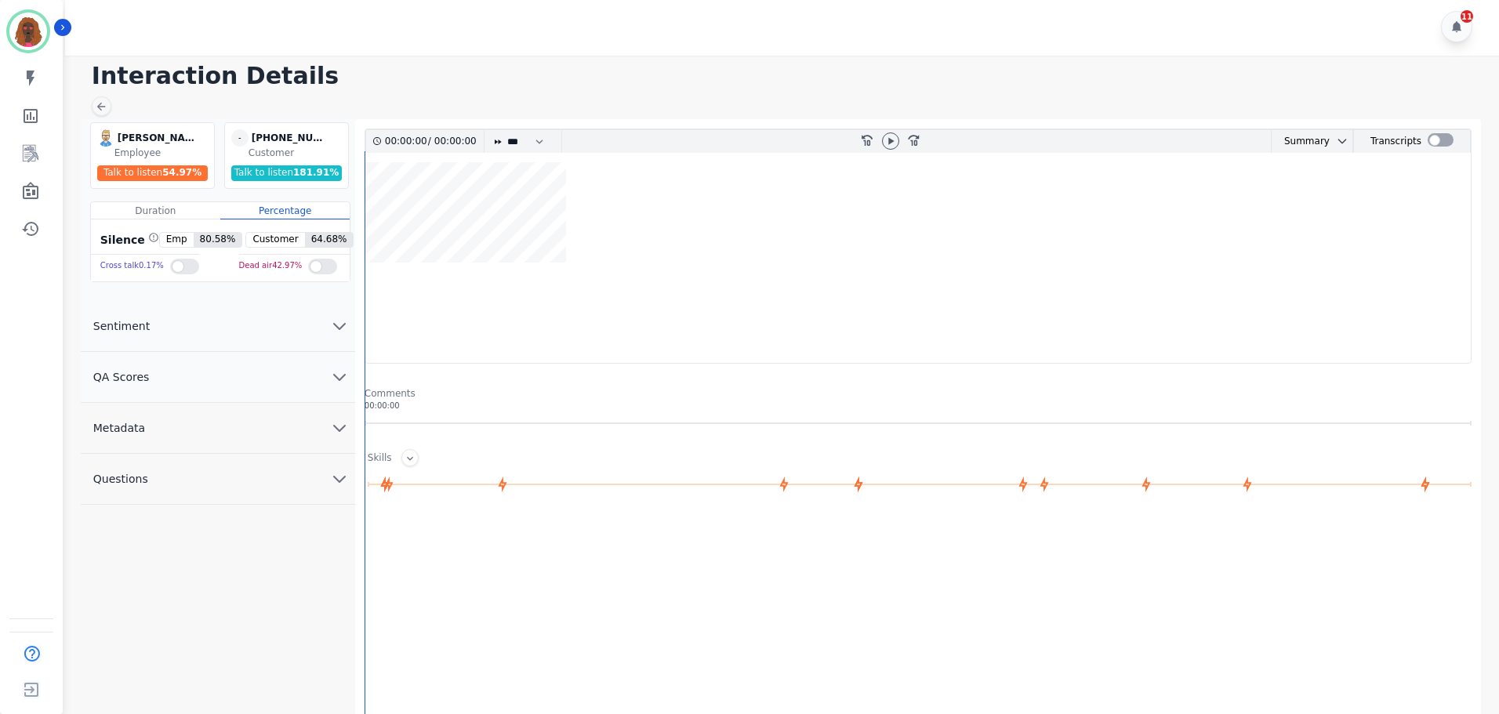
scroll to position [3, 0]
click at [891, 139] on icon at bounding box center [890, 140] width 13 height 13
click at [376, 311] on wave at bounding box center [917, 261] width 1105 height 201
click at [331, 378] on icon "chevron down" at bounding box center [339, 376] width 19 height 19
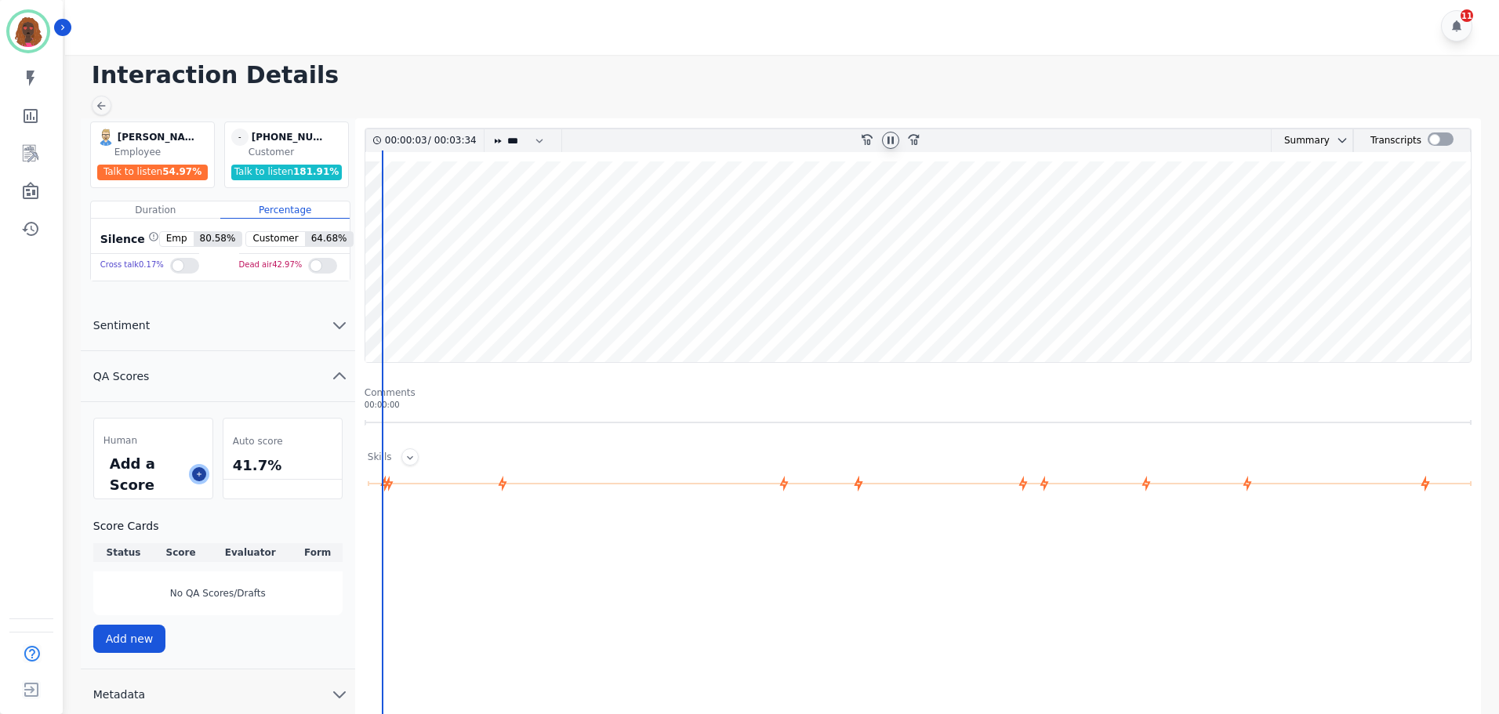
click at [197, 475] on icon at bounding box center [199, 474] width 8 height 8
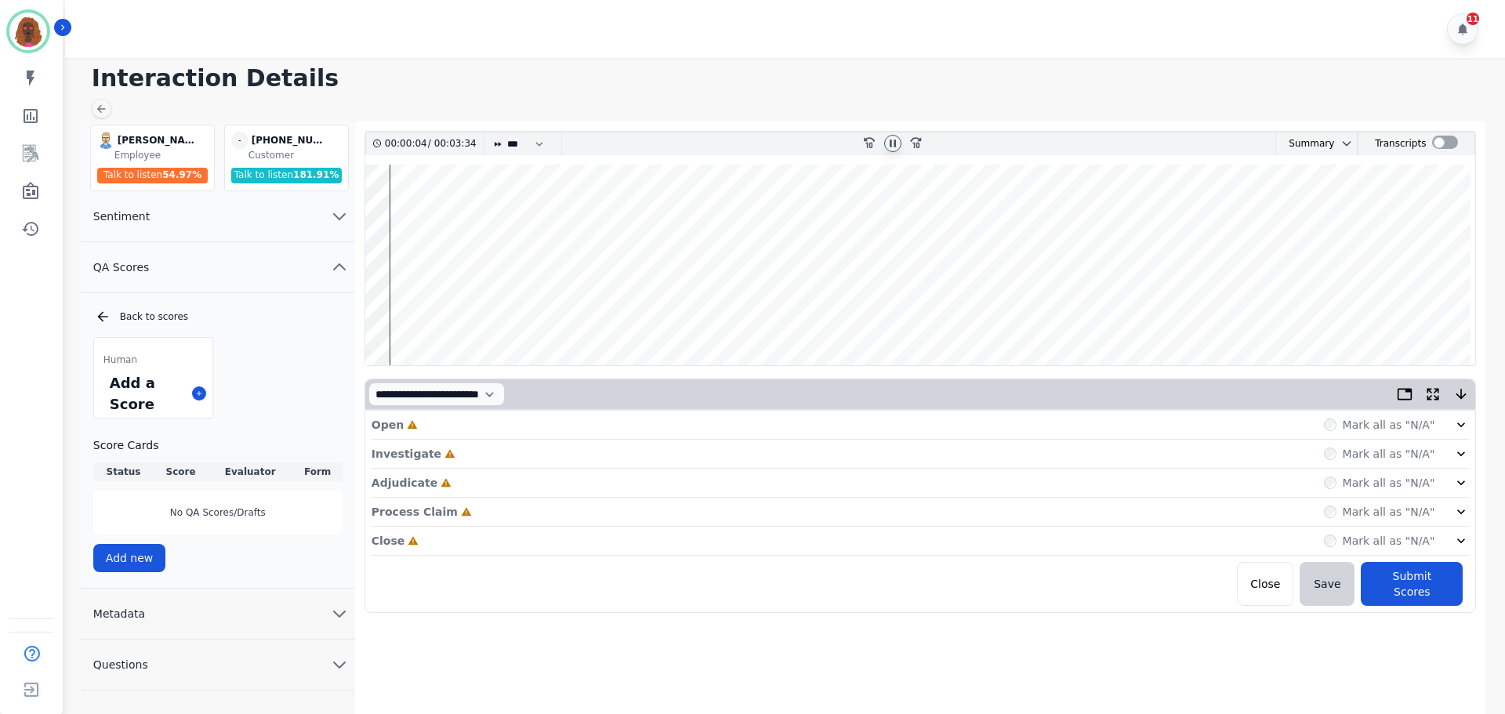
click at [450, 429] on div "Open Incomplete Mark all as "N/A"" at bounding box center [921, 425] width 1098 height 29
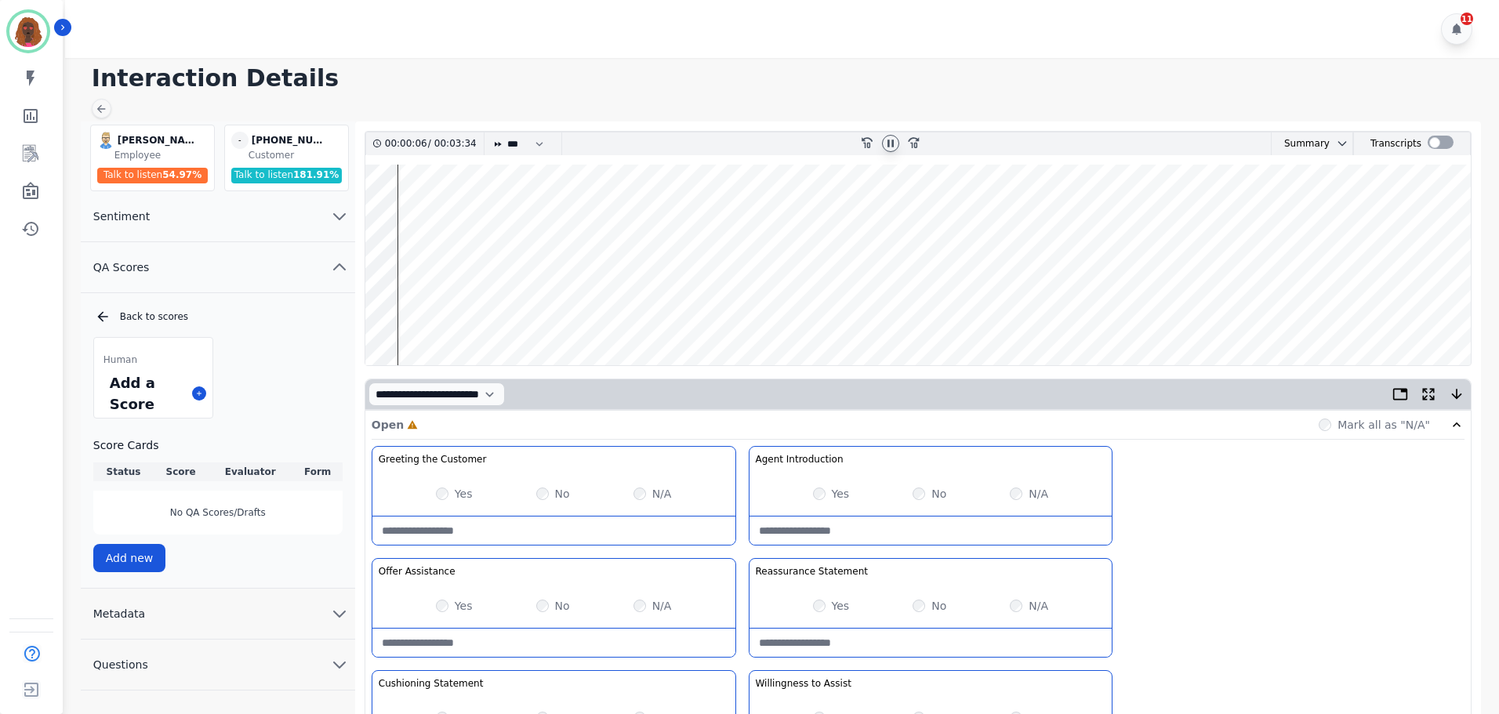
click at [825, 498] on div "Yes" at bounding box center [831, 494] width 37 height 16
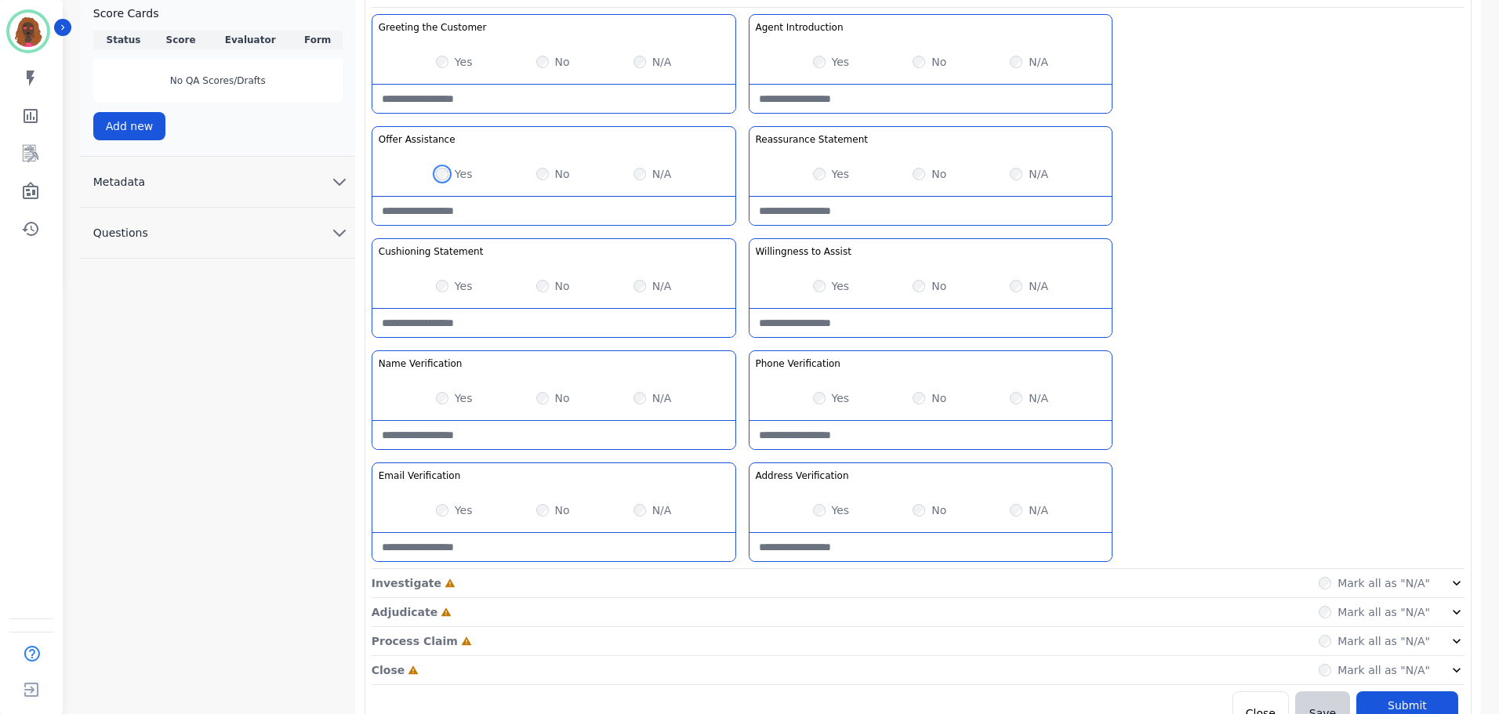
scroll to position [455, 0]
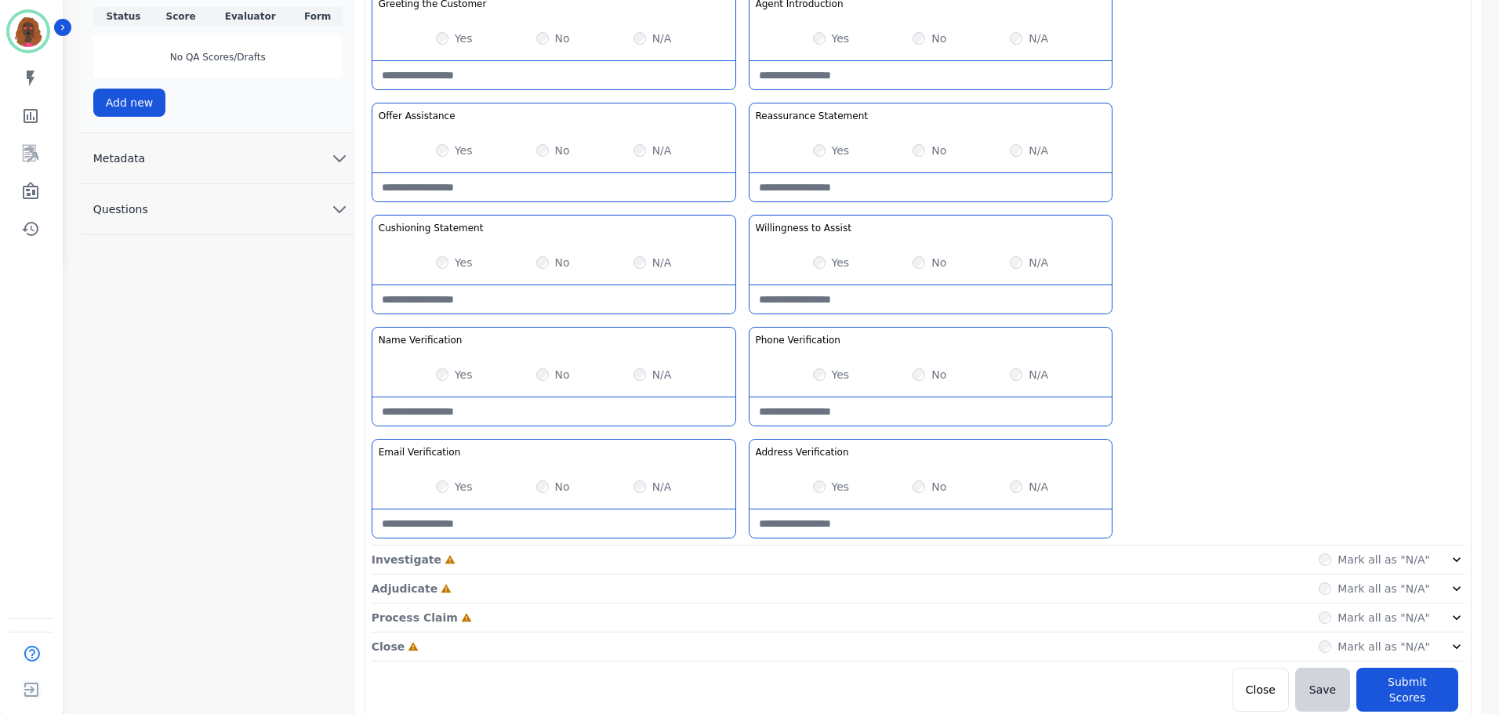
click at [735, 575] on div "Investigate Incomplete Mark all as "N/A"" at bounding box center [918, 589] width 1093 height 29
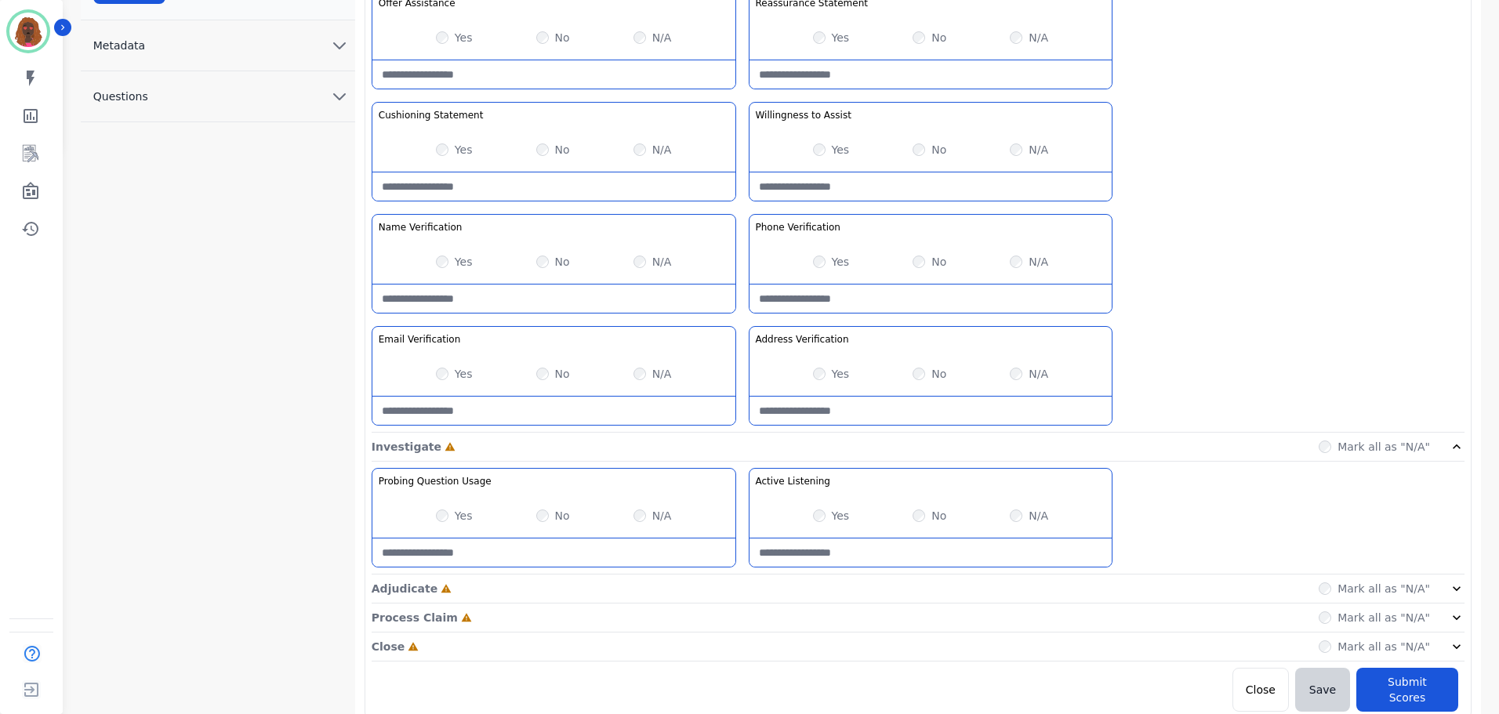
click at [742, 633] on div "Adjudicate Incomplete Mark all as "N/A"" at bounding box center [918, 647] width 1093 height 29
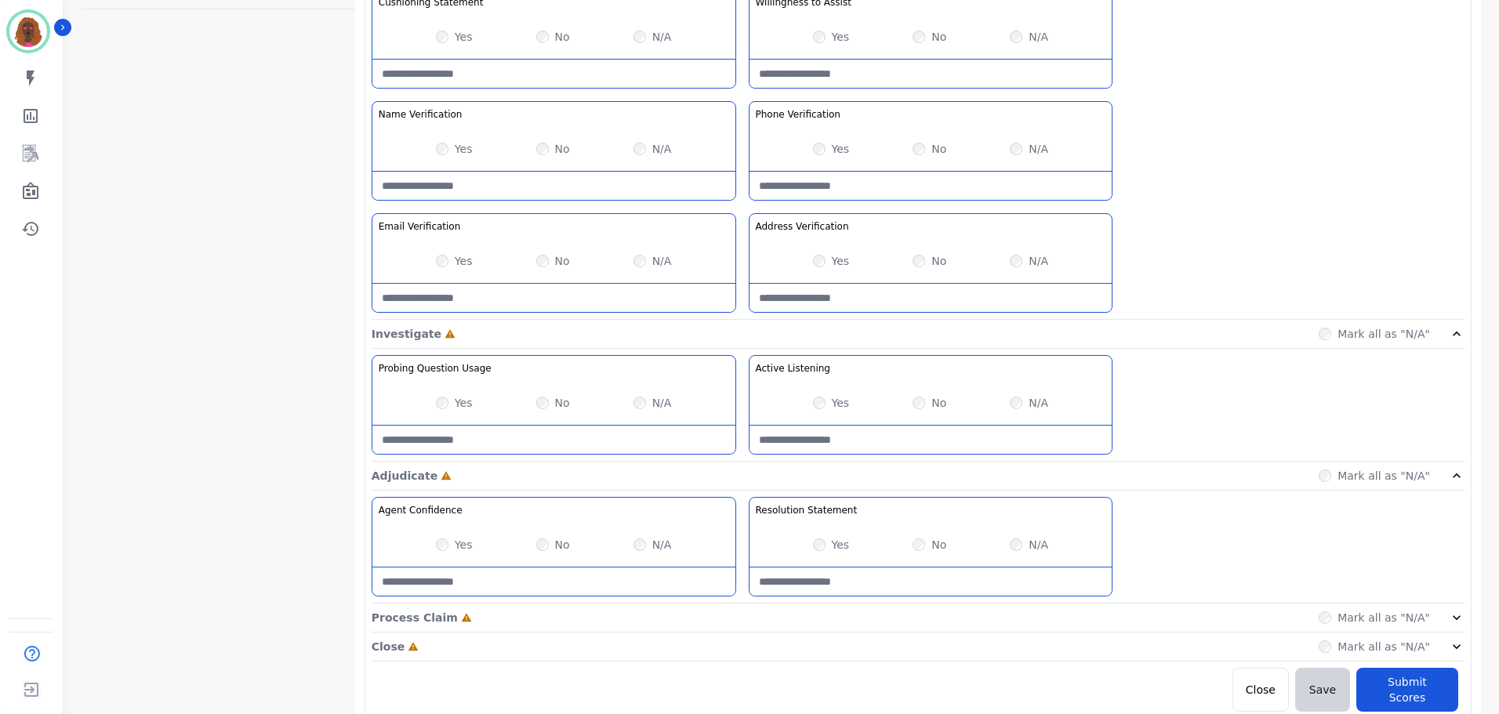
click at [740, 619] on div "Process Claim Incomplete Mark all as "N/A"" at bounding box center [918, 618] width 1093 height 29
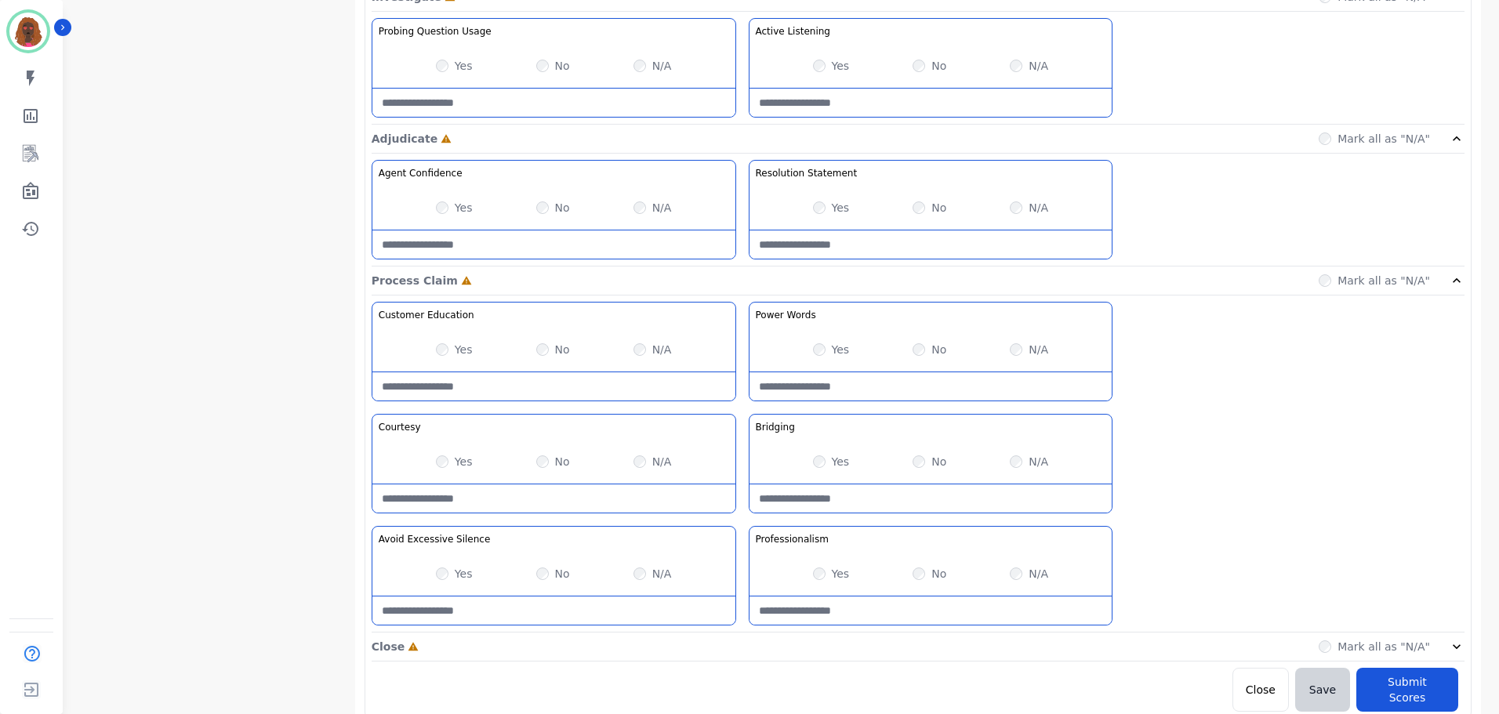
click at [739, 639] on div "Close Incomplete Mark all as "N/A"" at bounding box center [918, 647] width 1093 height 29
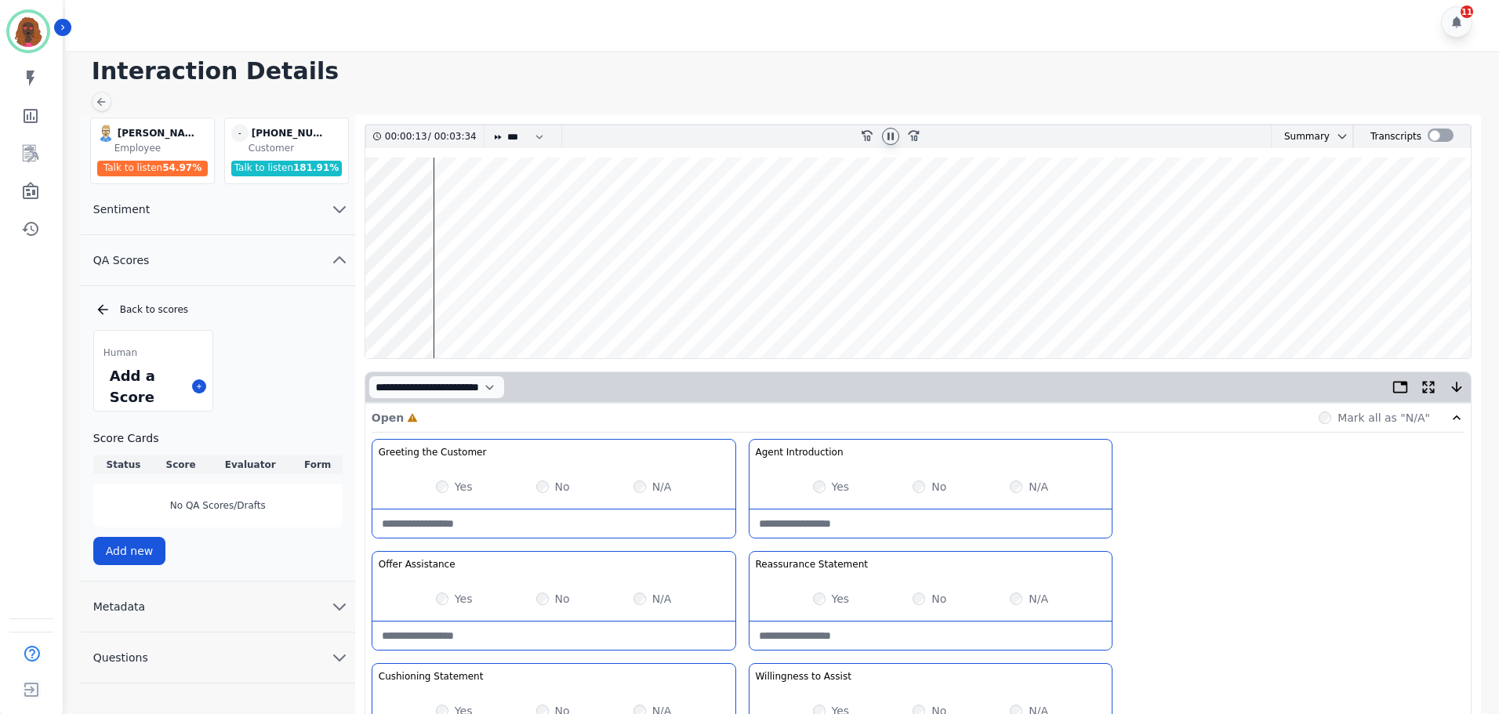
scroll to position [0, 0]
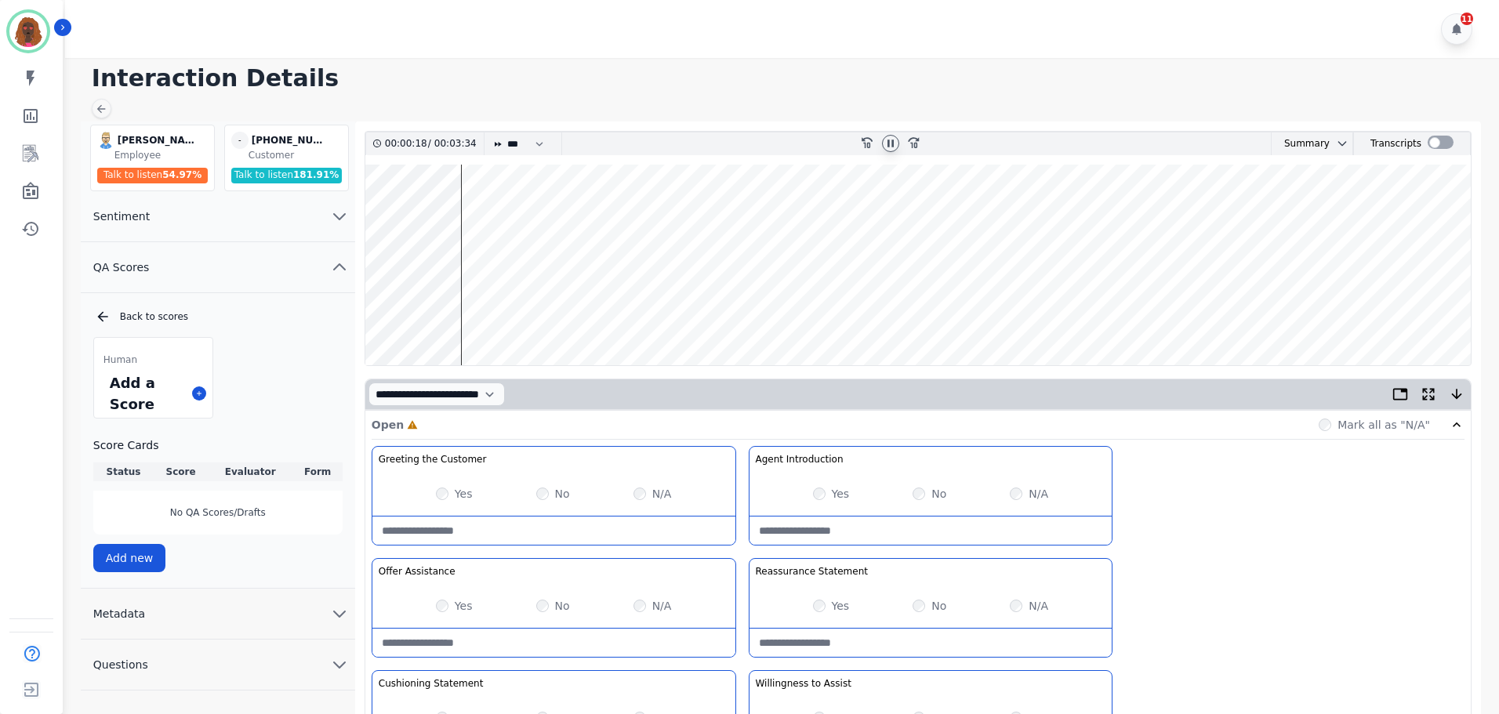
click at [490, 318] on wave at bounding box center [917, 265] width 1105 height 201
click at [531, 314] on wave at bounding box center [917, 265] width 1105 height 201
click at [572, 316] on wave at bounding box center [917, 265] width 1105 height 201
click at [654, 313] on wave at bounding box center [917, 265] width 1105 height 201
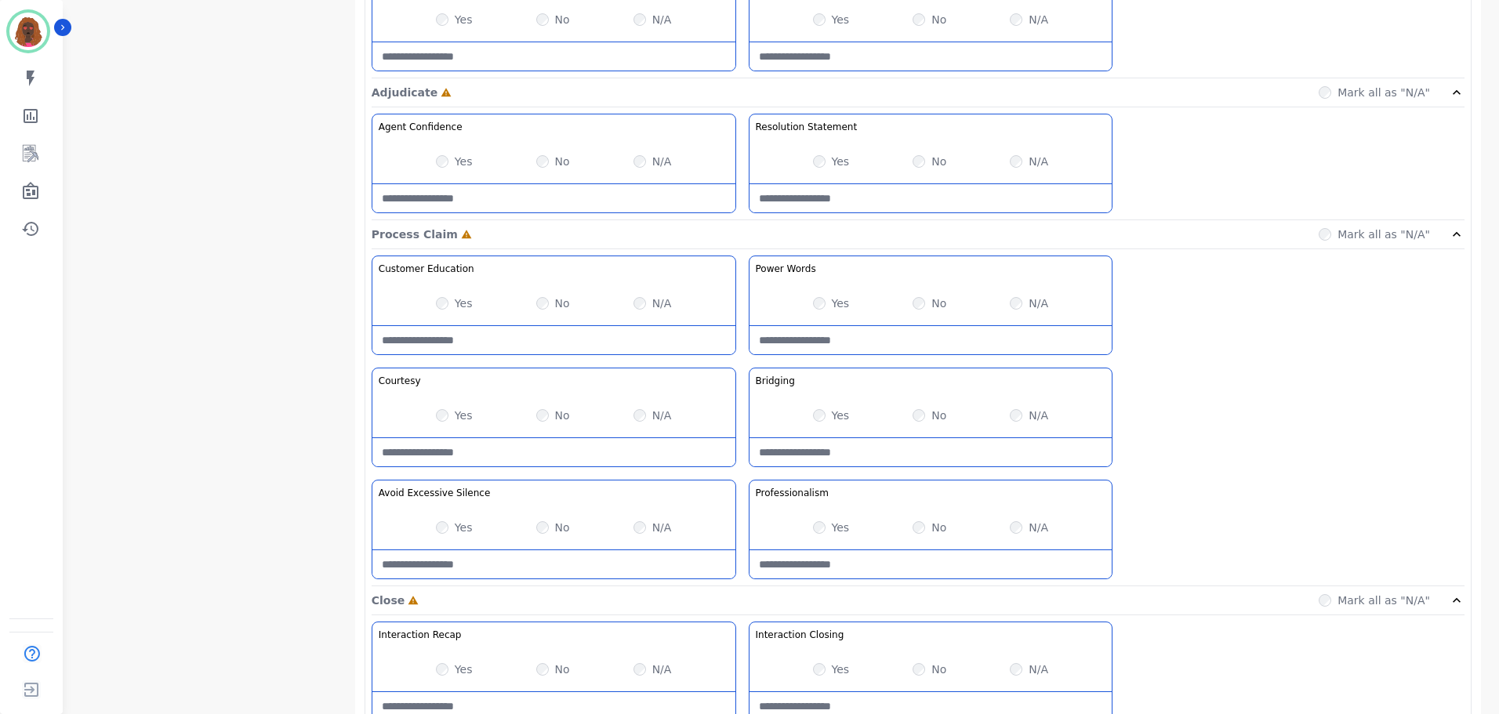
scroll to position [1243, 0]
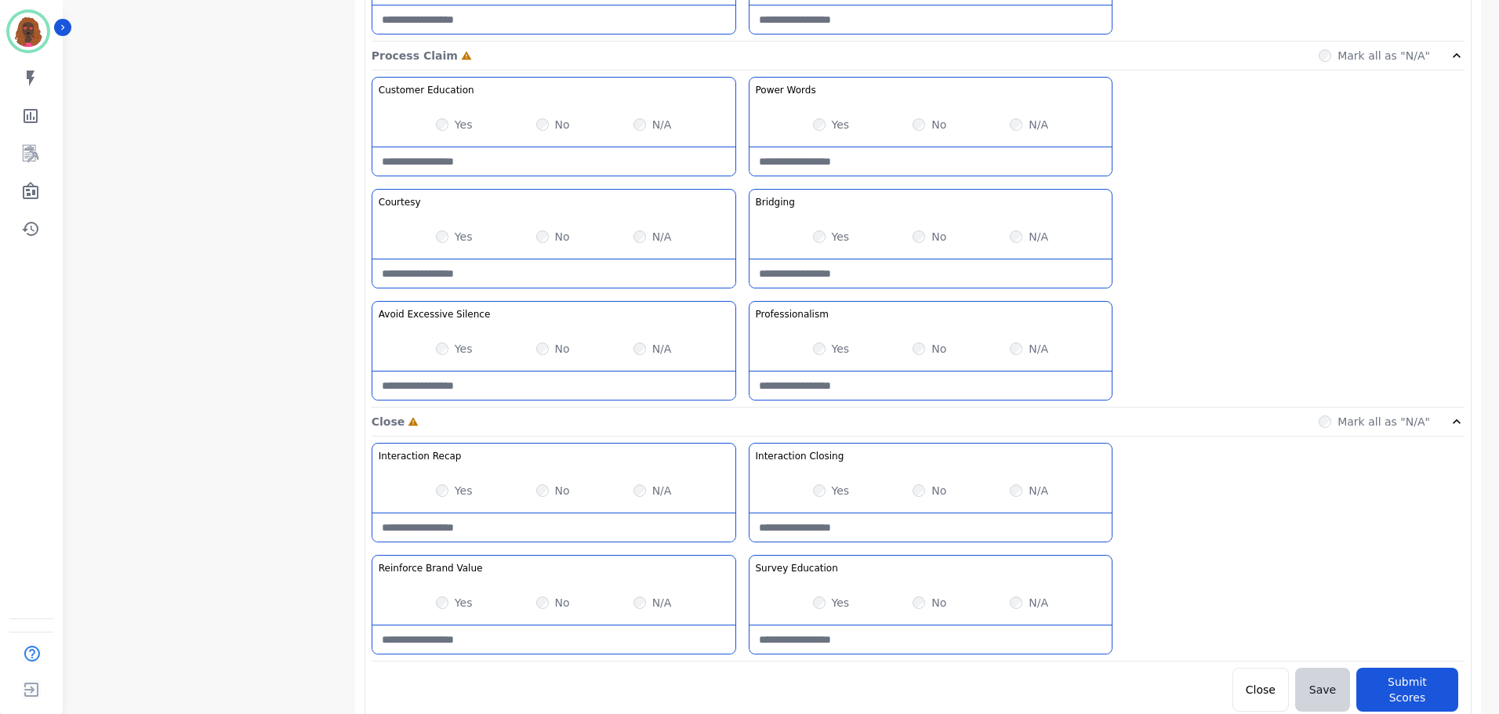
click at [535, 378] on Silence-note at bounding box center [553, 386] width 363 height 28
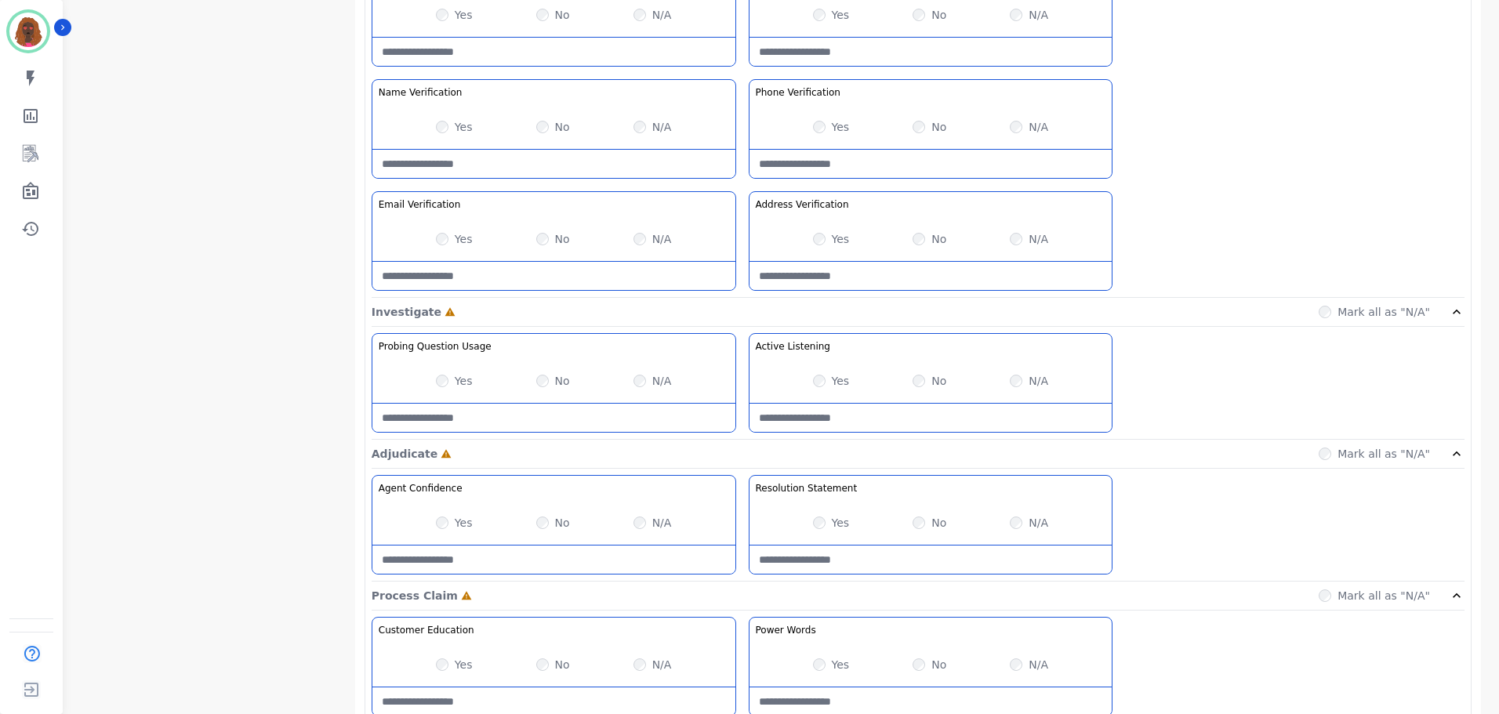
scroll to position [704, 0]
type Silence-note "**********"
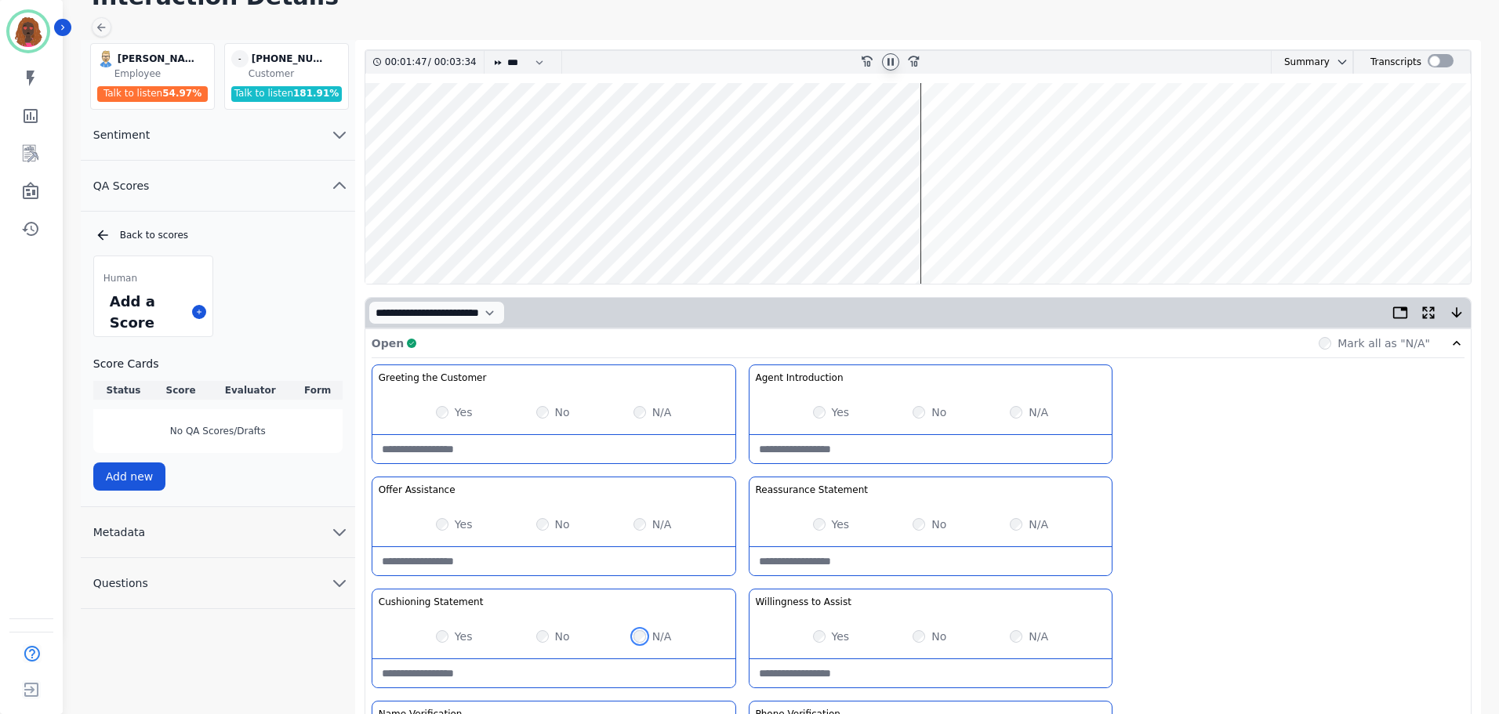
scroll to position [78, 0]
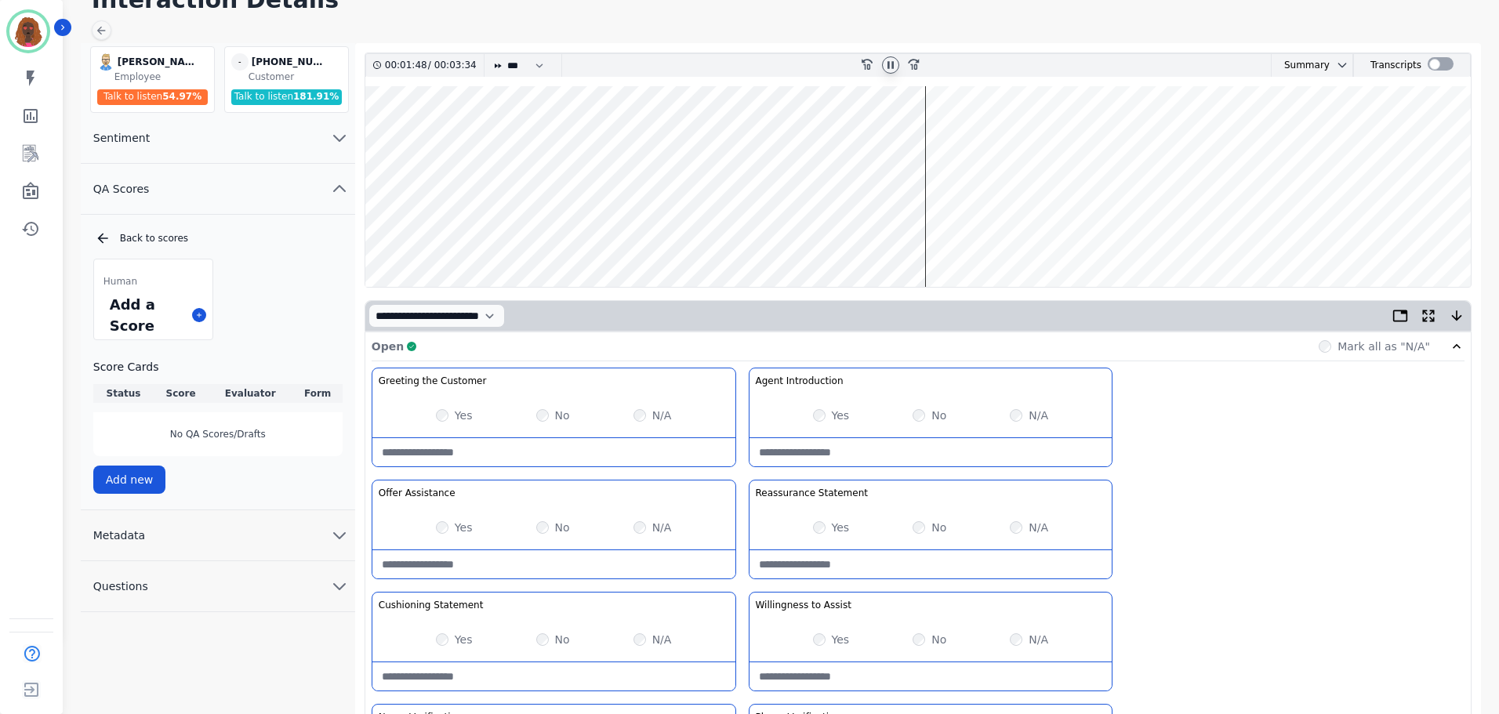
click at [934, 232] on wave at bounding box center [917, 186] width 1105 height 201
click at [985, 236] on wave at bounding box center [917, 186] width 1105 height 201
click at [933, 234] on wave at bounding box center [917, 186] width 1105 height 201
click at [909, 234] on wave at bounding box center [917, 186] width 1105 height 201
click at [885, 234] on wave at bounding box center [917, 186] width 1105 height 201
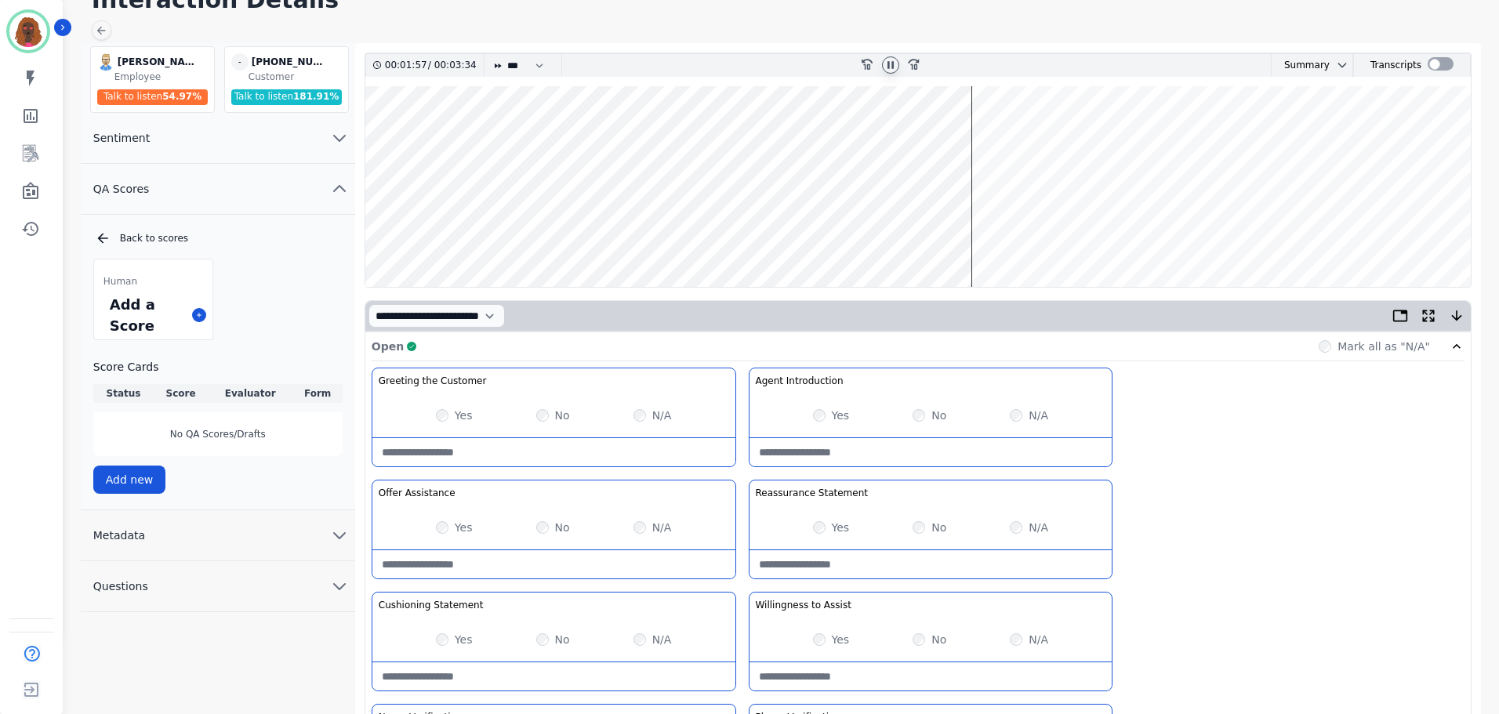
click at [982, 237] on wave at bounding box center [917, 186] width 1105 height 201
click at [1010, 233] on wave at bounding box center [917, 186] width 1105 height 201
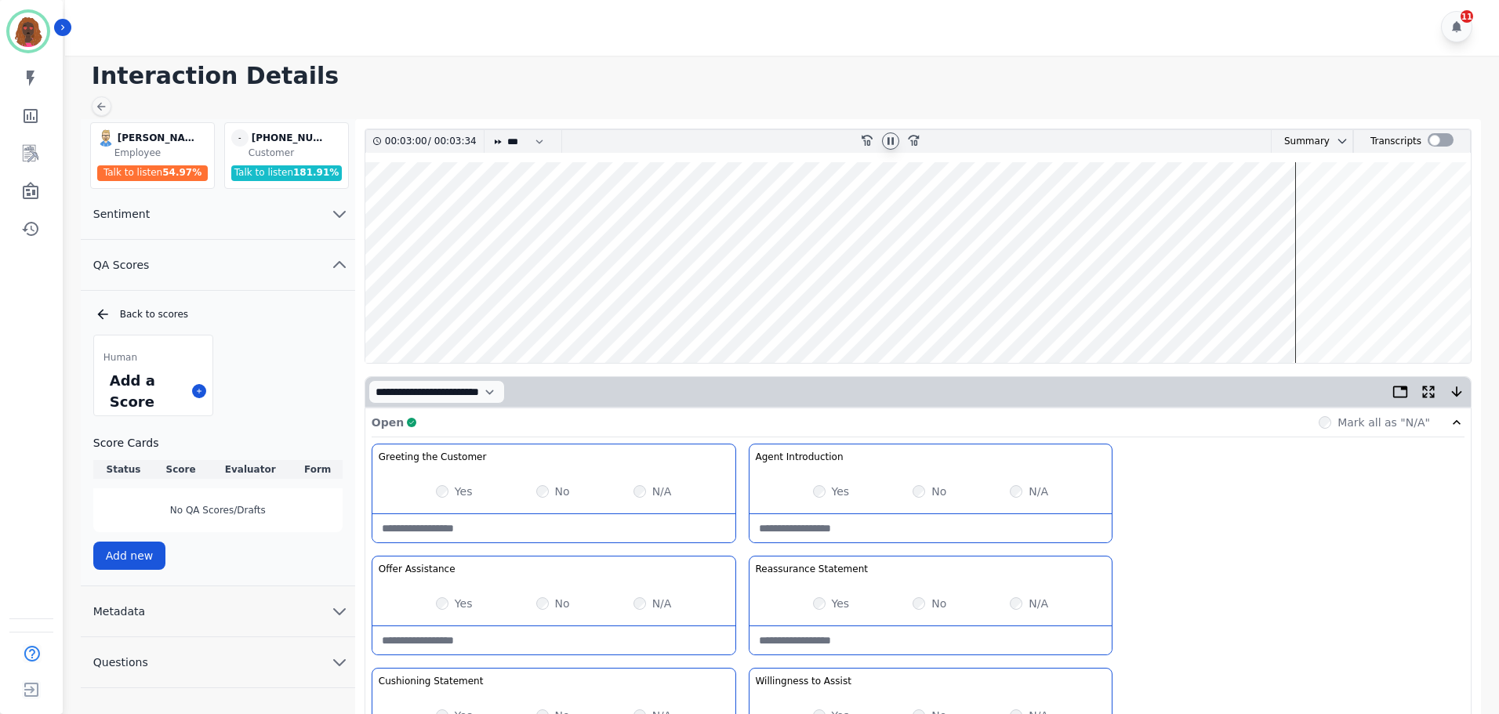
scroll to position [0, 0]
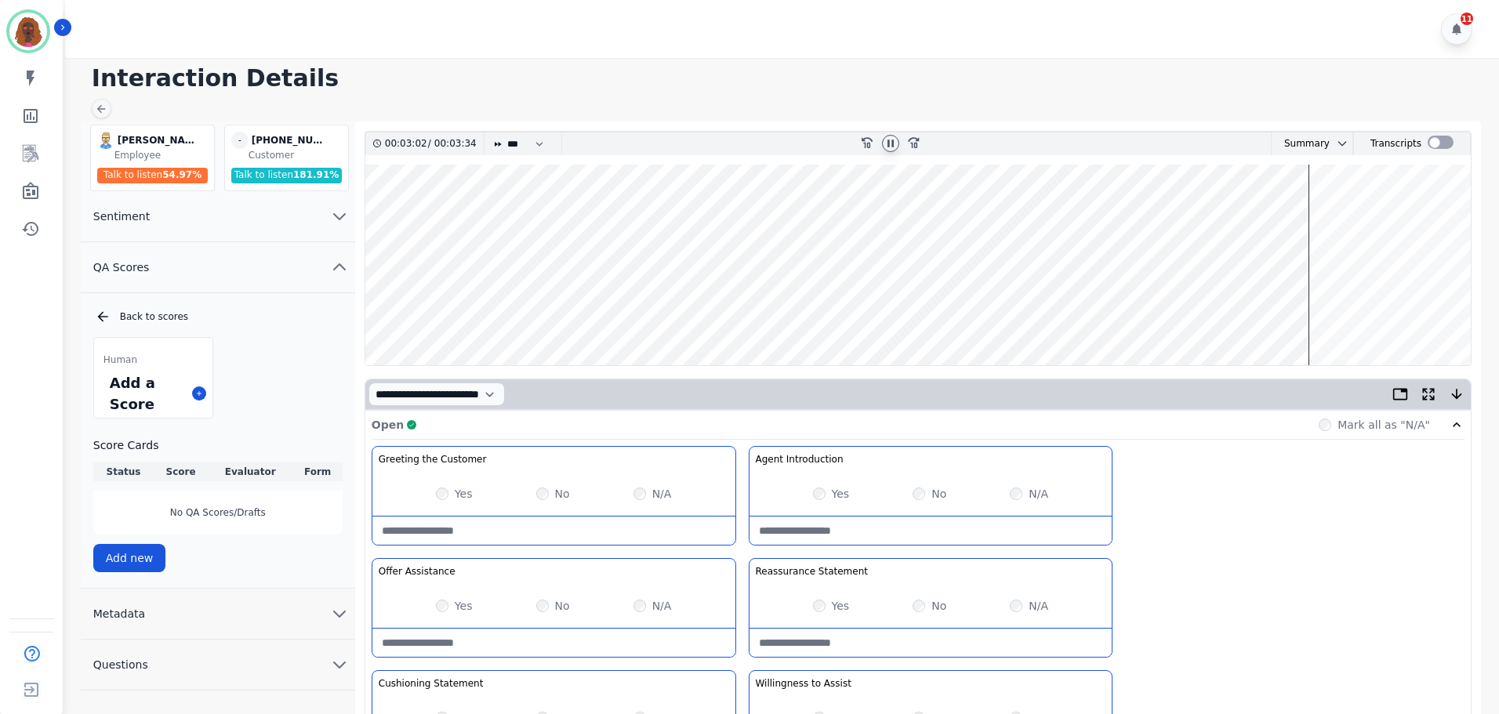
click at [1319, 315] on wave at bounding box center [917, 265] width 1105 height 201
click at [1333, 313] on wave at bounding box center [917, 265] width 1105 height 201
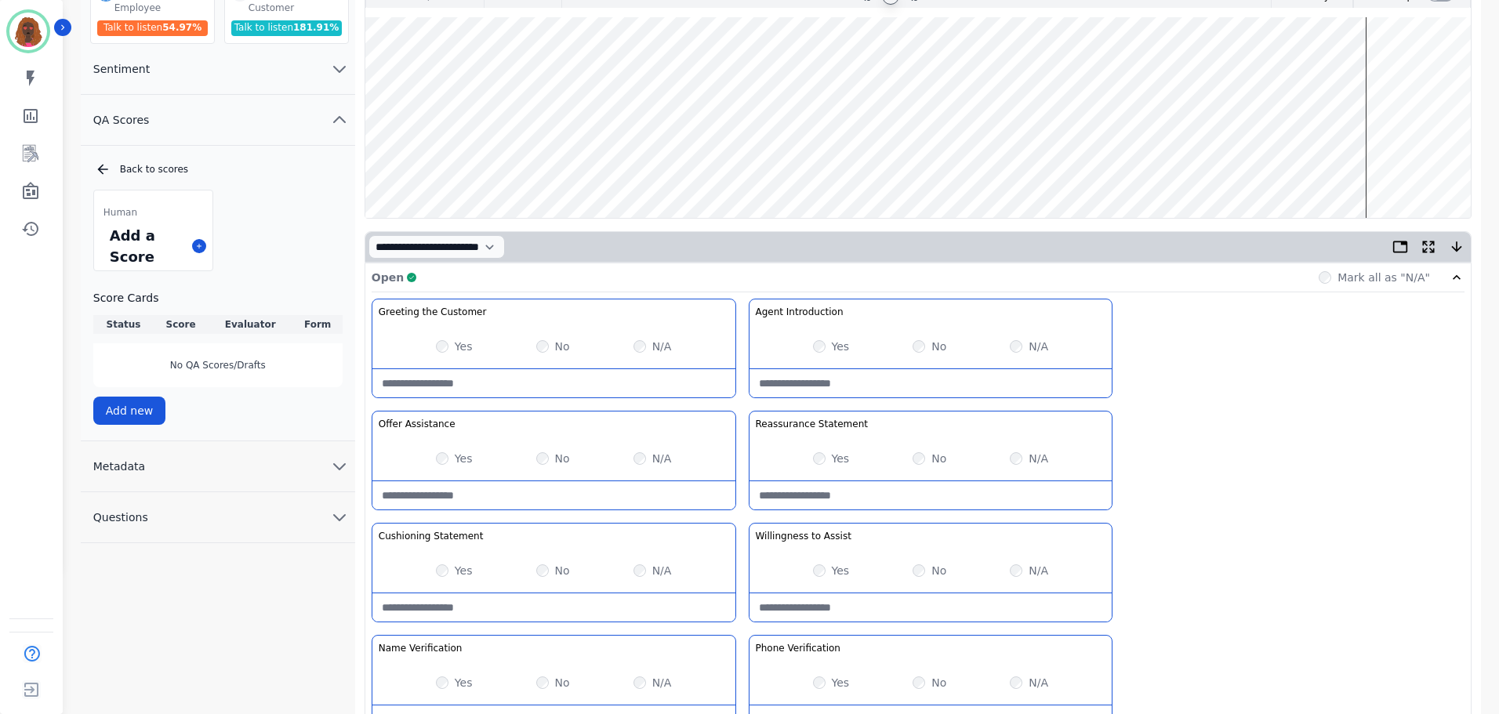
scroll to position [147, 0]
click at [1403, 165] on wave at bounding box center [917, 118] width 1105 height 201
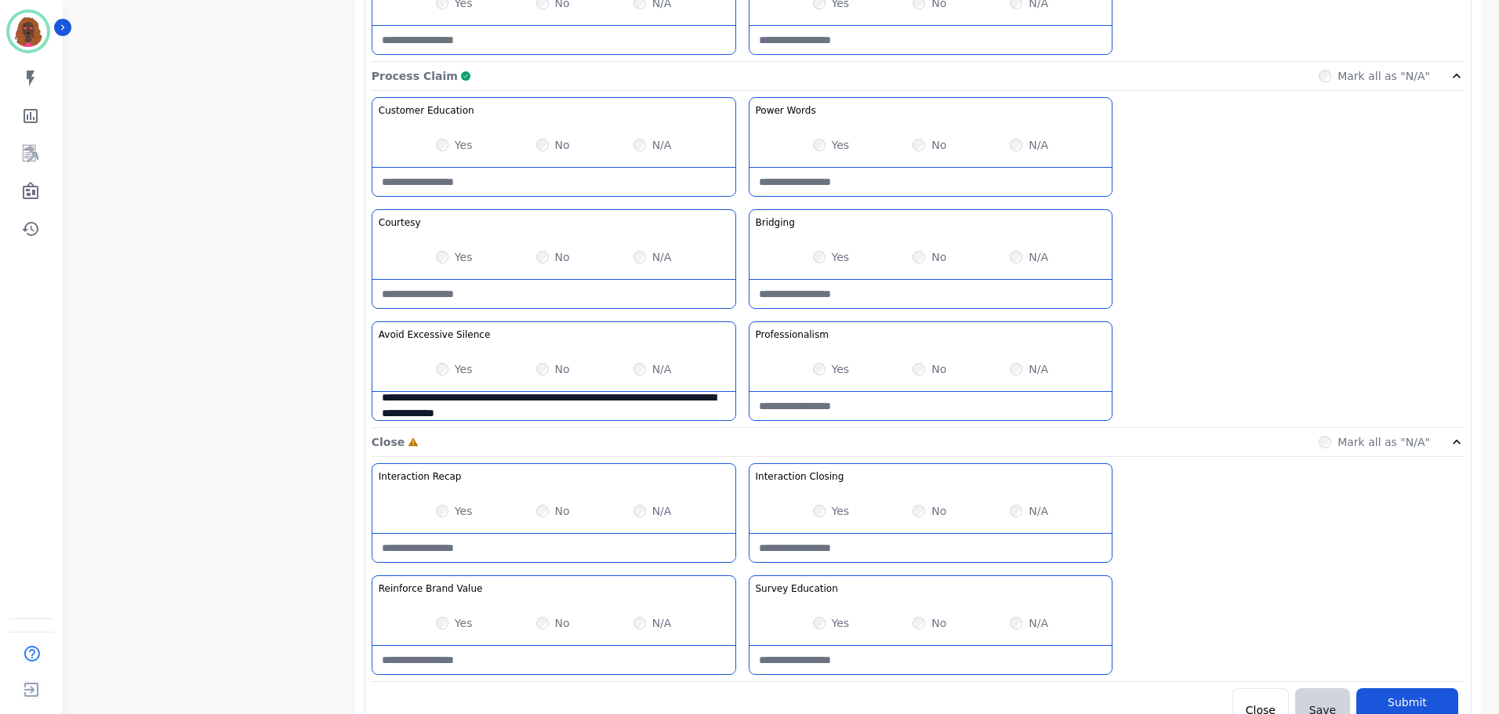
scroll to position [1243, 0]
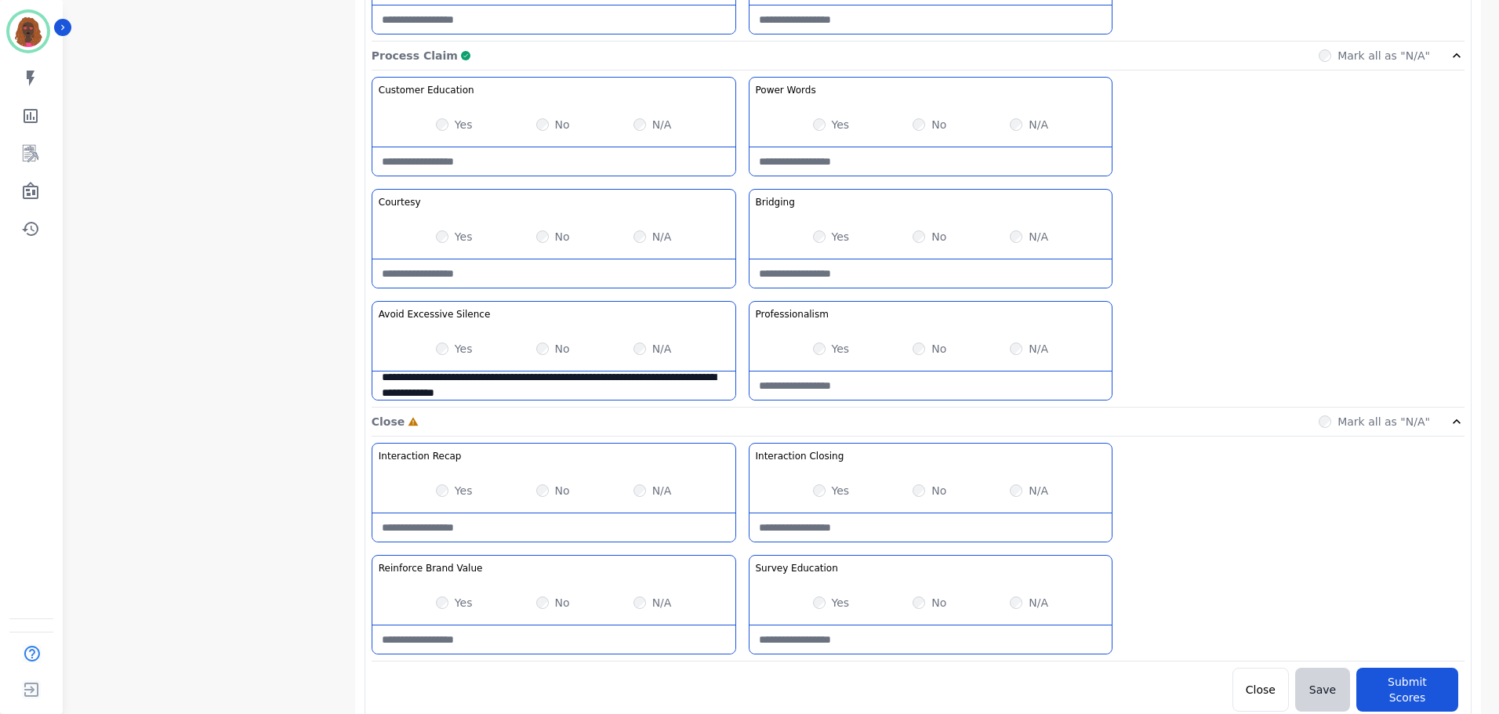
click at [871, 538] on Closing-note at bounding box center [930, 528] width 363 height 28
type Closing-note "*"
type Closing-note "**********"
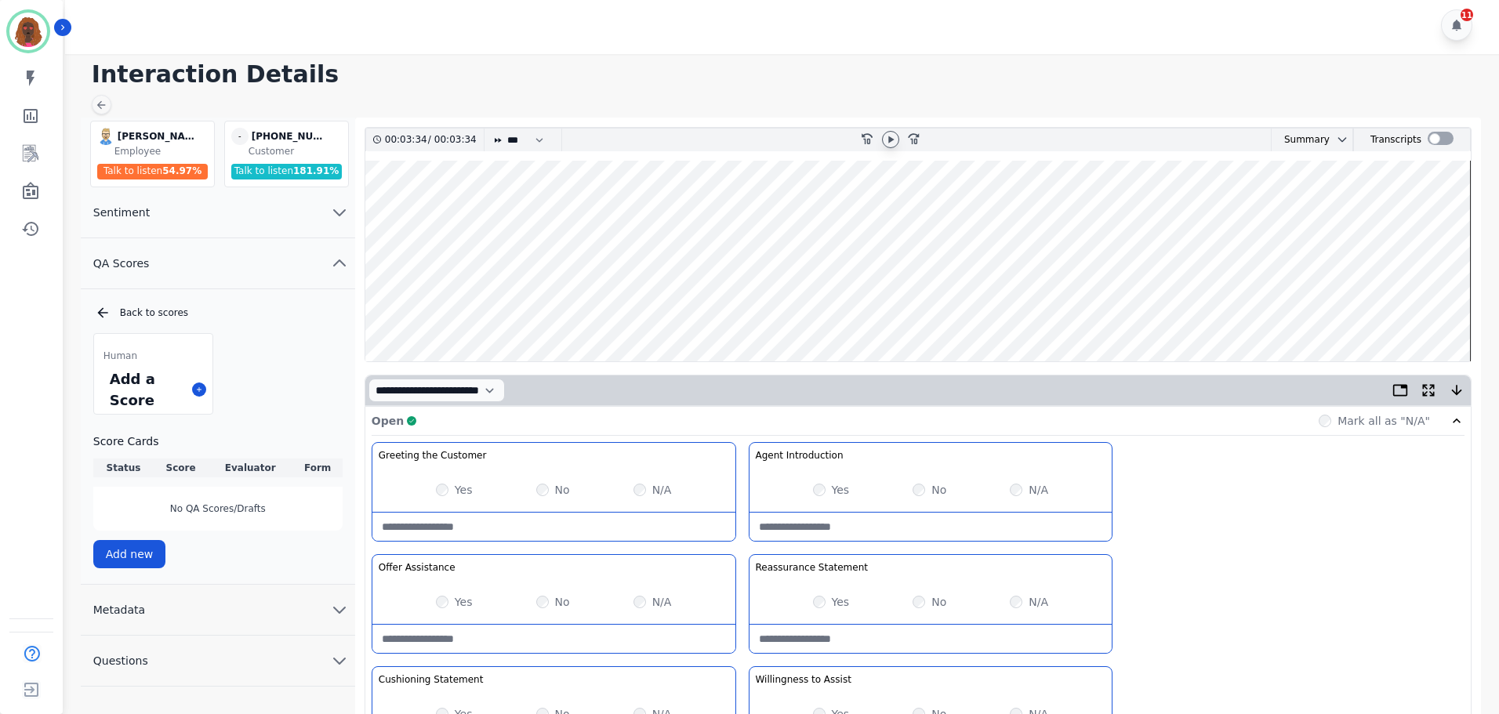
scroll to position [0, 0]
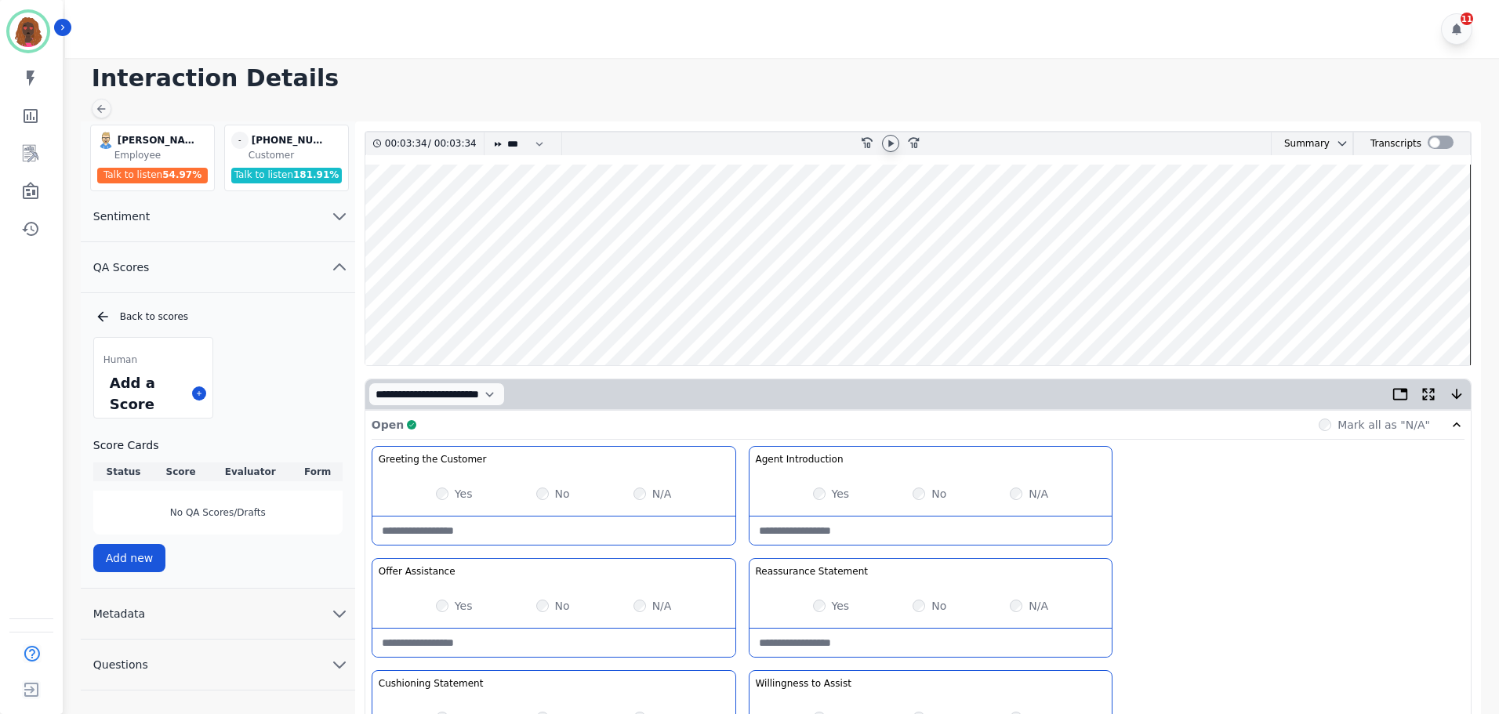
click at [1406, 314] on wave at bounding box center [917, 265] width 1105 height 201
click at [880, 146] on div at bounding box center [891, 143] width 24 height 23
click at [885, 145] on icon at bounding box center [890, 143] width 13 height 13
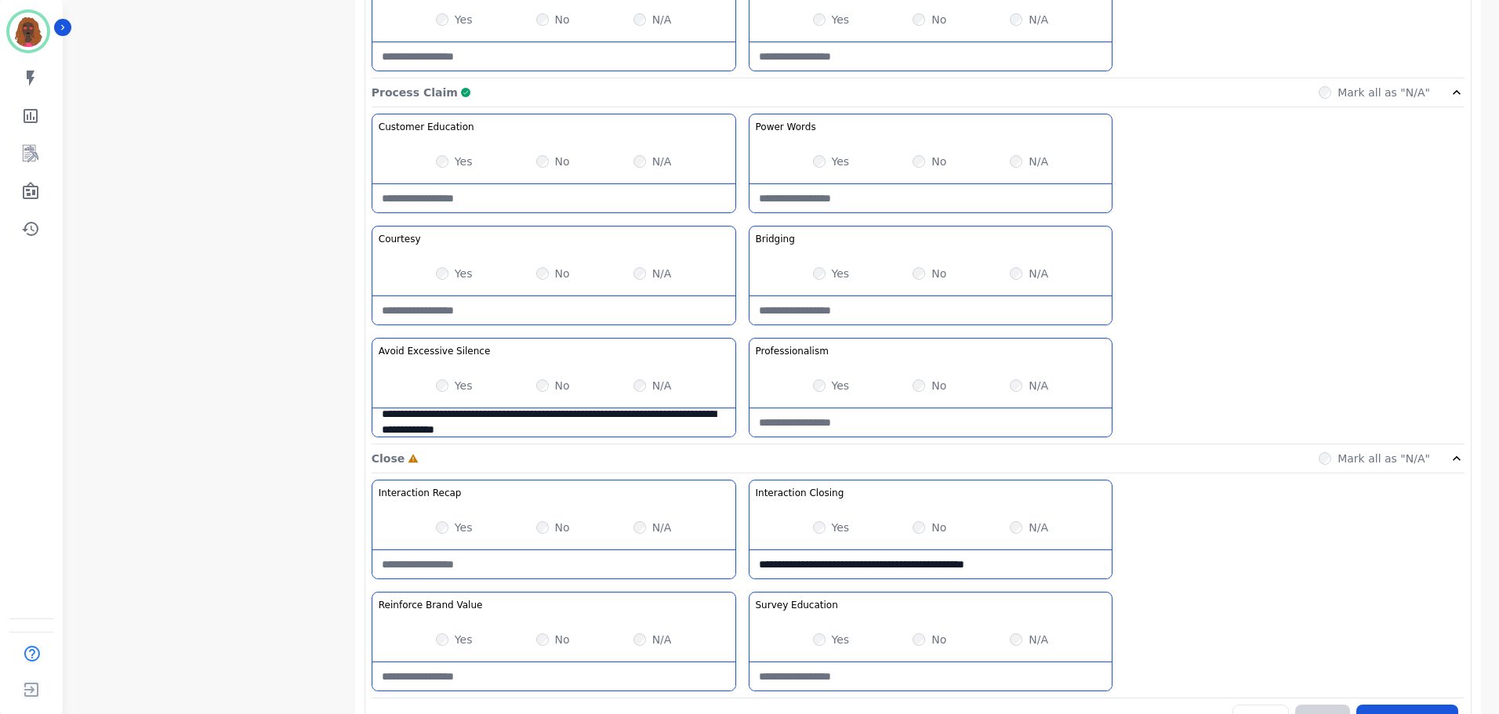
scroll to position [1243, 0]
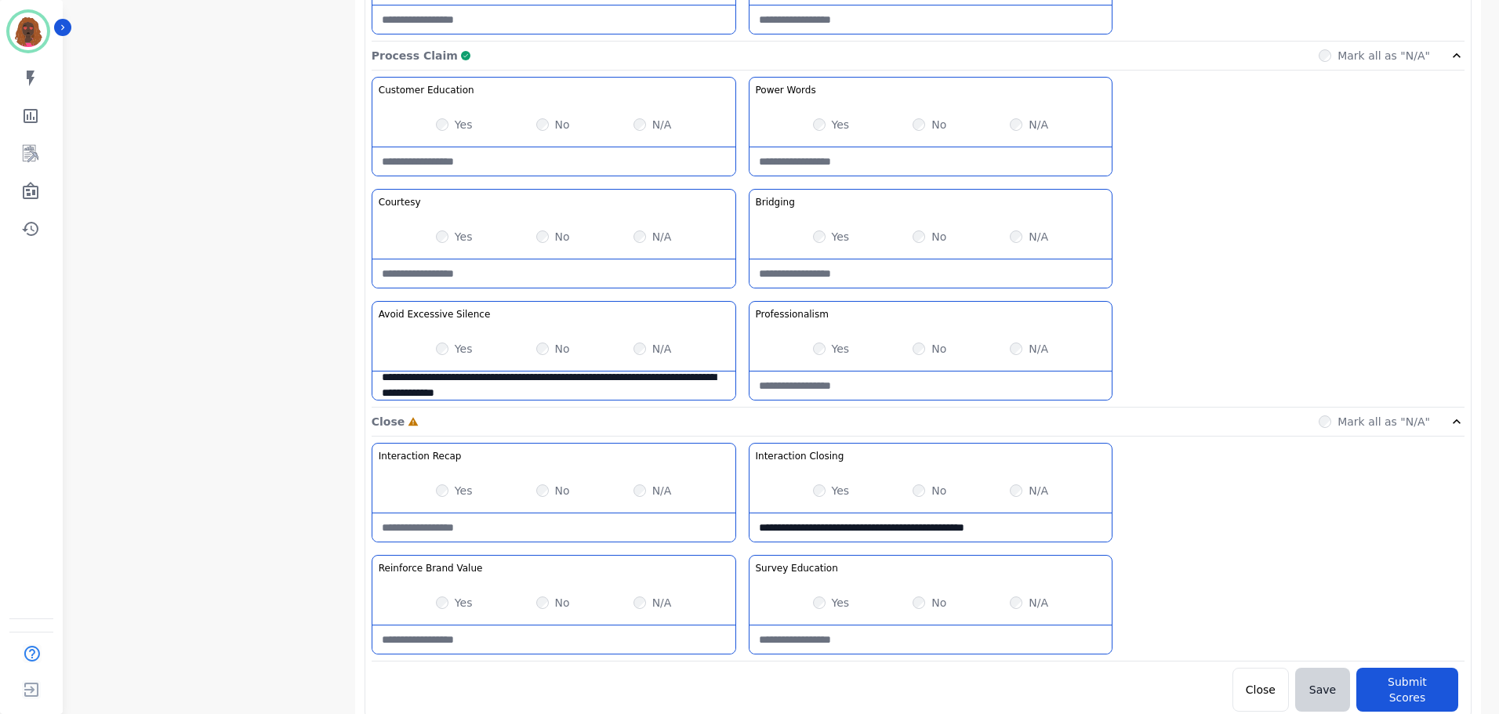
click at [471, 525] on Recap-note at bounding box center [553, 528] width 363 height 28
type Recap-note "**********"
click at [556, 639] on Value-note at bounding box center [553, 640] width 363 height 28
drag, startPoint x: 569, startPoint y: 641, endPoint x: 578, endPoint y: 638, distance: 8.9
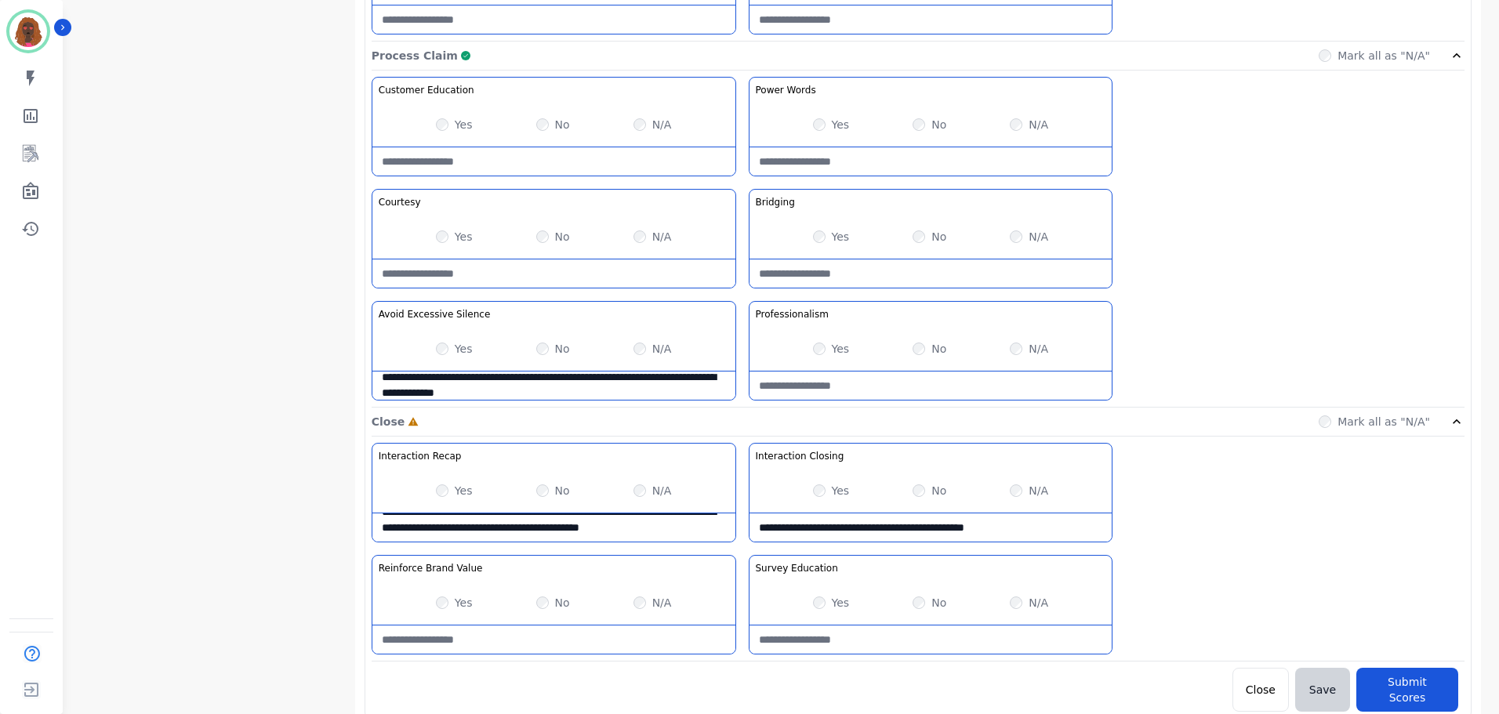
click at [570, 641] on Value-note at bounding box center [553, 640] width 363 height 28
type Value-note "**********"
click at [884, 646] on Education-note at bounding box center [930, 640] width 363 height 28
type Education-note "**********"
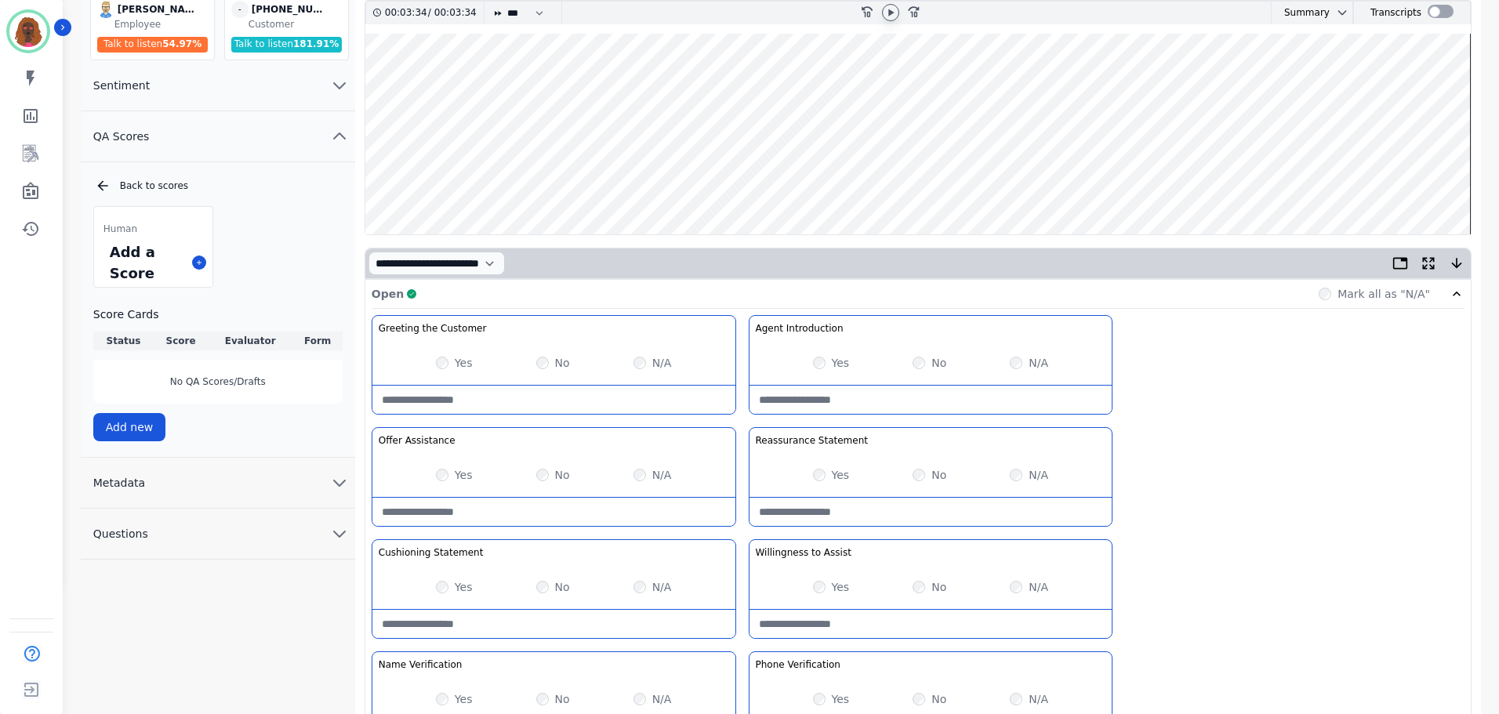
scroll to position [0, 0]
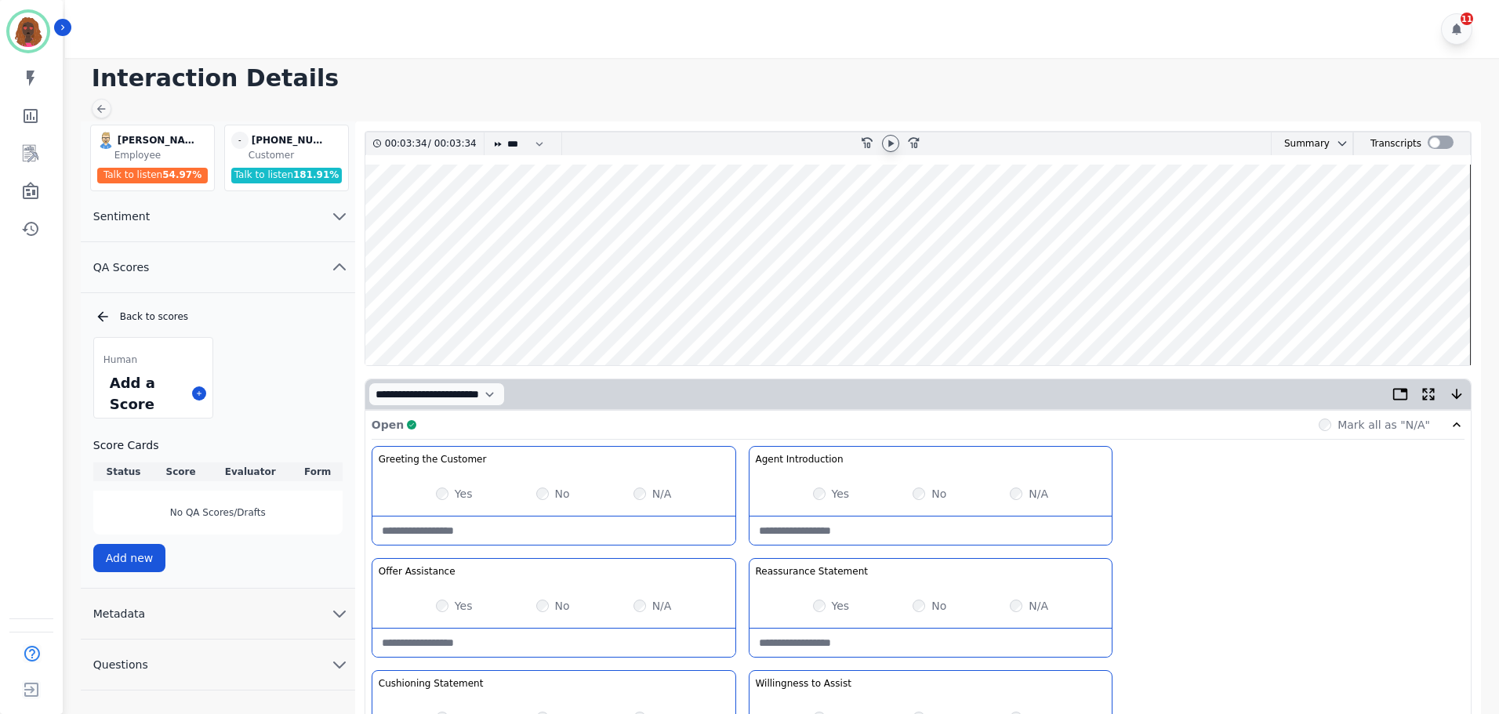
click at [1404, 314] on wave at bounding box center [917, 265] width 1105 height 201
click at [891, 152] on div at bounding box center [891, 143] width 24 height 23
click at [890, 136] on div at bounding box center [890, 143] width 17 height 17
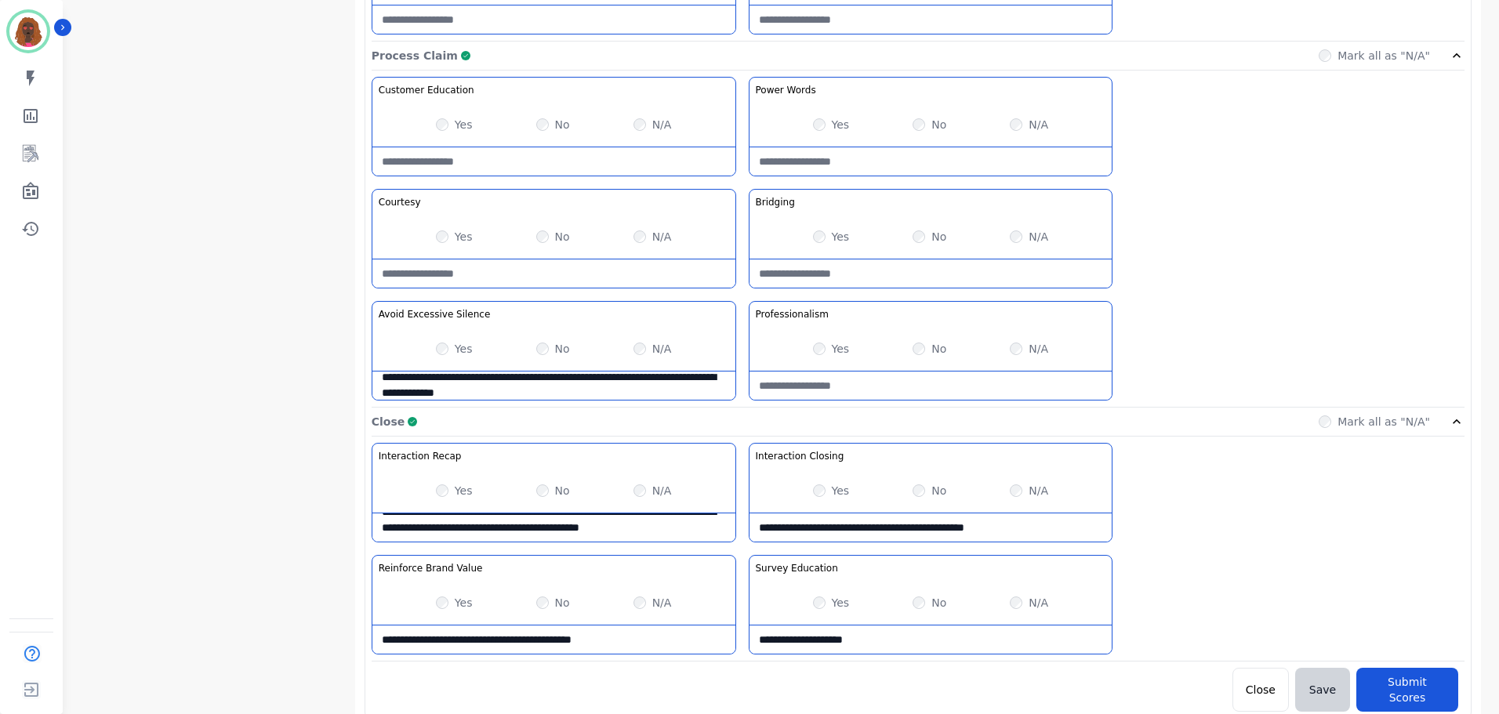
scroll to position [31, 0]
click at [550, 528] on Recap-note "**********" at bounding box center [553, 528] width 363 height 28
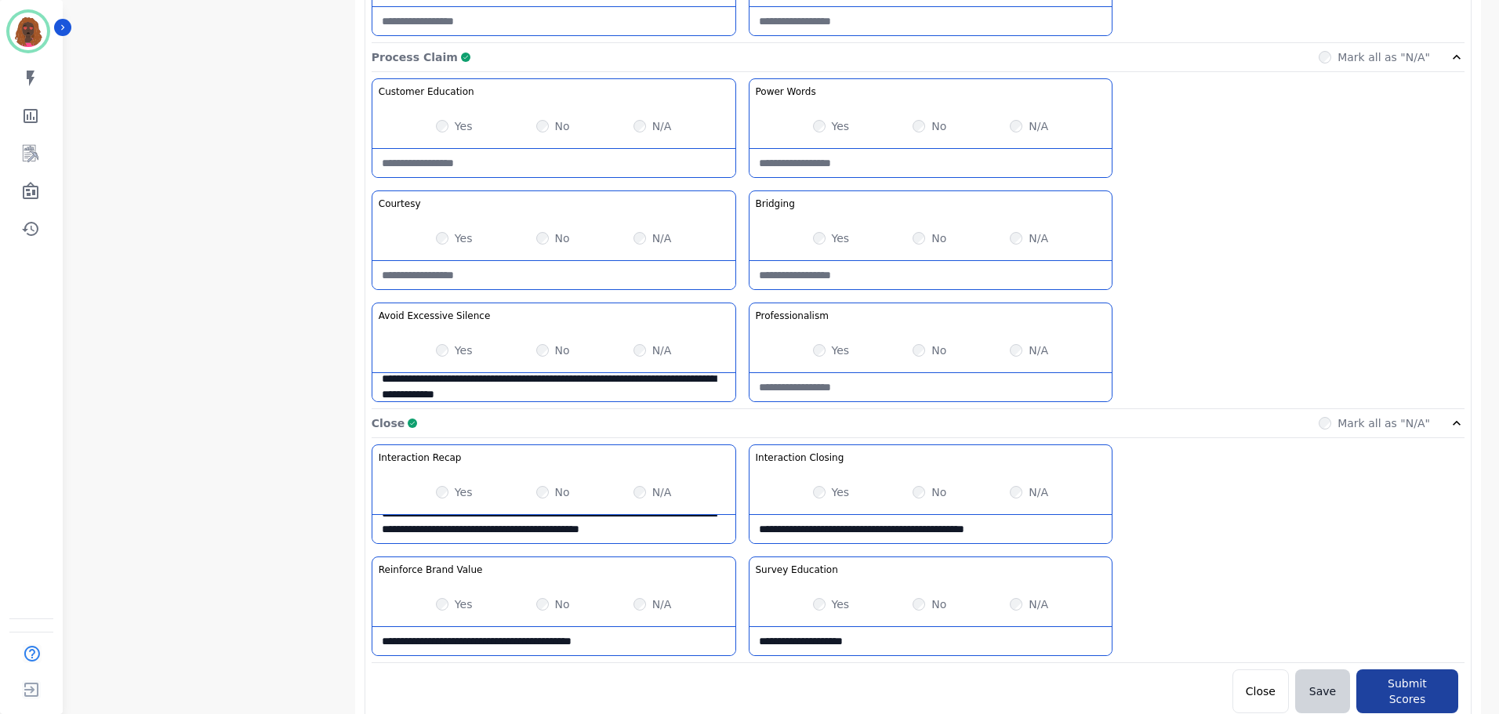
scroll to position [1243, 0]
click at [1382, 673] on button "Submit Scores" at bounding box center [1407, 691] width 102 height 44
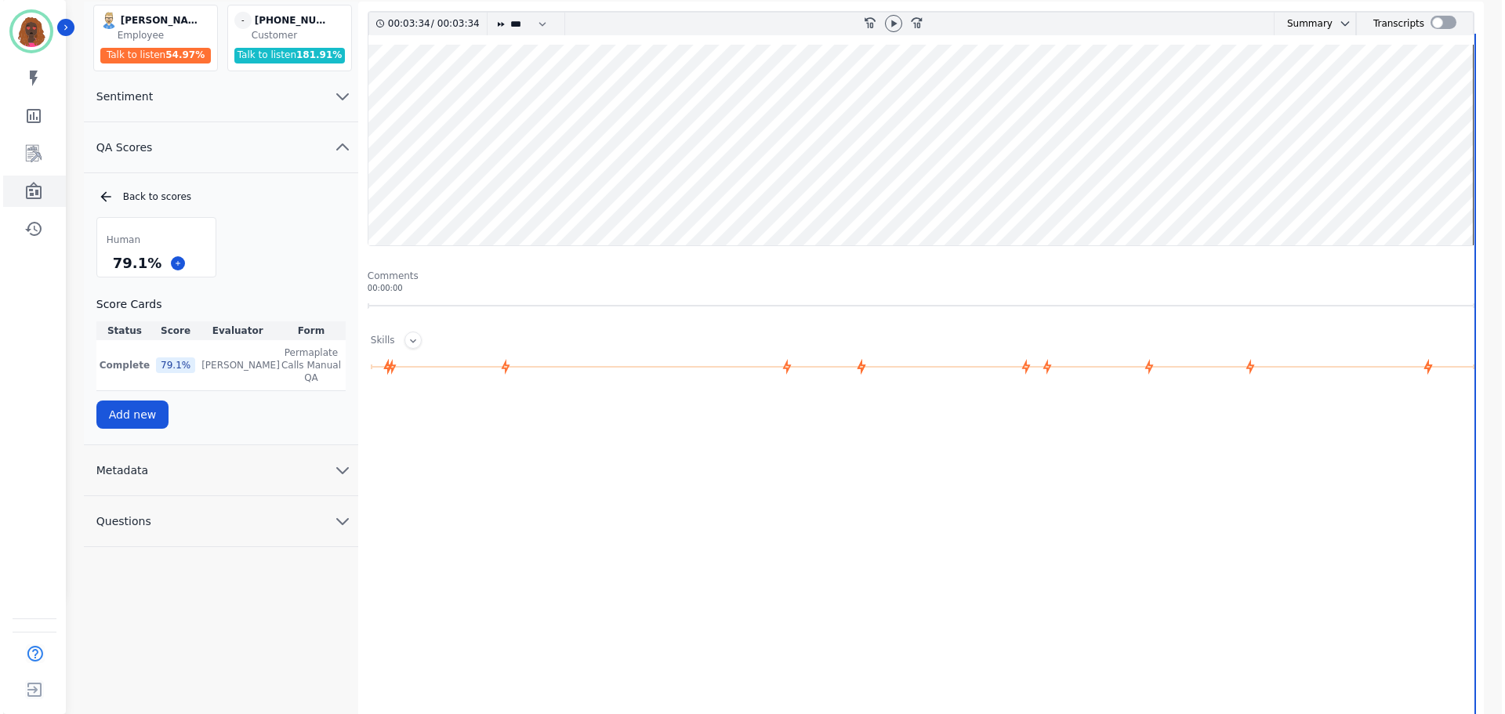
scroll to position [0, 0]
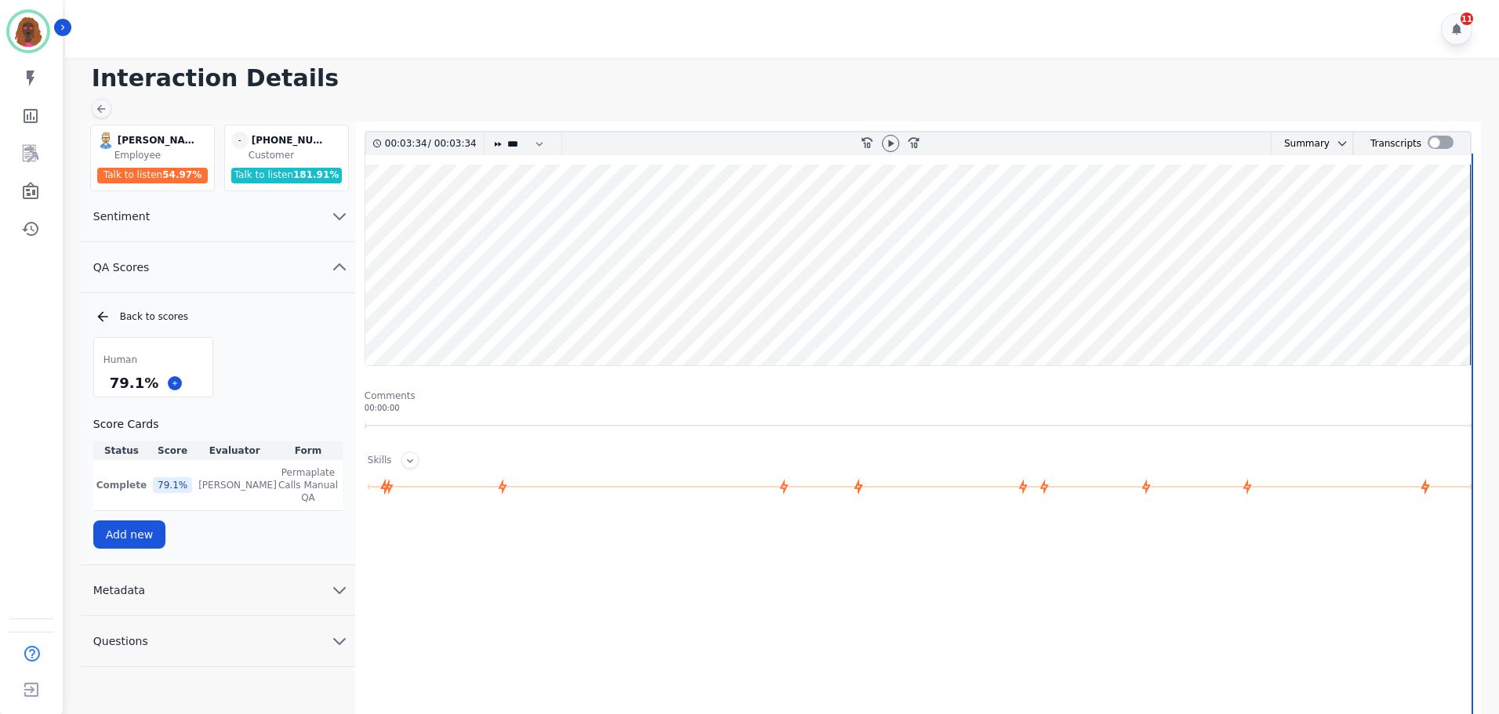
click at [90, 106] on div "Interaction Details [PERSON_NAME] [PERSON_NAME] Employee Talk to listen 54.97 %…" at bounding box center [779, 451] width 1439 height 786
click at [96, 111] on icon at bounding box center [101, 109] width 13 height 13
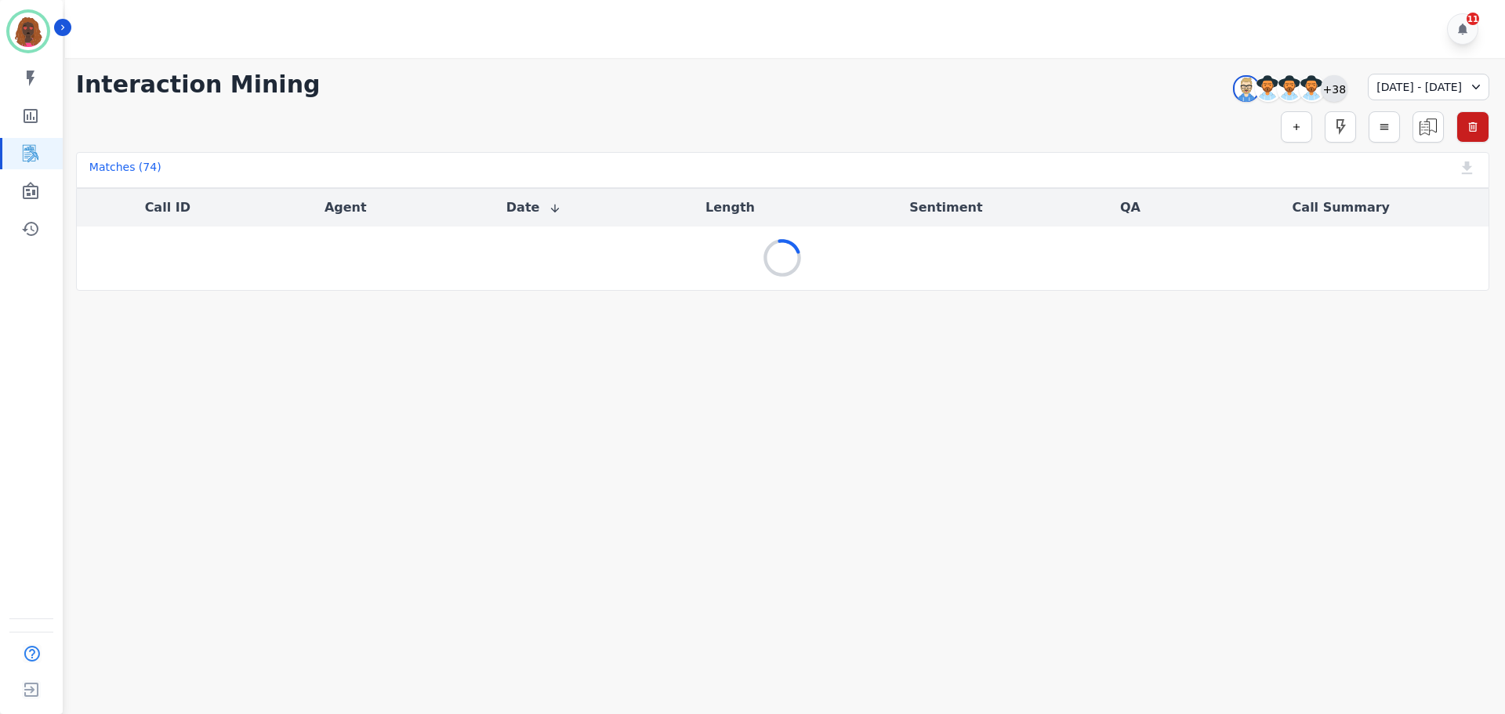
click at [1321, 87] on div "+38" at bounding box center [1334, 88] width 27 height 27
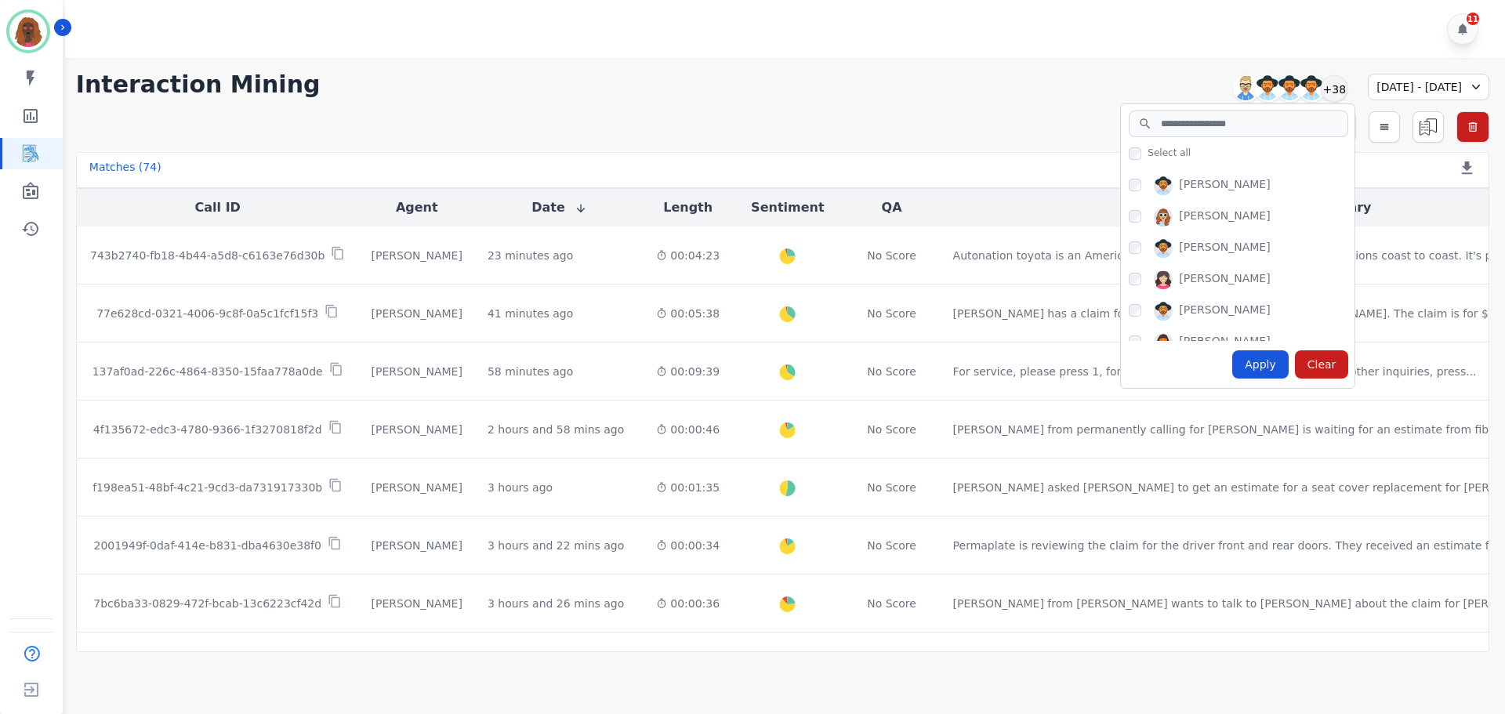
scroll to position [1140, 0]
click at [1232, 362] on div "Apply" at bounding box center [1260, 364] width 56 height 28
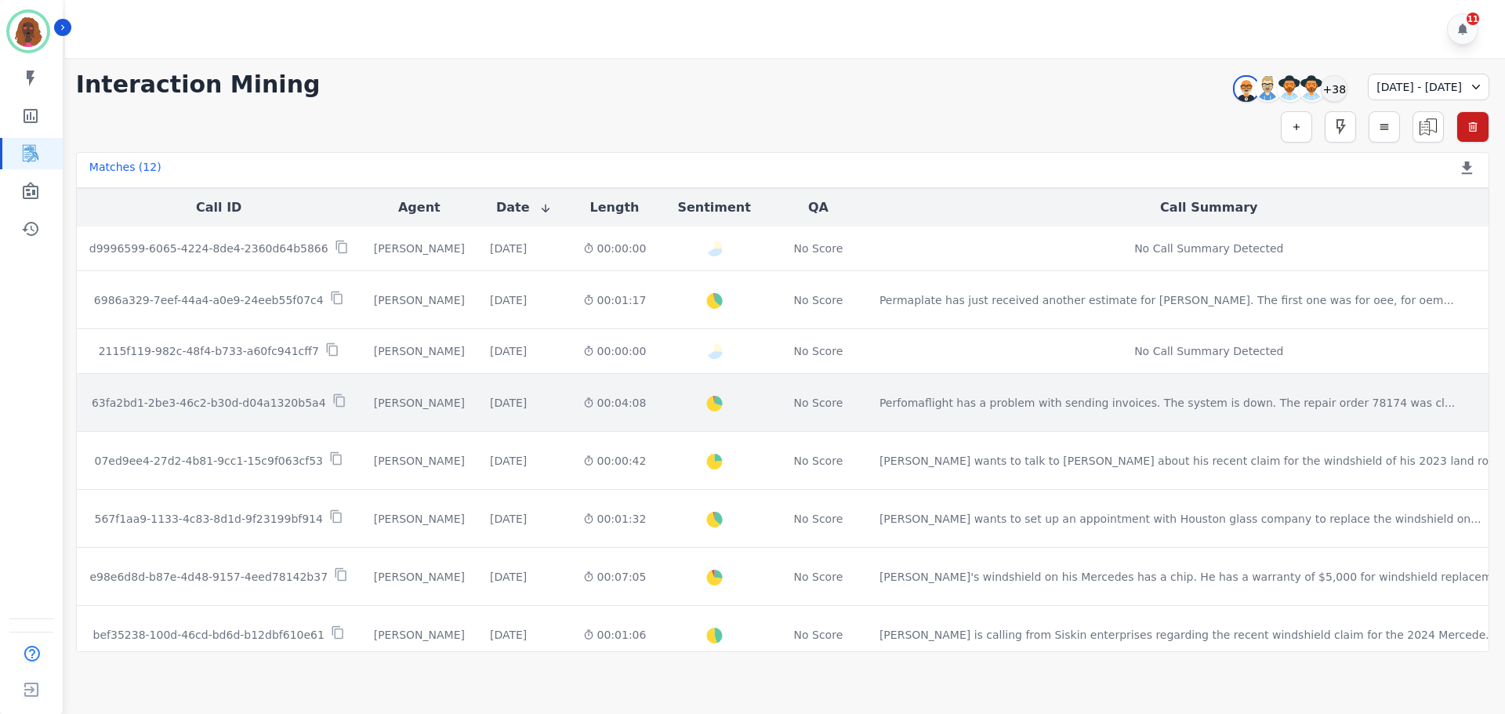
scroll to position [310, 0]
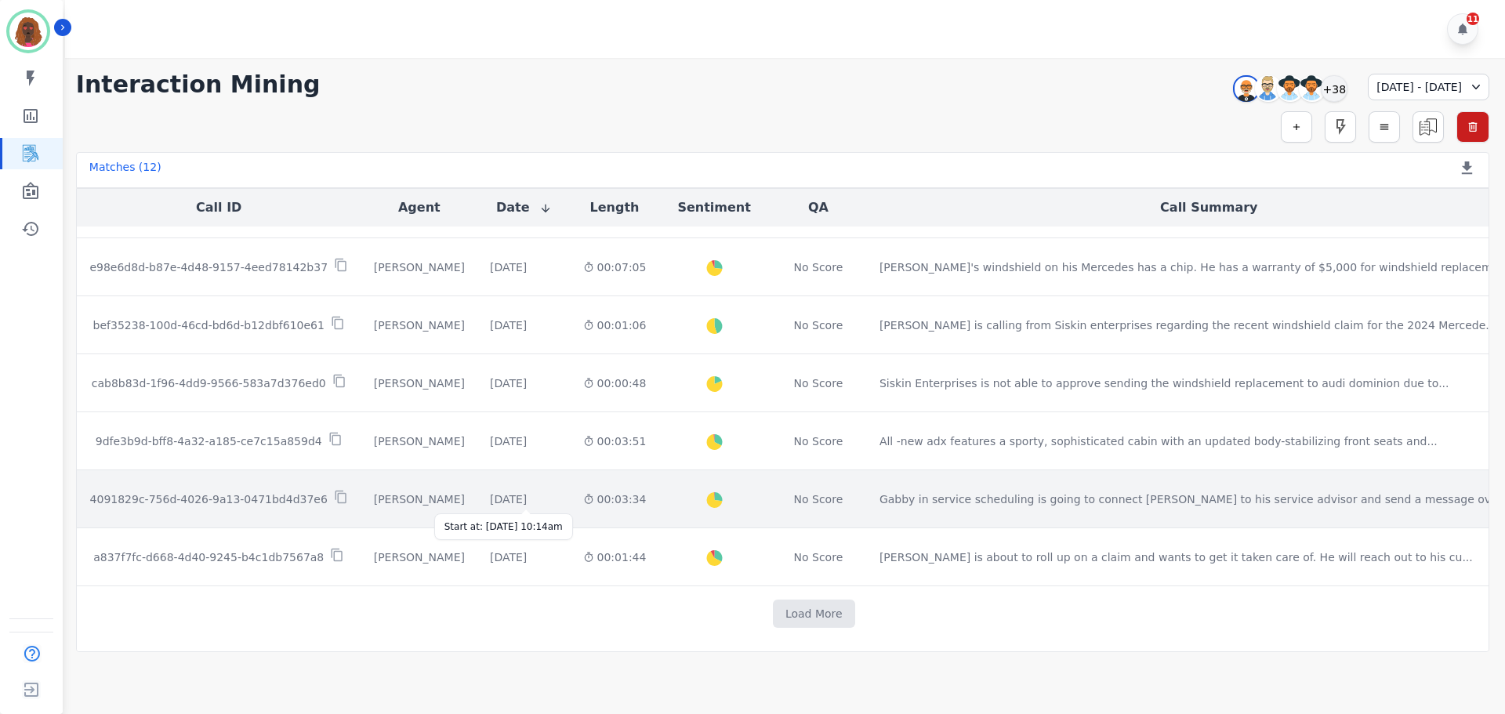
click at [527, 495] on div "[DATE]" at bounding box center [508, 500] width 37 height 16
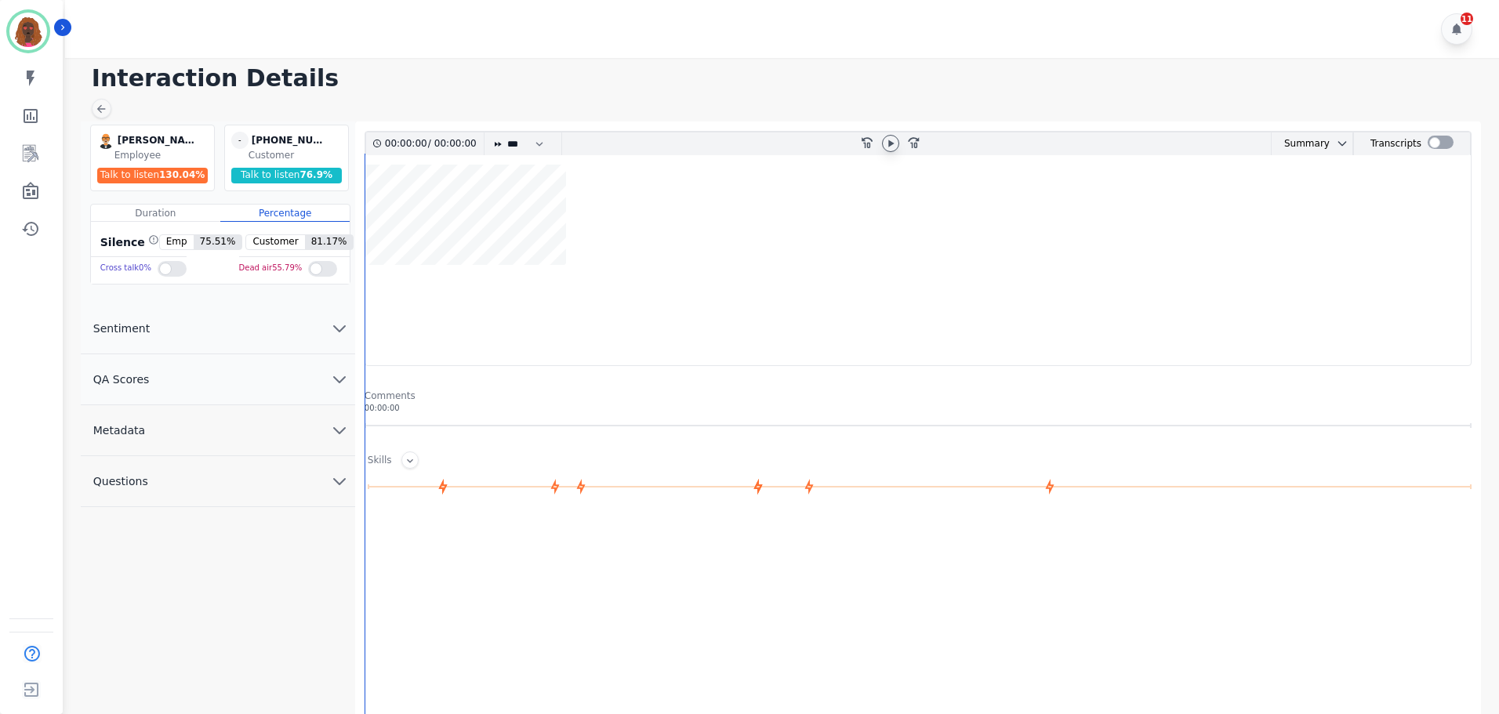
click at [889, 143] on icon at bounding box center [890, 143] width 5 height 7
click at [889, 143] on icon at bounding box center [890, 143] width 6 height 7
click at [455, 217] on wave at bounding box center [917, 265] width 1105 height 201
click at [492, 316] on wave at bounding box center [917, 265] width 1105 height 201
click at [531, 213] on wave at bounding box center [917, 265] width 1105 height 201
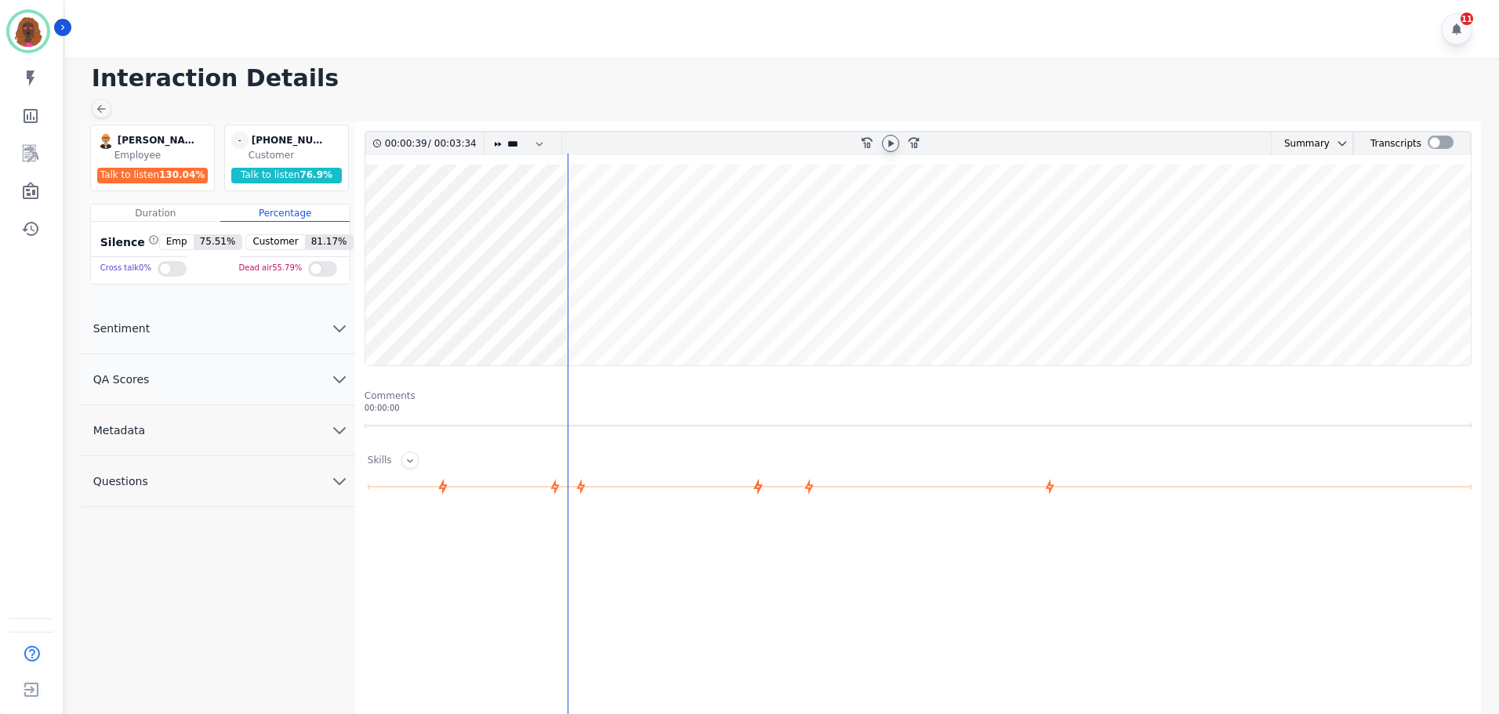
click at [569, 219] on wave at bounding box center [917, 265] width 1105 height 201
click at [102, 109] on icon at bounding box center [101, 109] width 9 height 9
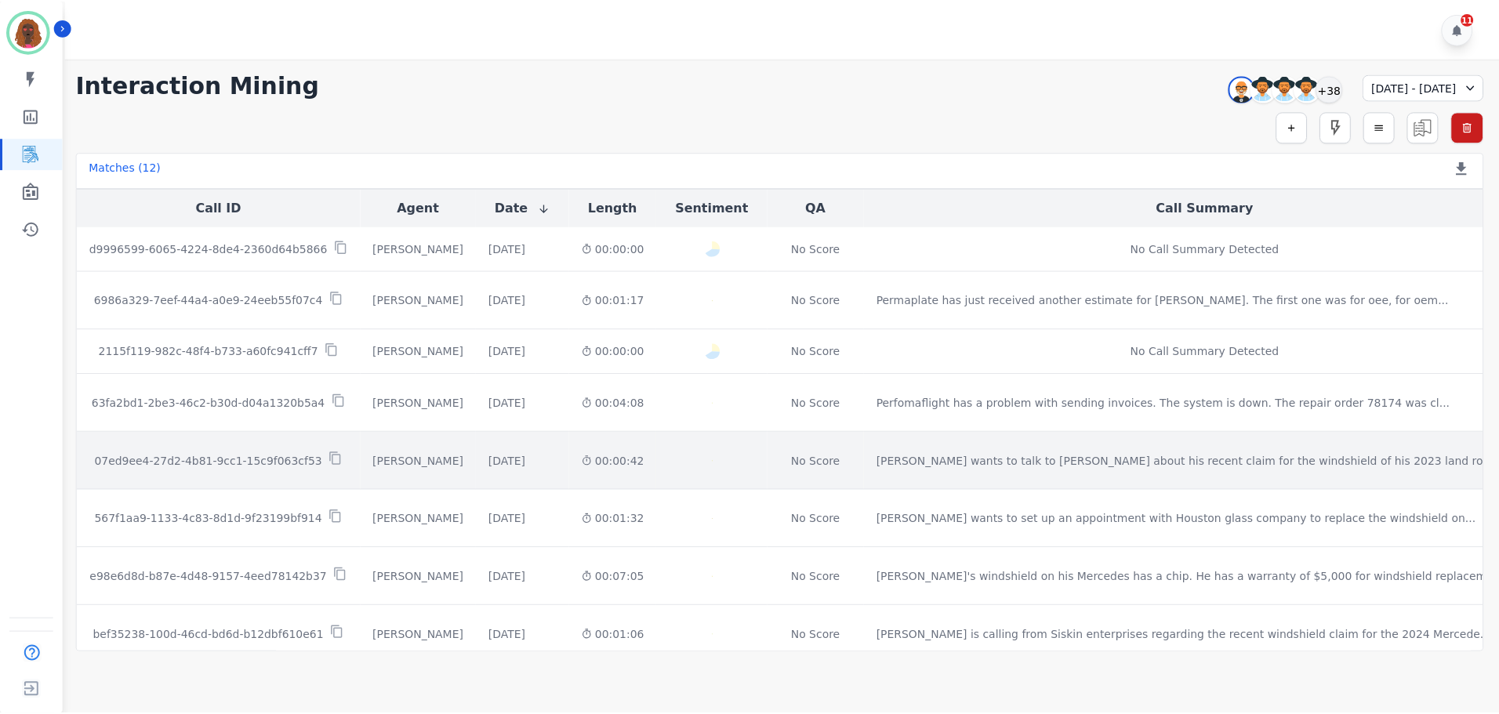
scroll to position [310, 0]
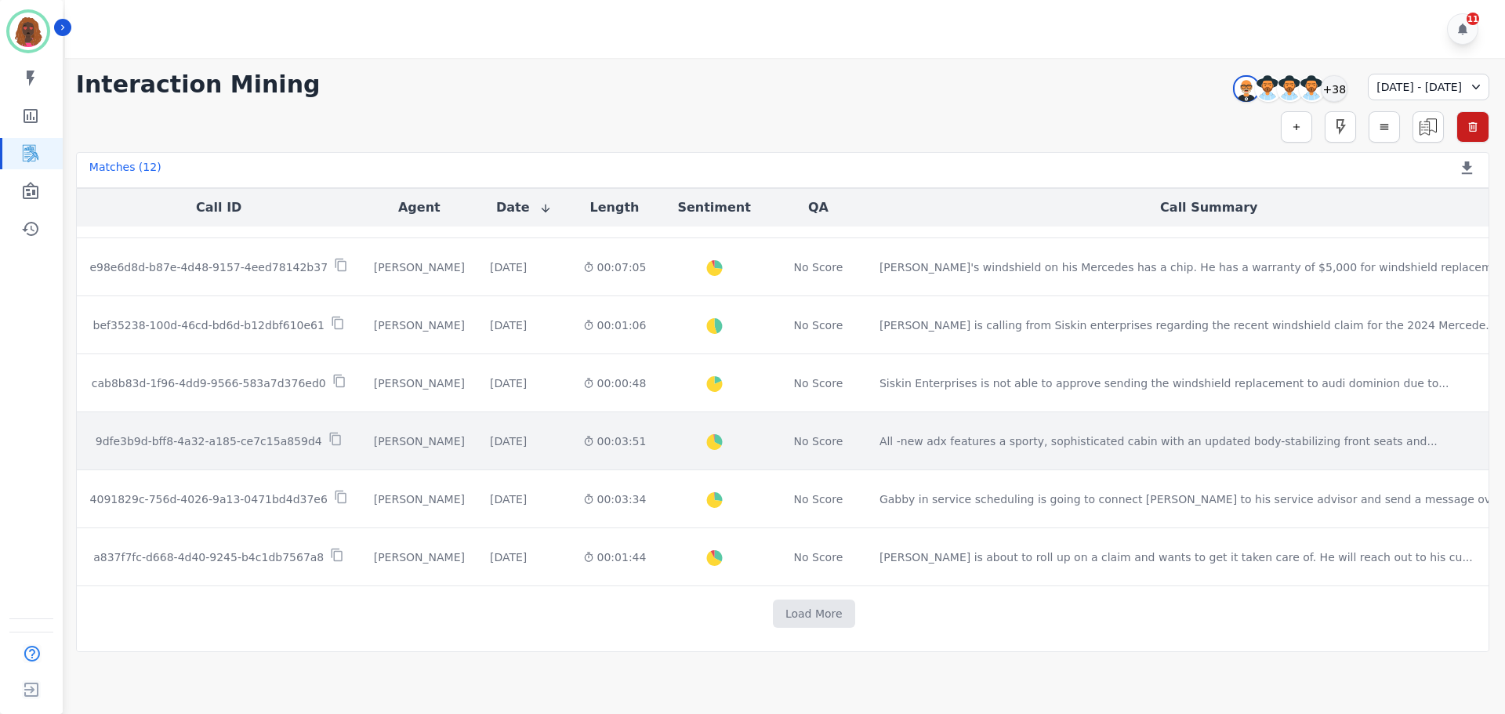
click at [641, 441] on div "00:03:51" at bounding box center [615, 442] width 64 height 16
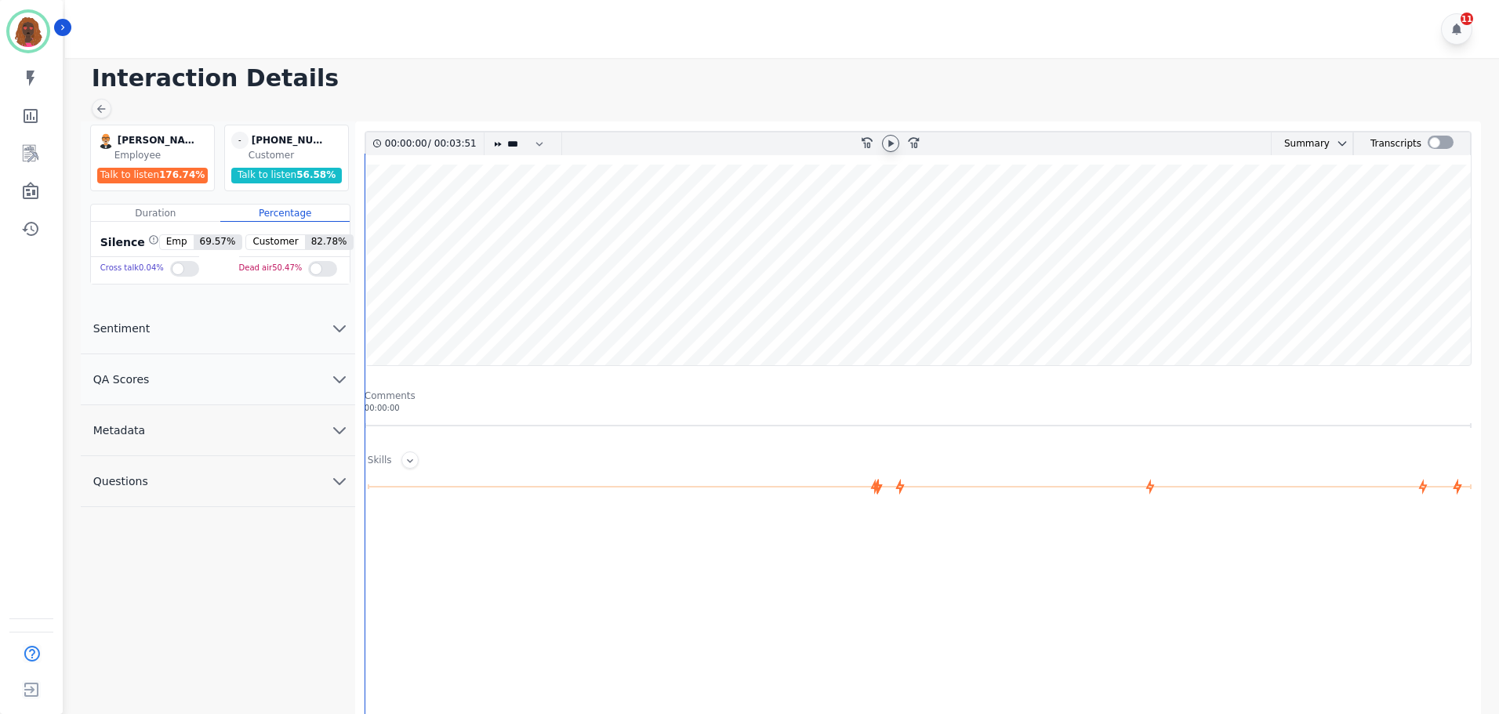
click at [894, 146] on icon at bounding box center [890, 143] width 13 height 13
click at [384, 310] on div at bounding box center [384, 511] width 2 height 714
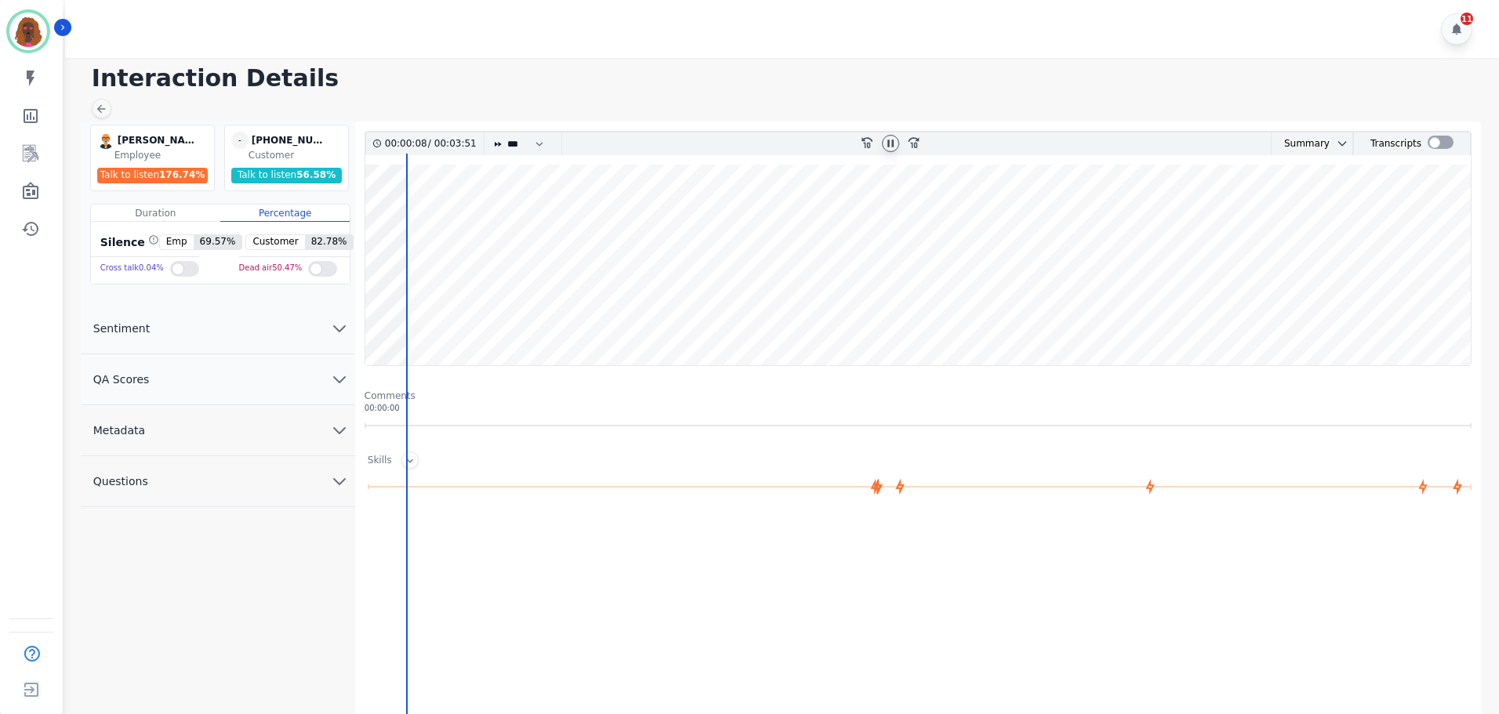
click at [862, 310] on wave at bounding box center [917, 265] width 1105 height 201
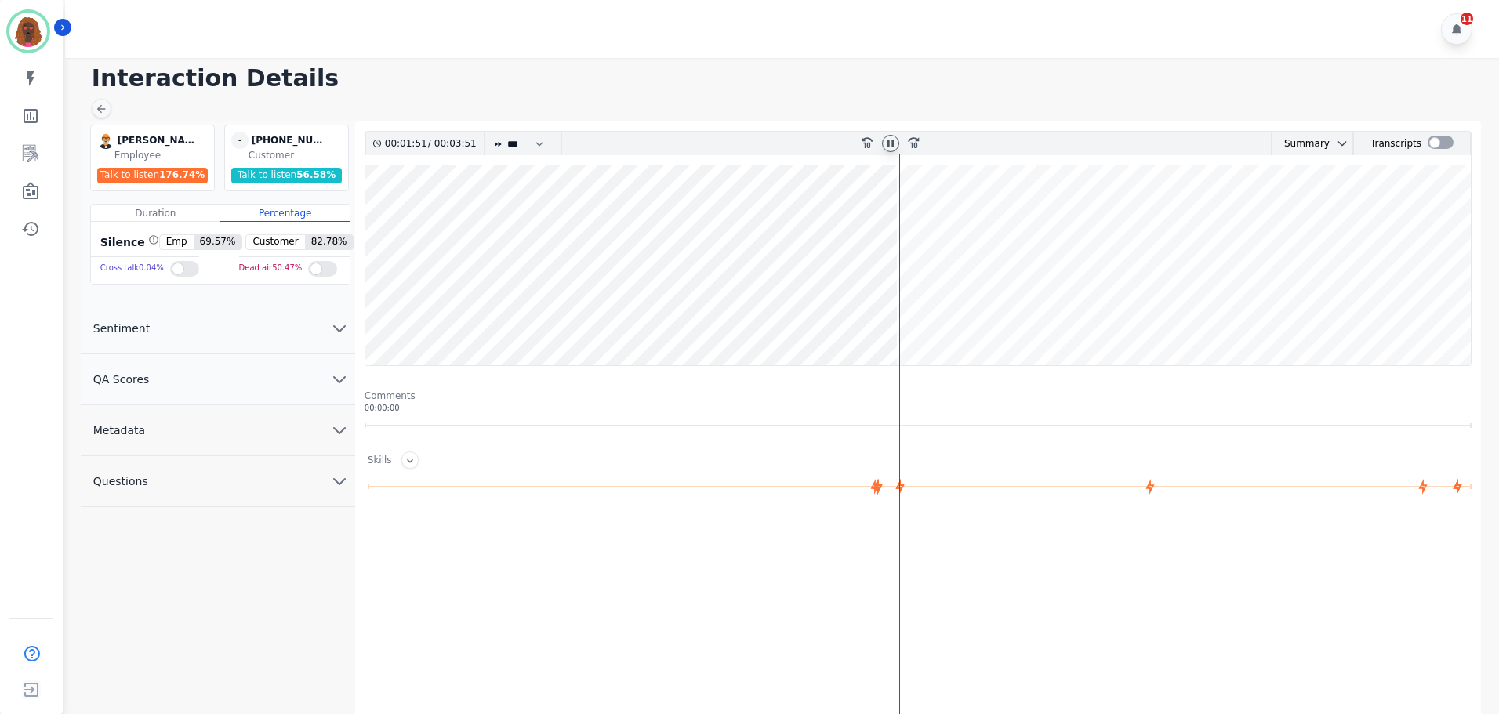
click at [244, 374] on button "QA Scores" at bounding box center [218, 379] width 274 height 51
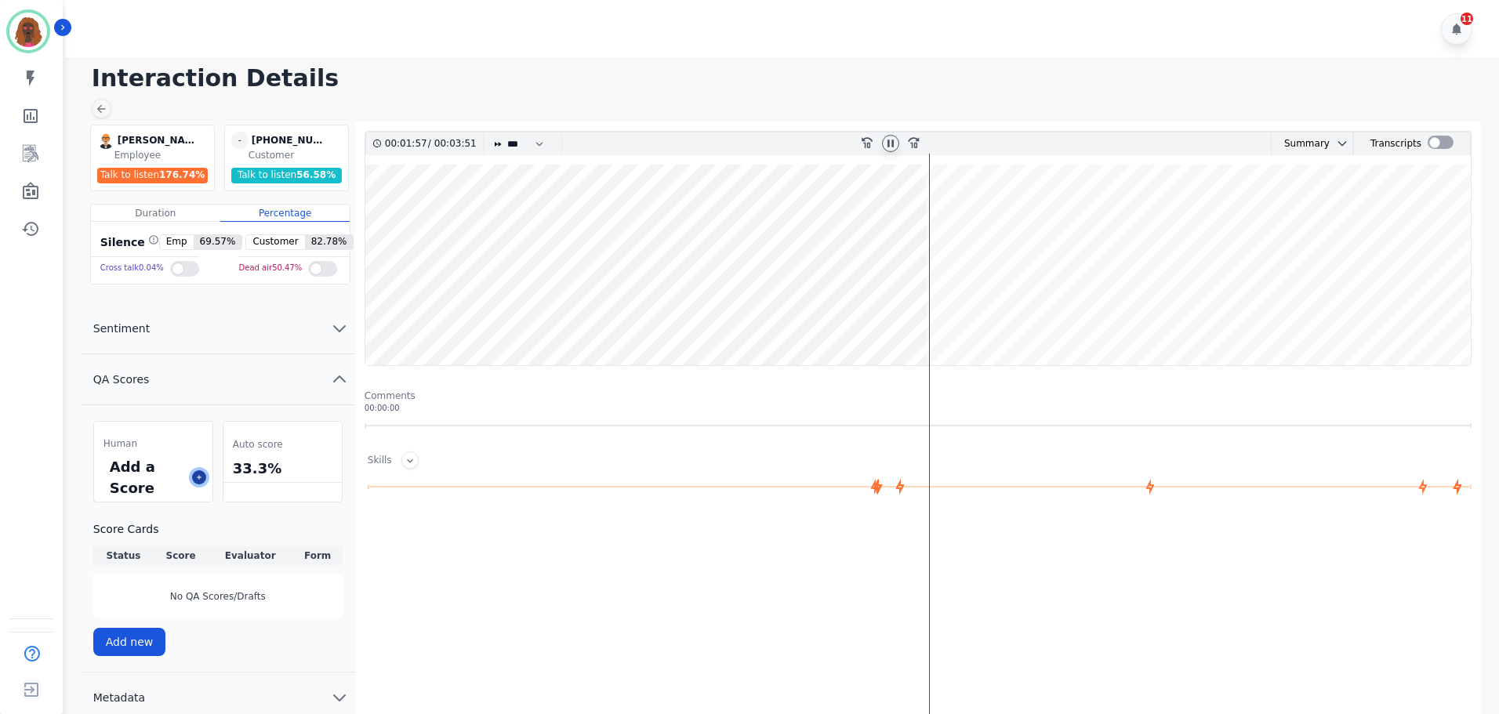
click at [196, 478] on icon at bounding box center [199, 478] width 8 height 8
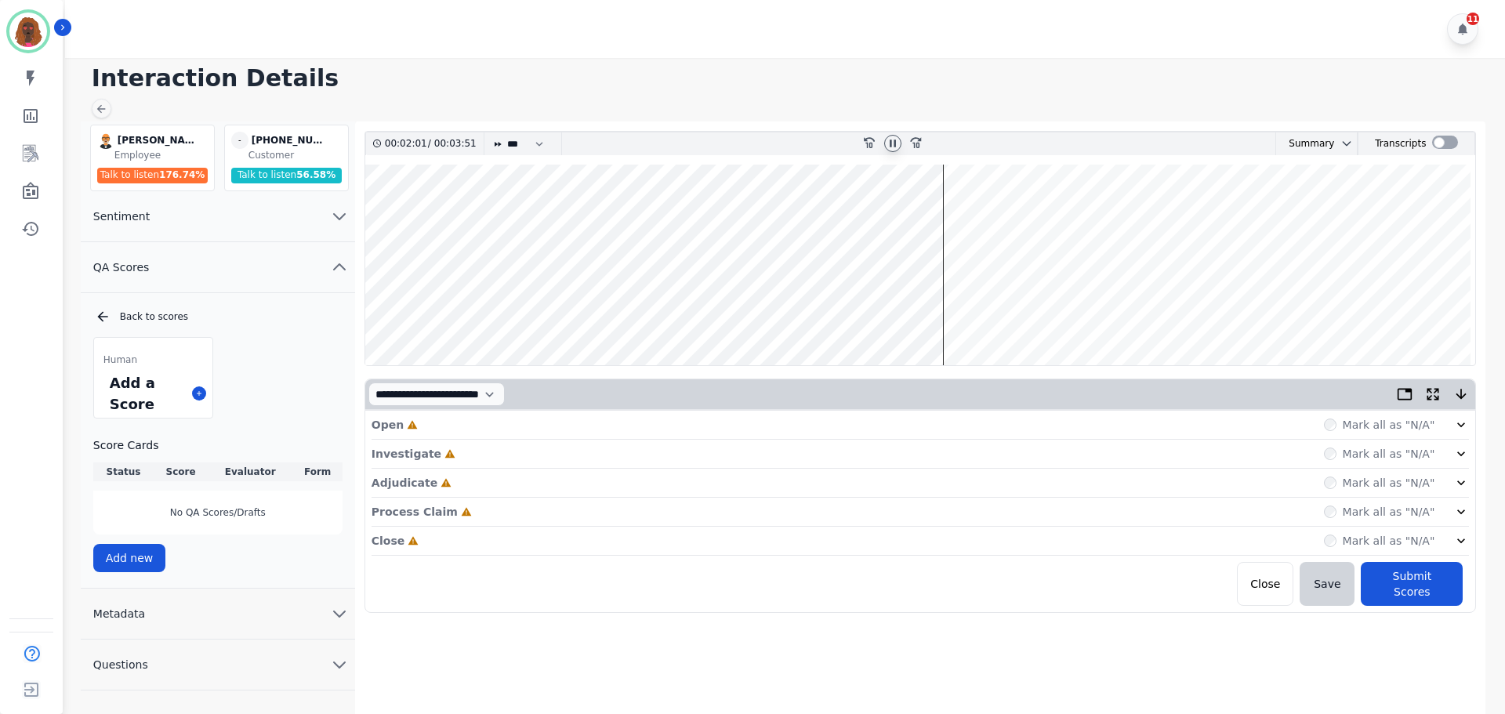
click at [573, 426] on div "Open Incomplete Mark all as "N/A"" at bounding box center [921, 425] width 1098 height 29
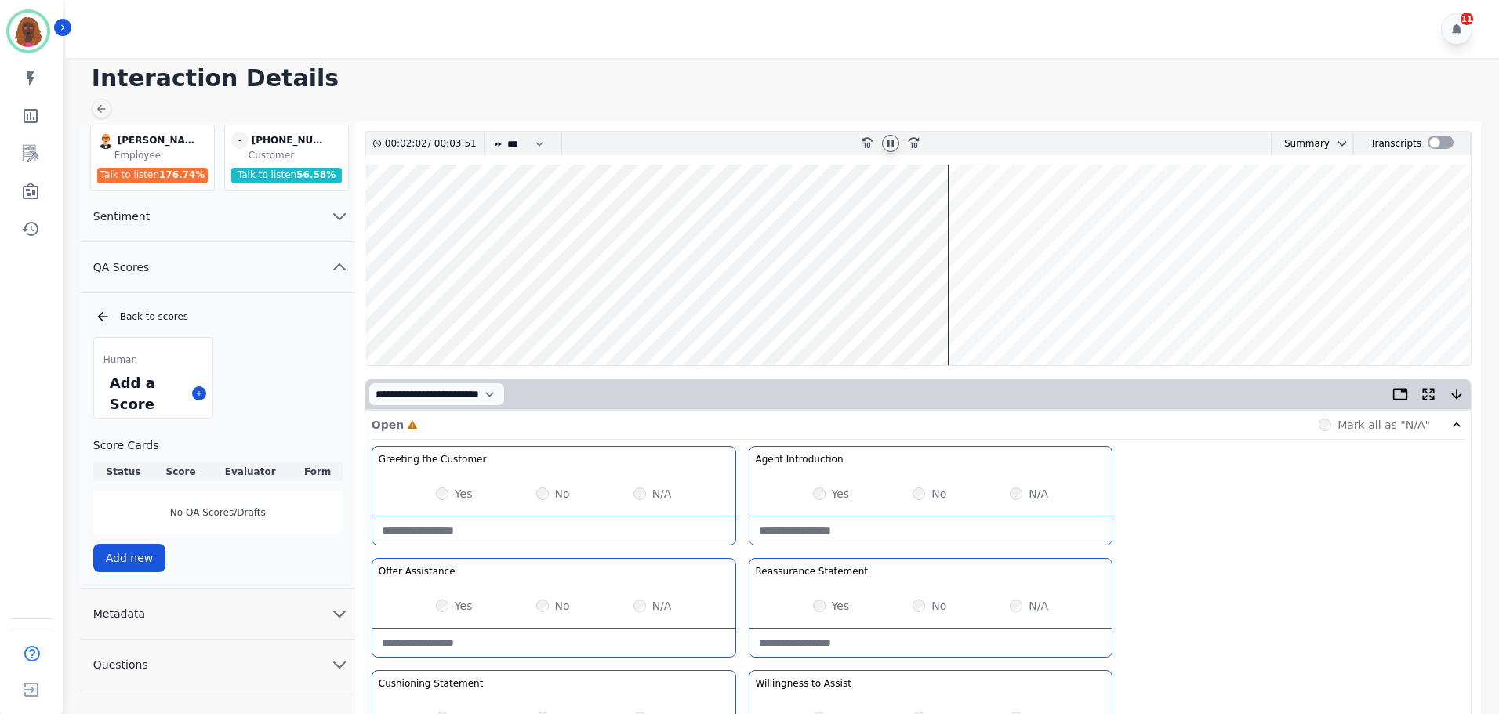
click at [873, 309] on wave at bounding box center [917, 265] width 1105 height 201
click at [813, 497] on div "Yes" at bounding box center [831, 494] width 37 height 16
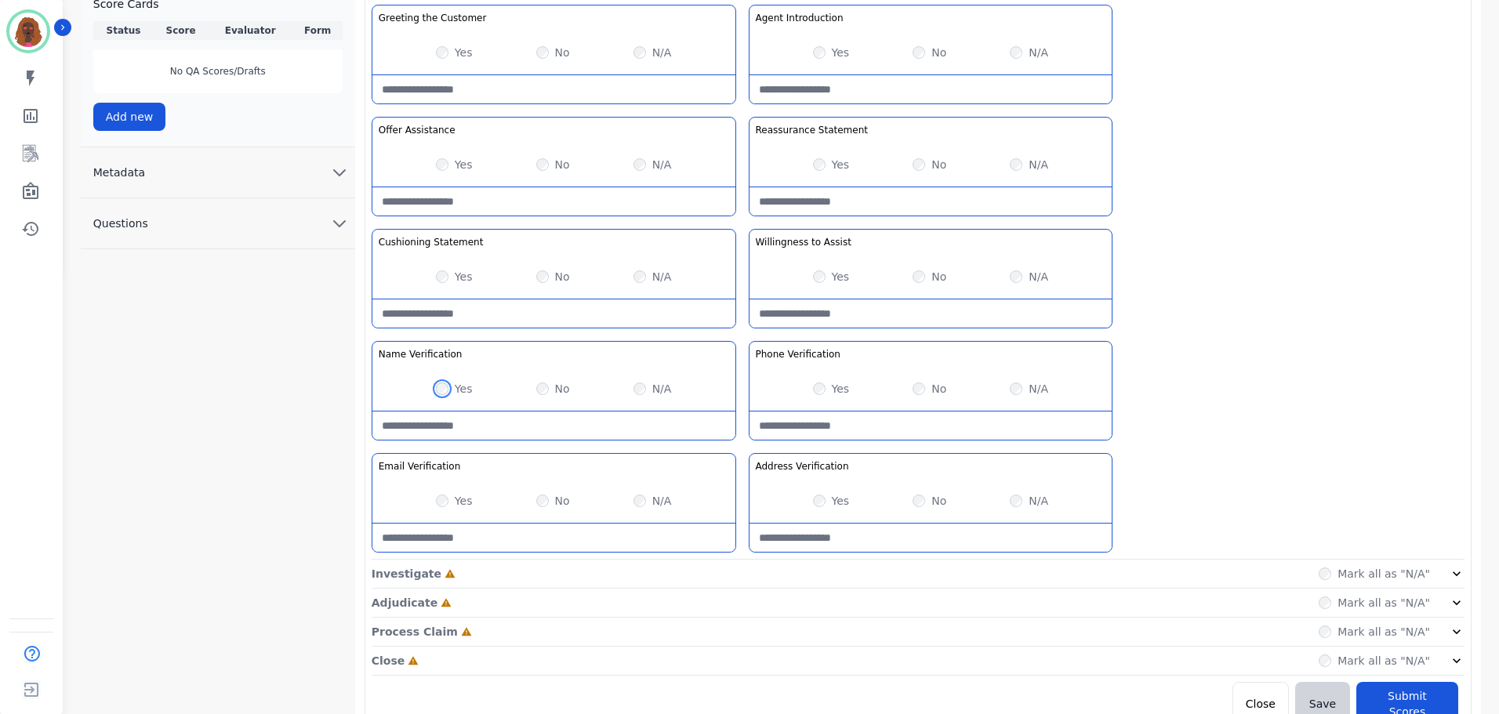
scroll to position [455, 0]
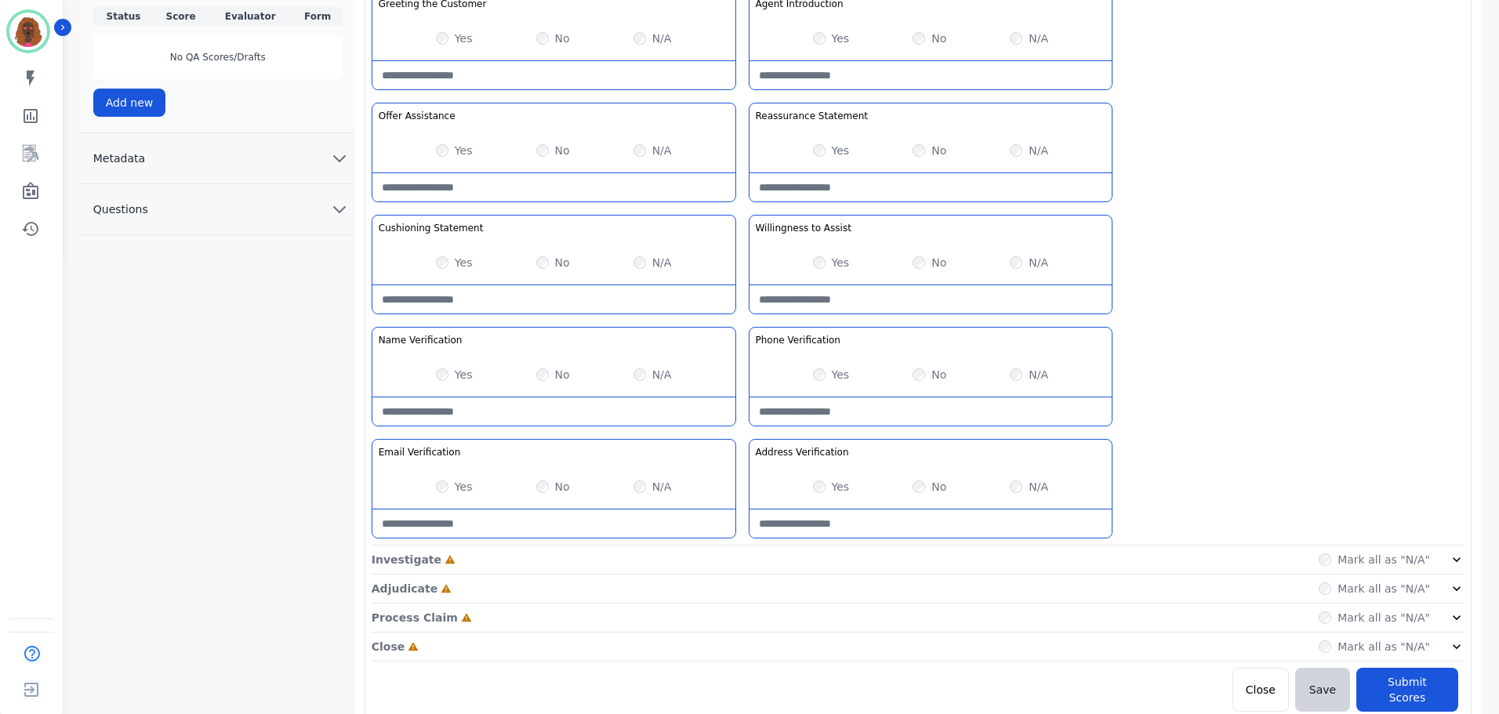
click at [760, 575] on div "Investigate Incomplete Mark all as "N/A"" at bounding box center [918, 589] width 1093 height 29
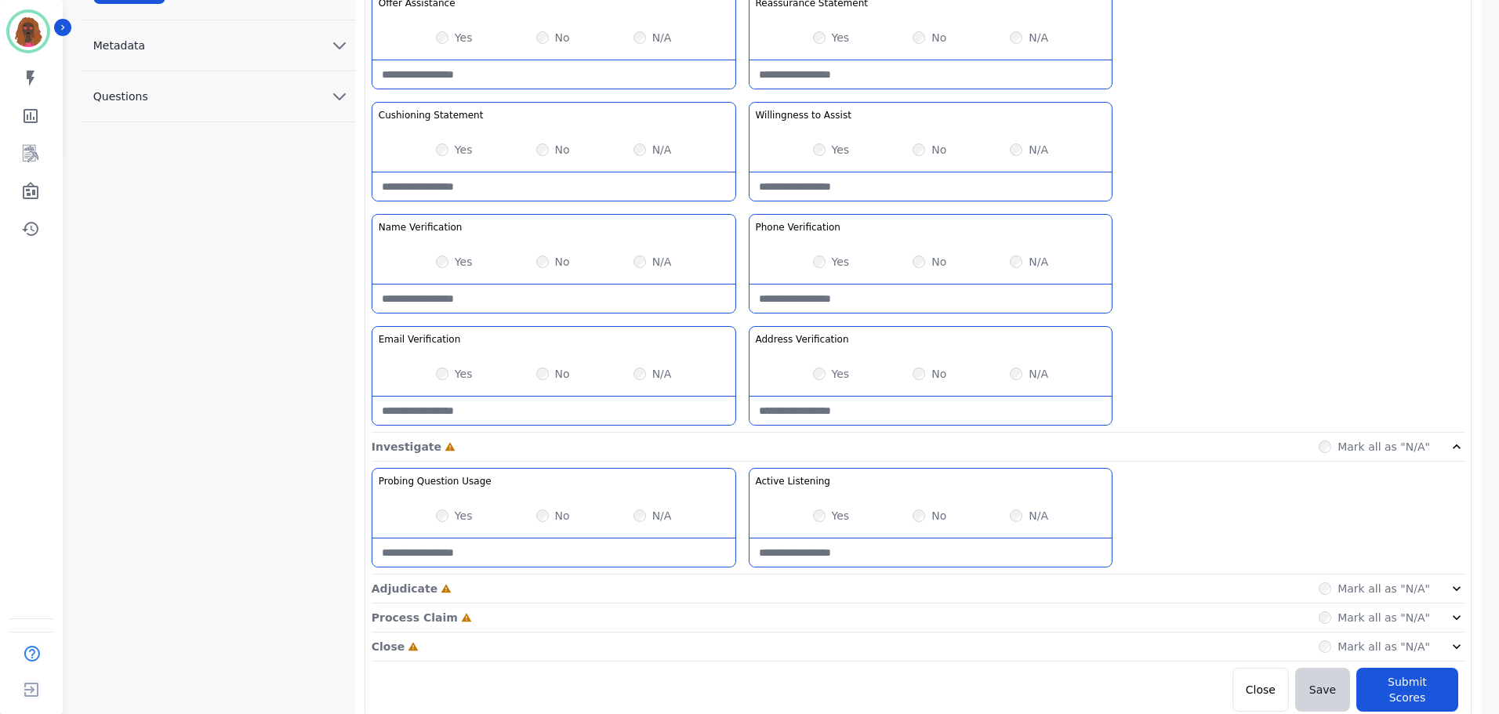
click at [743, 633] on div "Adjudicate Incomplete Mark all as "N/A"" at bounding box center [918, 647] width 1093 height 29
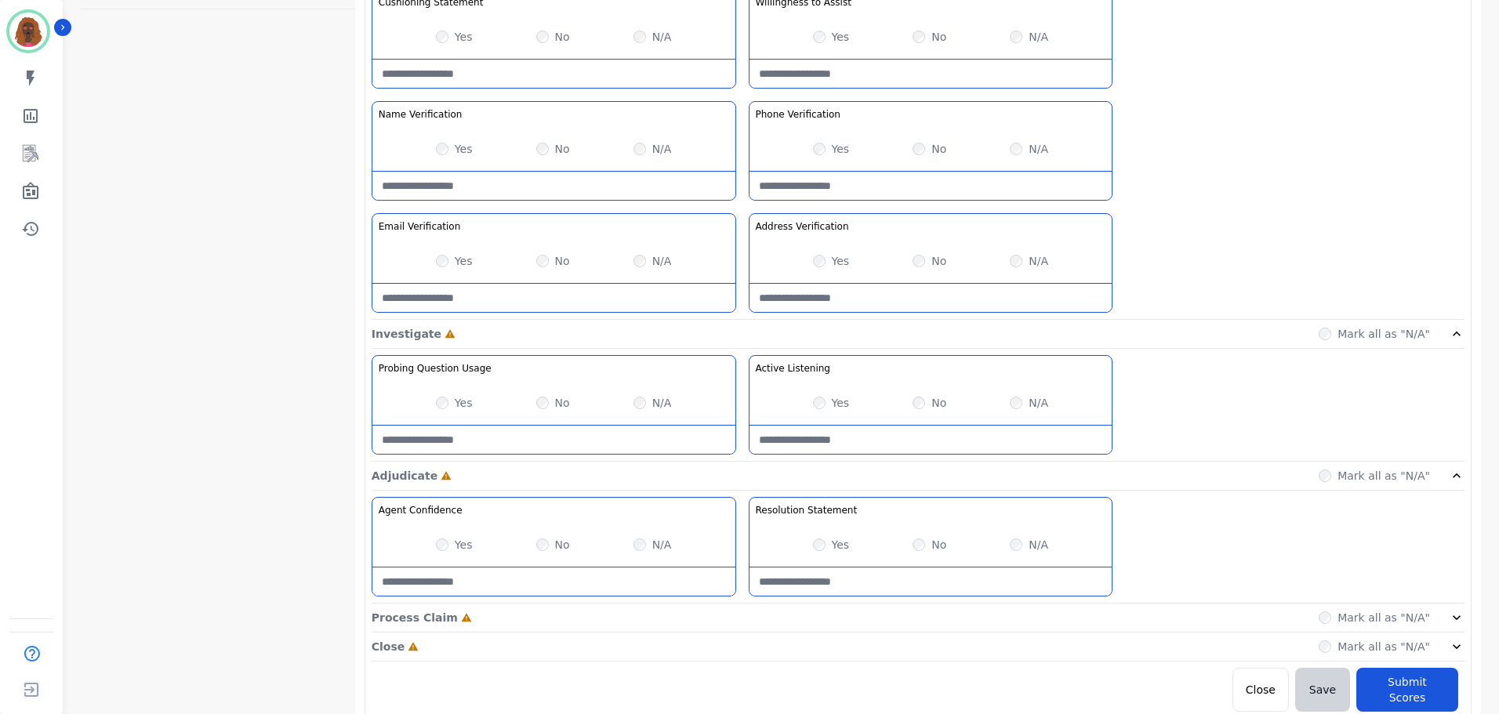
click at [735, 623] on div "Process Claim Incomplete Mark all as "N/A"" at bounding box center [918, 618] width 1093 height 29
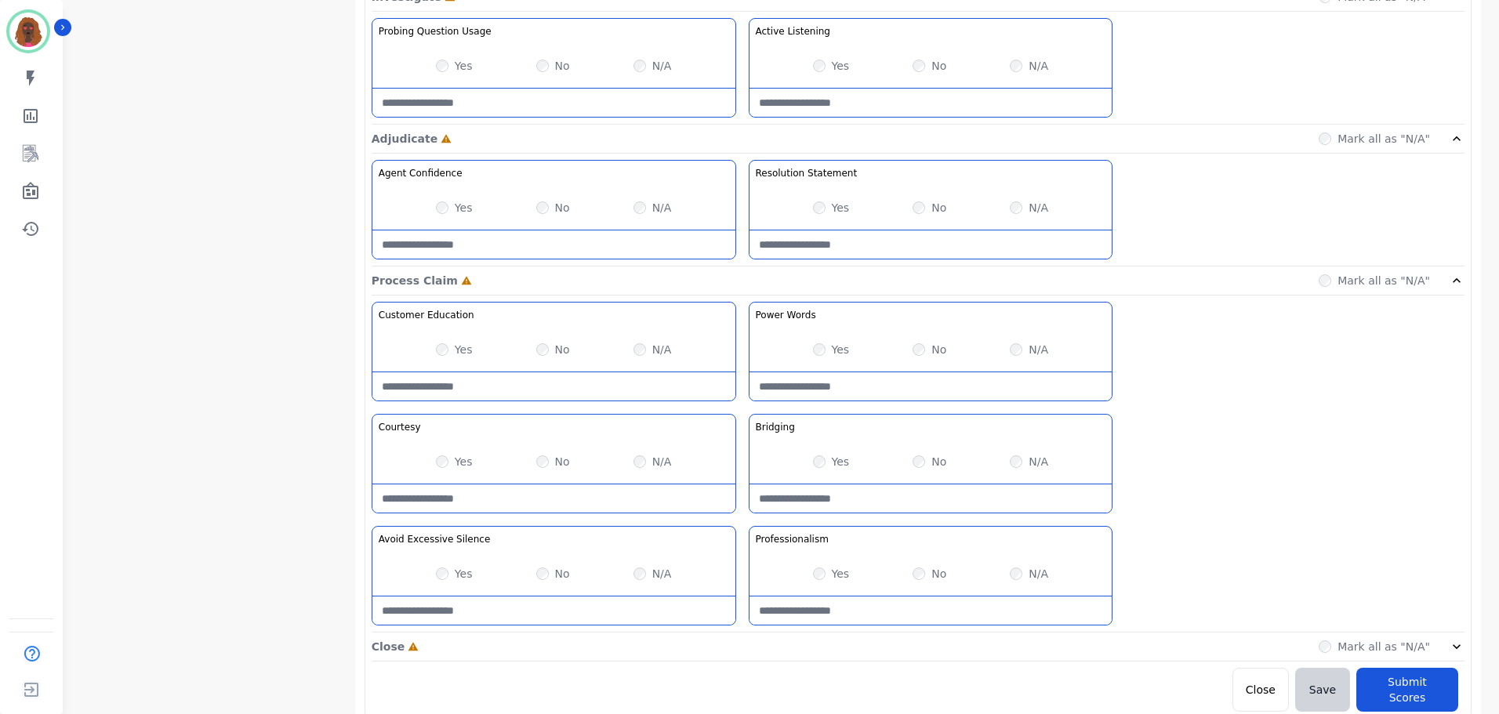
click at [728, 647] on div "Close Incomplete Mark all as "N/A"" at bounding box center [918, 647] width 1093 height 29
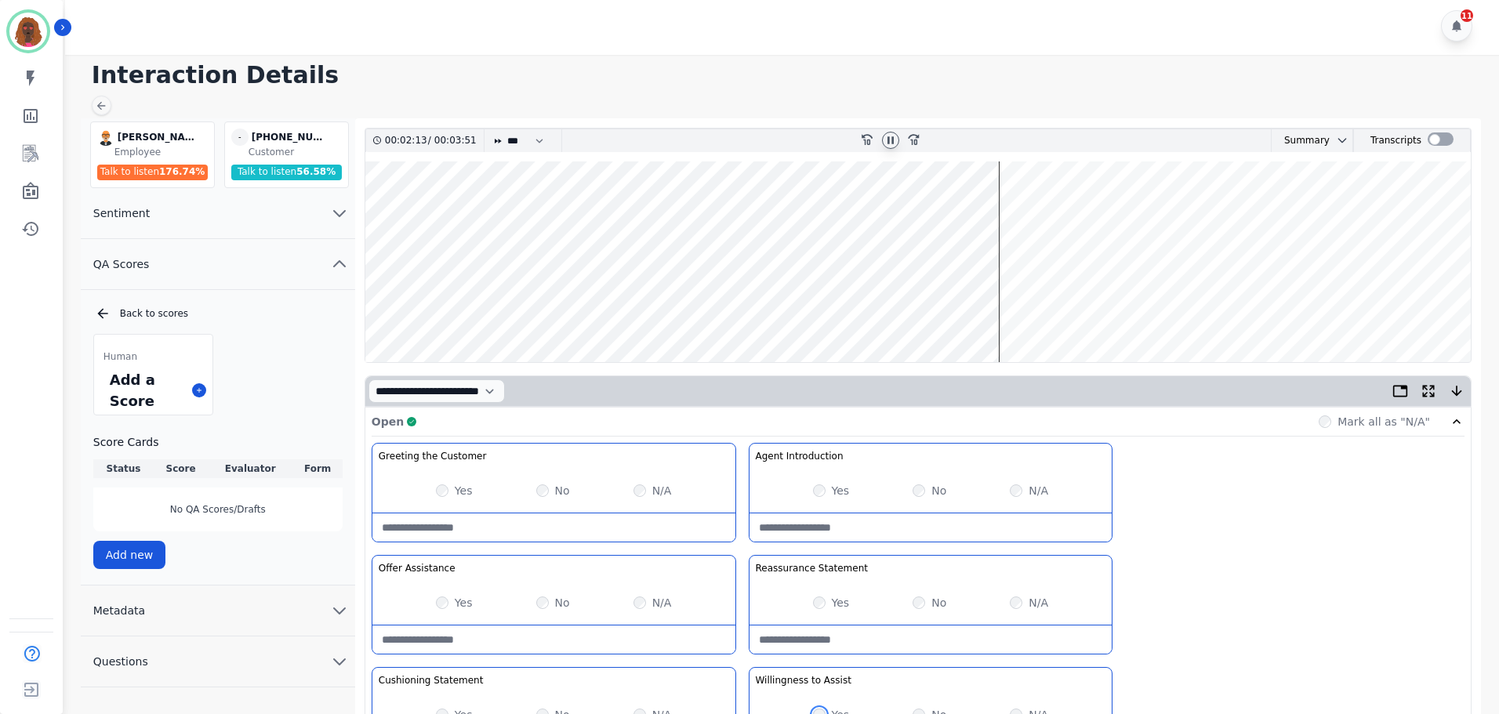
scroll to position [0, 0]
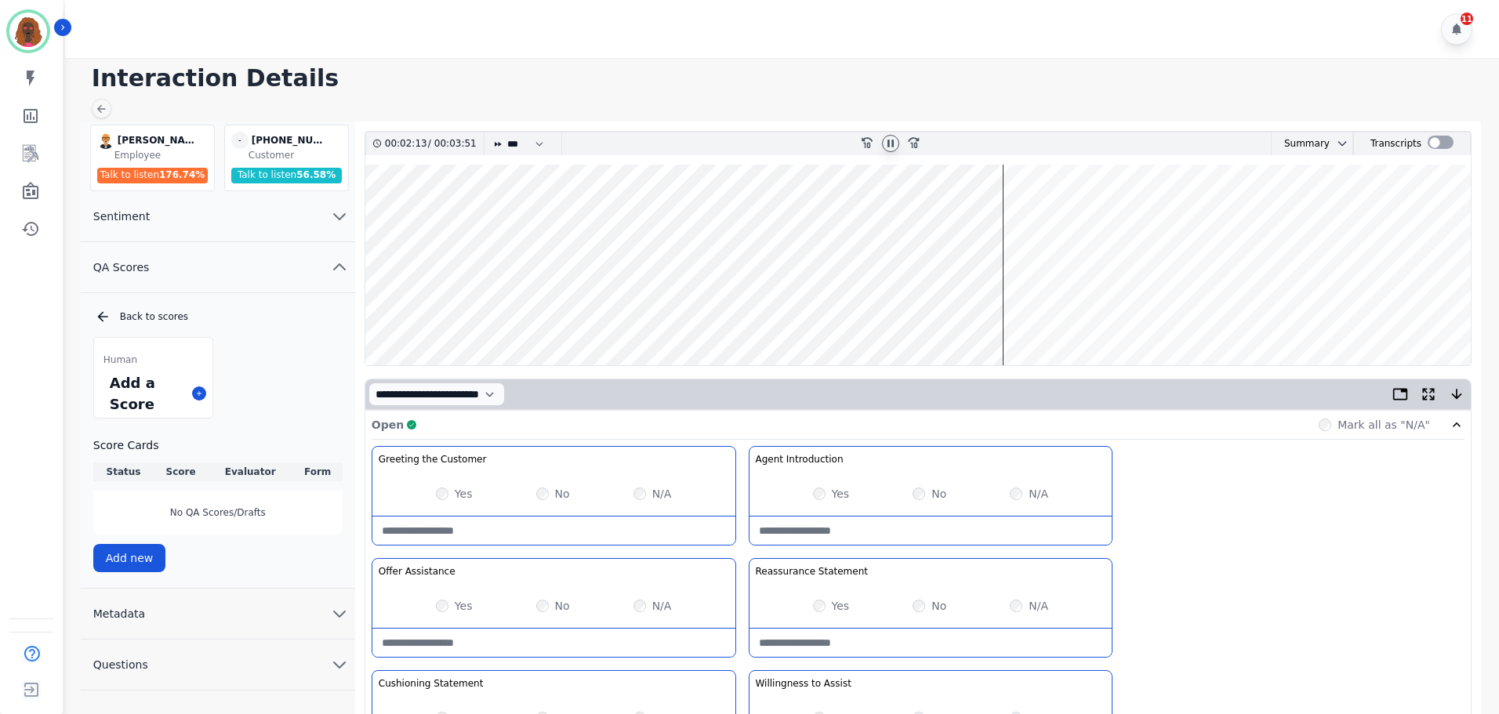
click at [1014, 213] on wave at bounding box center [917, 265] width 1105 height 201
click at [885, 146] on icon at bounding box center [890, 143] width 13 height 13
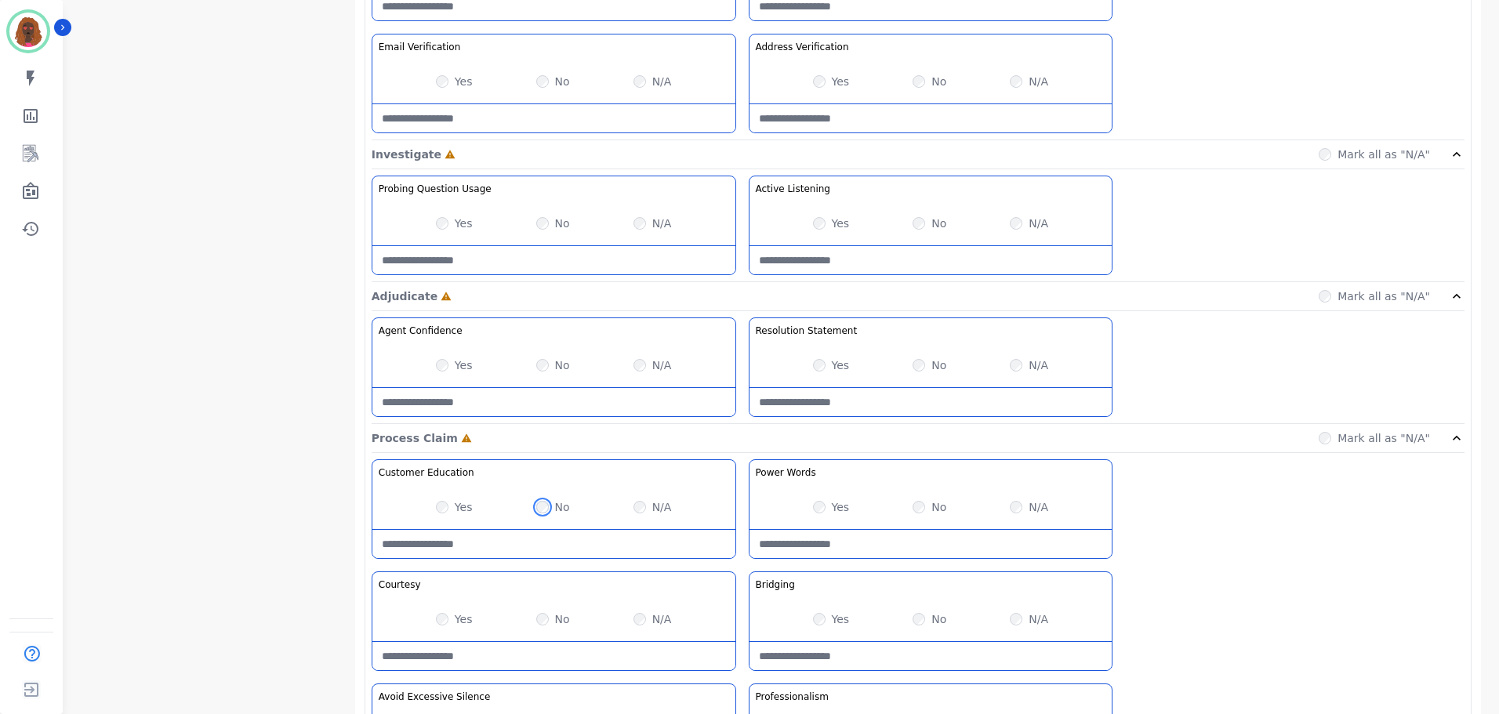
scroll to position [862, 0]
click at [510, 531] on Education-note at bounding box center [553, 543] width 363 height 28
click at [517, 535] on Education-note at bounding box center [553, 543] width 363 height 28
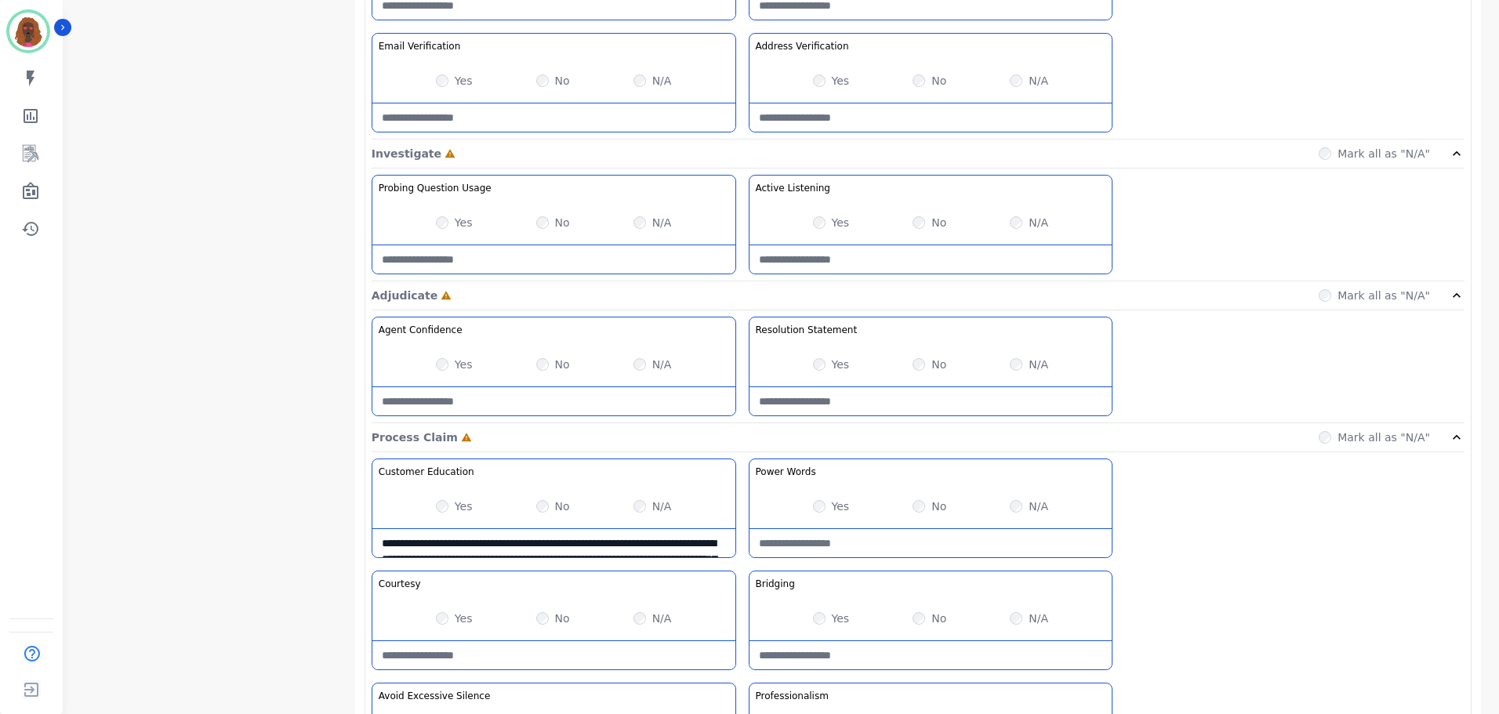
scroll to position [63, 0]
drag, startPoint x: 709, startPoint y: 550, endPoint x: 599, endPoint y: 545, distance: 110.7
click at [599, 545] on Education-note "**********" at bounding box center [553, 543] width 363 height 28
click at [600, 543] on Education-note "**********" at bounding box center [553, 543] width 363 height 28
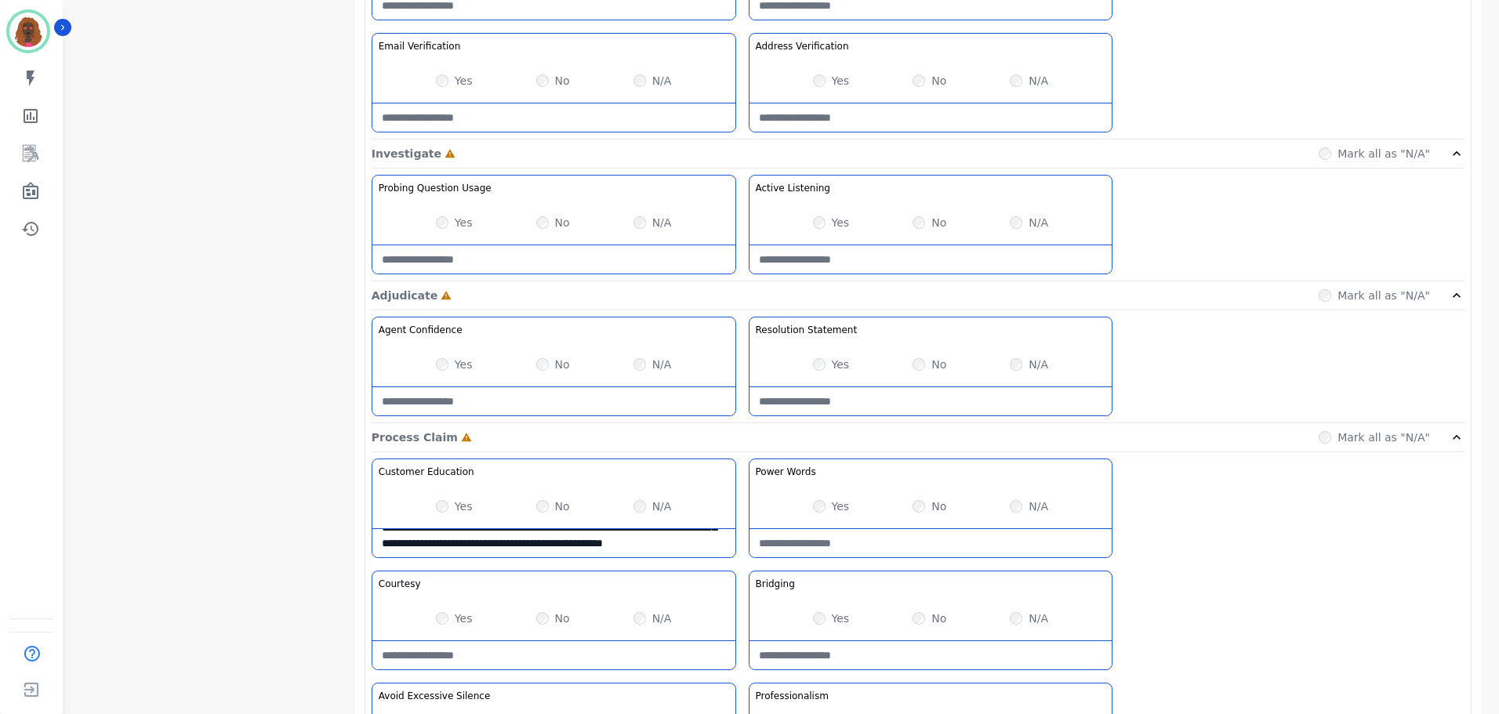
scroll to position [63, 0]
drag, startPoint x: 597, startPoint y: 539, endPoint x: 612, endPoint y: 578, distance: 41.9
click at [612, 577] on div "**********" at bounding box center [918, 624] width 1093 height 331
click at [578, 539] on Education-note "**********" at bounding box center [553, 543] width 363 height 28
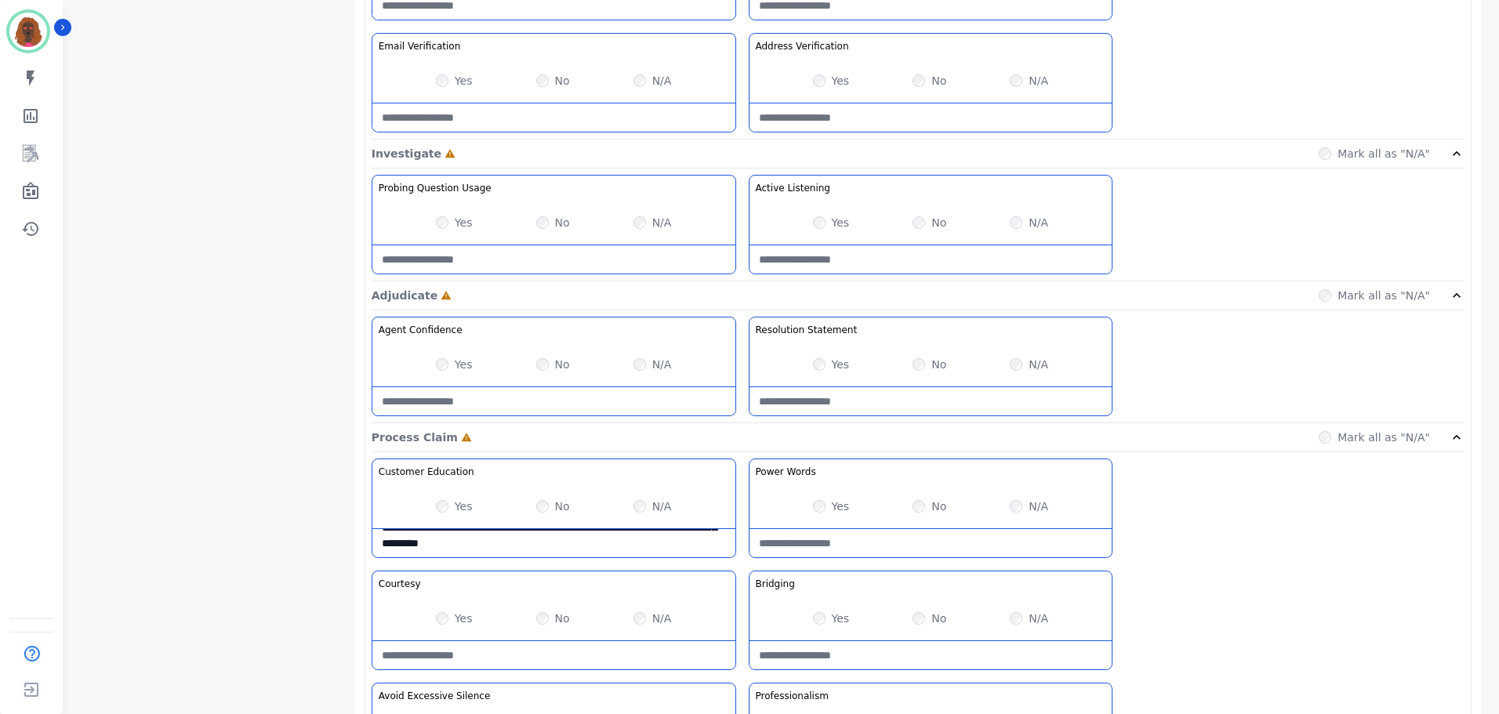
click at [578, 539] on Education-note "**********" at bounding box center [553, 543] width 363 height 28
click at [636, 536] on Education-note "**********" at bounding box center [553, 543] width 363 height 28
click at [587, 553] on Education-note "**********" at bounding box center [553, 543] width 363 height 28
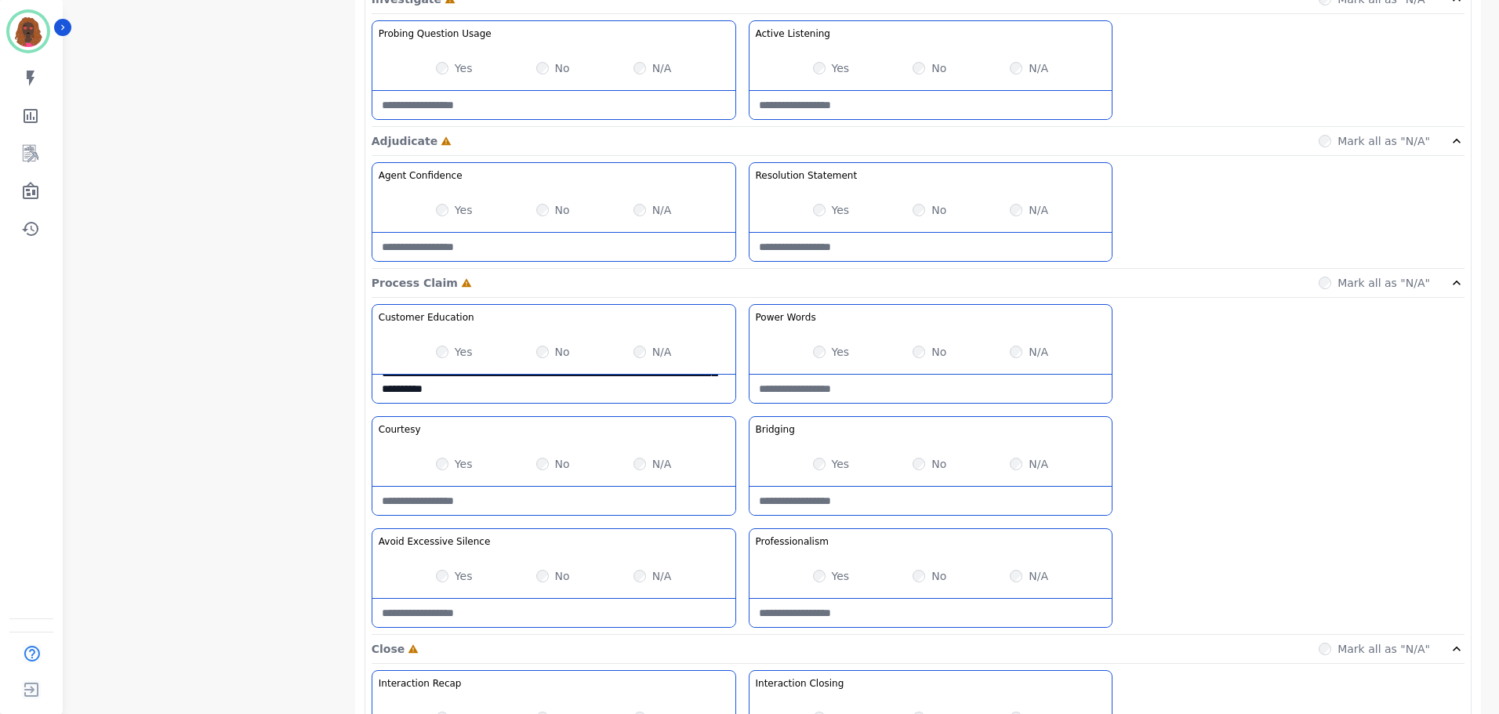
scroll to position [1018, 0]
type Education-note "**********"
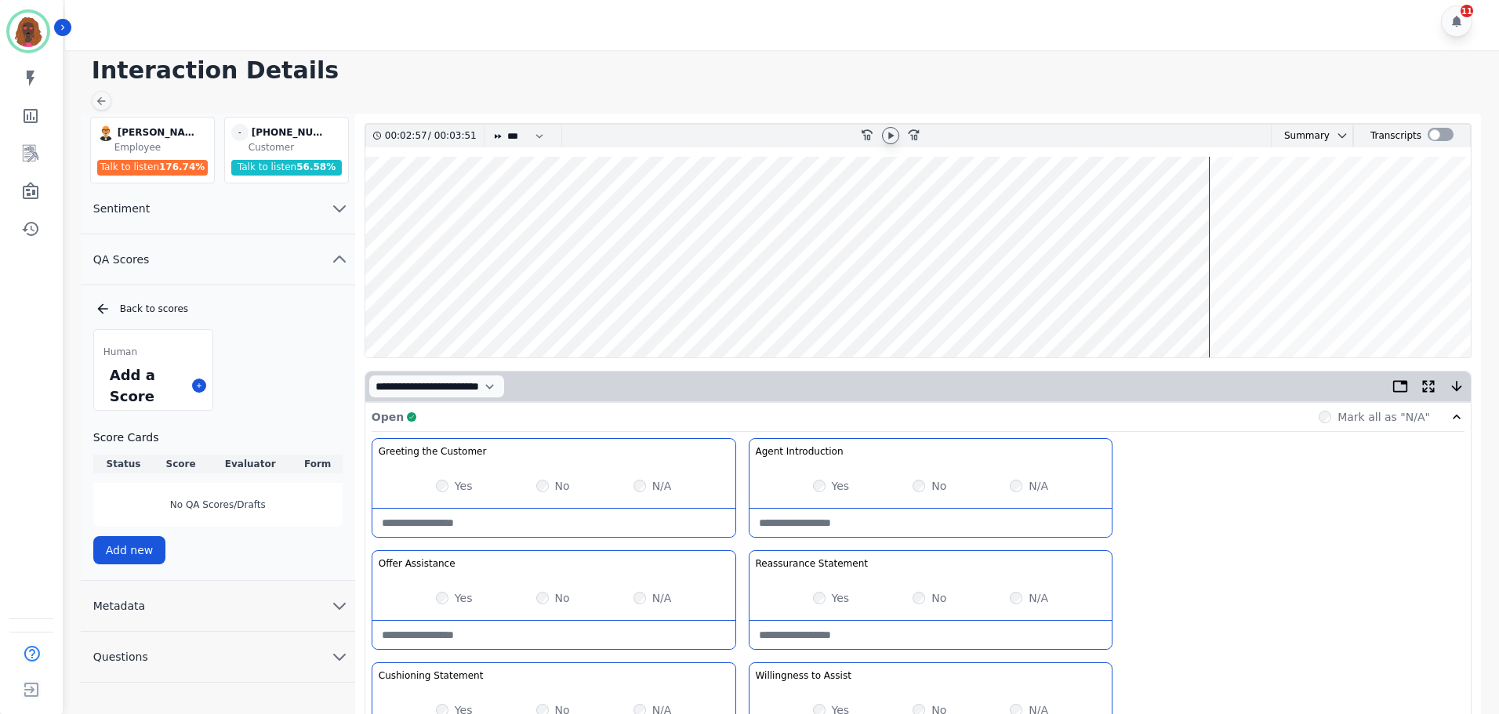
scroll to position [0, 0]
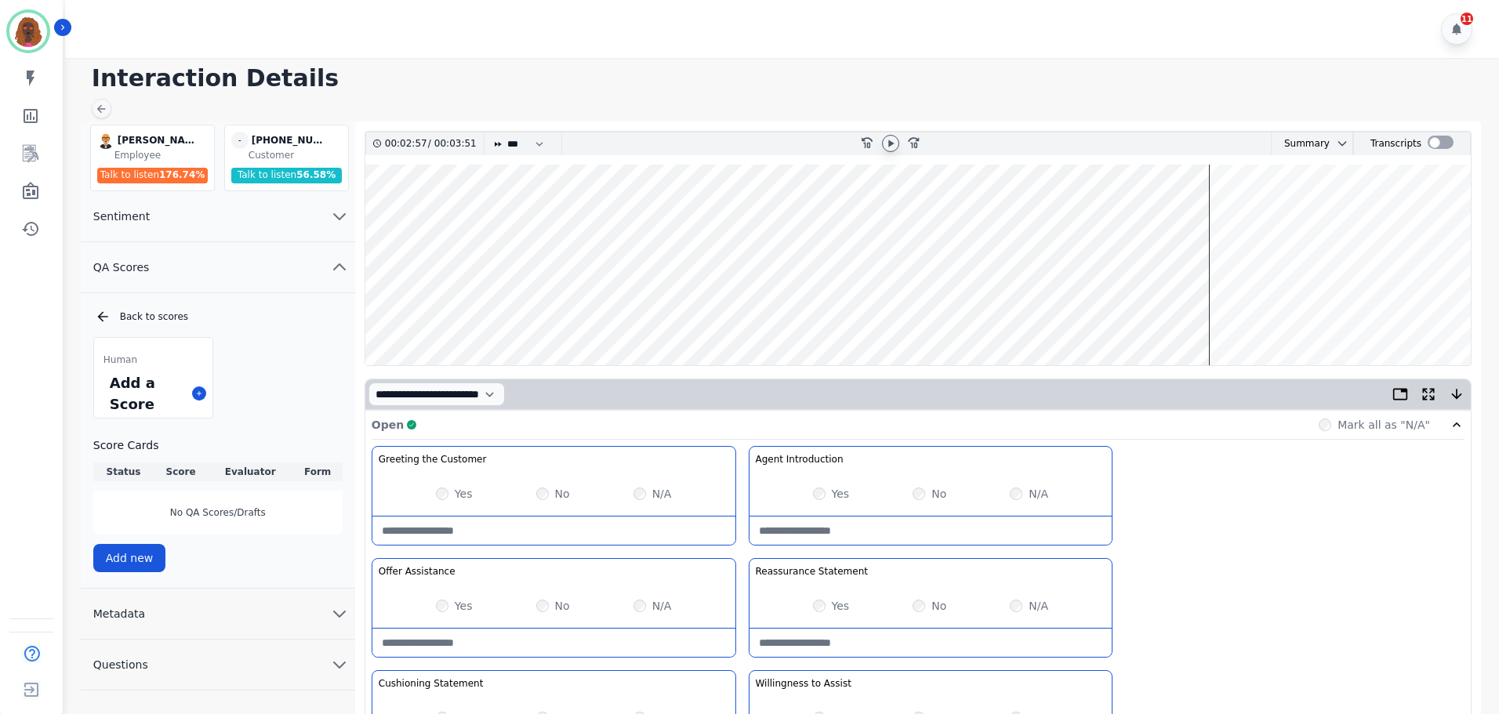
click at [895, 143] on icon at bounding box center [890, 143] width 13 height 13
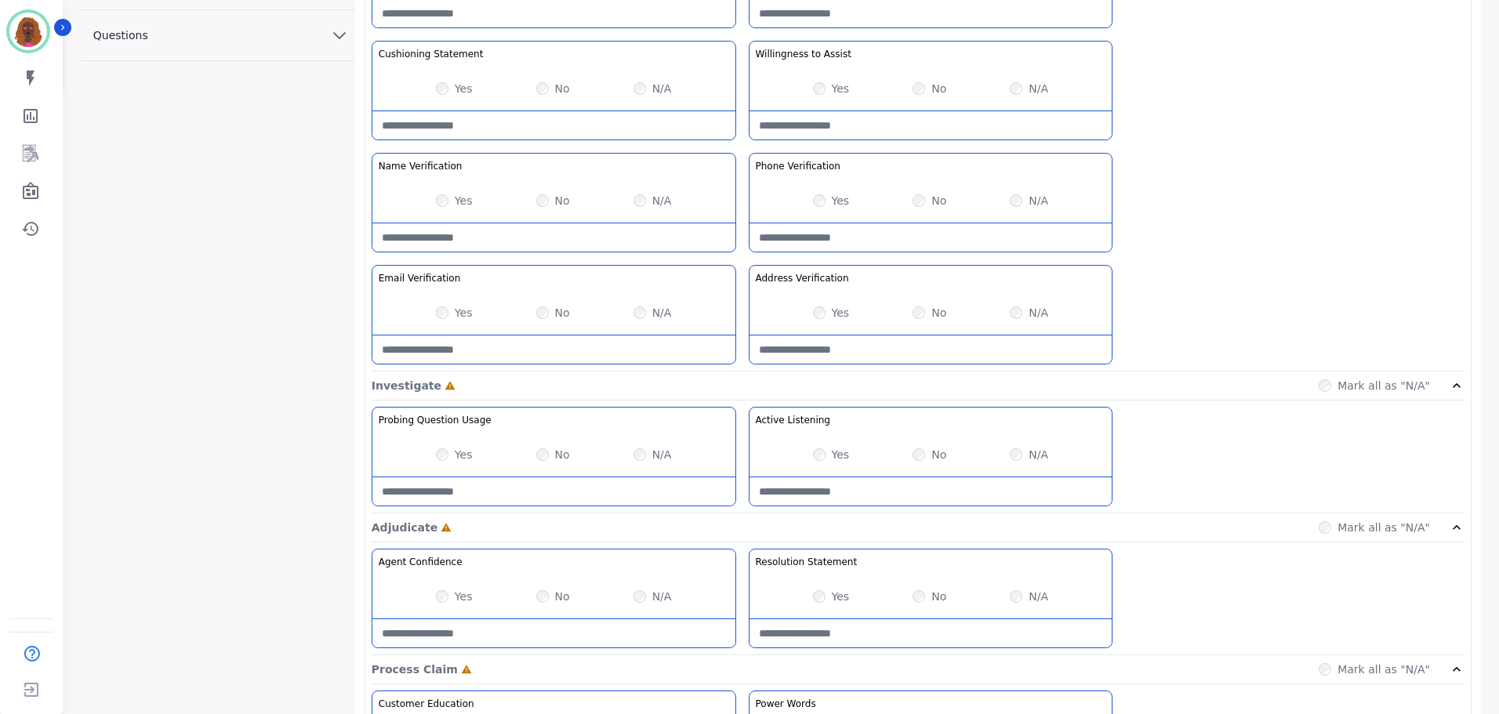
scroll to position [628, 0]
click at [445, 463] on div "Yes" at bounding box center [454, 456] width 37 height 16
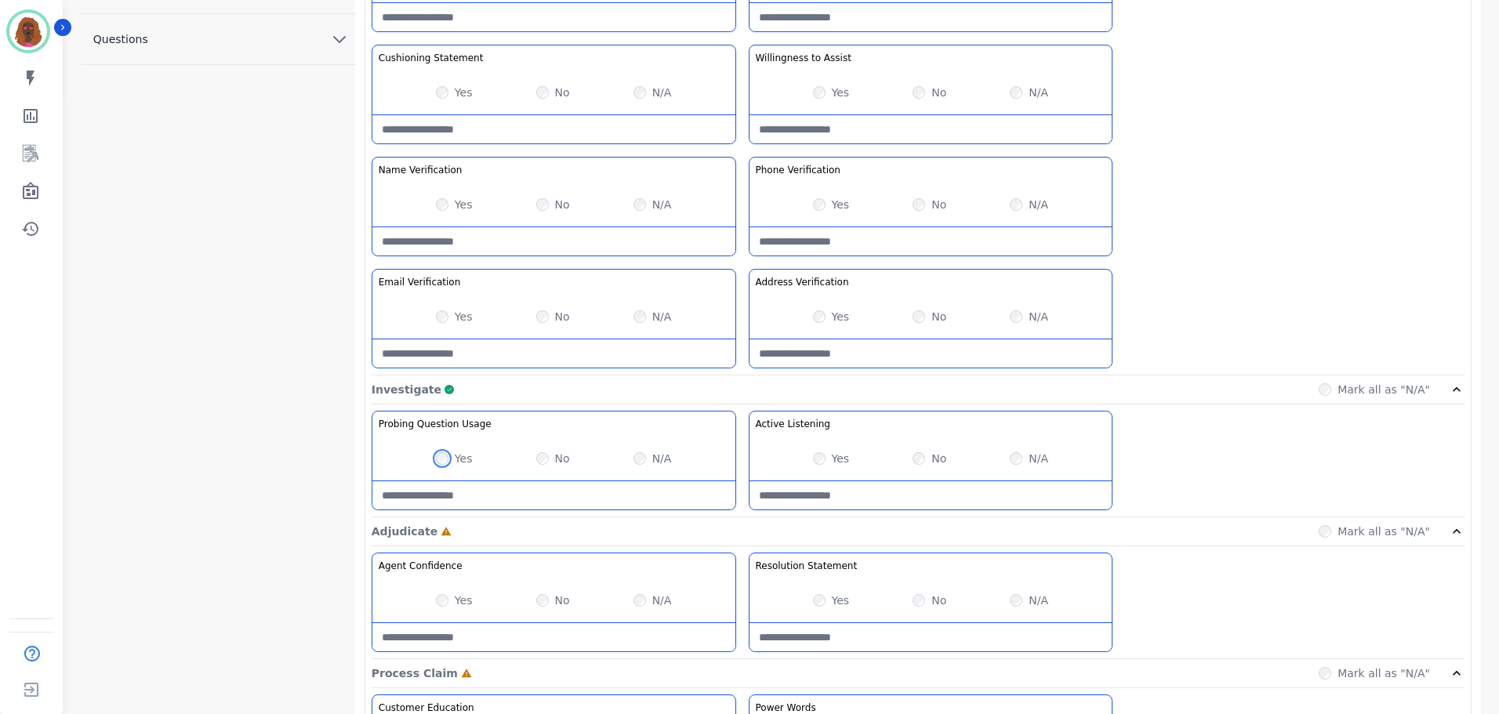
scroll to position [626, 0]
click at [534, 477] on div "Yes No N/A" at bounding box center [553, 458] width 363 height 44
click at [533, 485] on Usage-note at bounding box center [553, 495] width 363 height 28
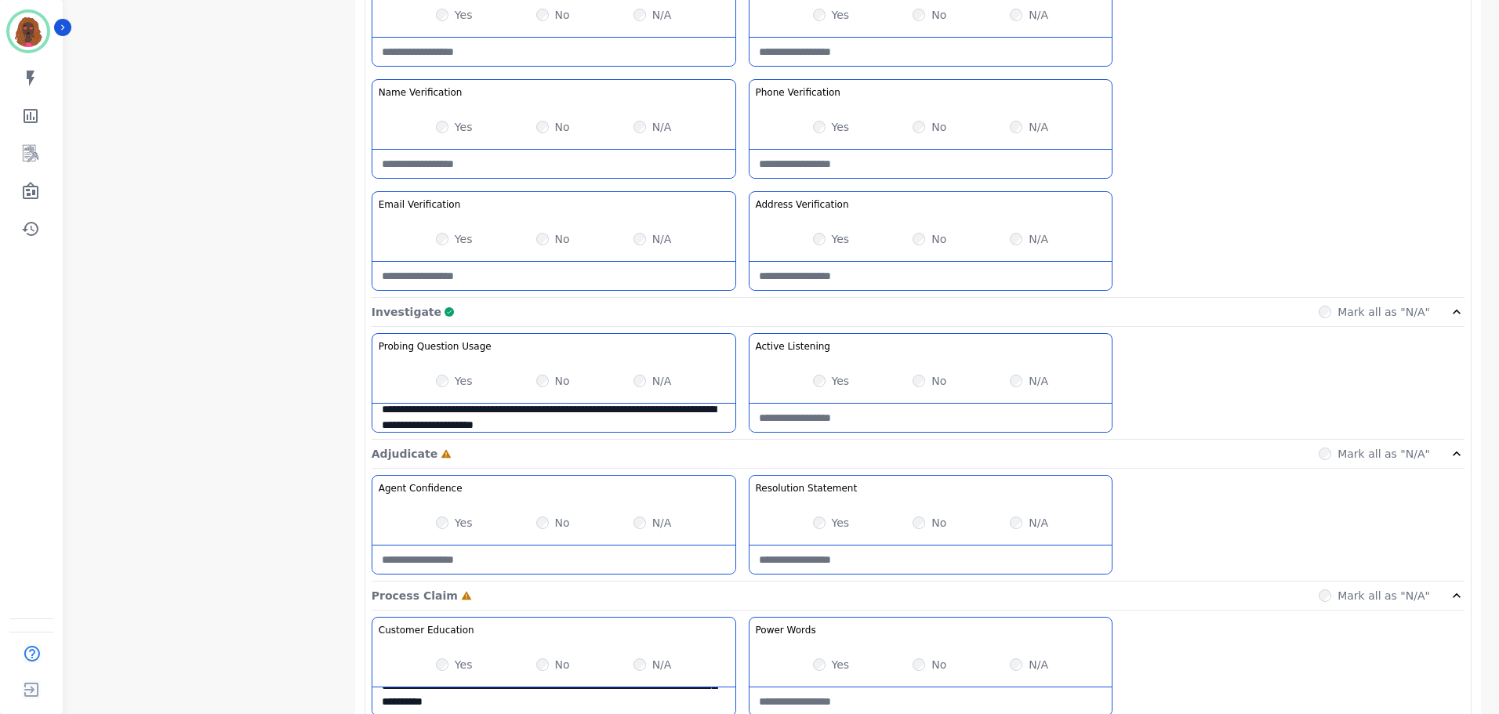
scroll to position [704, 0]
type Usage-note "**********"
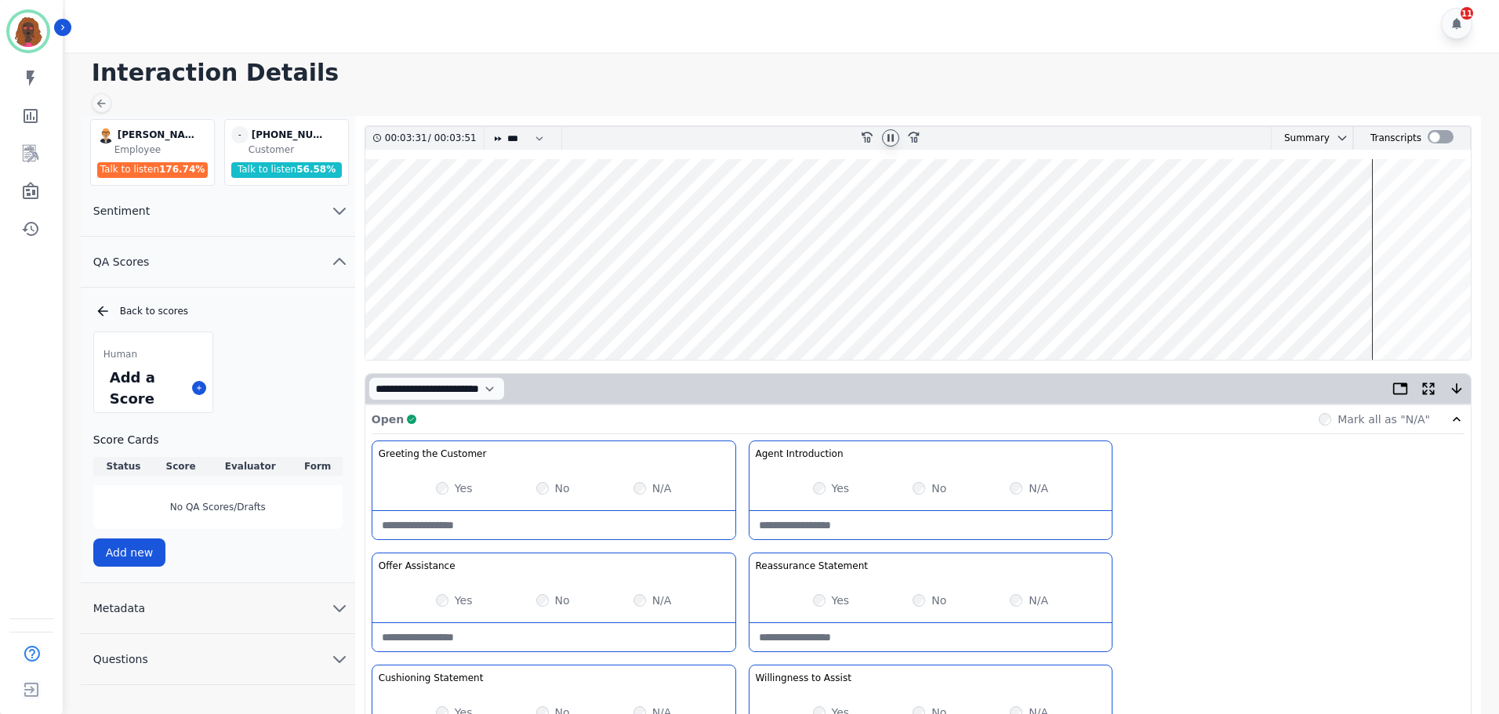
scroll to position [0, 0]
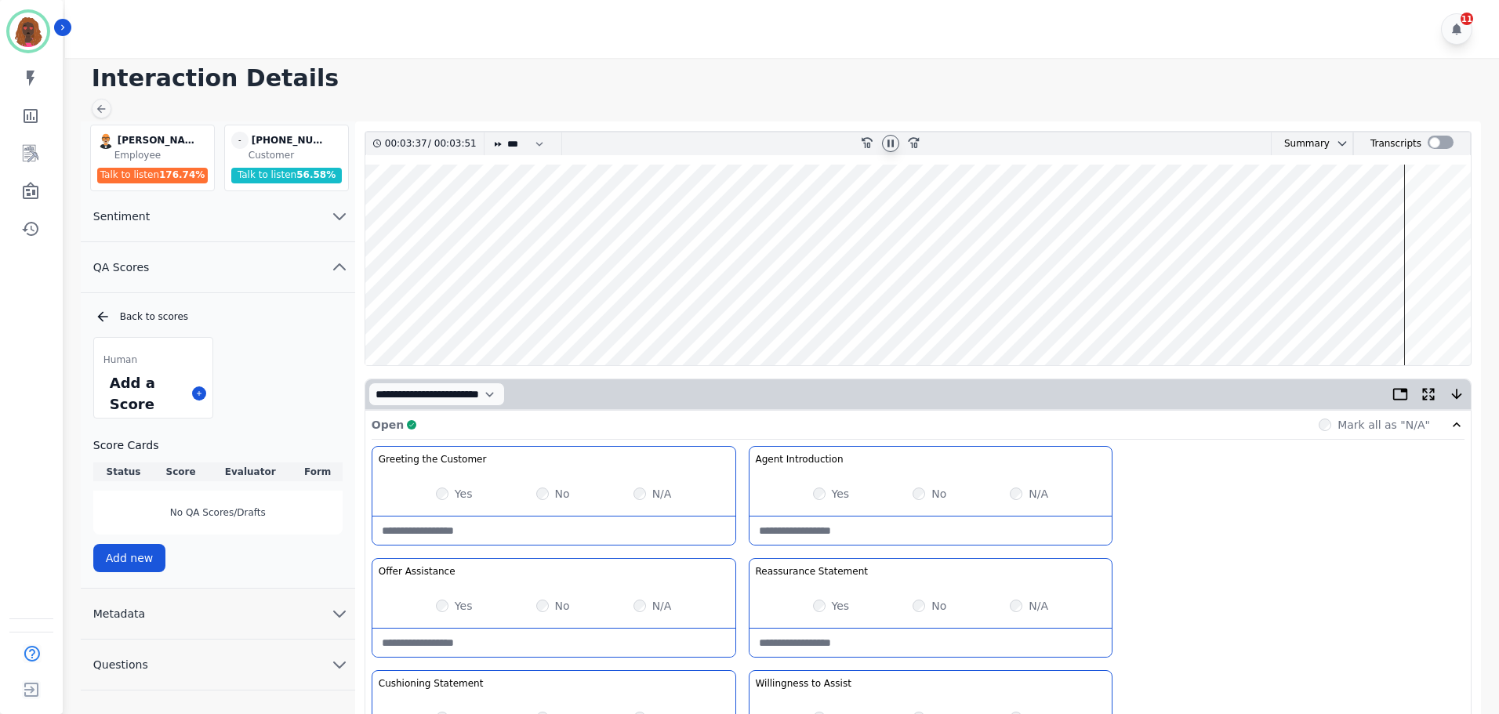
click at [1411, 212] on wave at bounding box center [917, 265] width 1105 height 201
click at [891, 138] on icon at bounding box center [890, 143] width 13 height 13
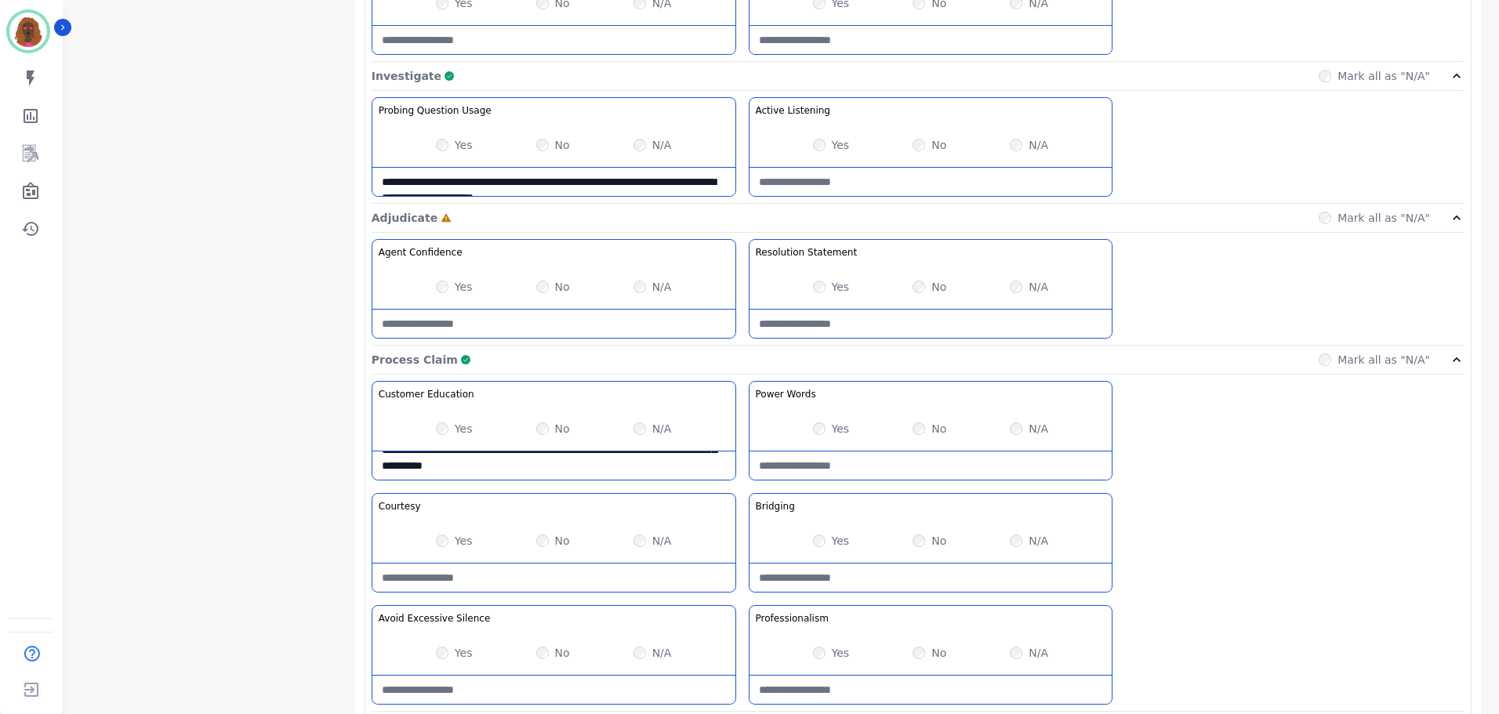
scroll to position [940, 0]
click at [820, 582] on Claim-Bridging-note at bounding box center [930, 577] width 363 height 28
type Claim-Bridging-note "**********"
click at [818, 292] on div "Yes" at bounding box center [831, 286] width 37 height 16
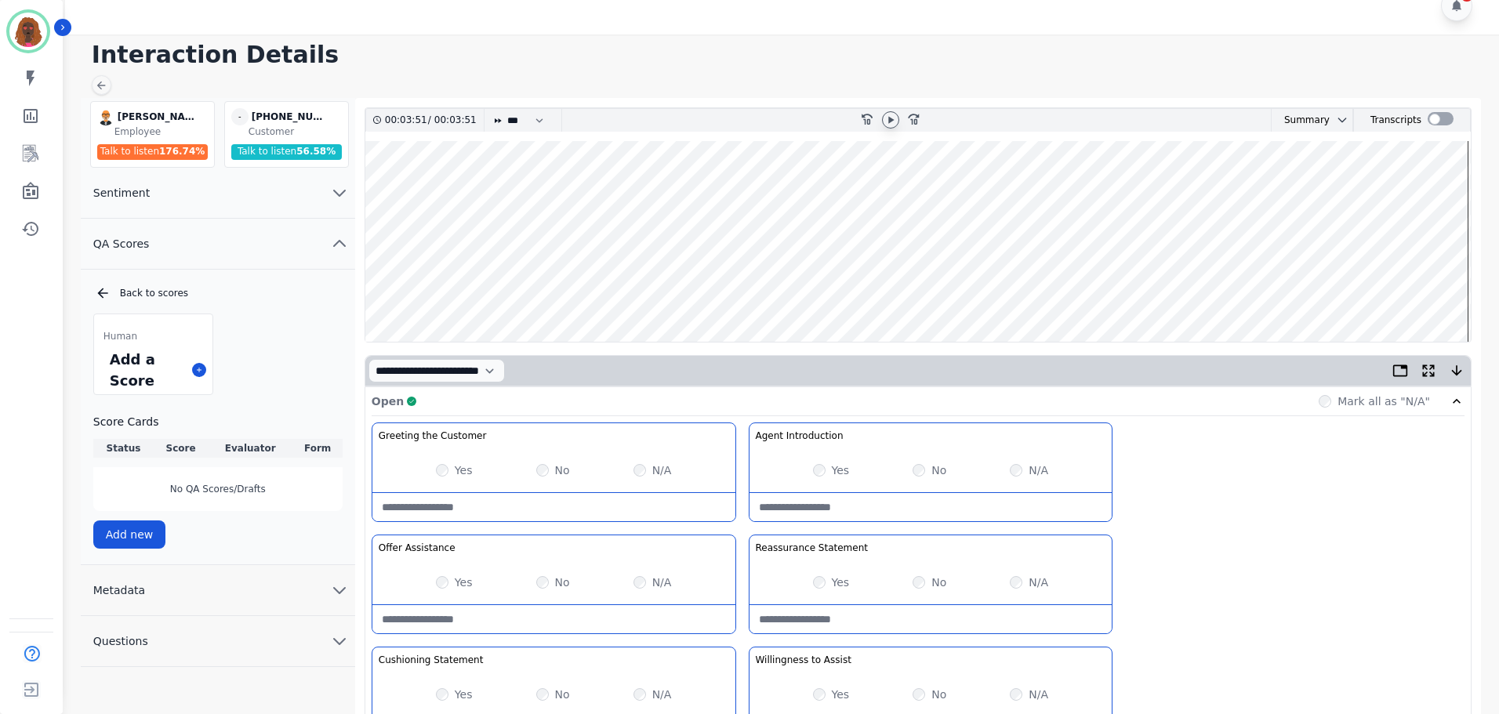
scroll to position [0, 0]
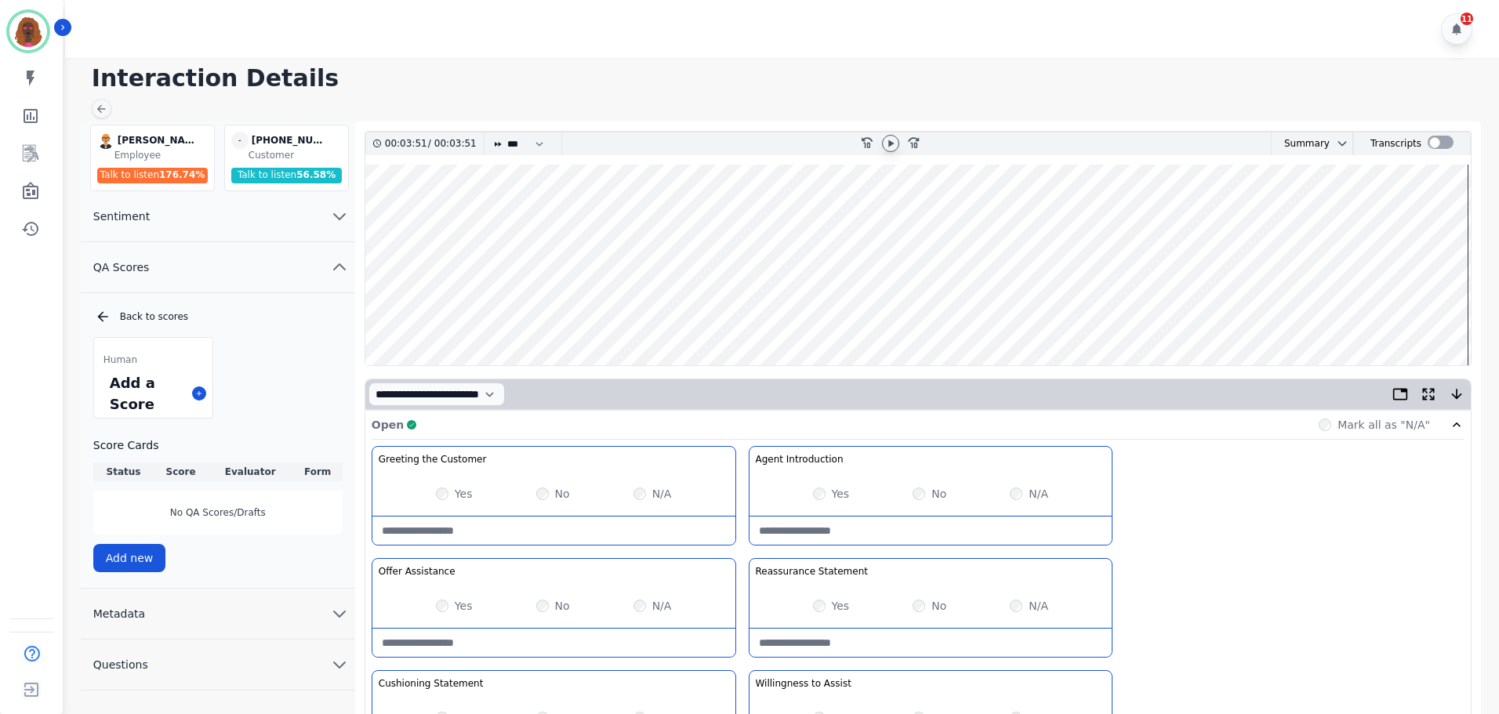
click at [1443, 315] on wave at bounding box center [917, 265] width 1105 height 201
click at [884, 142] on icon at bounding box center [890, 143] width 13 height 13
click at [1374, 312] on wave at bounding box center [917, 265] width 1105 height 201
click at [1430, 216] on wave at bounding box center [917, 265] width 1105 height 201
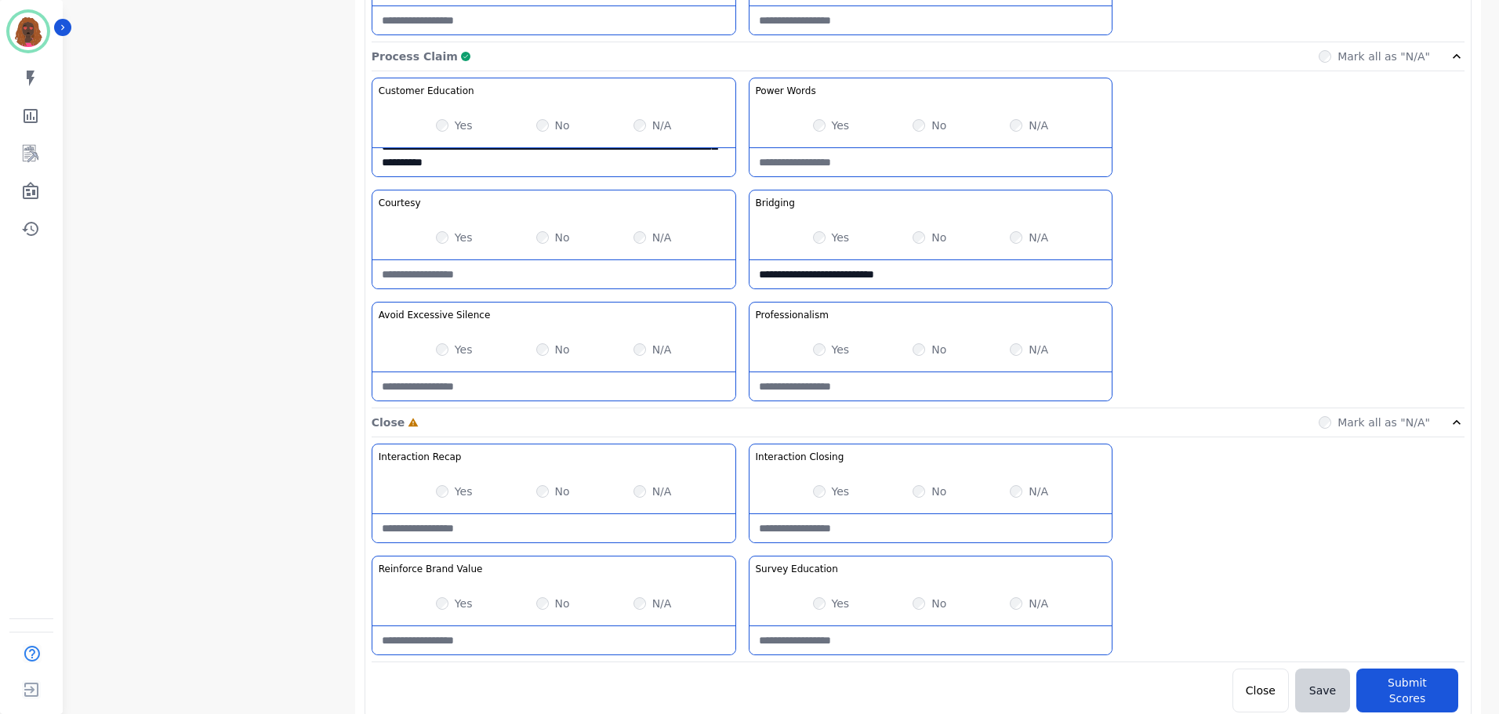
scroll to position [1243, 0]
click at [499, 528] on Recap-note at bounding box center [553, 528] width 363 height 28
type Recap-note "**********"
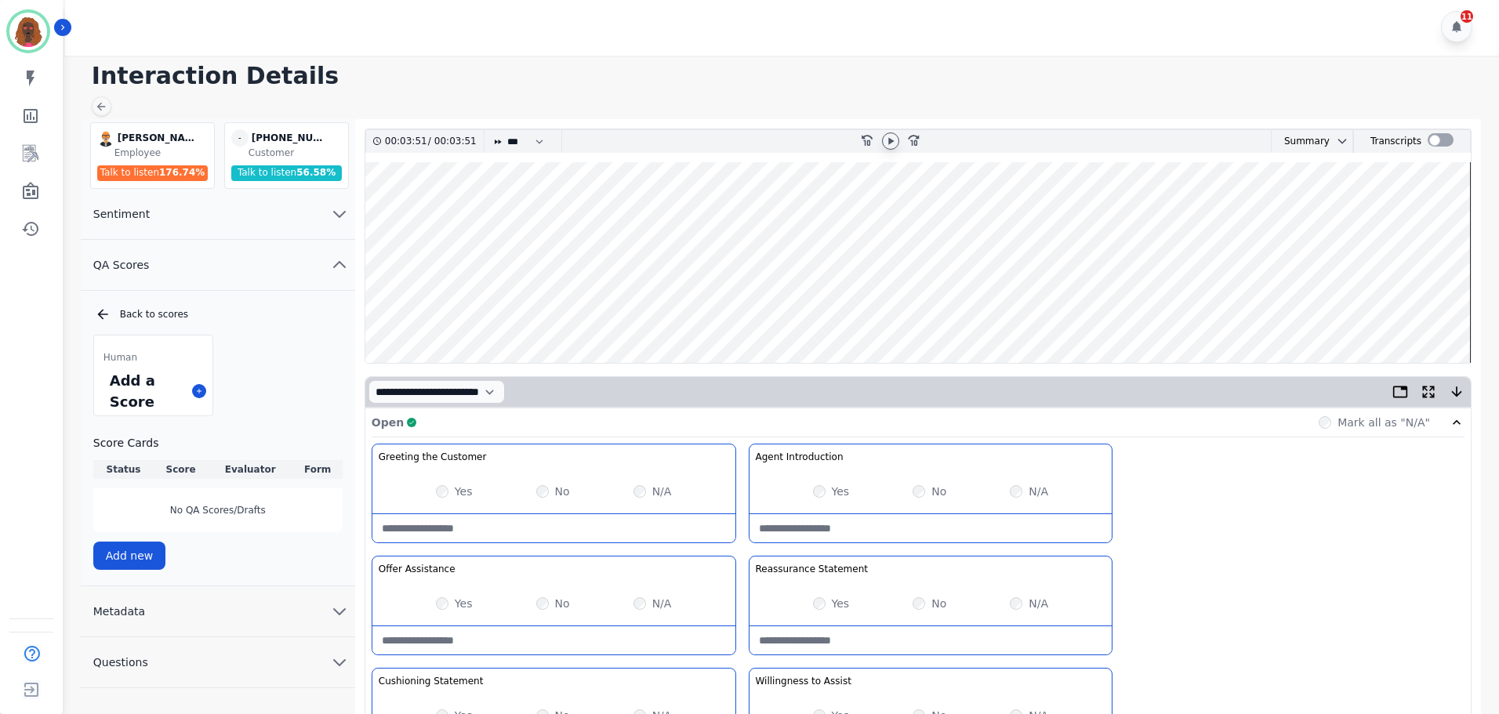
scroll to position [0, 0]
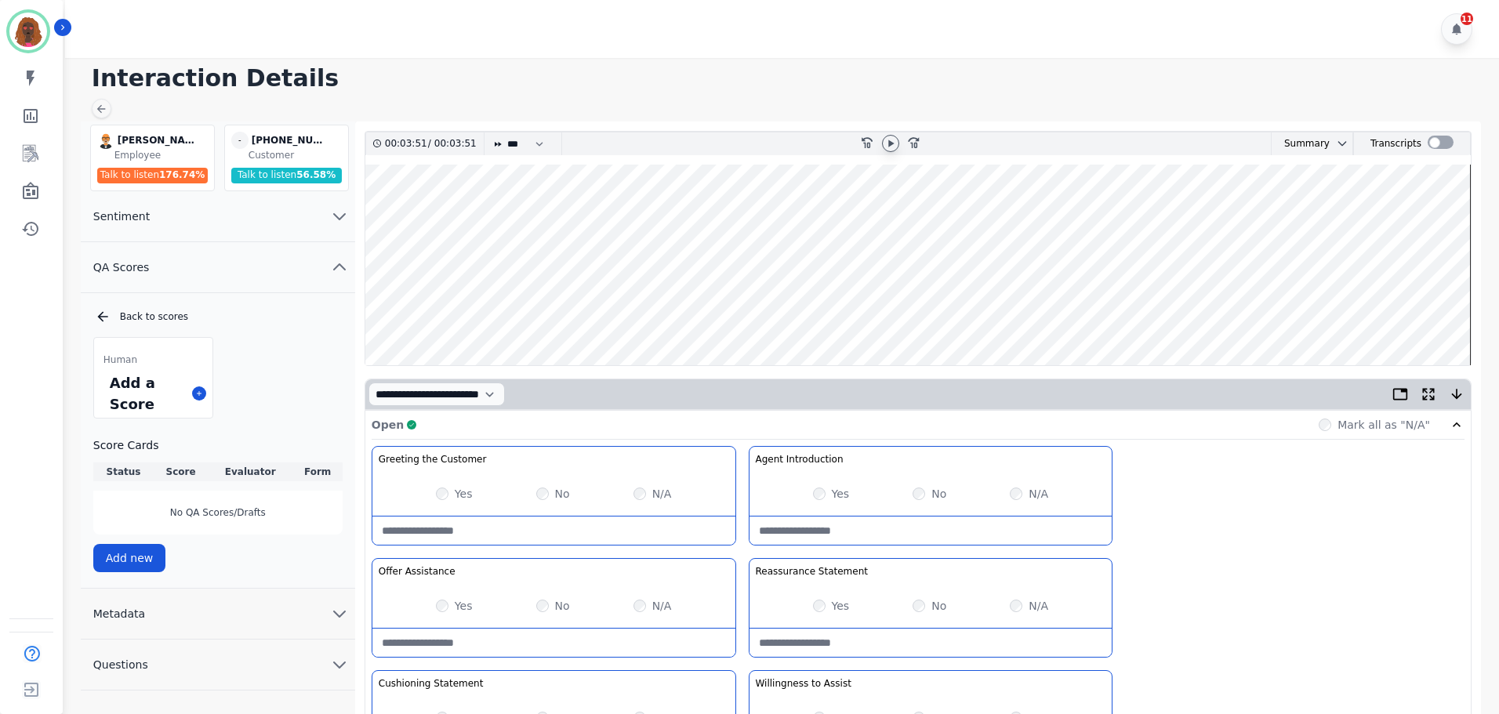
click at [884, 144] on icon at bounding box center [890, 143] width 13 height 13
click at [869, 312] on wave at bounding box center [917, 265] width 1105 height 201
click at [897, 315] on wave at bounding box center [917, 265] width 1105 height 201
click at [924, 314] on wave at bounding box center [917, 265] width 1105 height 201
click at [935, 314] on wave at bounding box center [917, 265] width 1105 height 201
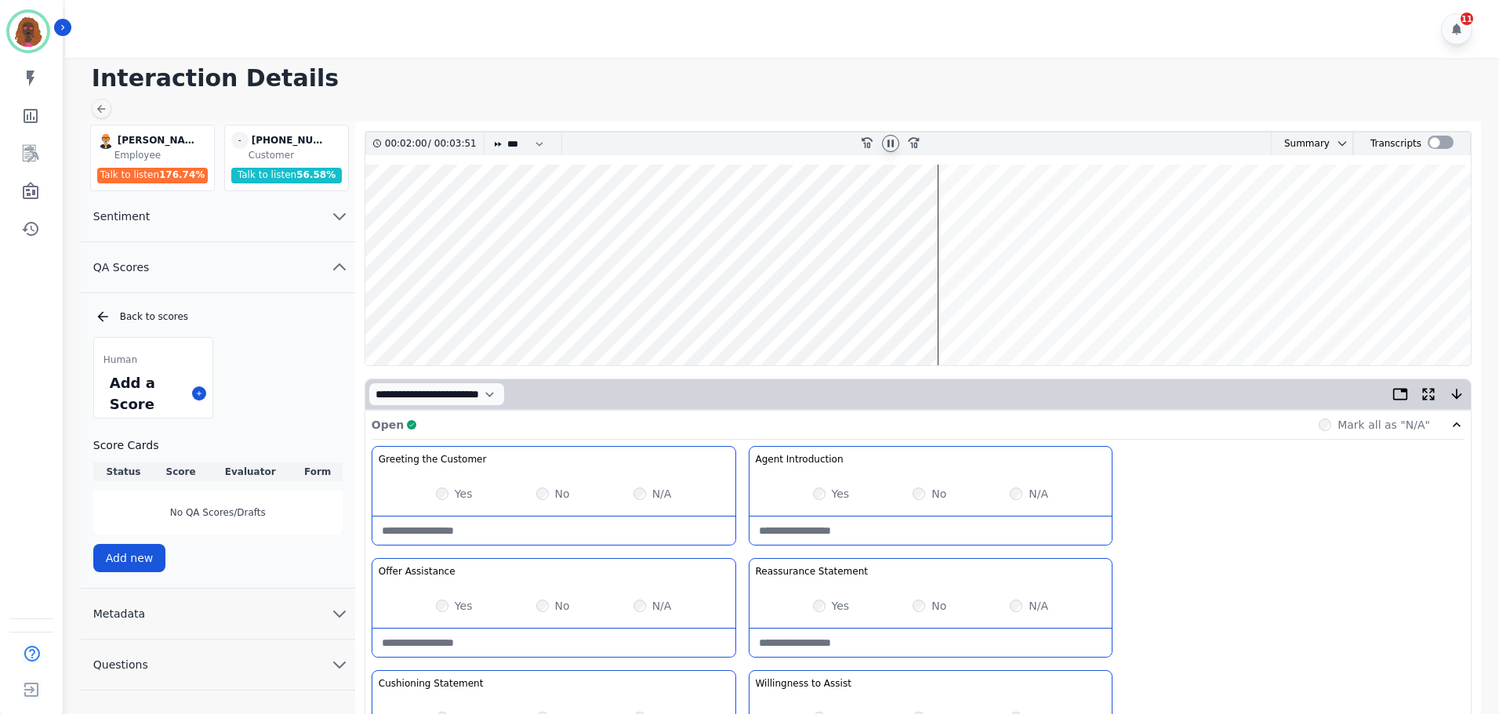
click at [946, 314] on wave at bounding box center [917, 265] width 1105 height 201
click at [977, 313] on wave at bounding box center [917, 265] width 1105 height 201
click at [1067, 309] on wave at bounding box center [917, 265] width 1105 height 201
click at [1120, 318] on wave at bounding box center [917, 265] width 1105 height 201
click at [1143, 313] on wave at bounding box center [917, 265] width 1105 height 201
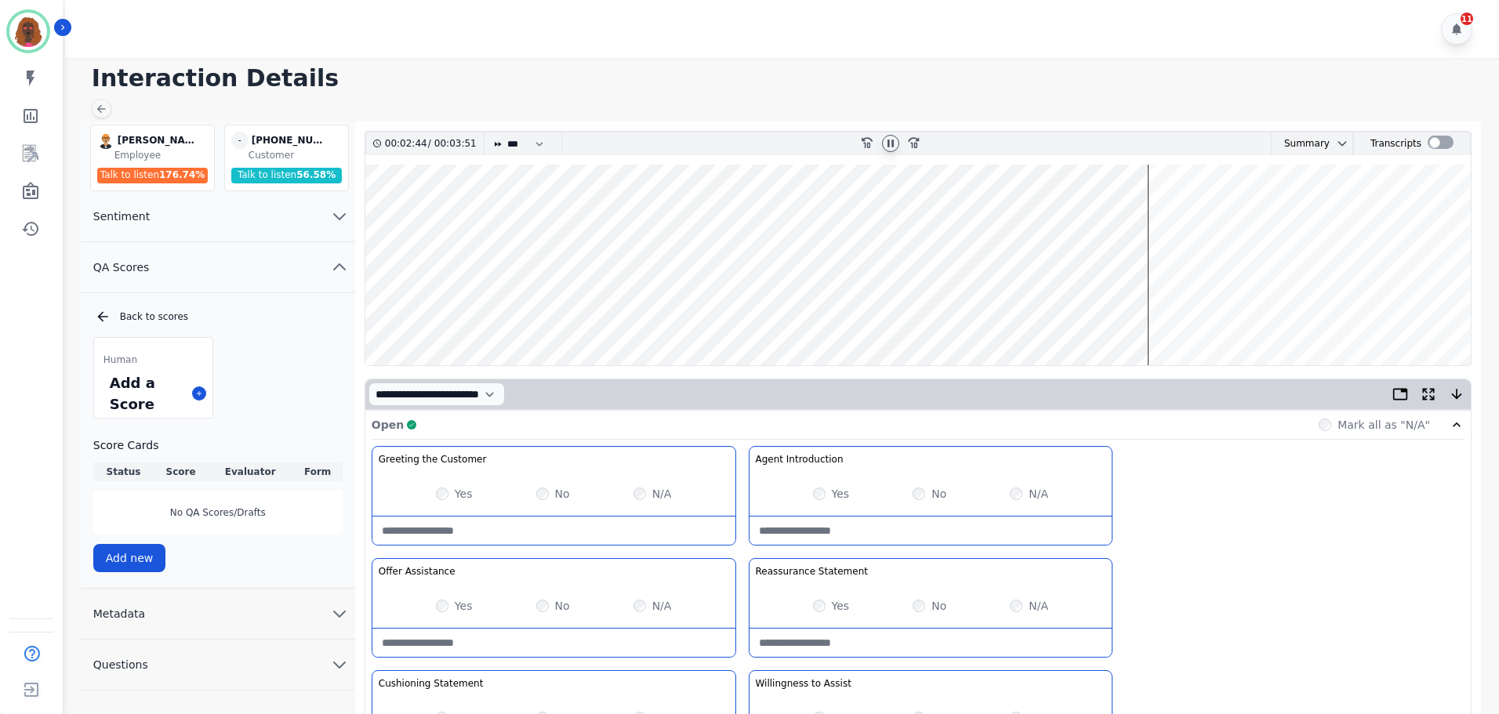
click at [1214, 315] on wave at bounding box center [917, 265] width 1105 height 201
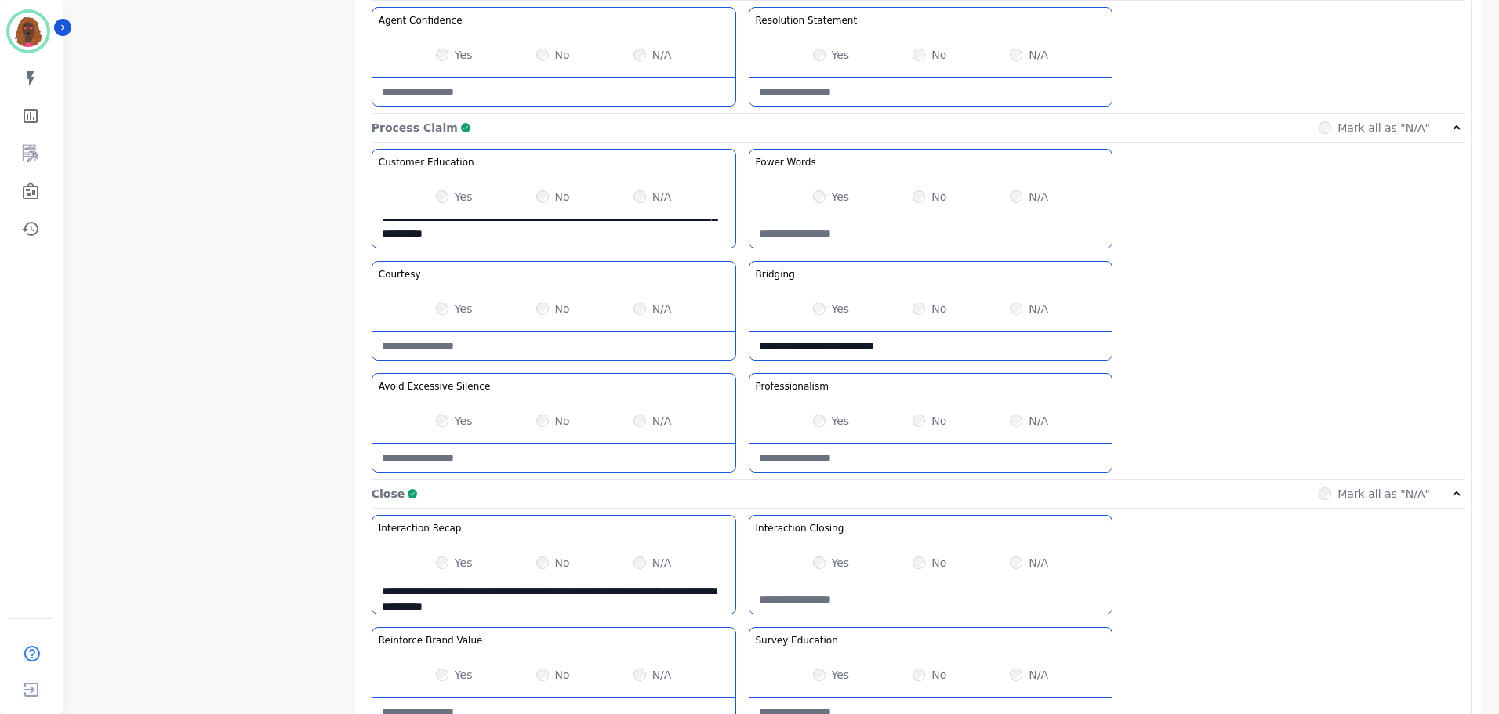
scroll to position [1243, 0]
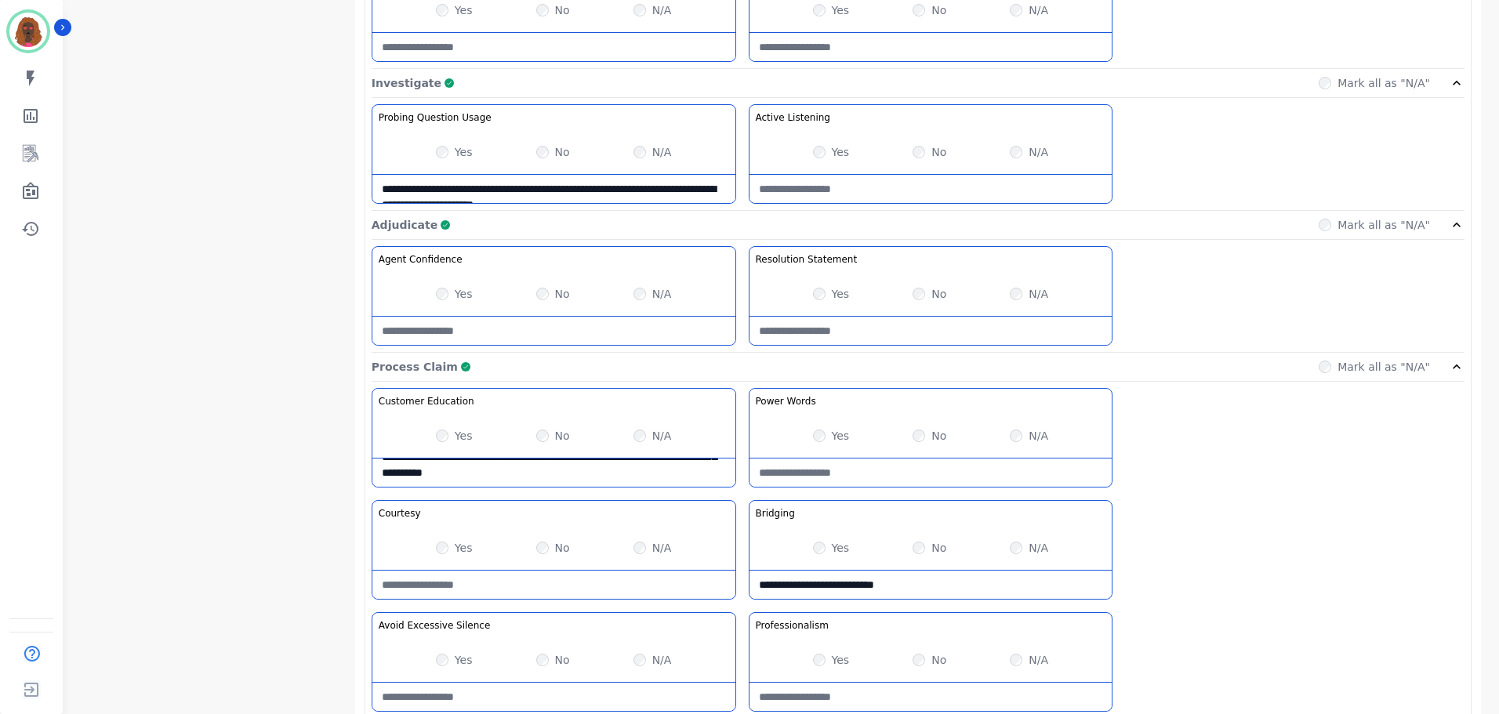
click at [872, 475] on Words-note at bounding box center [930, 473] width 363 height 28
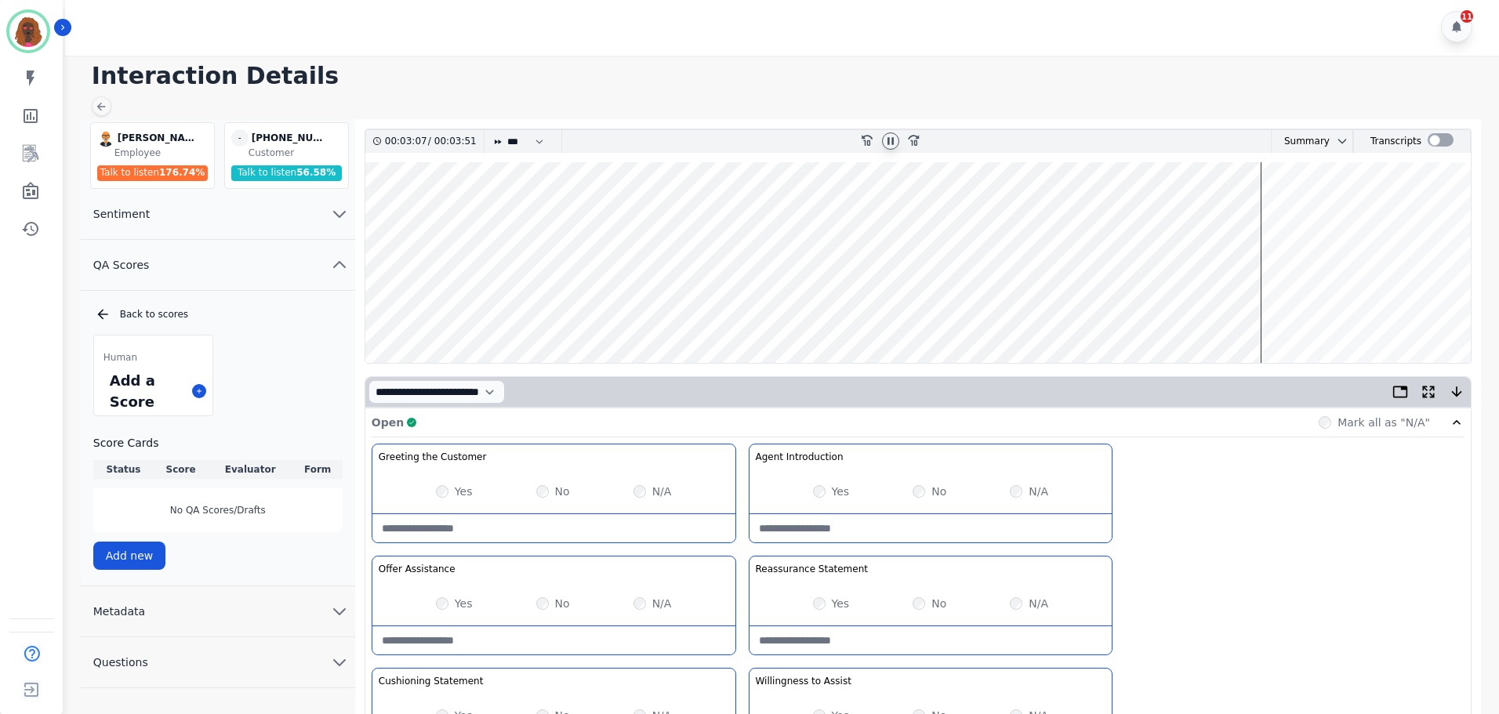
scroll to position [0, 0]
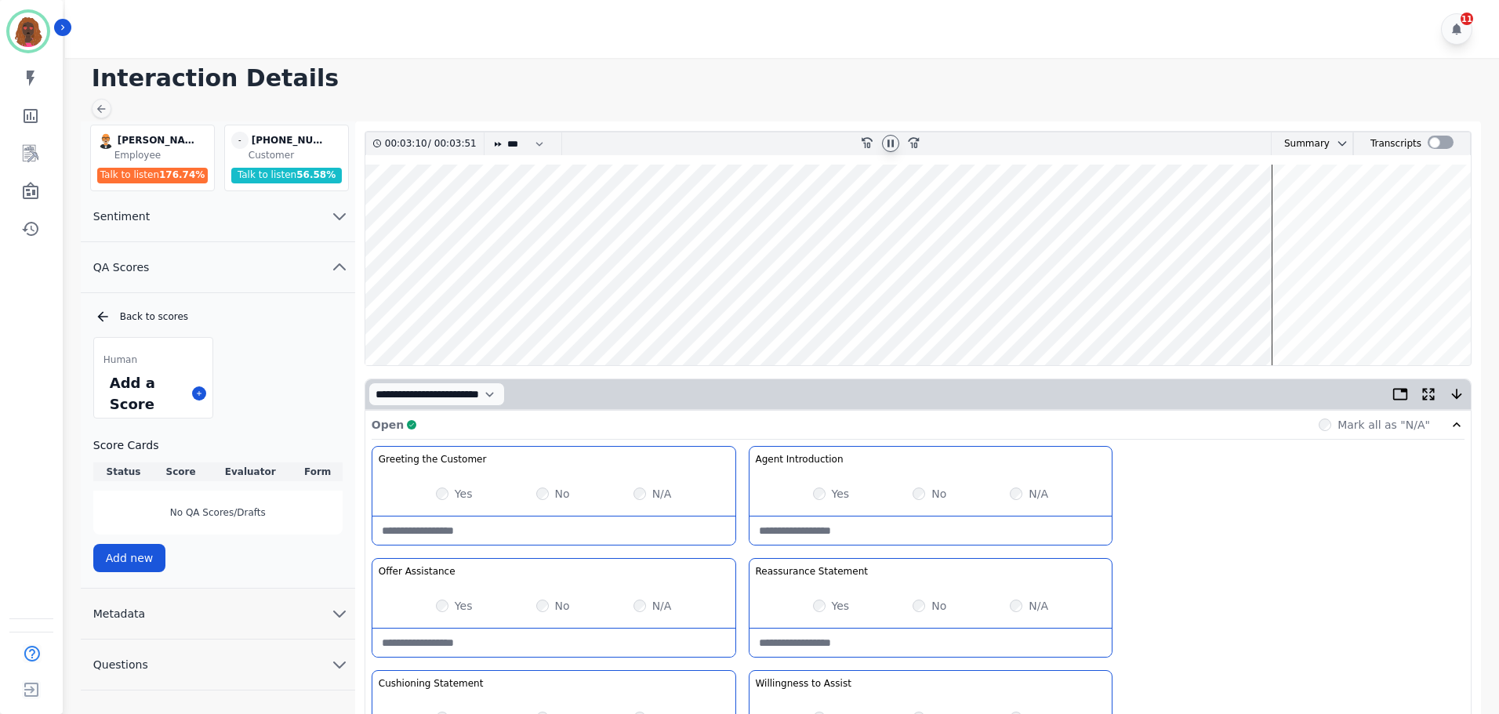
type Words-note "**********"
click at [892, 137] on icon at bounding box center [890, 143] width 13 height 13
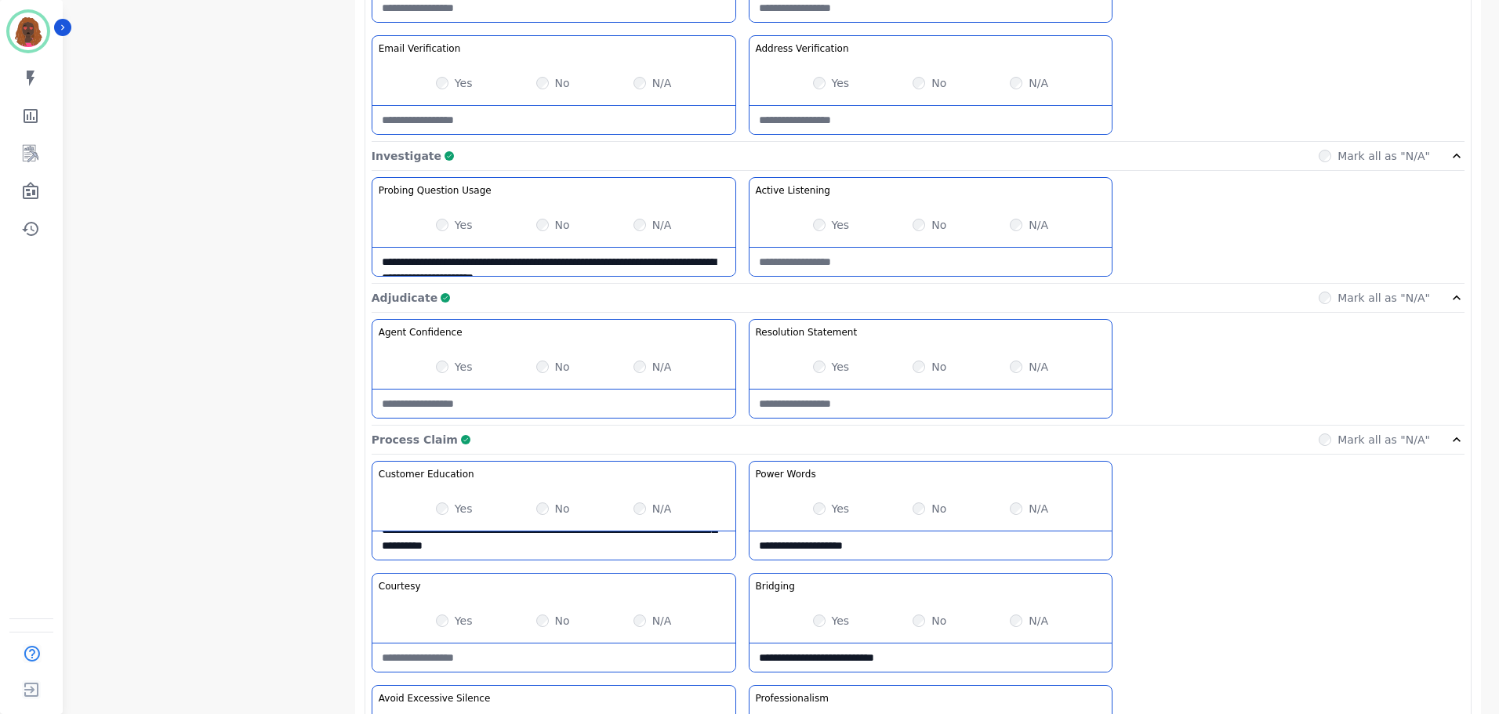
scroll to position [861, 0]
click at [521, 408] on Confidence-note at bounding box center [553, 402] width 363 height 28
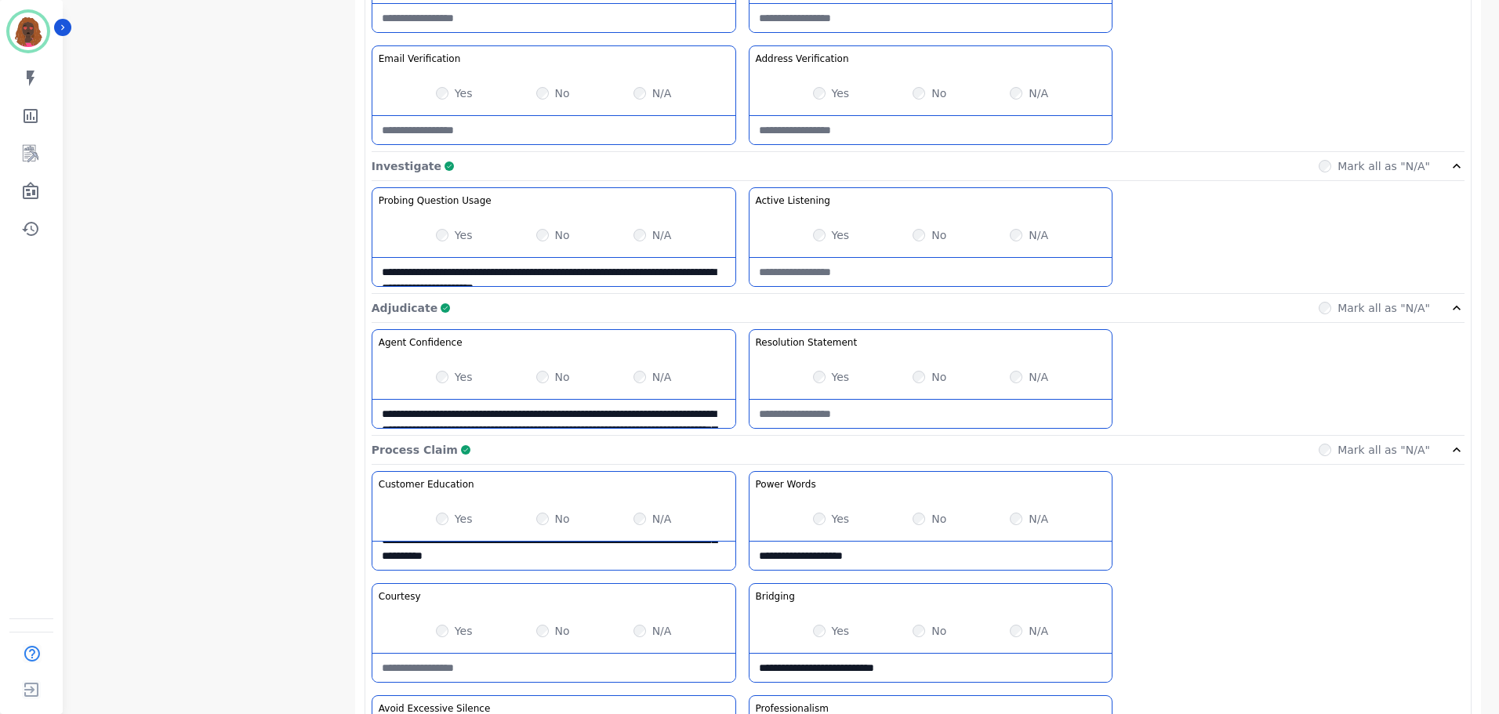
scroll to position [848, 0]
click at [524, 410] on Confidence-note "**********" at bounding box center [553, 415] width 363 height 28
click at [605, 417] on Confidence-note "**********" at bounding box center [553, 415] width 363 height 28
click at [593, 418] on Confidence-note "**********" at bounding box center [553, 415] width 363 height 28
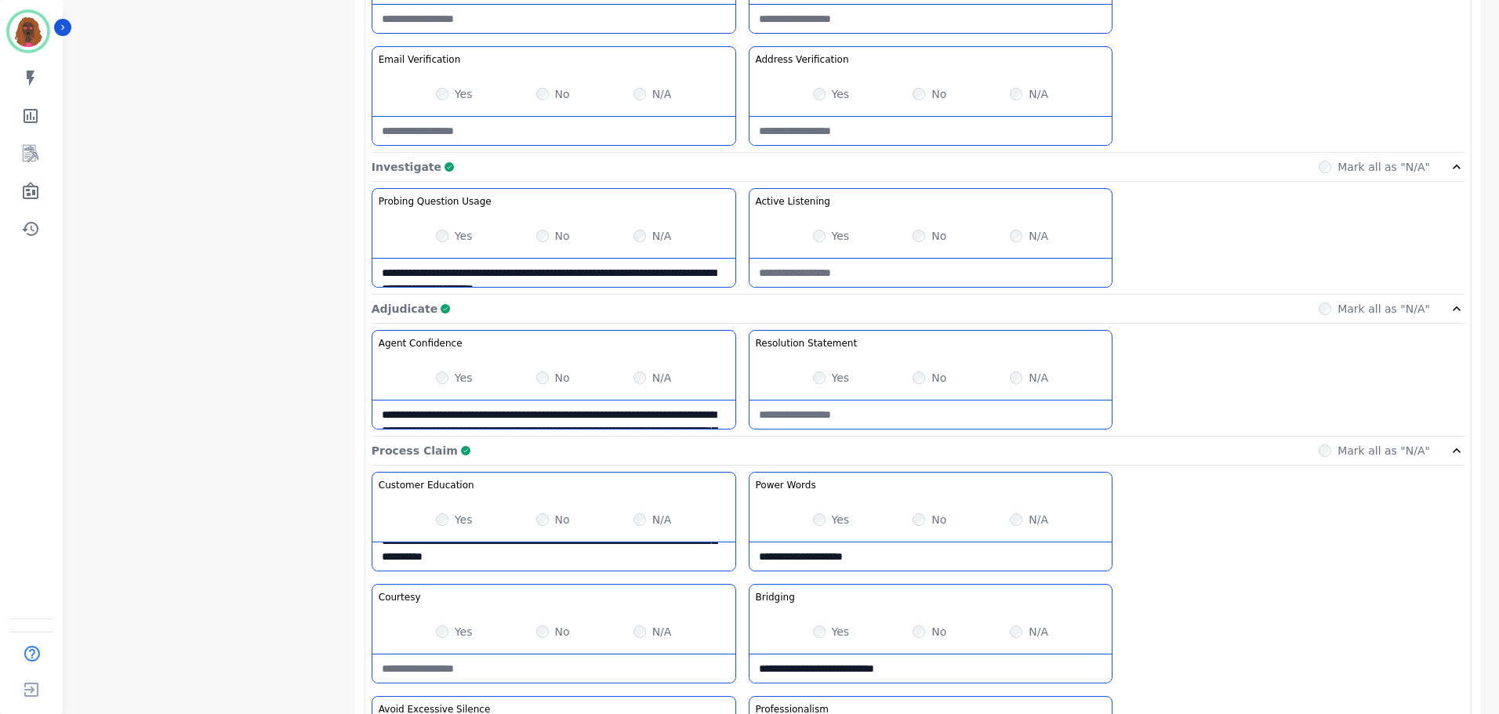
click at [593, 418] on Confidence-note "**********" at bounding box center [553, 415] width 363 height 28
click at [652, 413] on Confidence-note "**********" at bounding box center [553, 415] width 363 height 28
click at [723, 425] on Confidence-note "**********" at bounding box center [553, 415] width 363 height 28
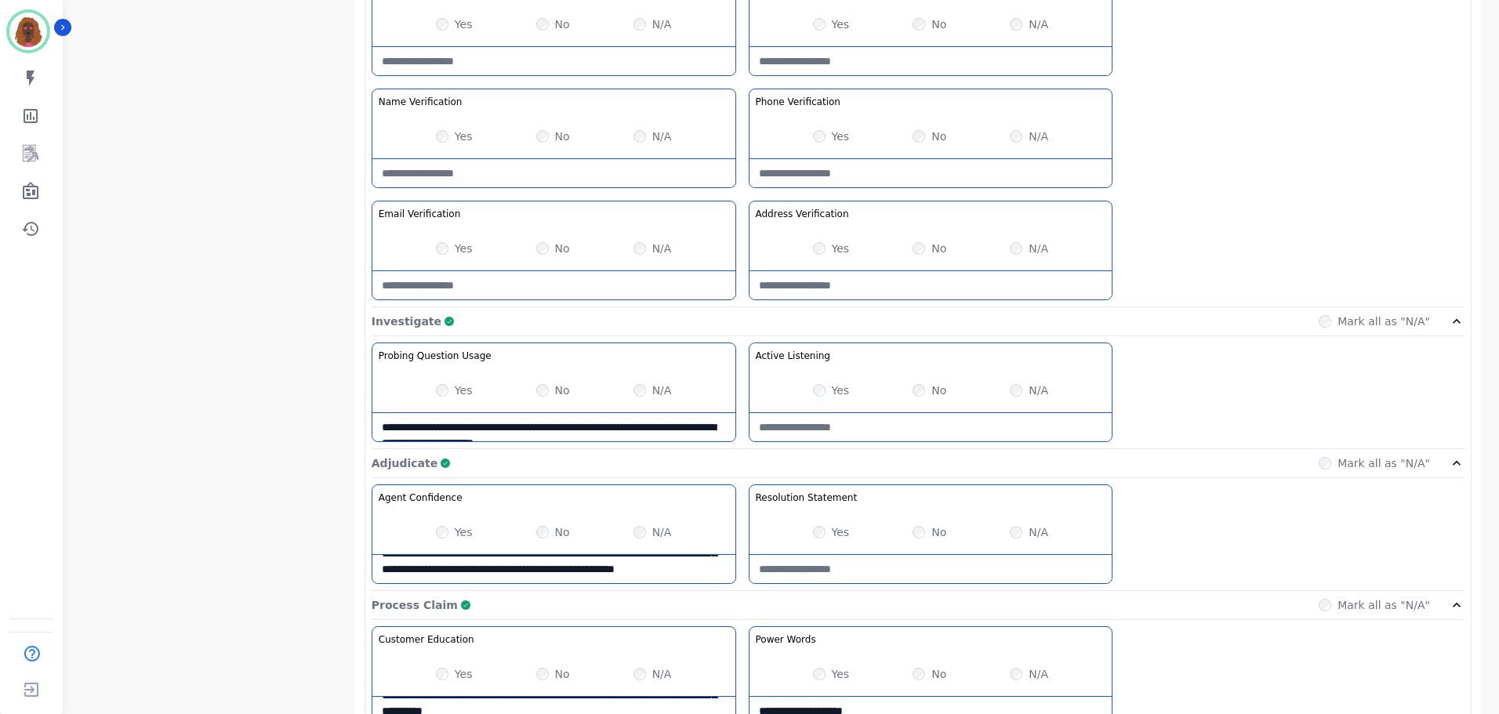
scroll to position [695, 0]
type Confidence-note "**********"
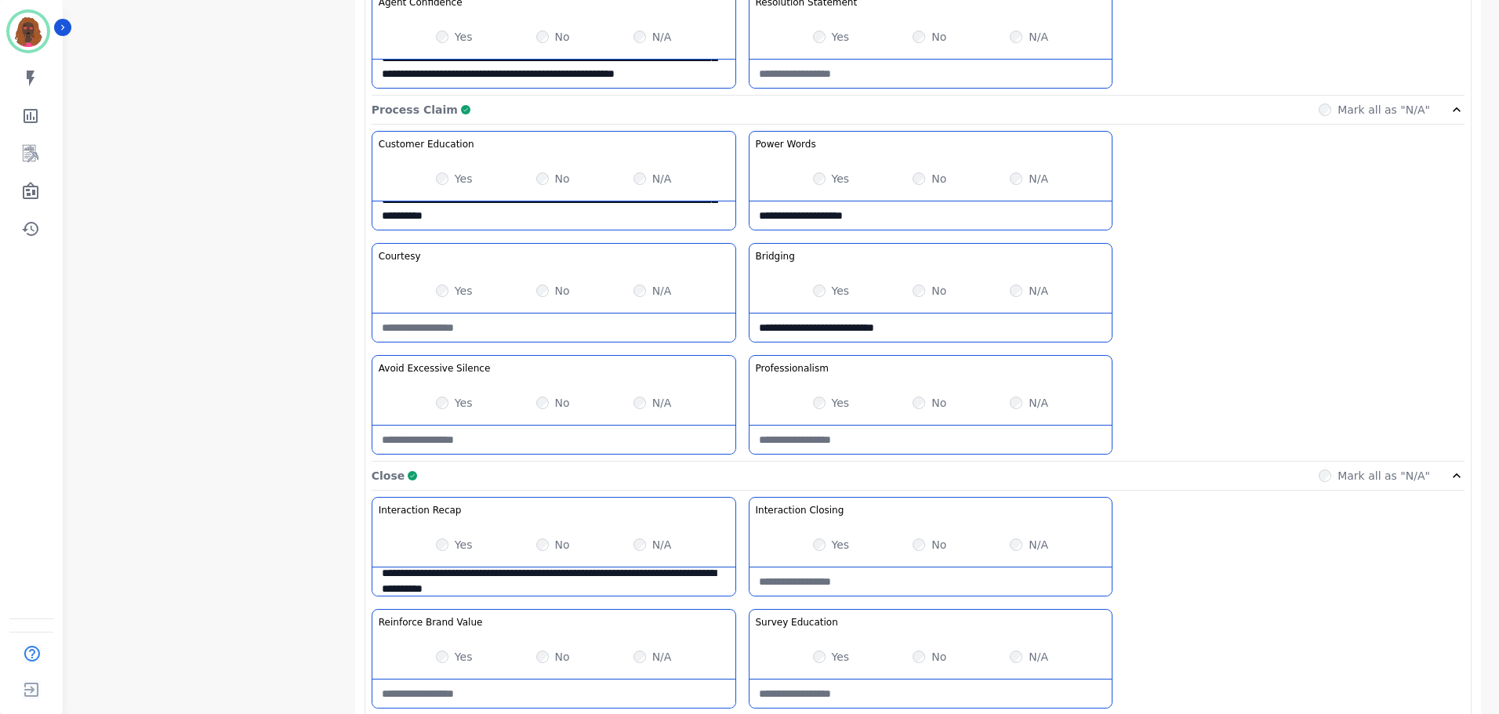
scroll to position [1243, 0]
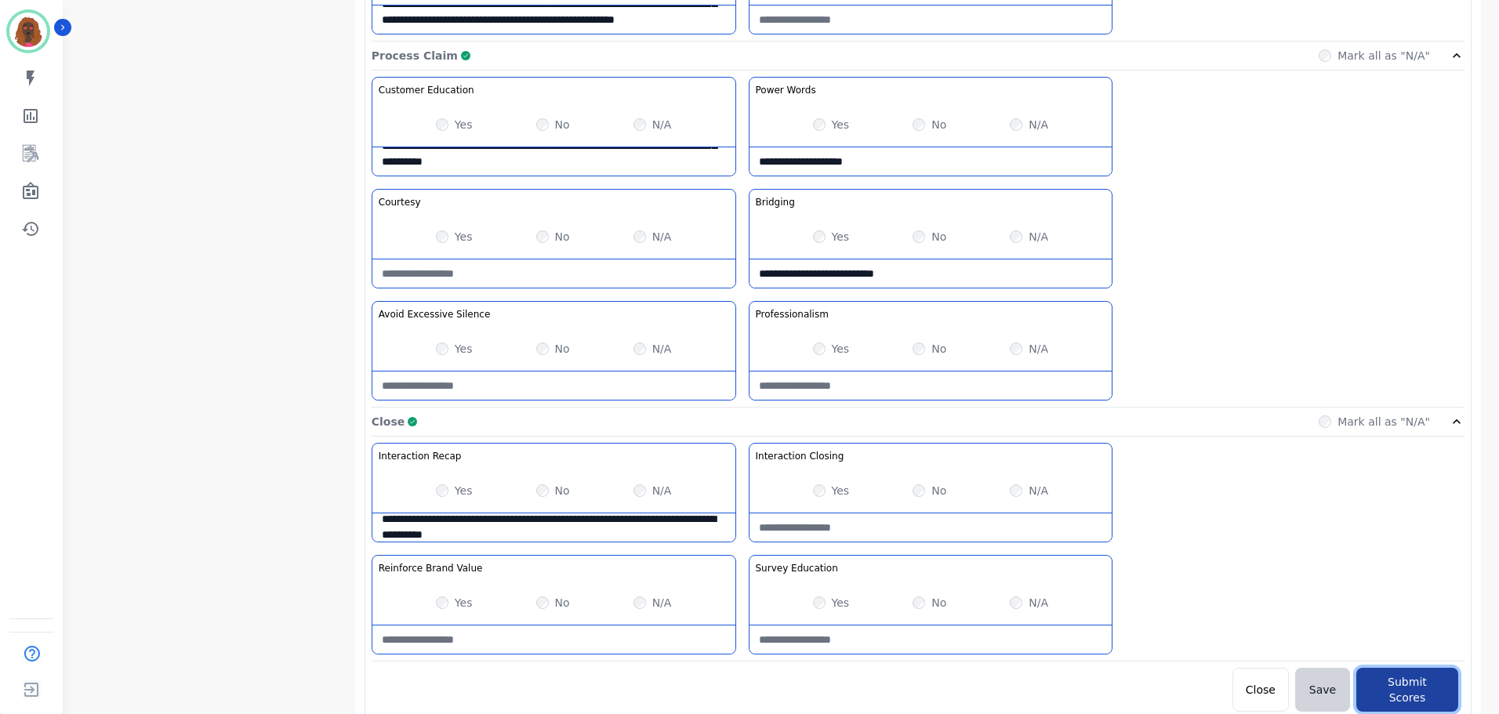
click at [1374, 683] on button "Submit Scores" at bounding box center [1407, 690] width 102 height 44
click at [1392, 674] on button "Submit Scores" at bounding box center [1407, 690] width 102 height 44
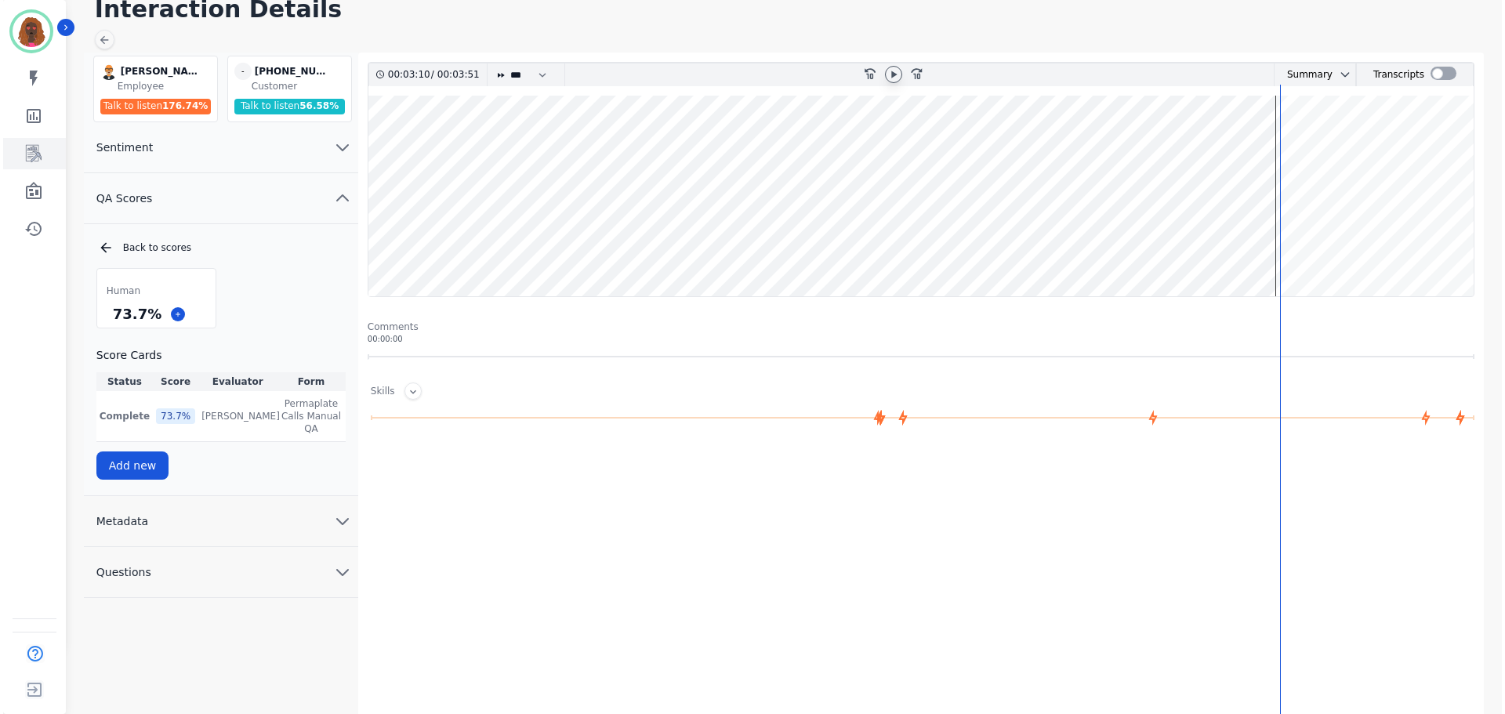
scroll to position [0, 0]
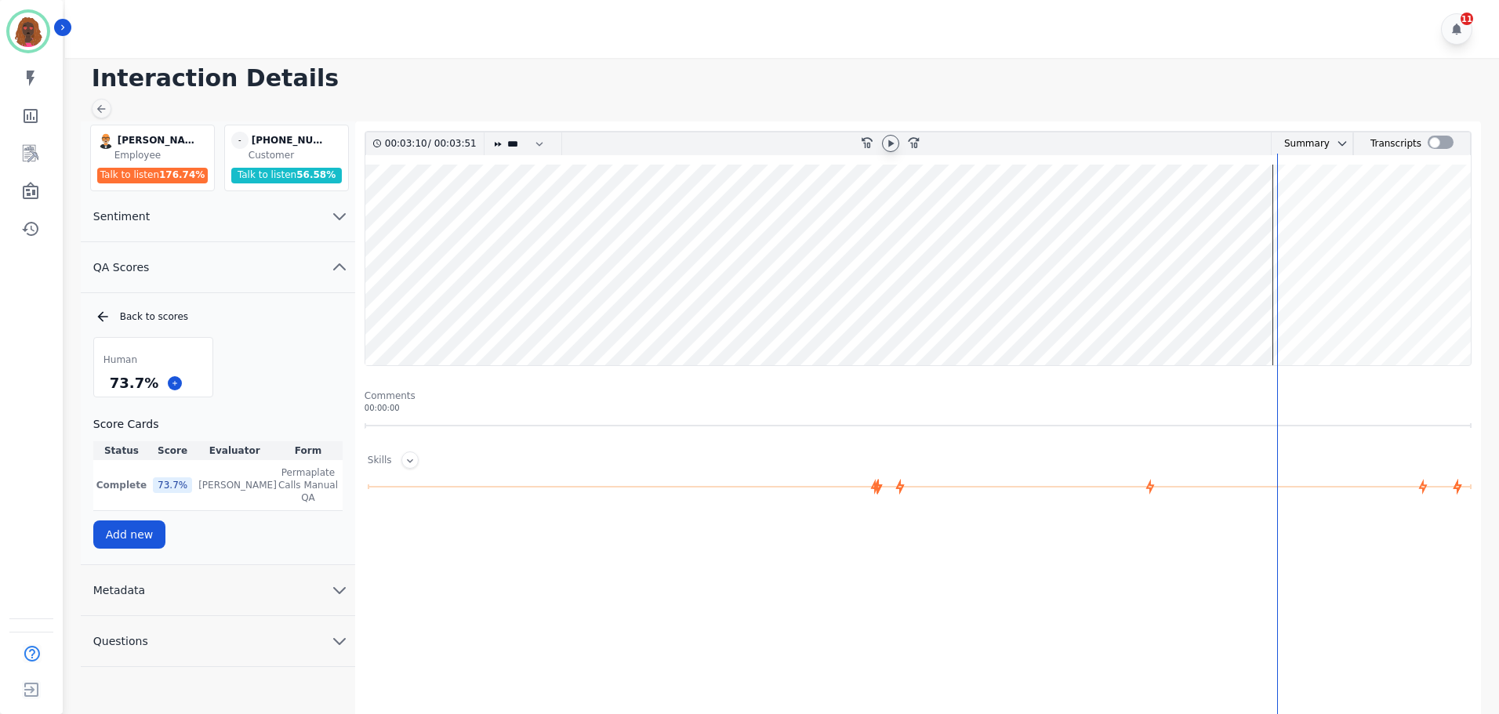
click at [106, 102] on div at bounding box center [102, 109] width 20 height 20
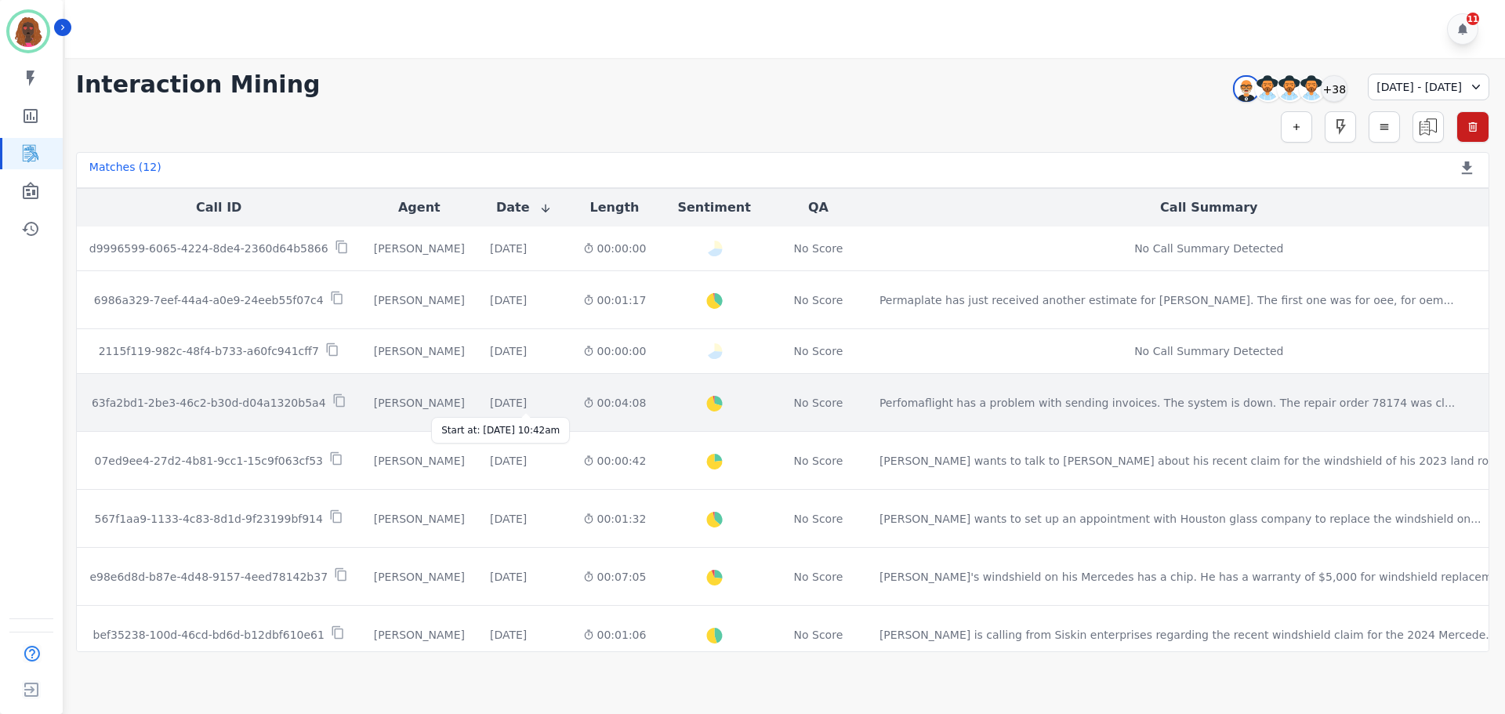
click at [524, 395] on div "[DATE]" at bounding box center [508, 403] width 37 height 16
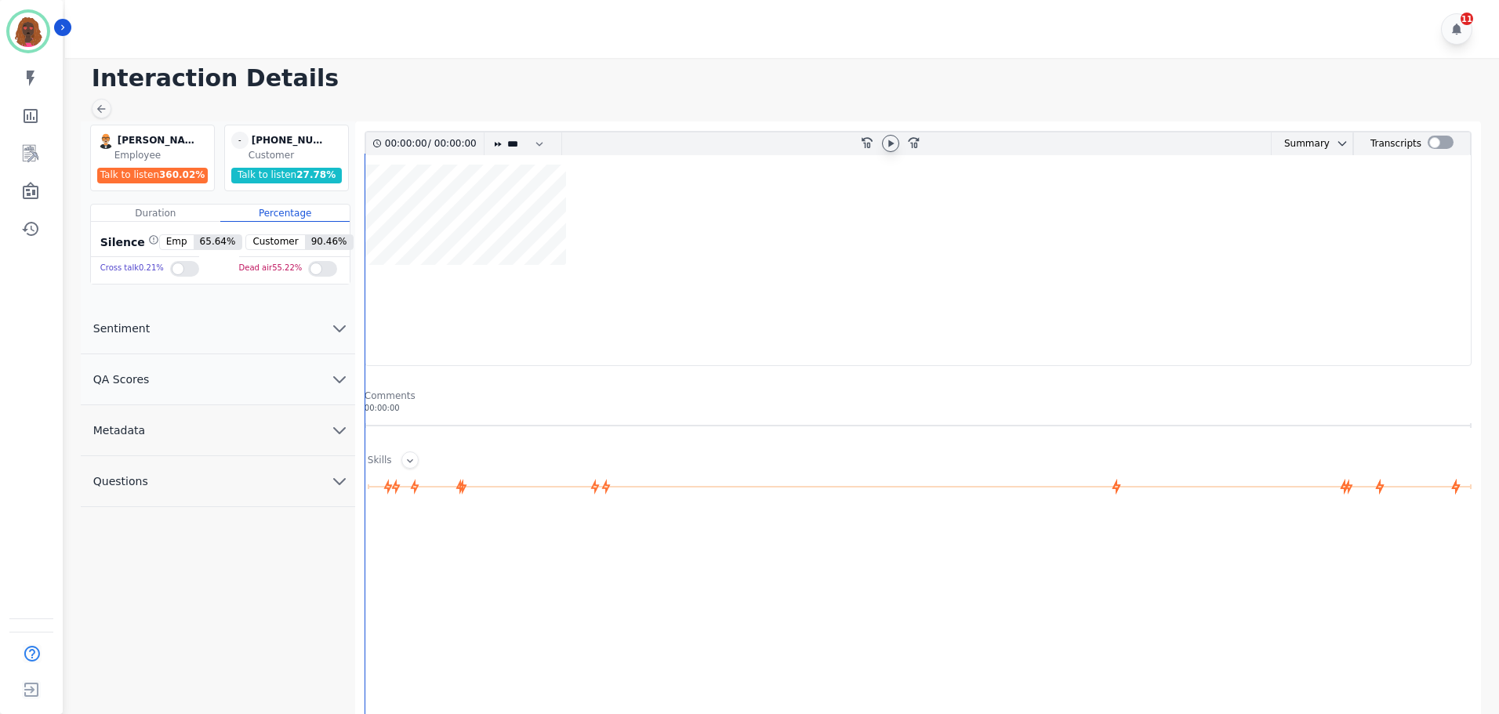
click at [891, 144] on icon at bounding box center [890, 143] width 5 height 7
click at [894, 141] on icon at bounding box center [890, 143] width 13 height 13
click at [336, 367] on button "QA Scores" at bounding box center [218, 379] width 274 height 51
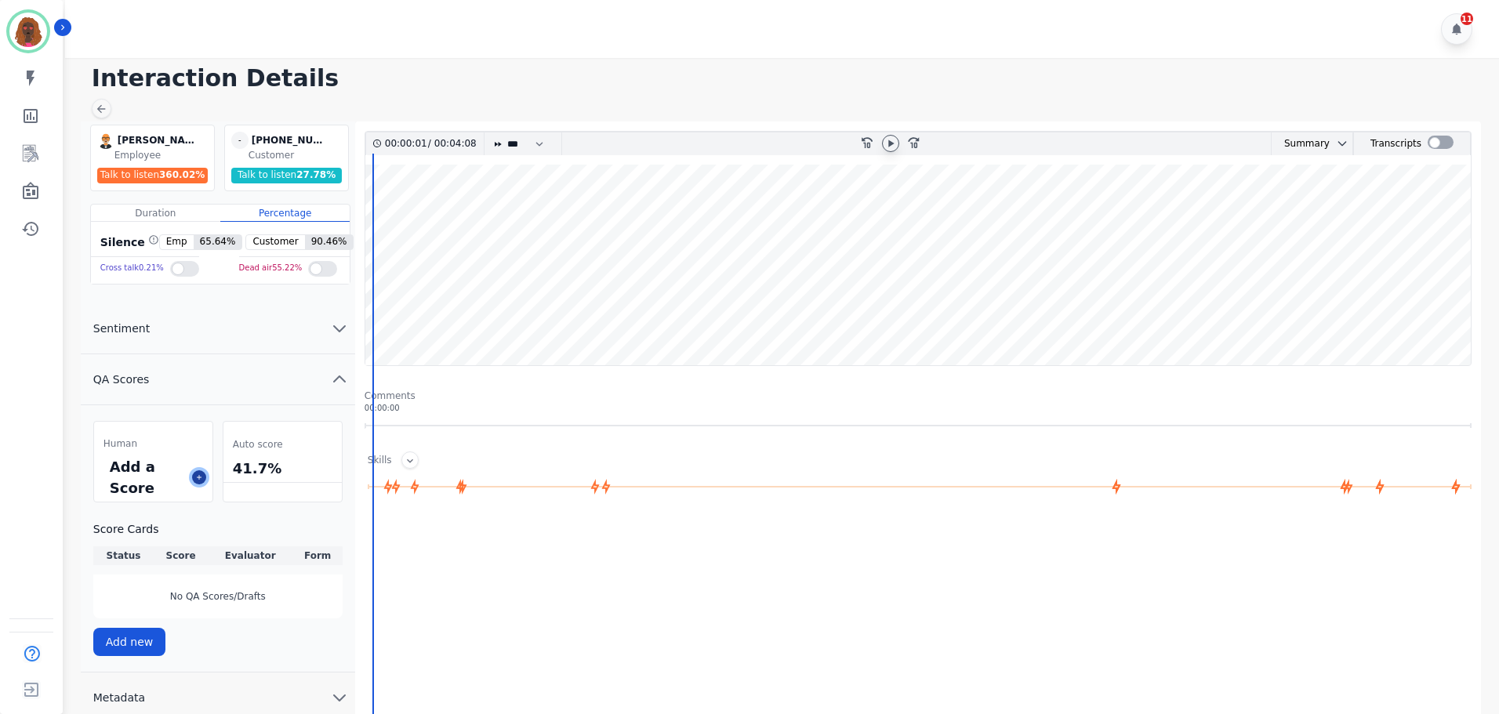
click at [197, 474] on icon at bounding box center [199, 478] width 8 height 8
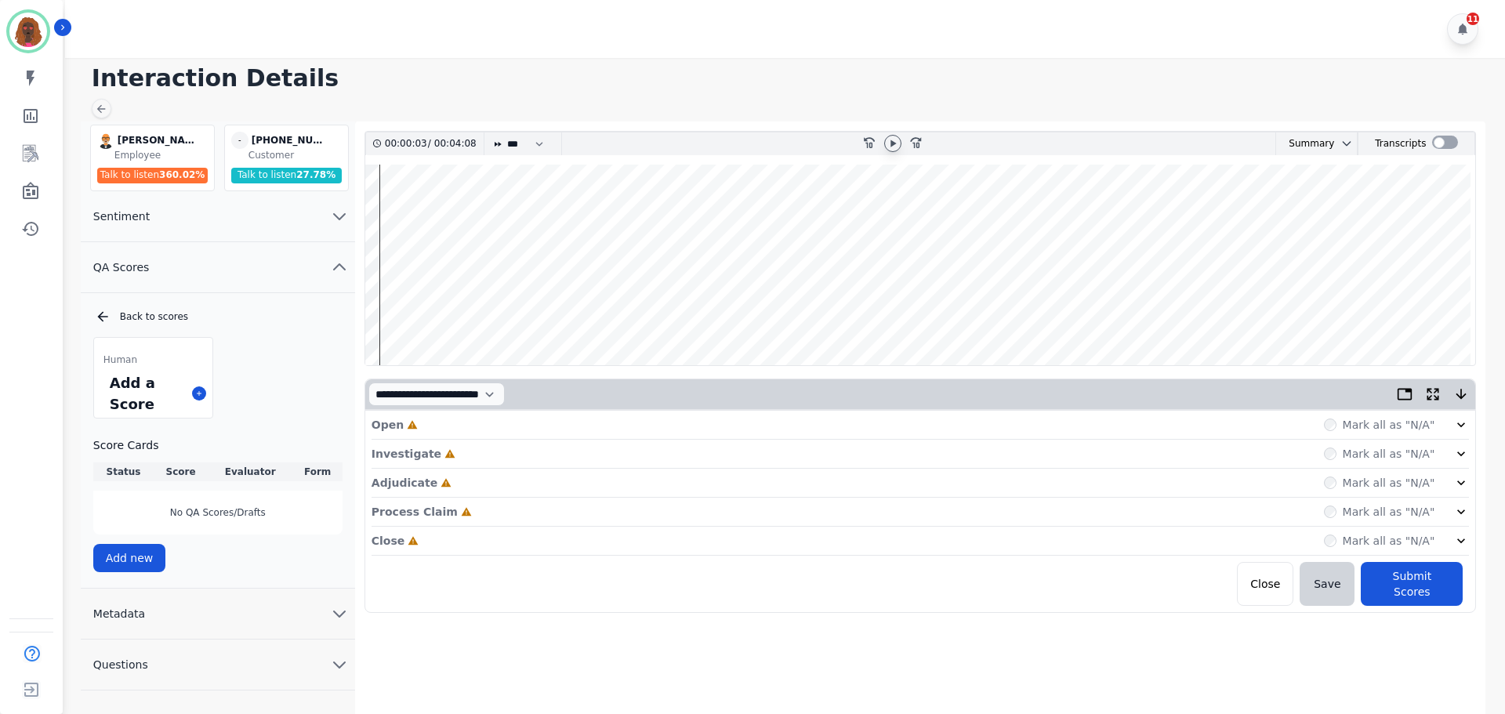
click at [468, 430] on div "Open Incomplete Mark all as "N/A"" at bounding box center [921, 425] width 1098 height 29
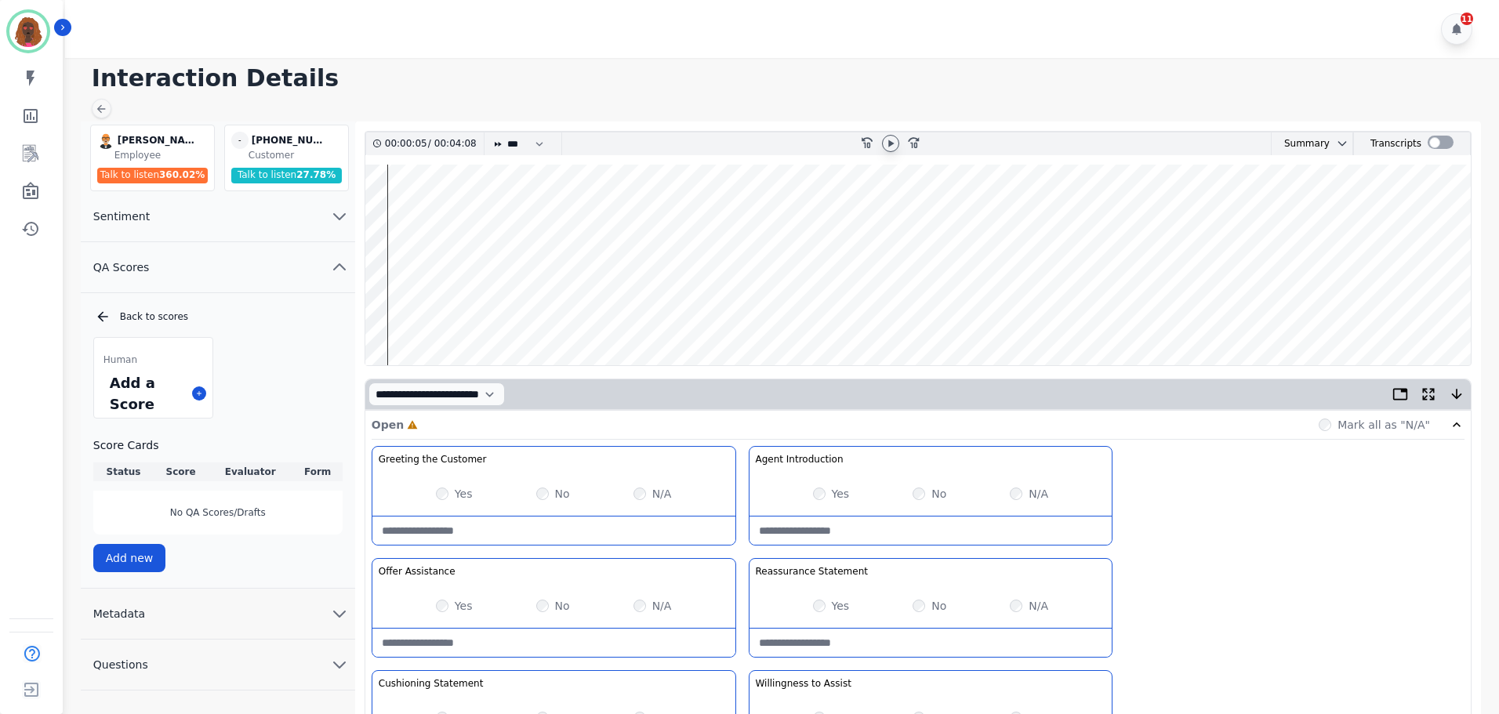
click at [818, 501] on div "Yes No N/A" at bounding box center [930, 494] width 363 height 44
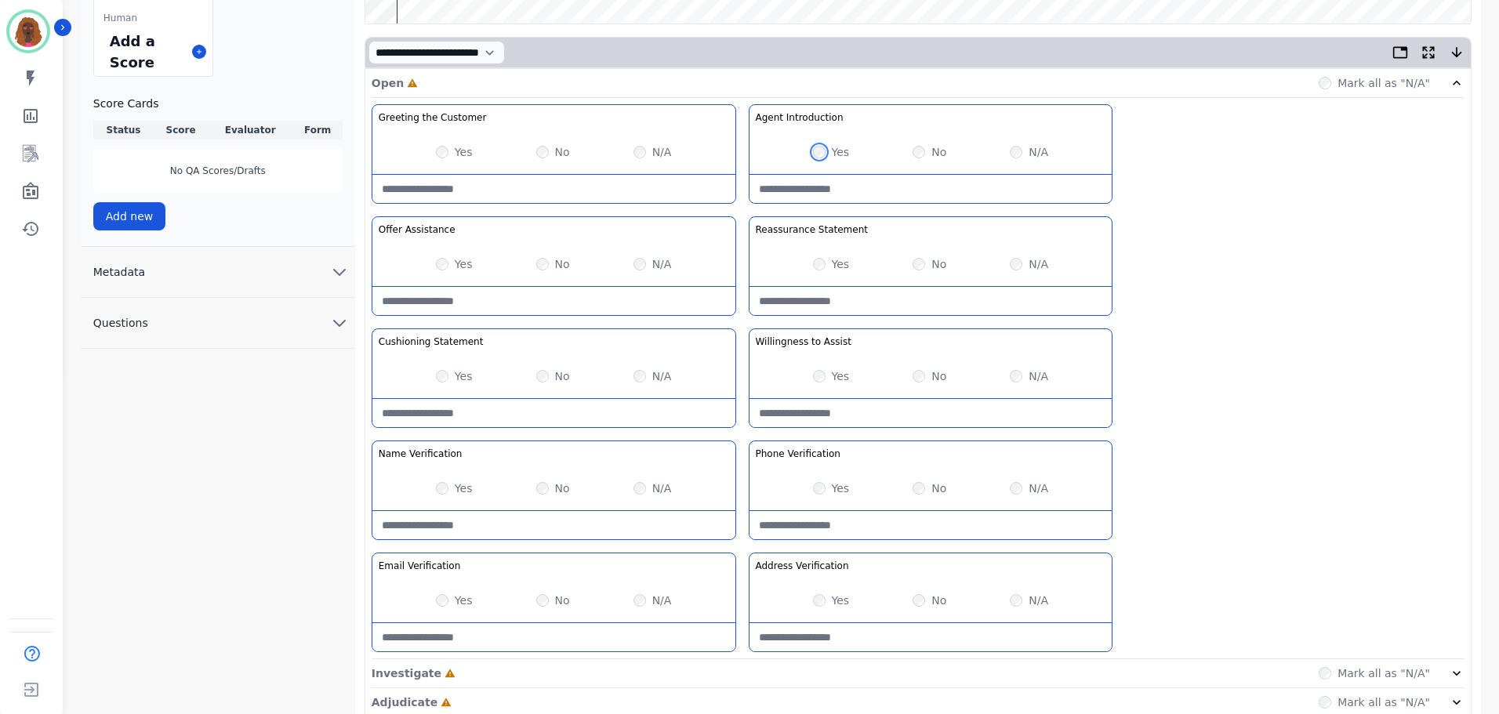
scroll to position [455, 0]
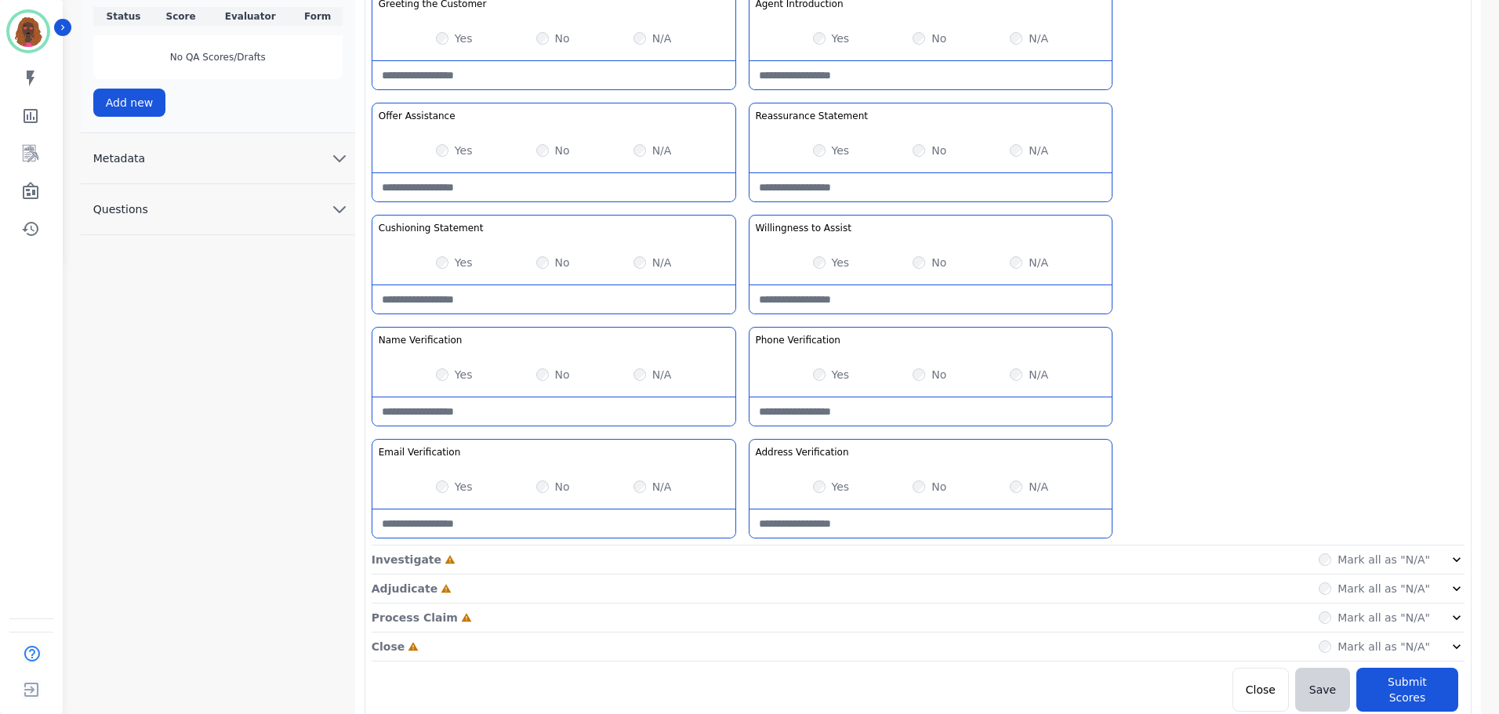
click at [736, 575] on div "Investigate Incomplete Mark all as "N/A"" at bounding box center [918, 589] width 1093 height 29
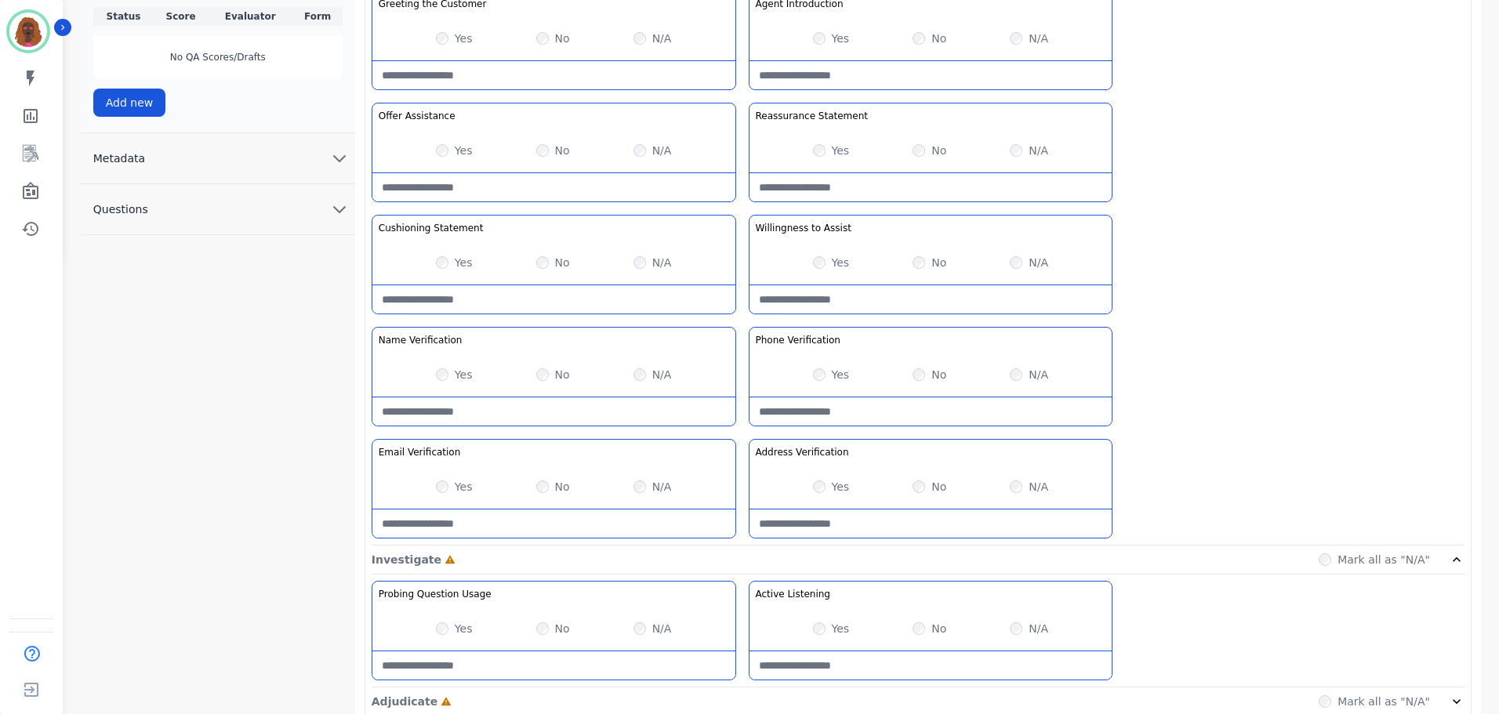
scroll to position [568, 0]
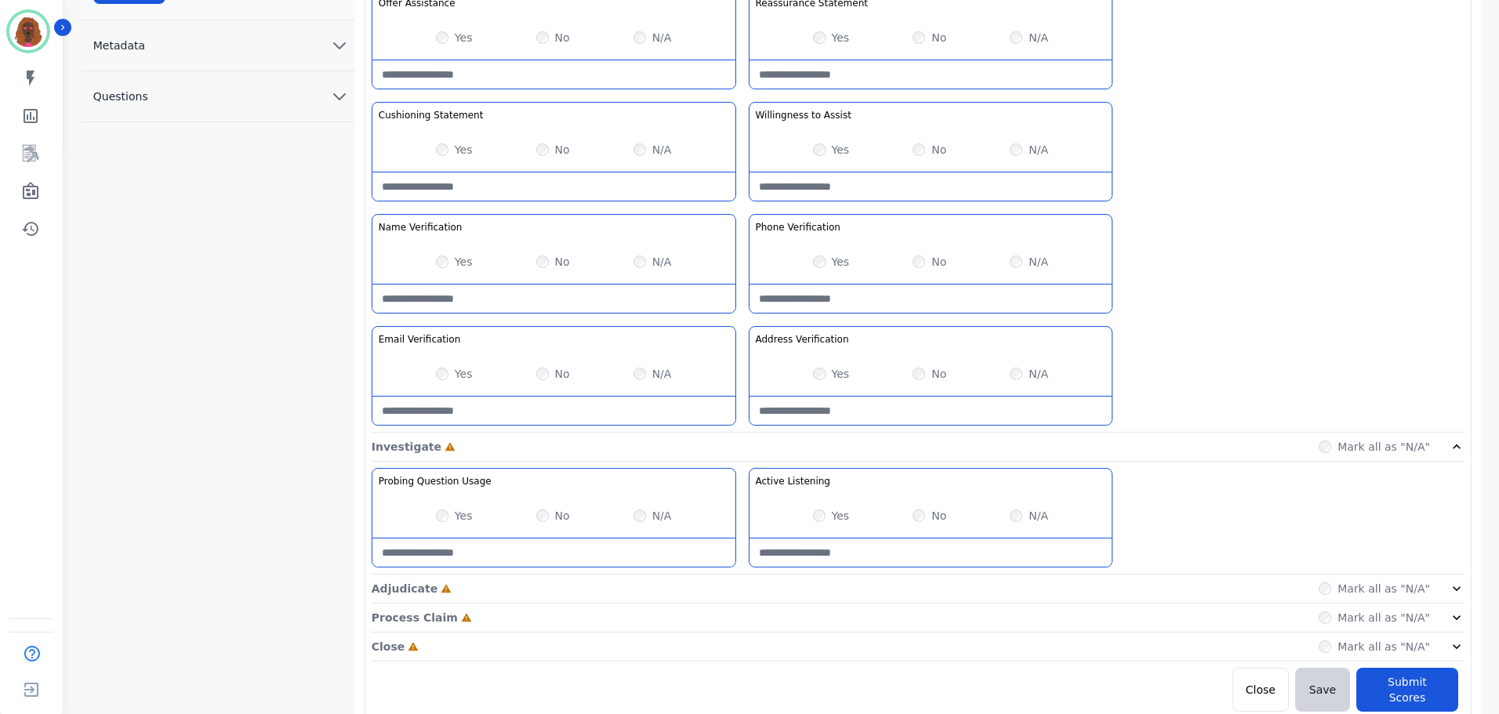
click at [728, 633] on div "Adjudicate Incomplete Mark all as "N/A"" at bounding box center [918, 647] width 1093 height 29
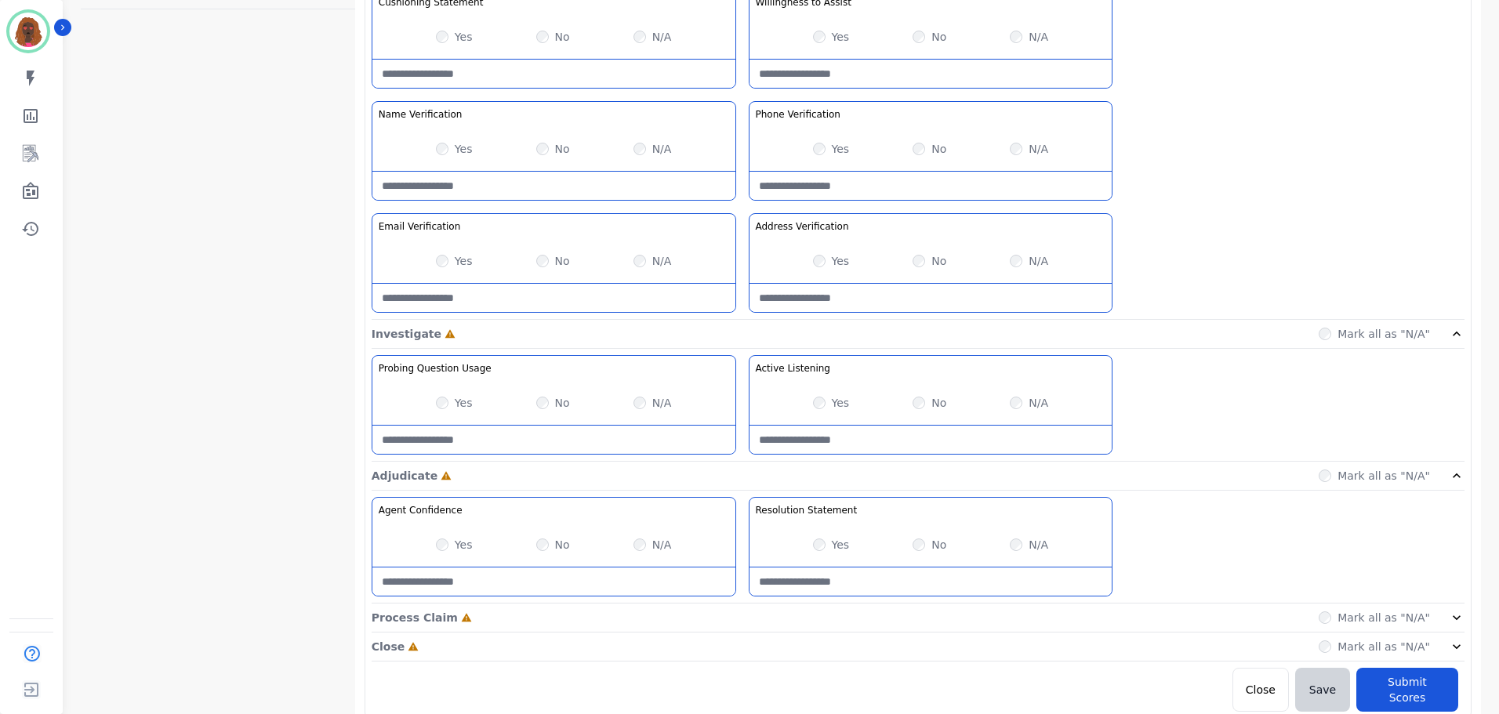
click at [748, 620] on div "Process Claim Incomplete Mark all as "N/A"" at bounding box center [918, 618] width 1093 height 29
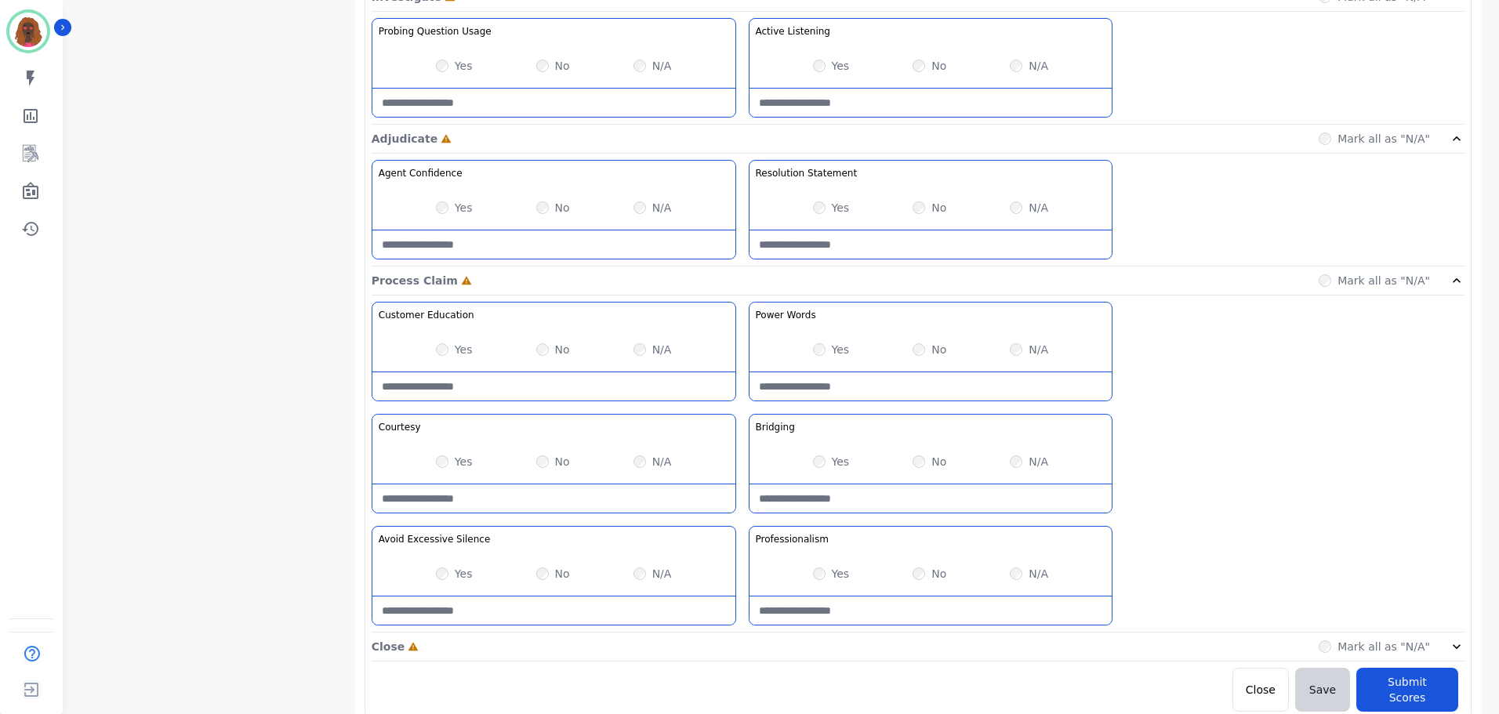
click at [736, 643] on div "Close Incomplete Mark all as "N/A"" at bounding box center [918, 647] width 1093 height 29
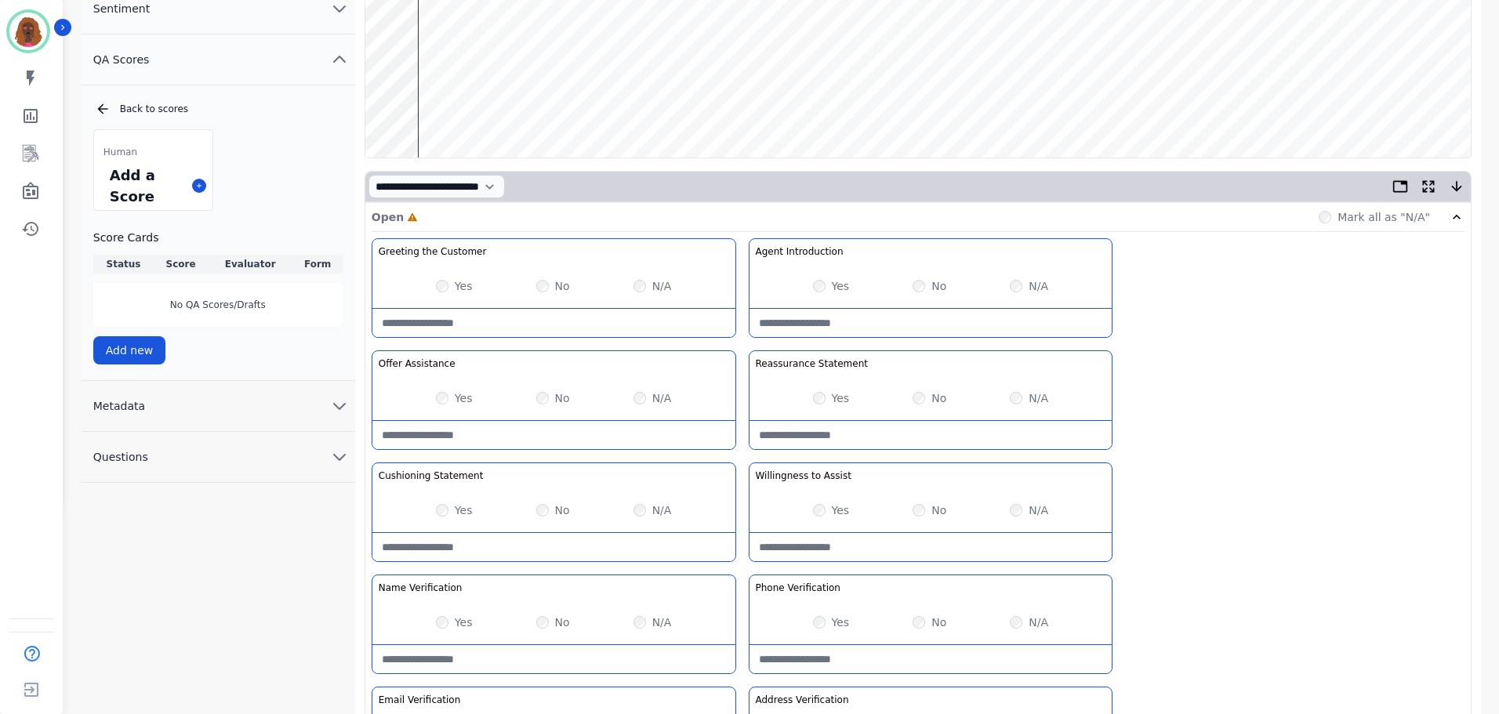
scroll to position [0, 0]
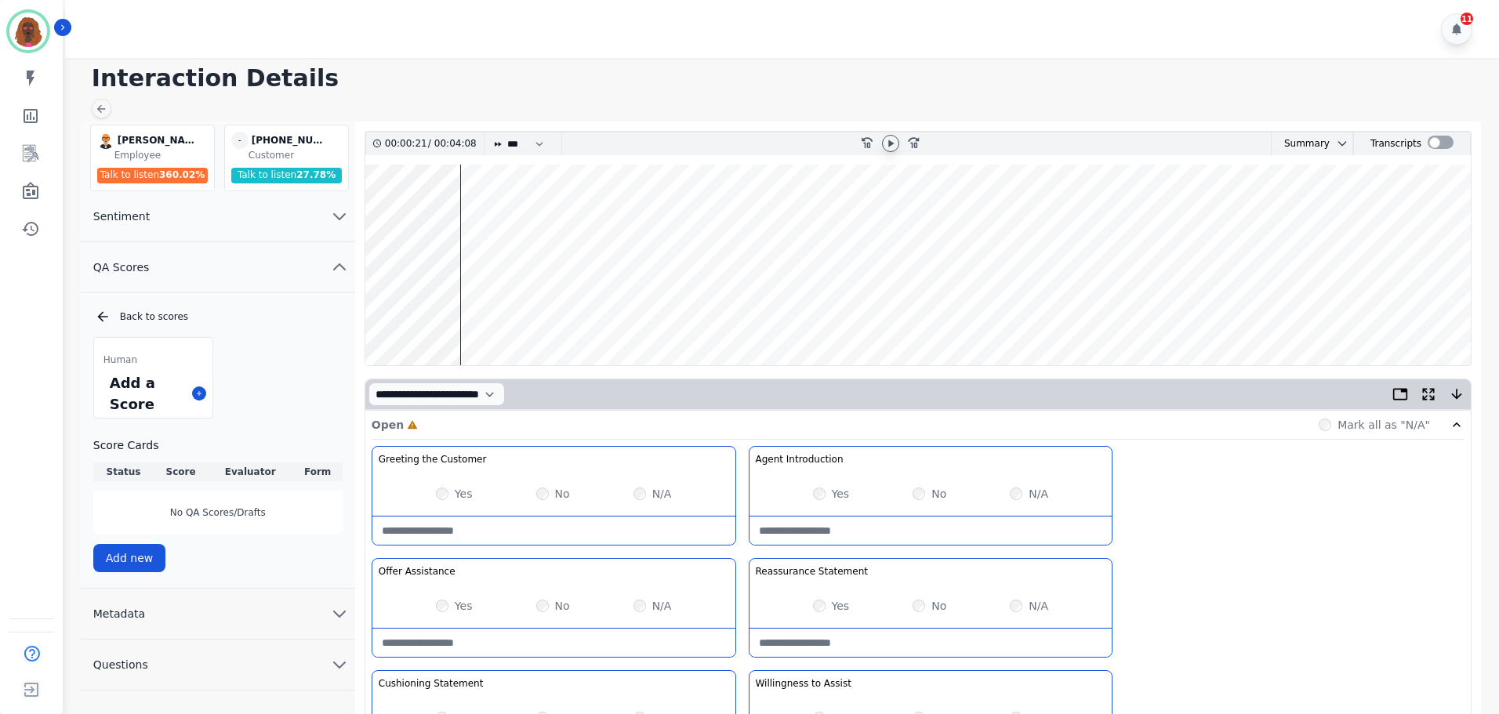
click at [465, 219] on wave at bounding box center [917, 265] width 1105 height 201
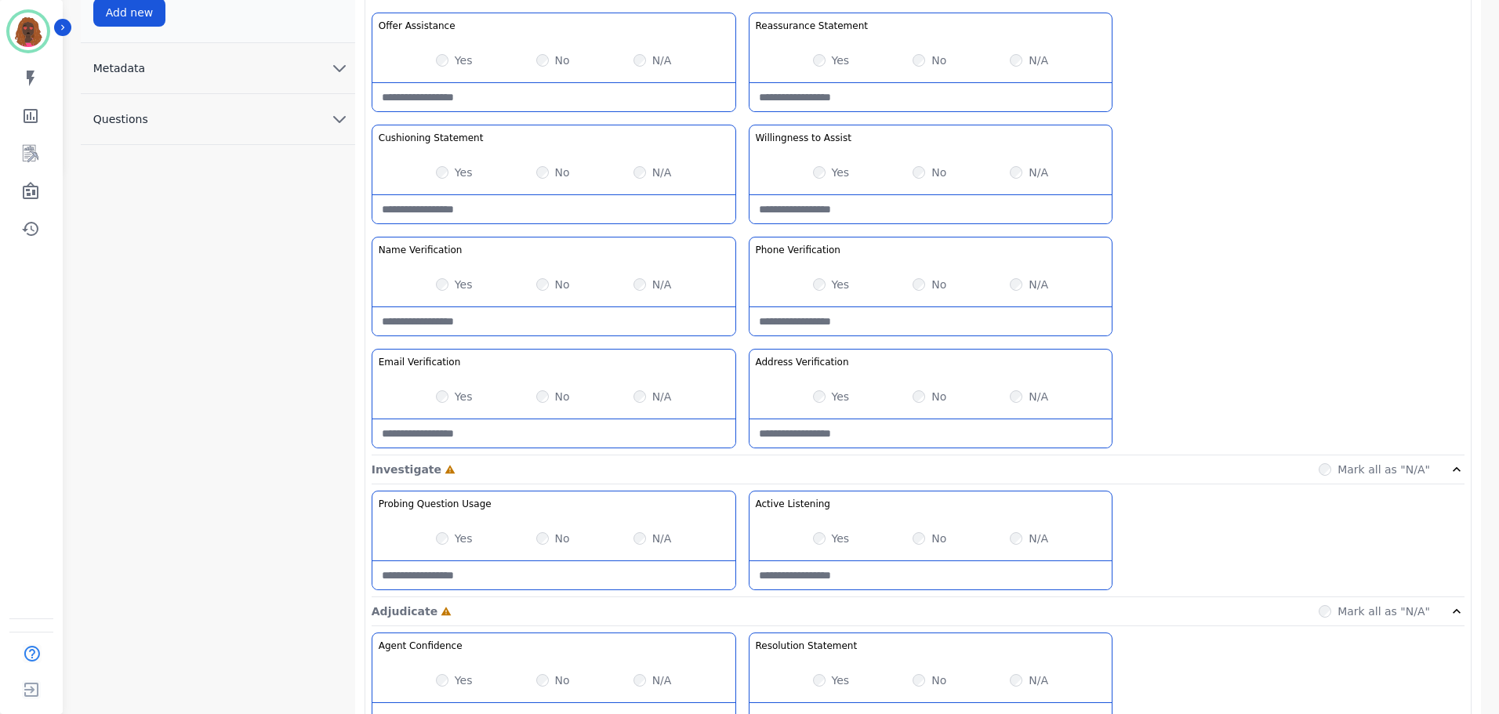
scroll to position [548, 0]
click at [864, 561] on Listening-note at bounding box center [930, 573] width 363 height 28
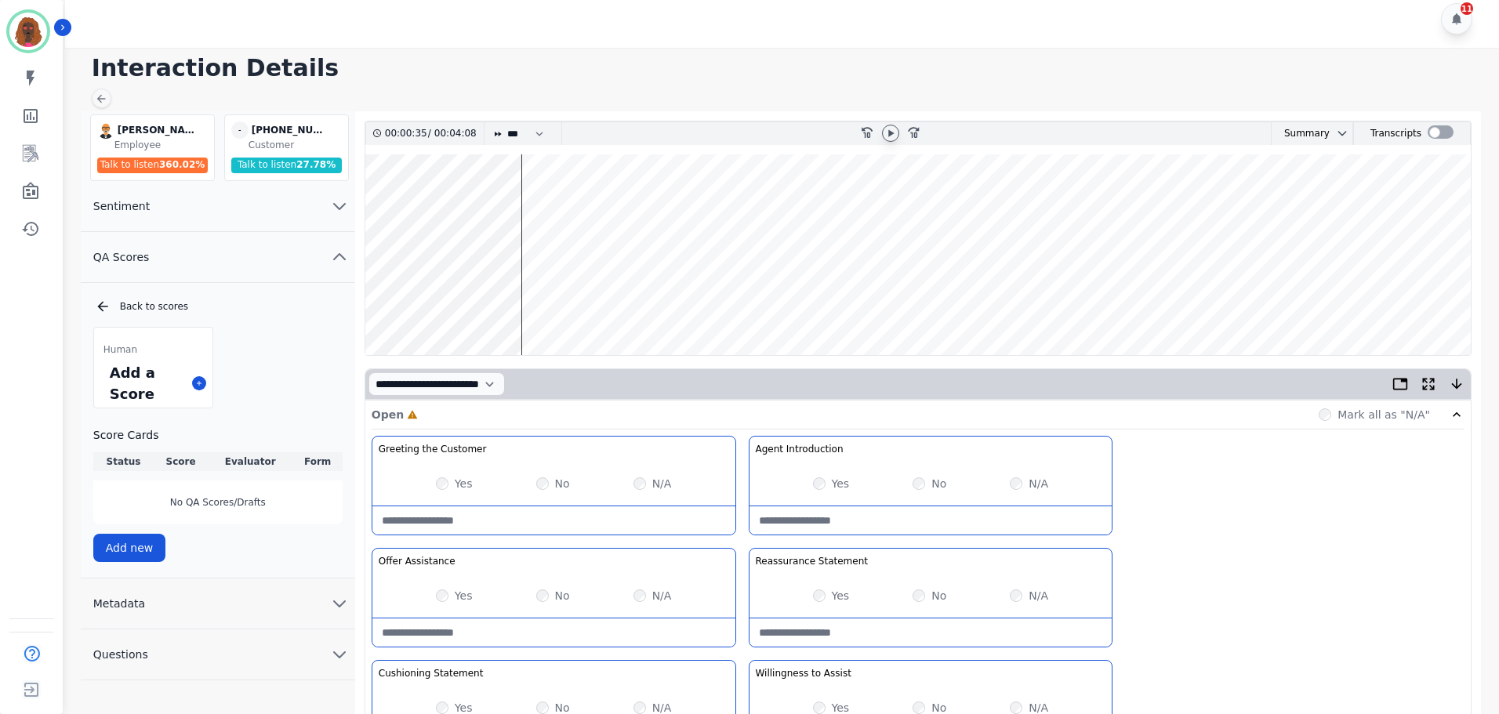
scroll to position [0, 0]
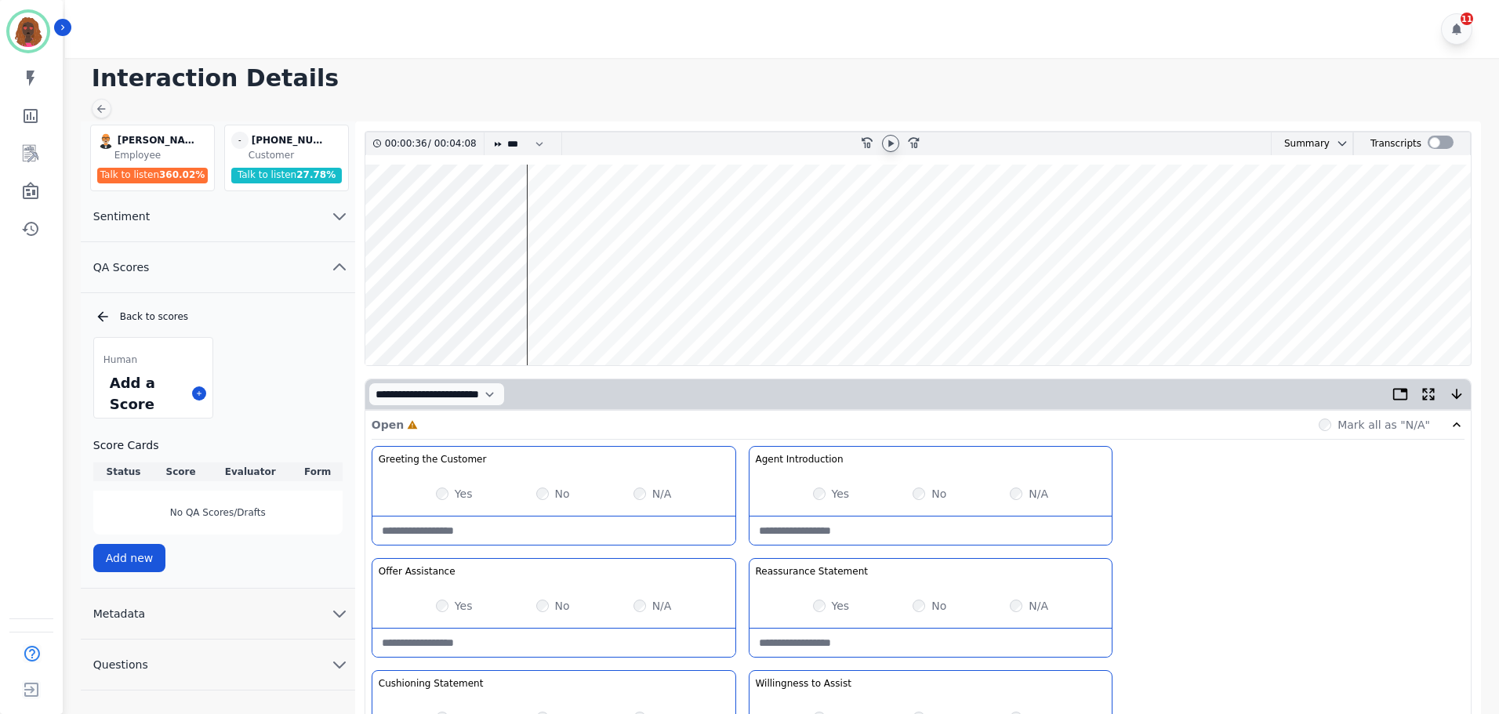
click at [463, 220] on wave at bounding box center [917, 265] width 1105 height 201
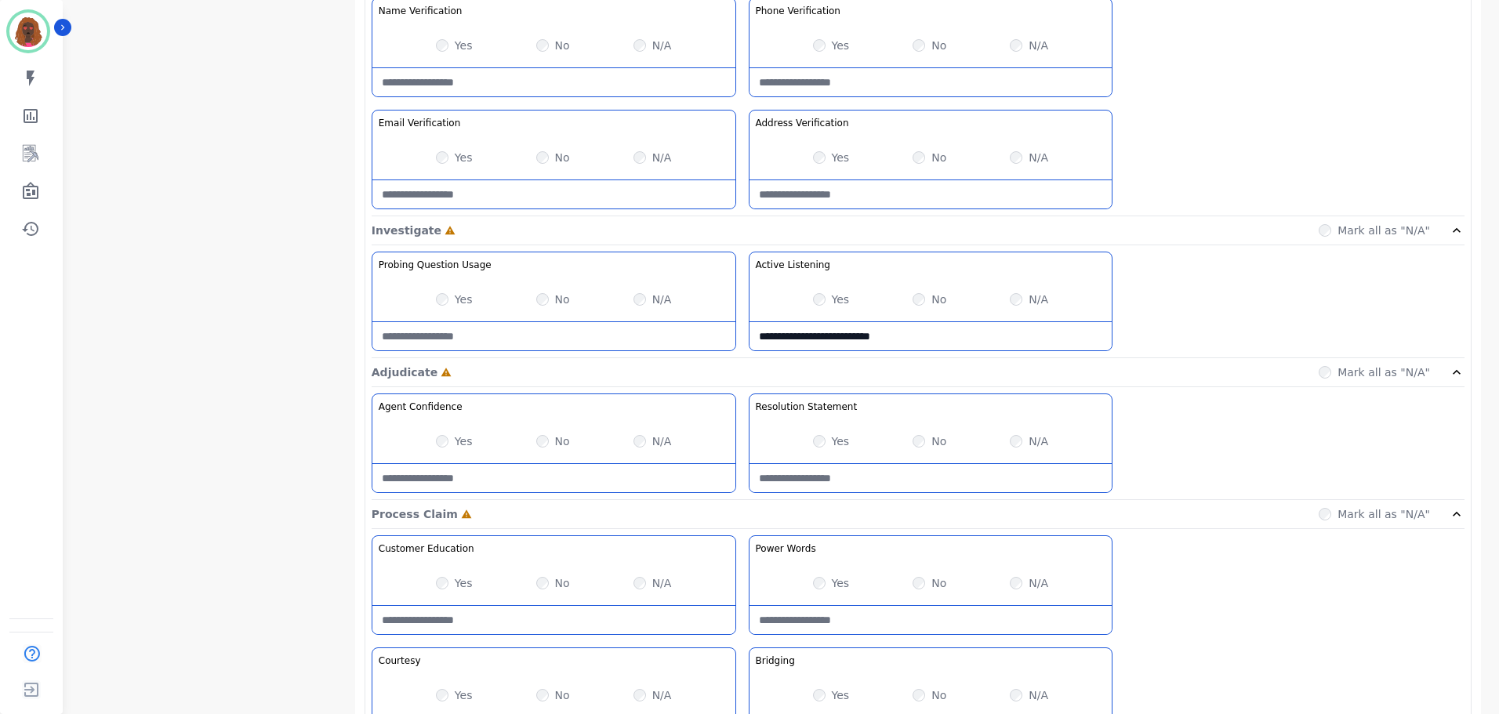
click at [922, 347] on Listening-note "**********" at bounding box center [930, 336] width 363 height 28
click at [996, 330] on Listening-note "**********" at bounding box center [930, 337] width 363 height 28
click at [1054, 346] on Listening-note "**********" at bounding box center [930, 337] width 363 height 28
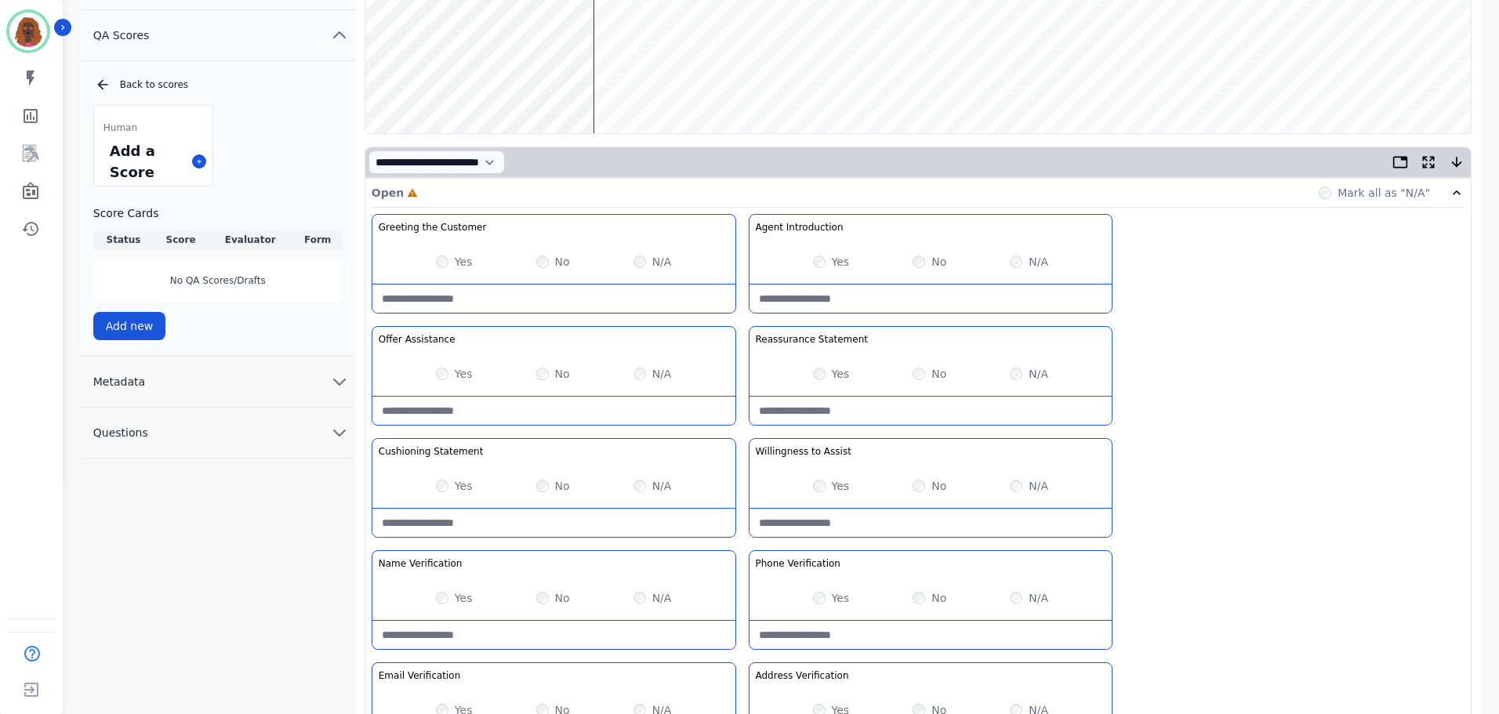
scroll to position [234, 0]
type Listening-note "**********"
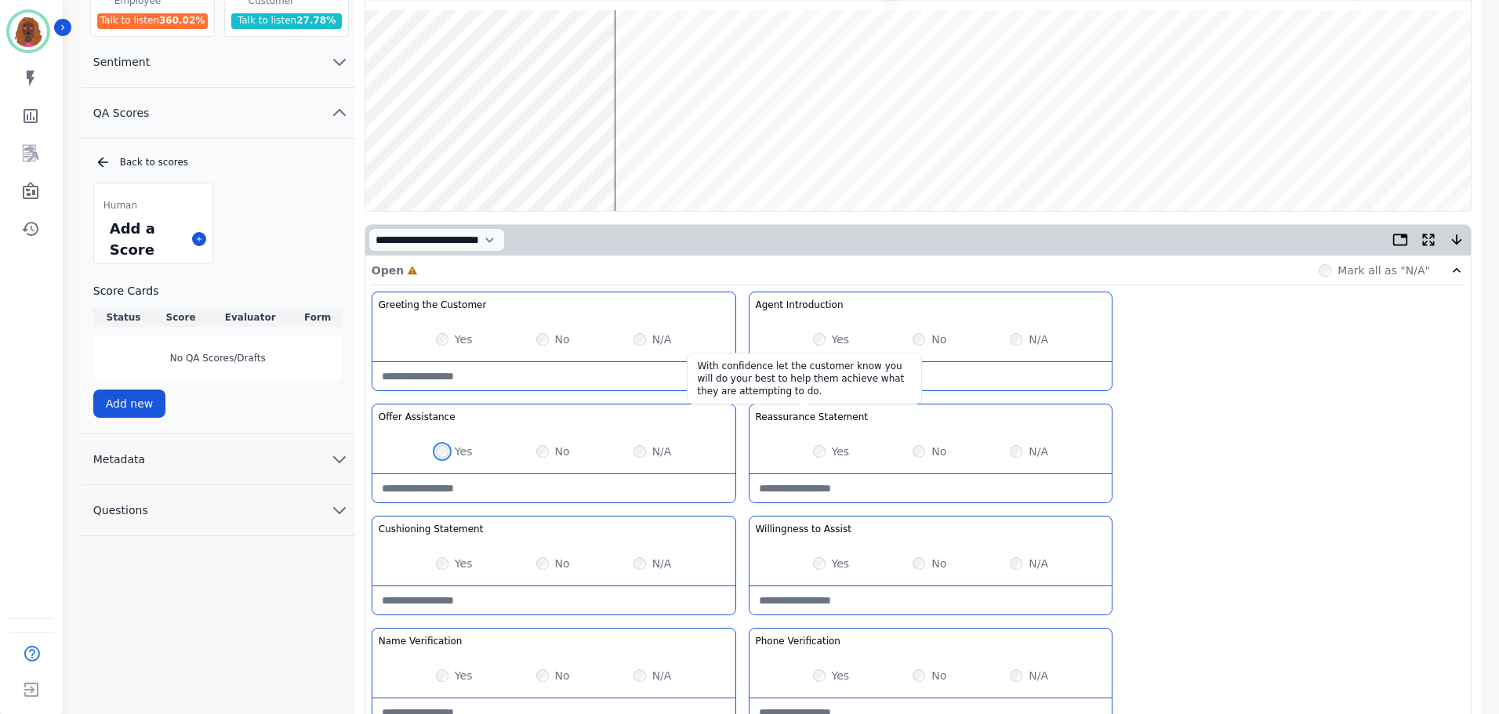
scroll to position [155, 0]
click at [517, 486] on Assistance-note at bounding box center [553, 488] width 363 height 28
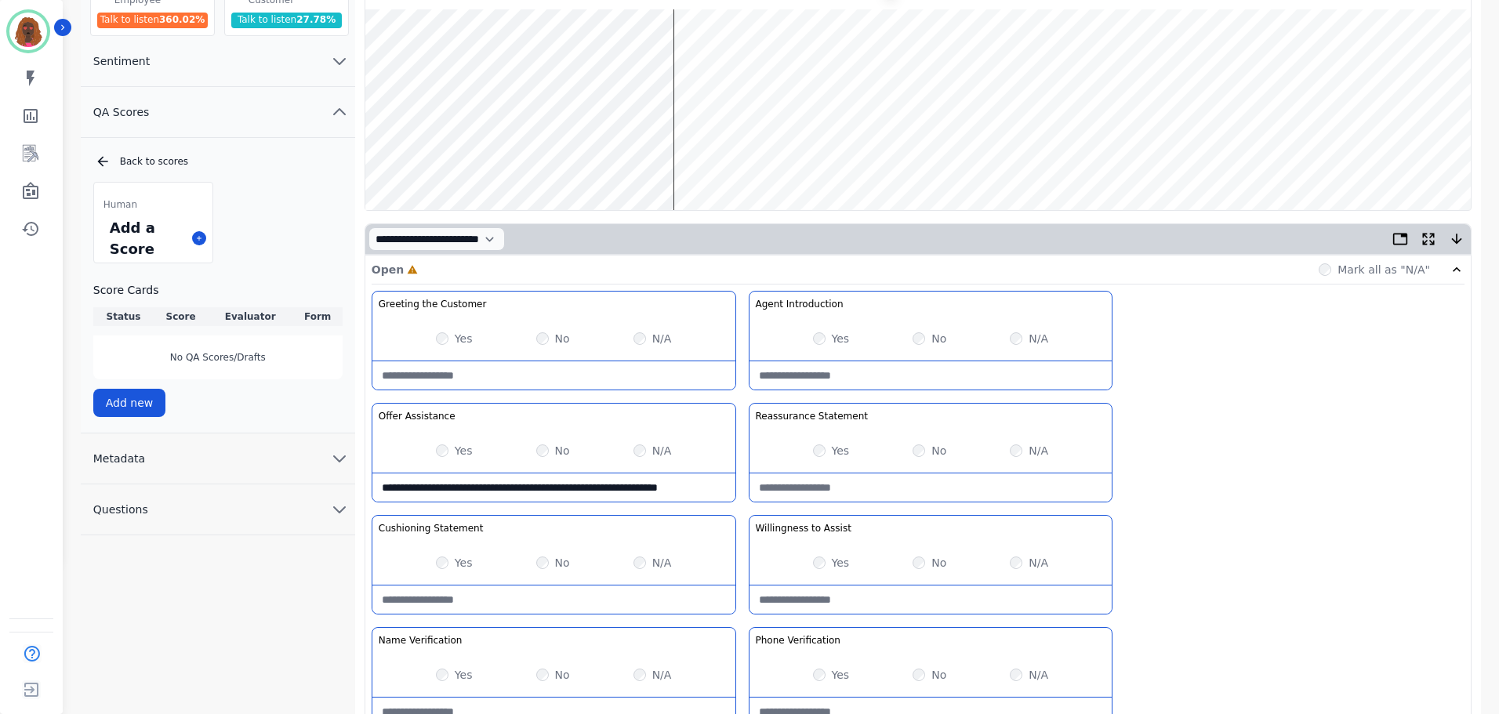
scroll to position [9, 0]
type Assistance-note "**********"
click at [742, 151] on wave at bounding box center [917, 109] width 1105 height 201
click at [732, 62] on wave at bounding box center [917, 109] width 1105 height 201
click at [756, 157] on wave at bounding box center [917, 109] width 1105 height 201
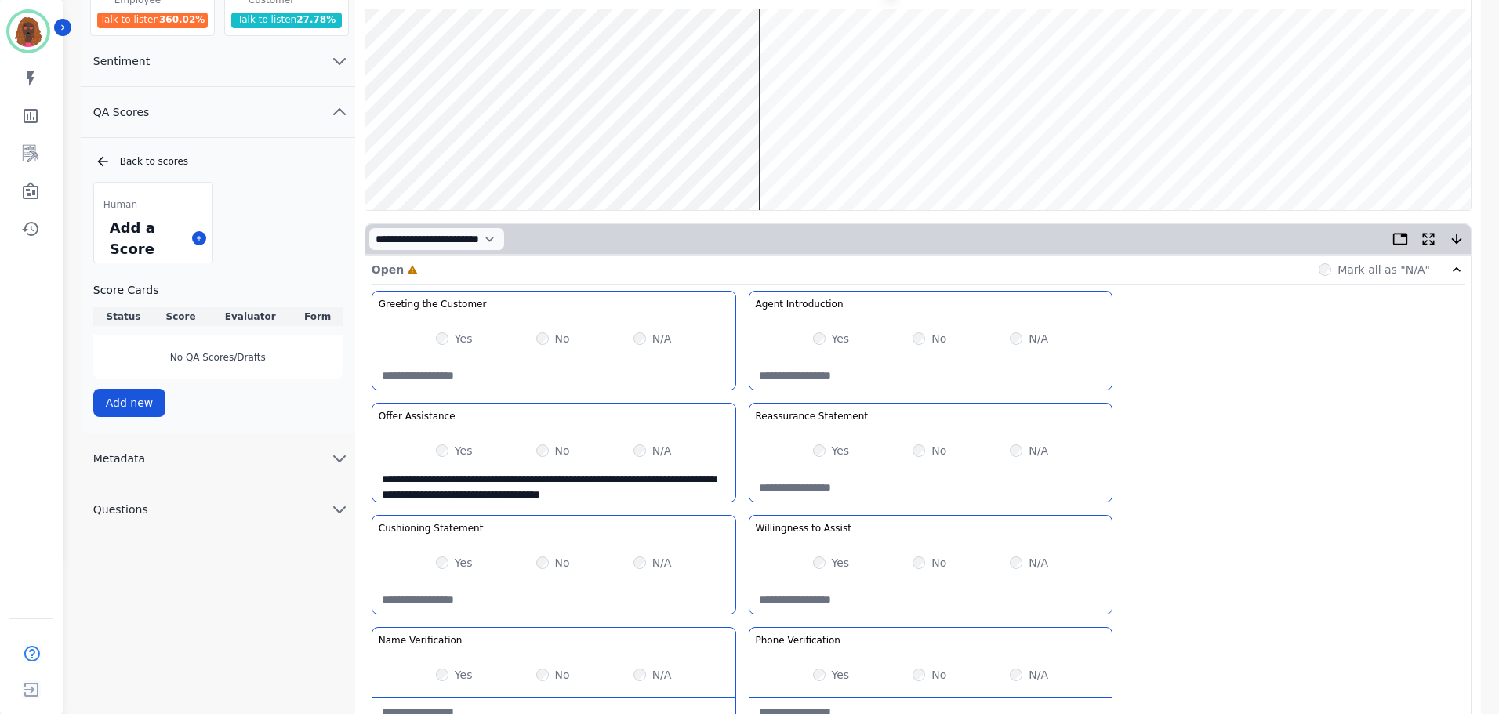
click at [747, 56] on wave at bounding box center [917, 109] width 1105 height 201
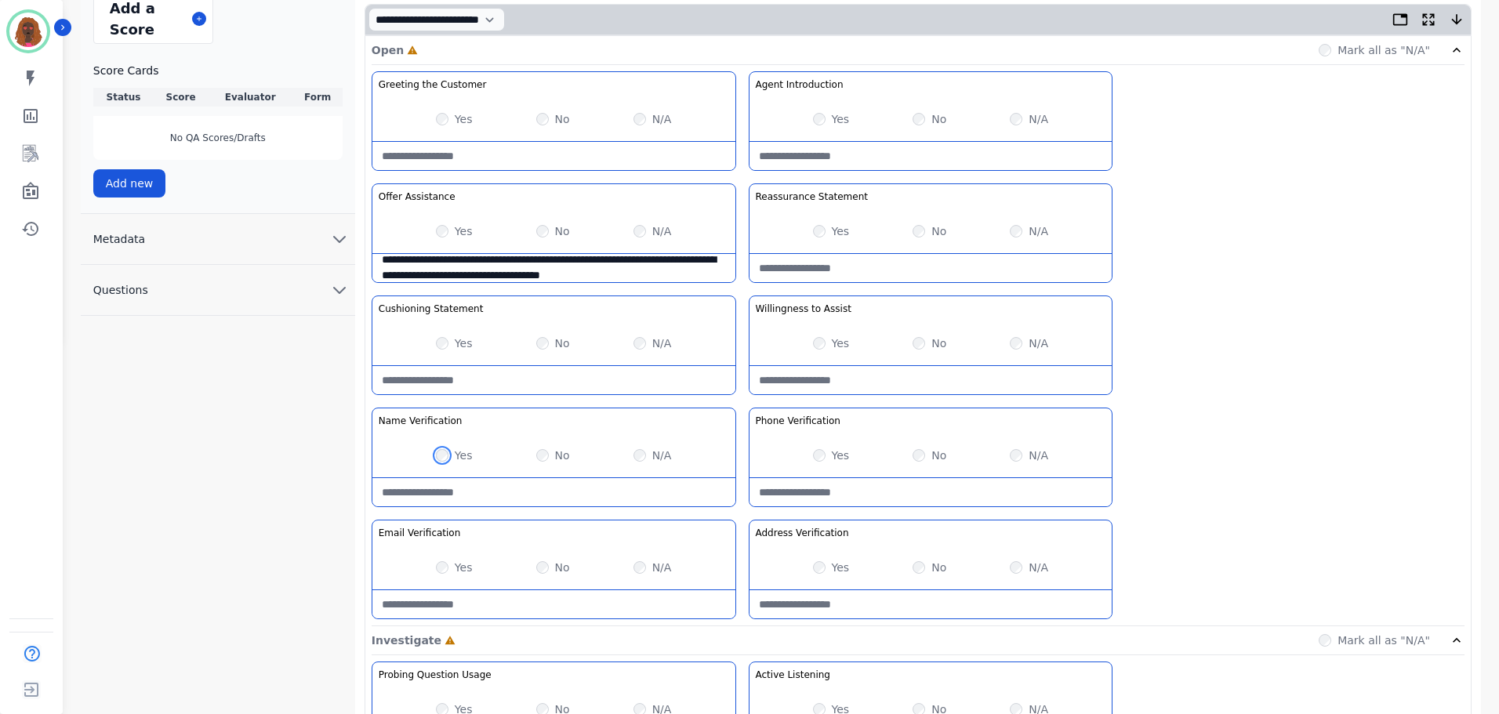
click at [443, 460] on div "Yes" at bounding box center [454, 456] width 37 height 16
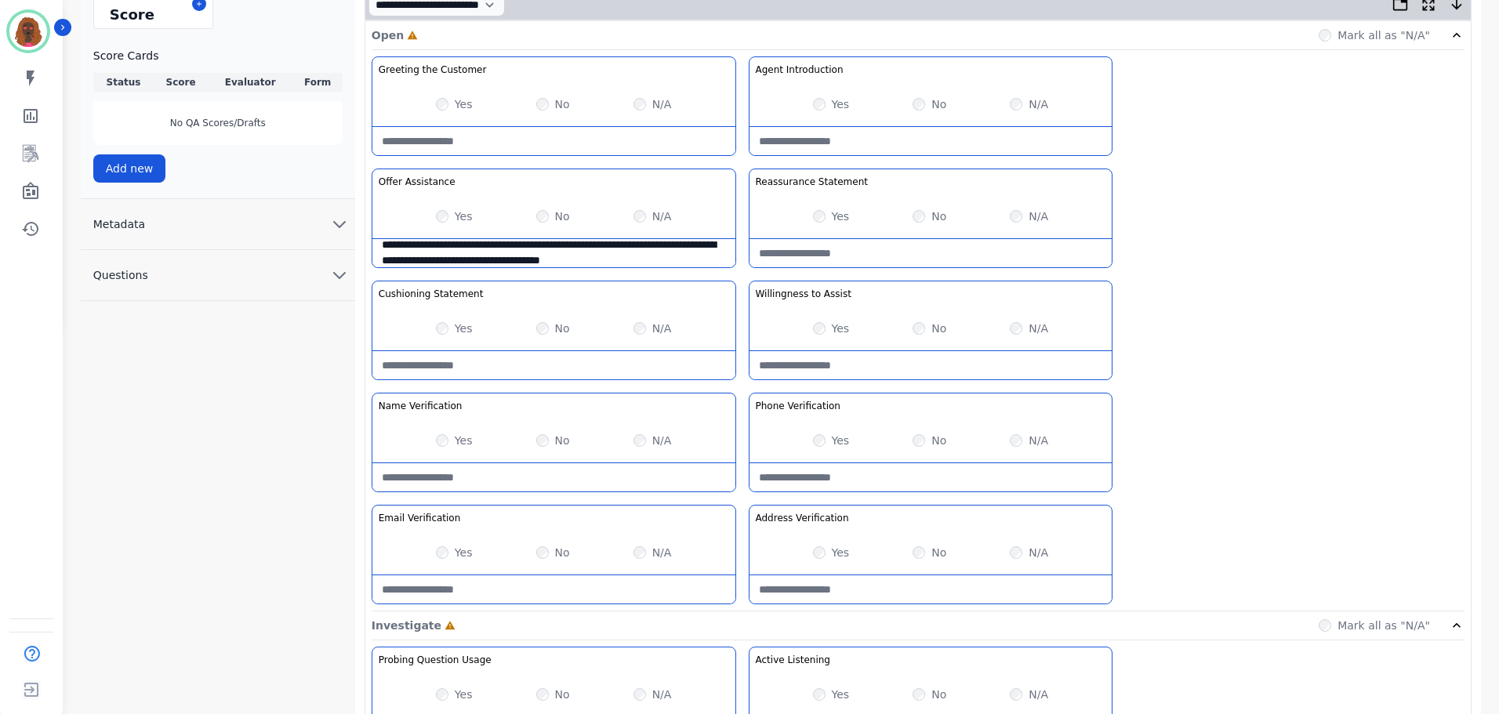
click at [443, 434] on div "Yes" at bounding box center [454, 441] width 37 height 16
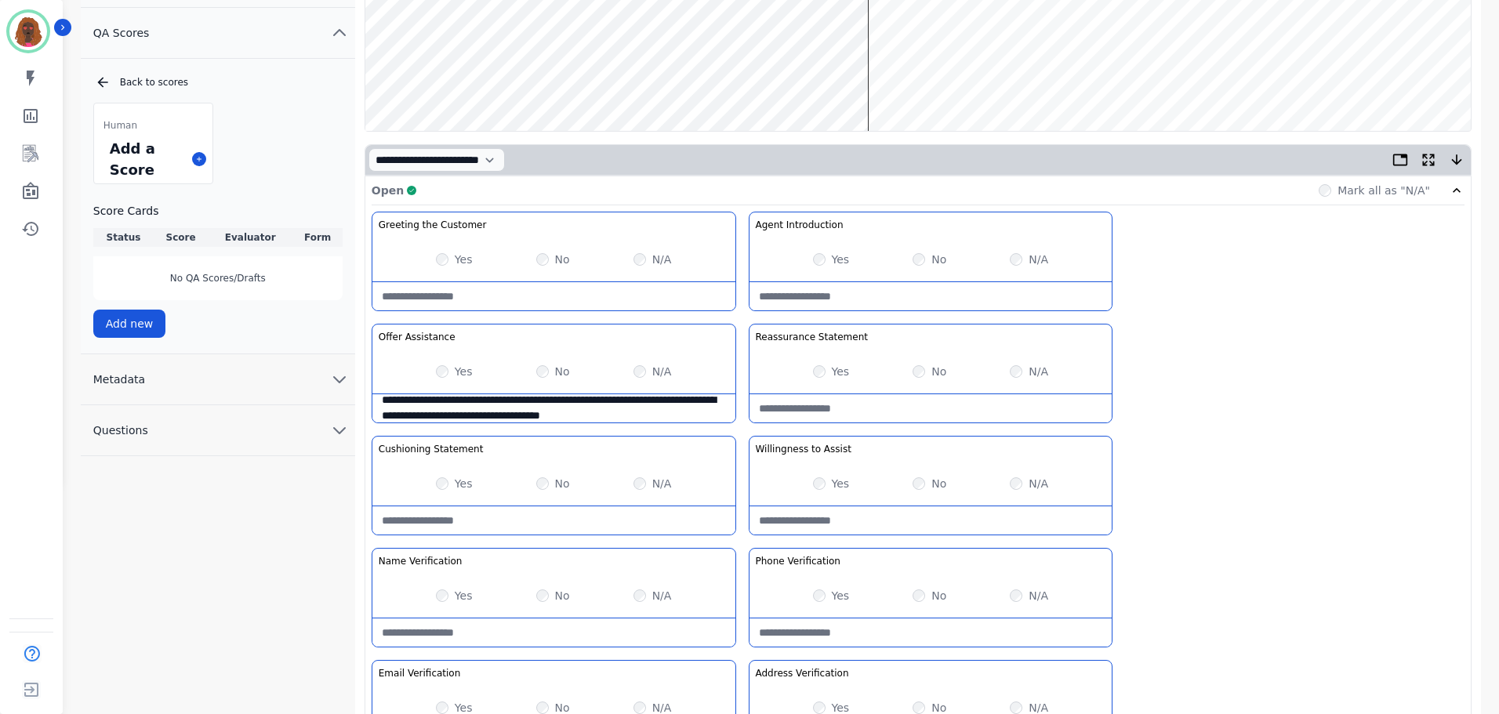
scroll to position [0, 0]
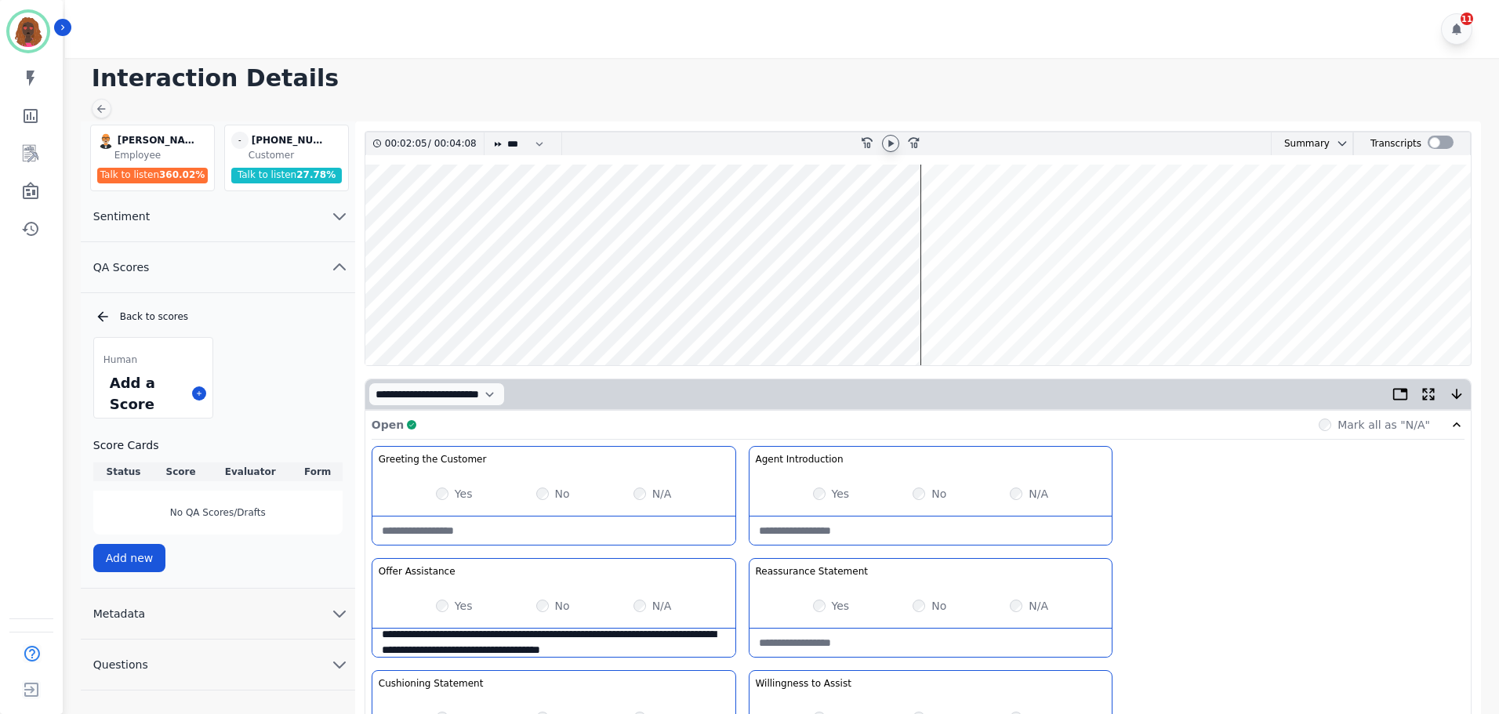
click at [926, 214] on wave at bounding box center [917, 265] width 1105 height 201
click at [923, 215] on wave at bounding box center [917, 265] width 1105 height 201
click at [954, 213] on wave at bounding box center [917, 265] width 1105 height 201
click at [1019, 316] on wave at bounding box center [917, 265] width 1105 height 201
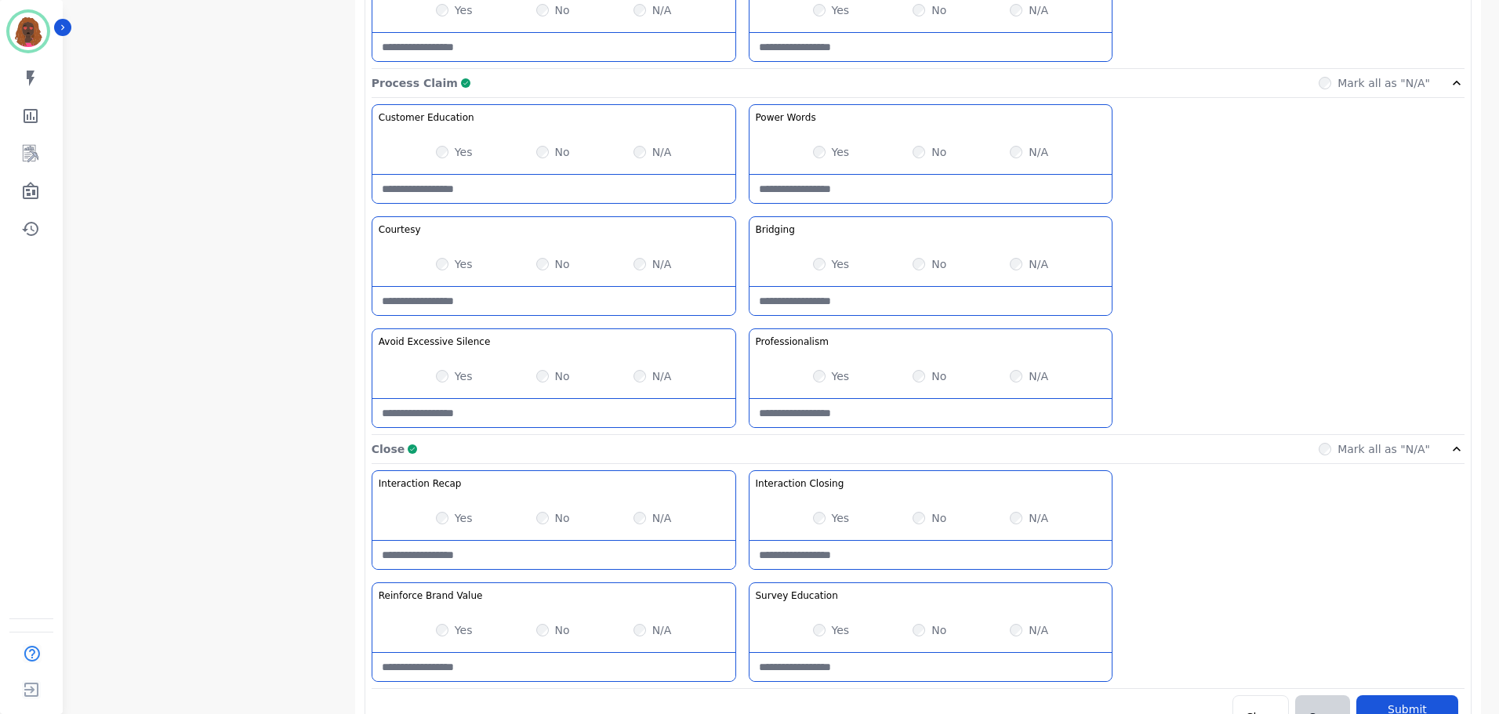
scroll to position [1243, 0]
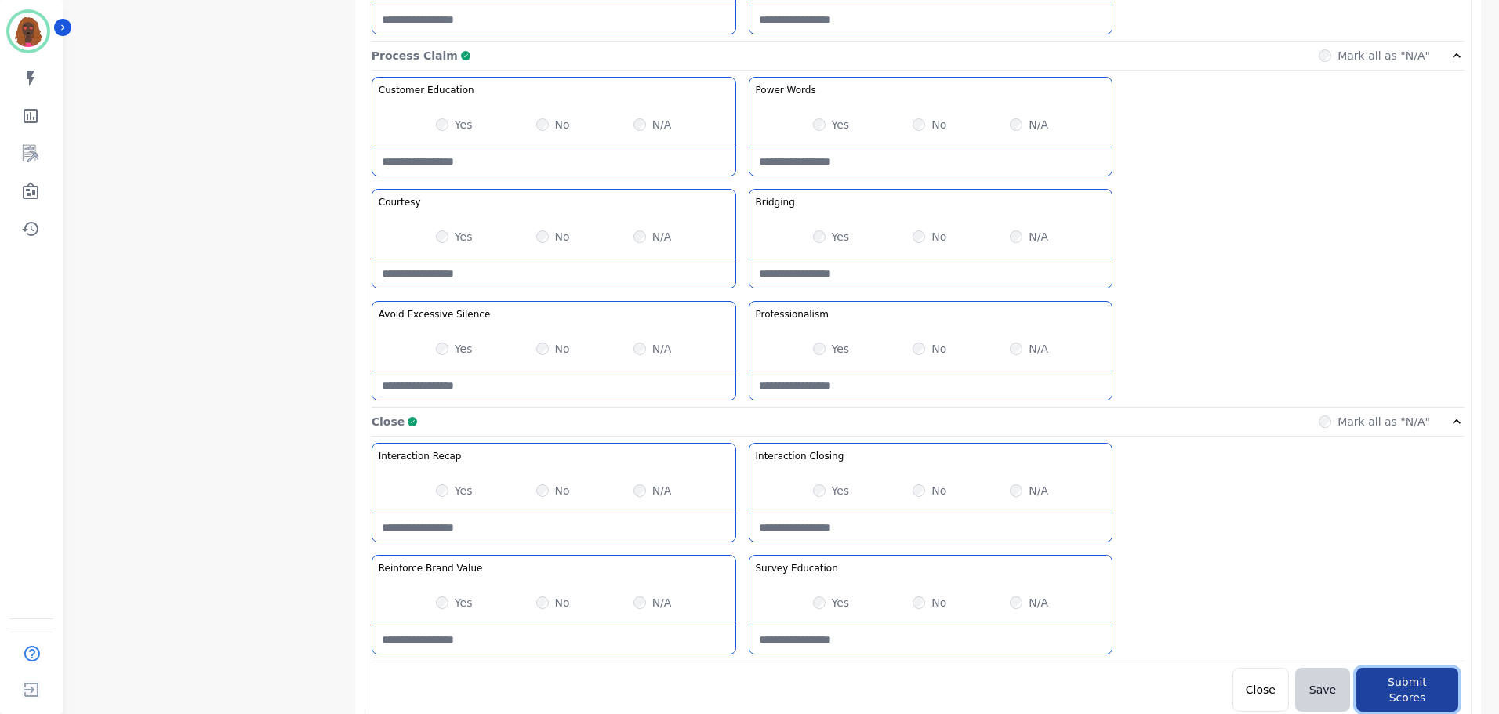
click at [1396, 676] on button "Submit Scores" at bounding box center [1407, 690] width 102 height 44
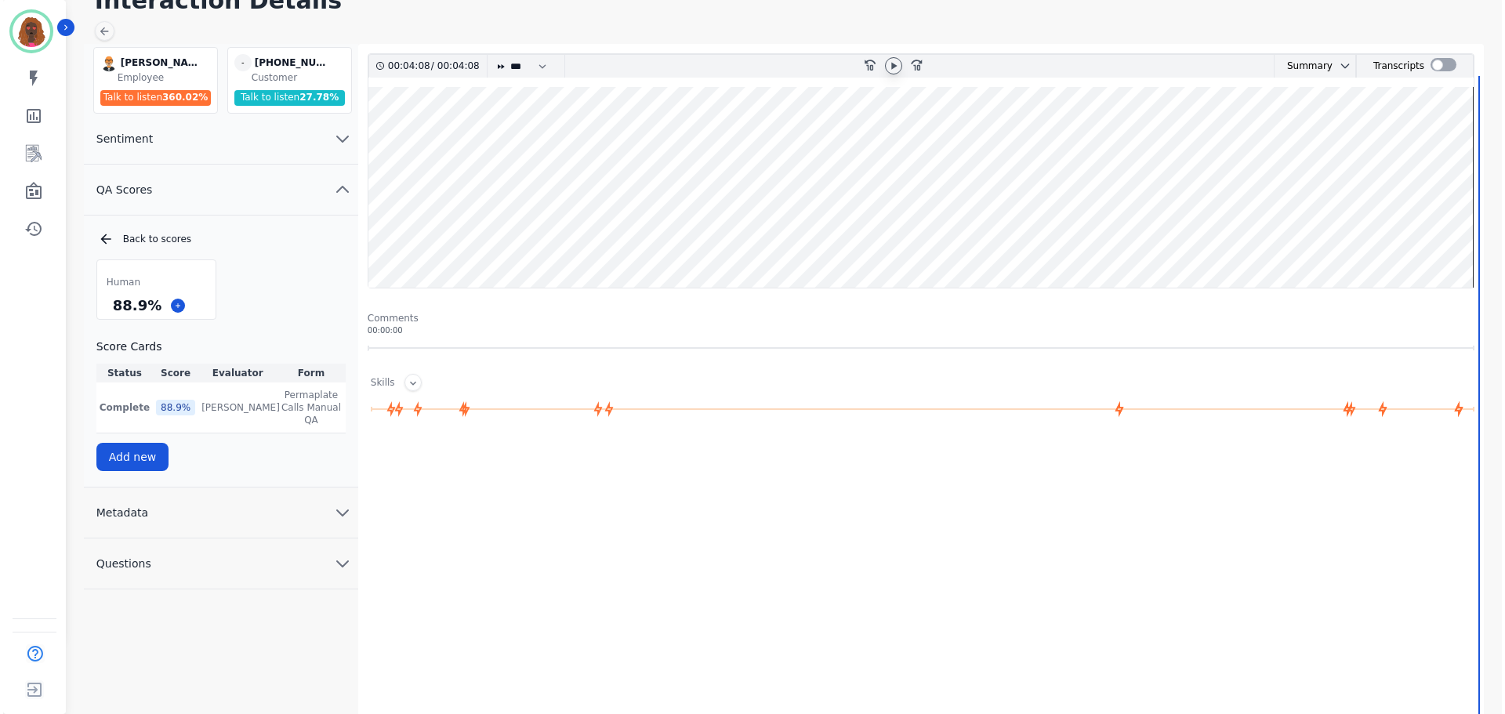
scroll to position [0, 0]
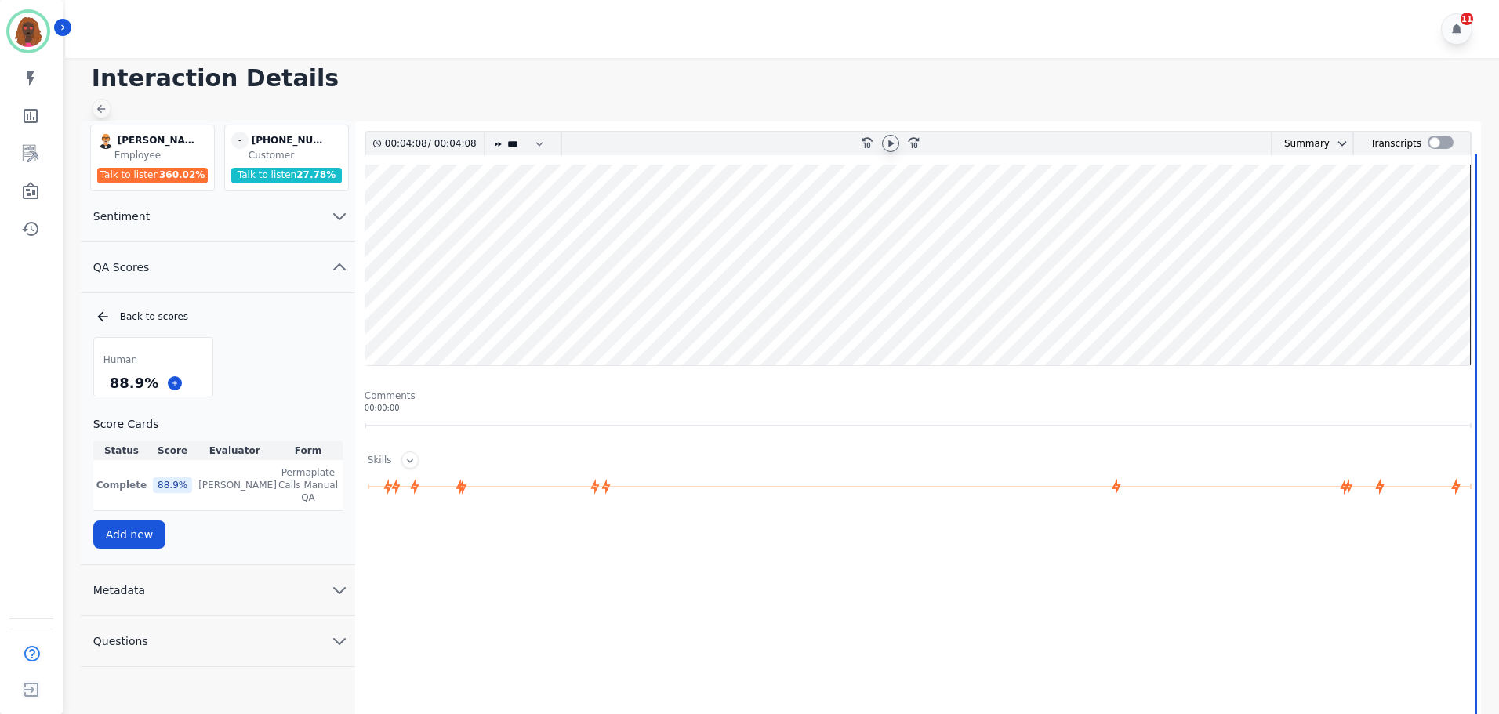
click at [102, 100] on div at bounding box center [102, 109] width 20 height 20
